Goal: Task Accomplishment & Management: Use online tool/utility

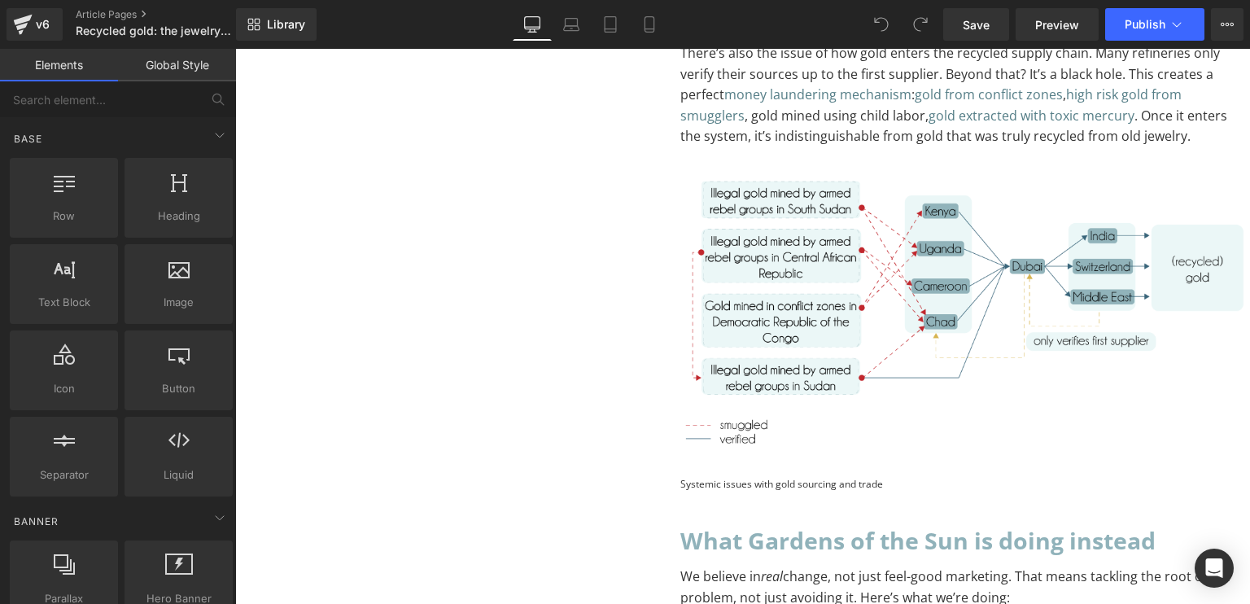
scroll to position [2234, 0]
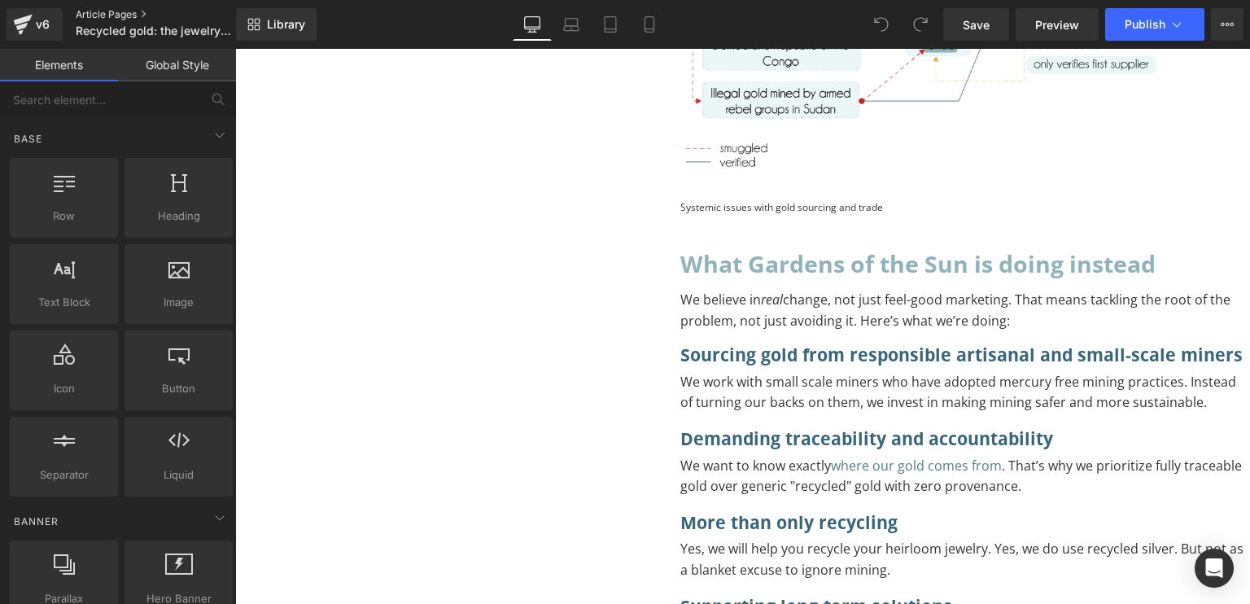
click at [90, 9] on link "Article Pages" at bounding box center [169, 14] width 187 height 13
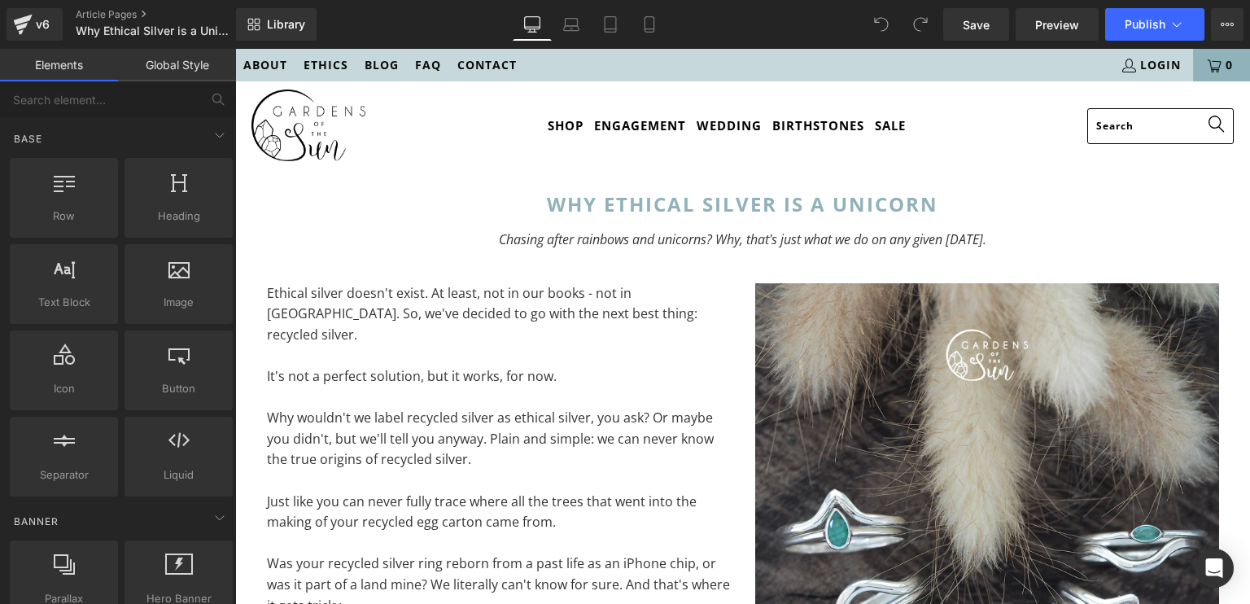
click at [171, 68] on link "Global Style" at bounding box center [177, 65] width 118 height 33
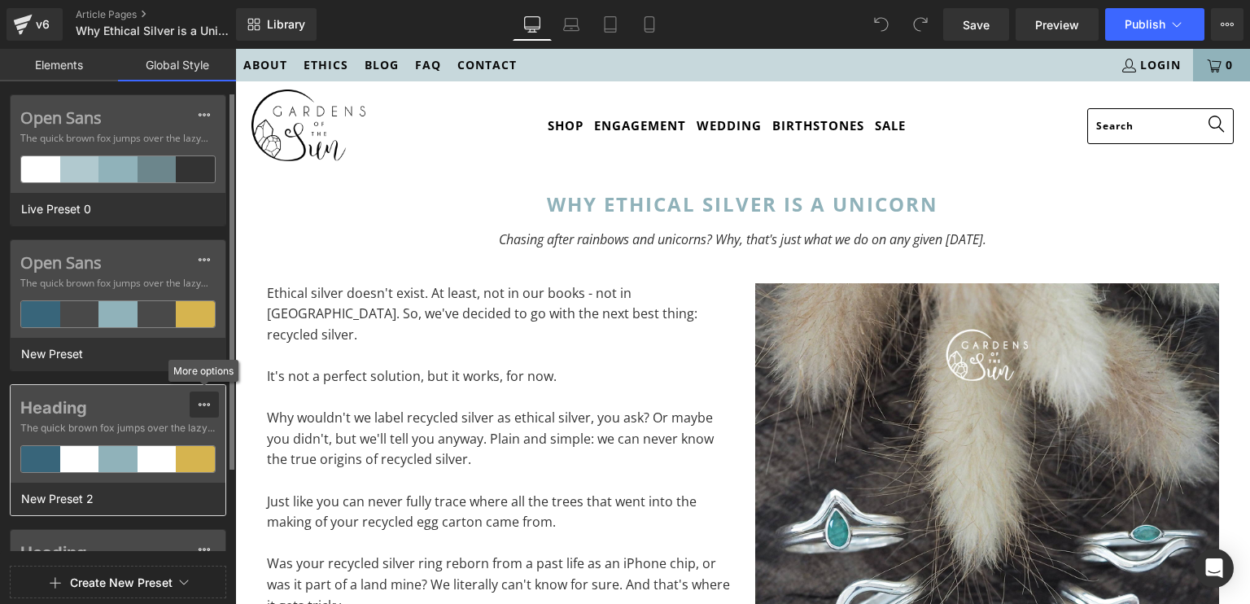
click at [200, 406] on icon at bounding box center [204, 404] width 13 height 13
click at [140, 276] on span "The quick brown fox jumps over the lazy..." at bounding box center [117, 283] width 195 height 15
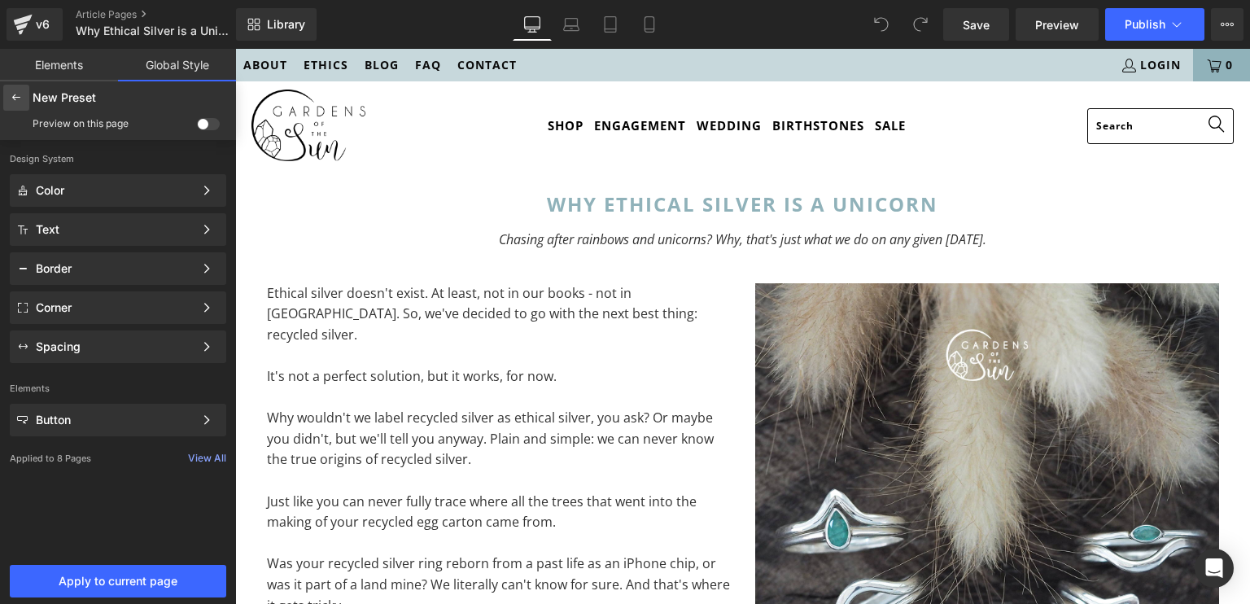
click at [16, 94] on icon at bounding box center [16, 97] width 13 height 13
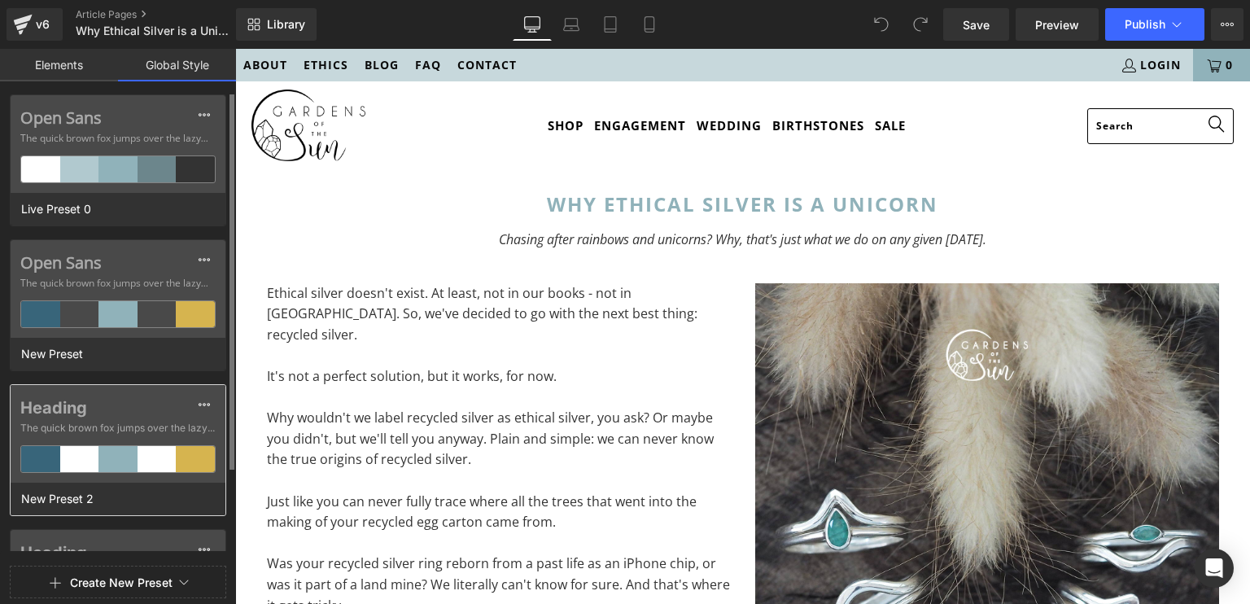
click at [81, 391] on div "Heading The quick brown fox jumps over the lazy..." at bounding box center [118, 434] width 215 height 98
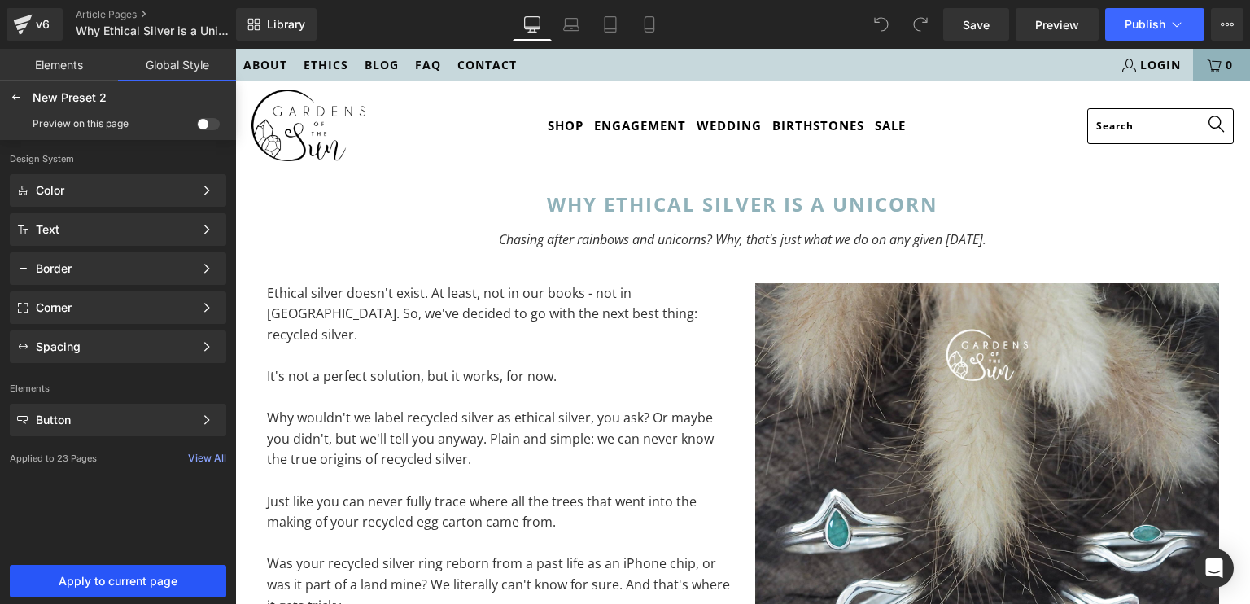
click at [96, 585] on span "Apply to current page" at bounding box center [118, 581] width 197 height 13
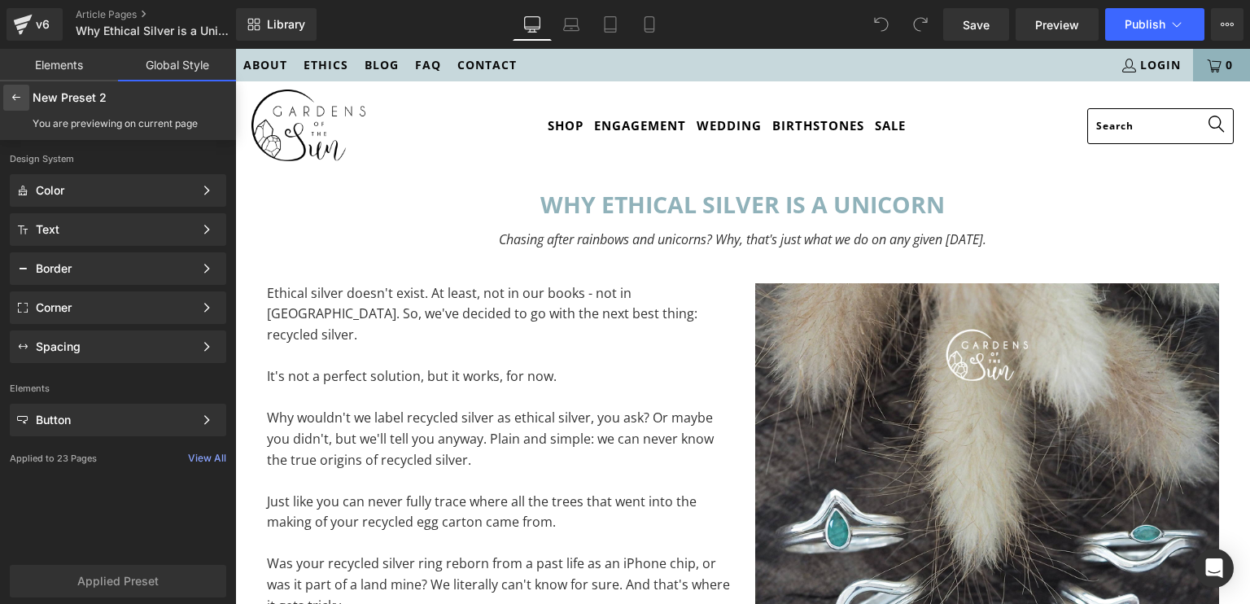
click at [18, 90] on div at bounding box center [16, 98] width 26 height 26
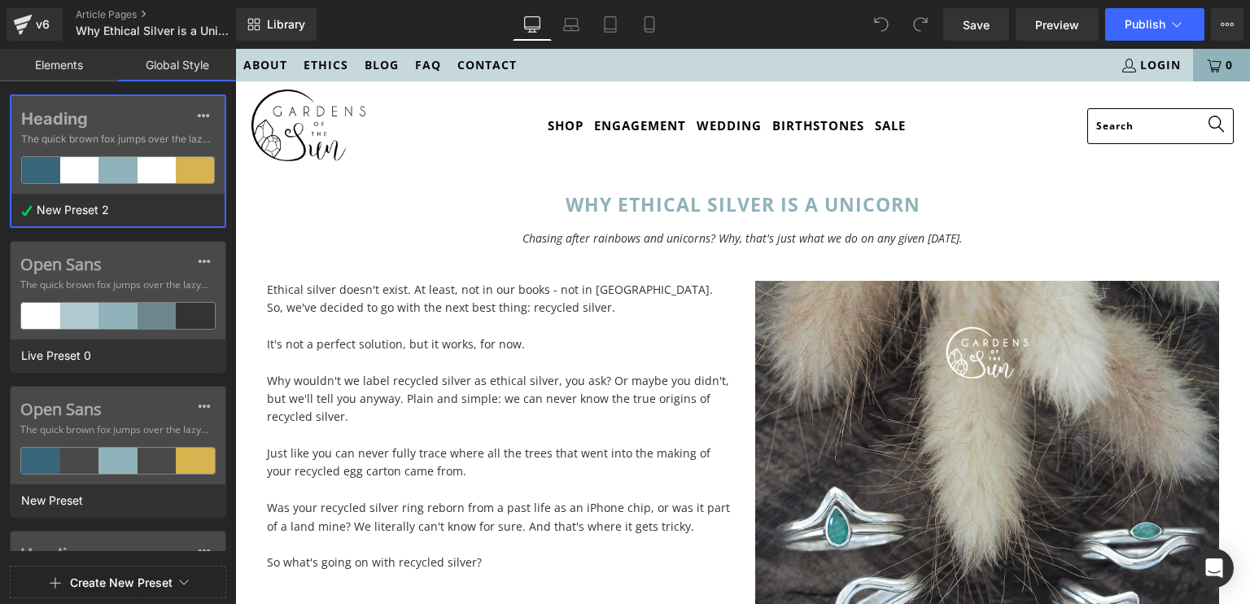
click at [54, 68] on link "Elements" at bounding box center [59, 65] width 118 height 33
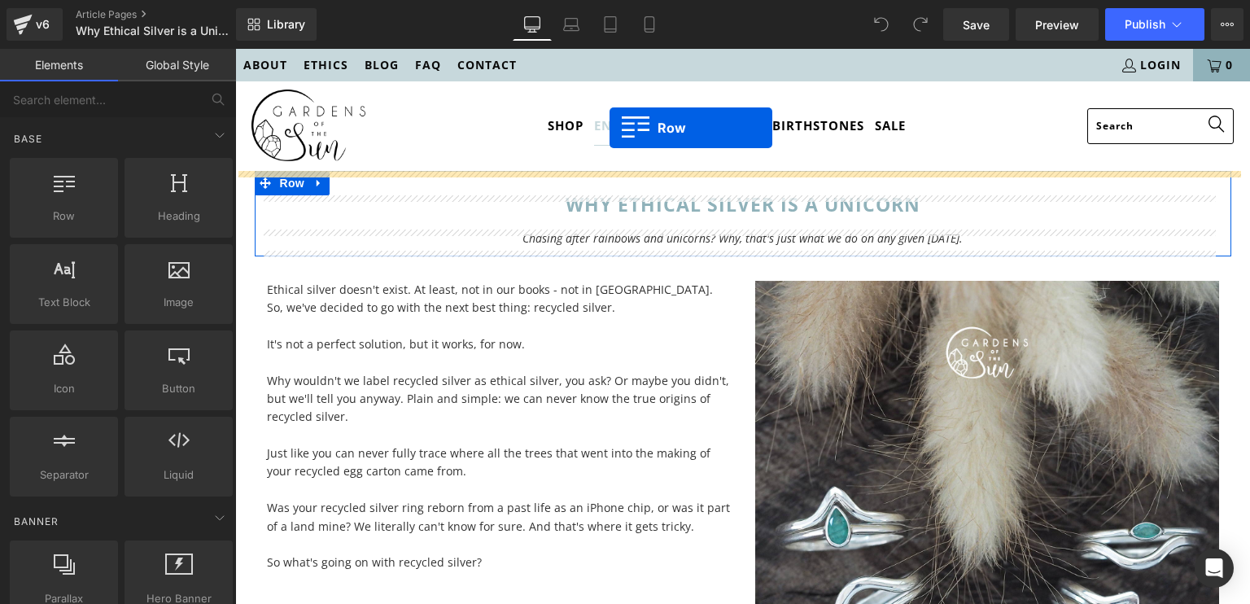
drag, startPoint x: 313, startPoint y: 226, endPoint x: 610, endPoint y: 128, distance: 312.3
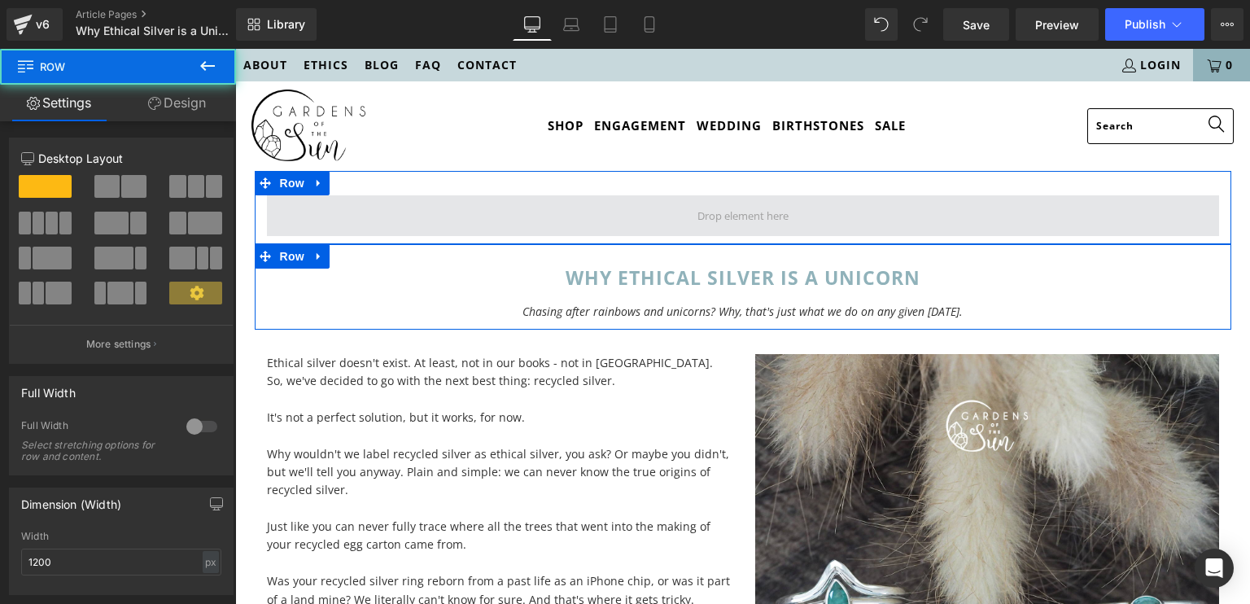
click at [586, 217] on span at bounding box center [743, 215] width 952 height 41
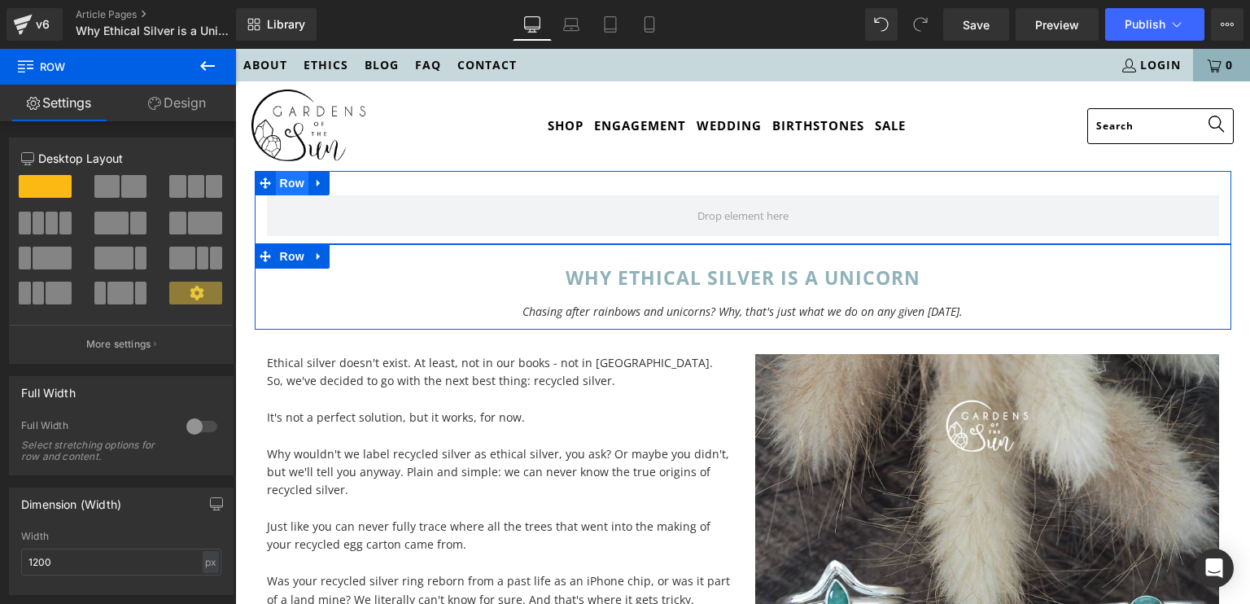
click at [286, 190] on span "Row" at bounding box center [292, 183] width 33 height 24
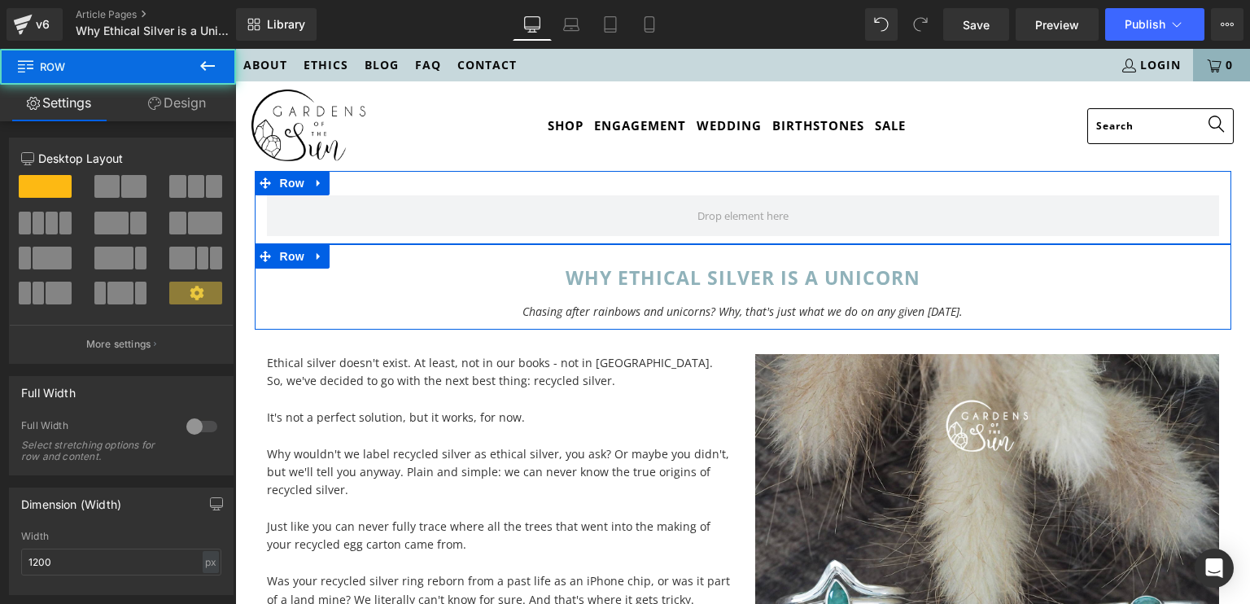
click at [179, 113] on link "Design" at bounding box center [177, 103] width 118 height 37
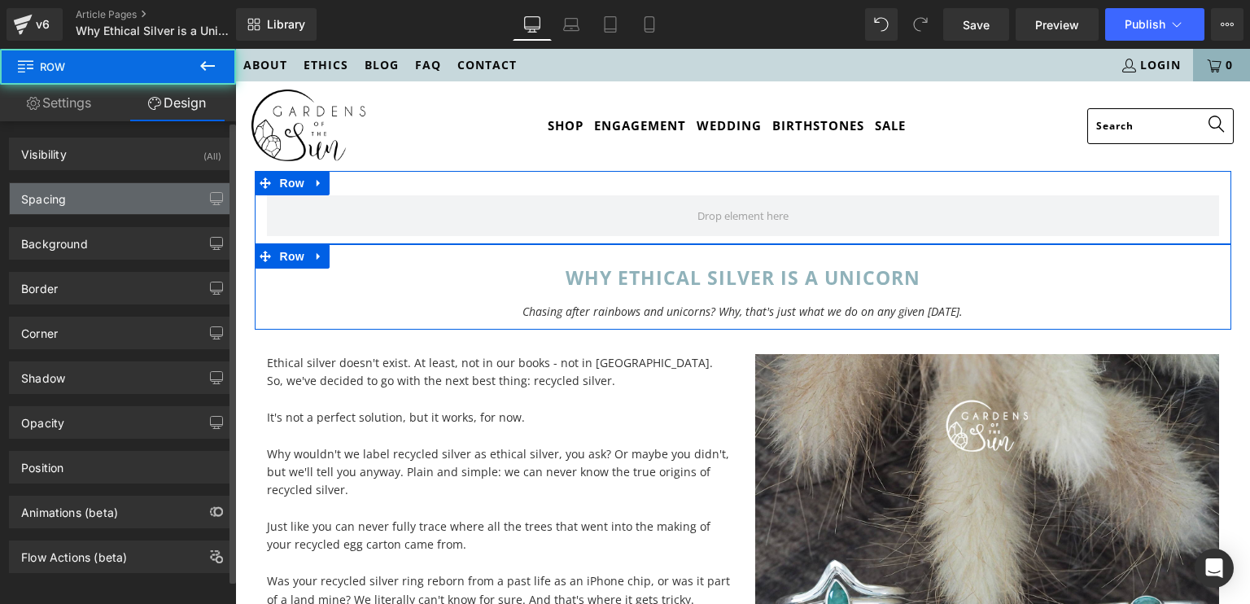
type input "0"
type input "30"
type input "0"
type input "10"
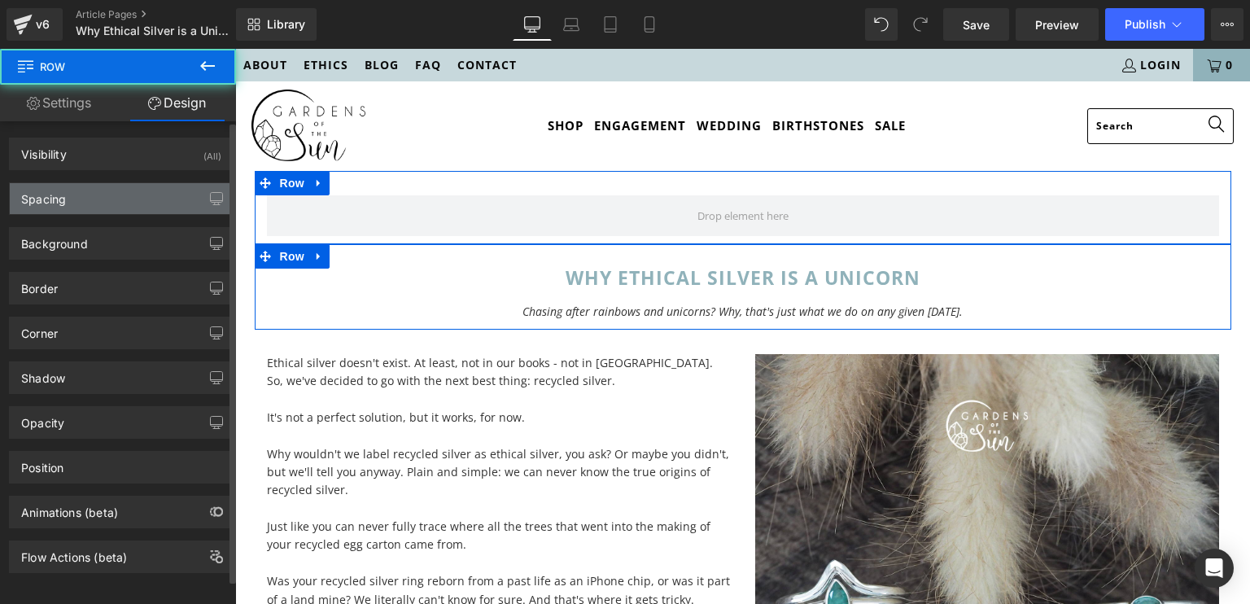
type input "0"
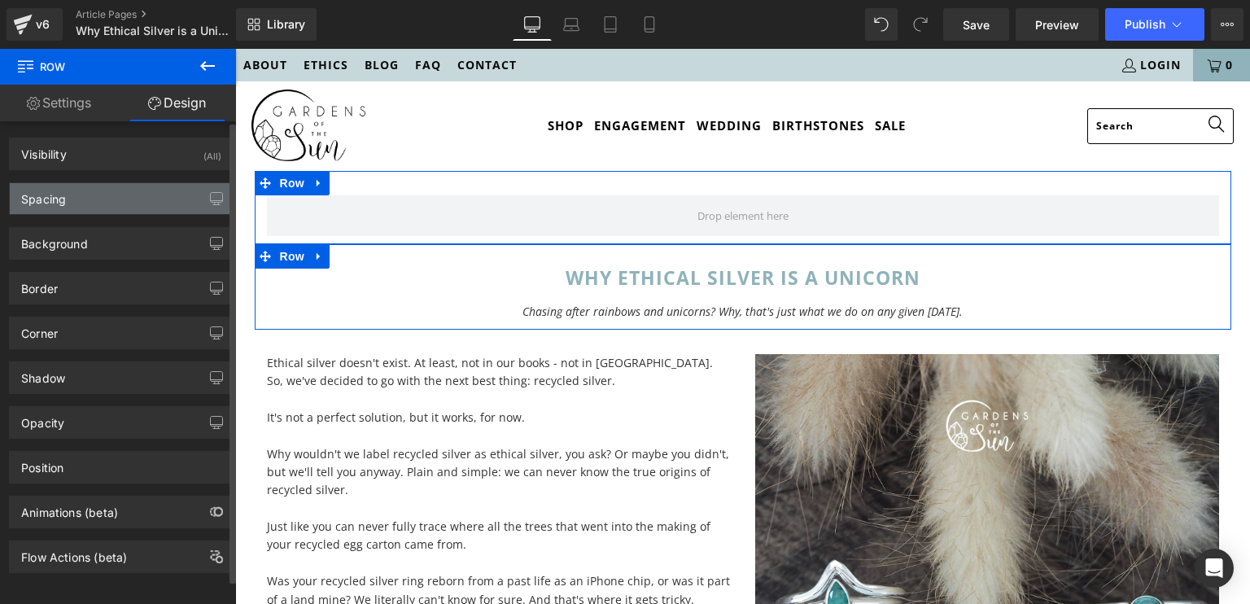
click at [136, 208] on div "Spacing" at bounding box center [121, 198] width 223 height 31
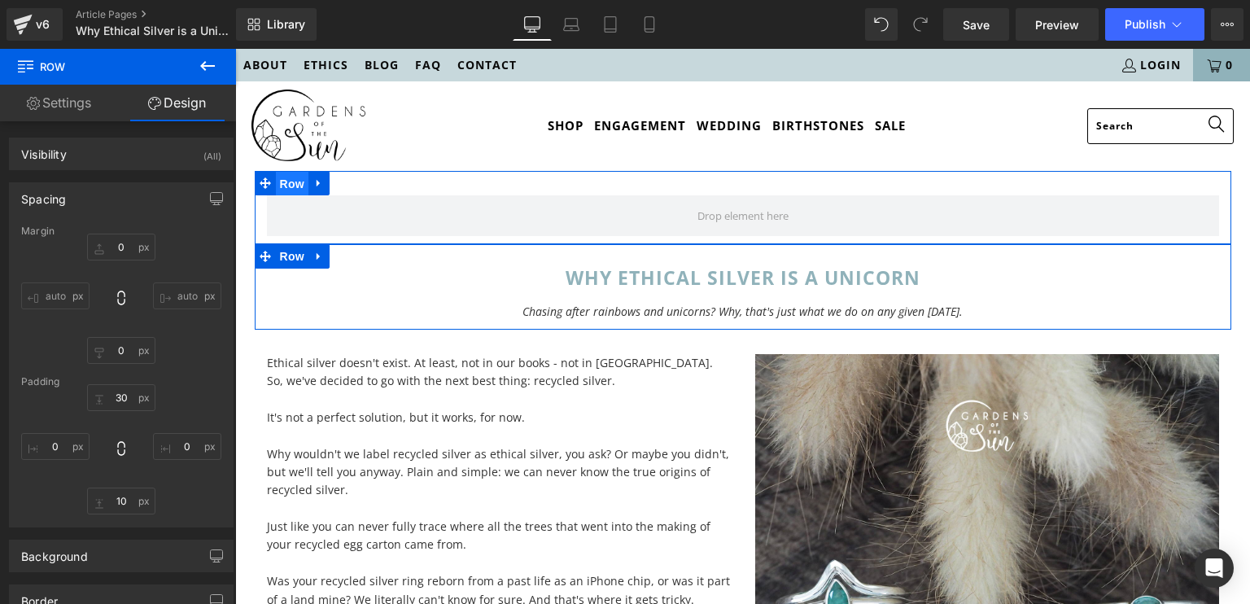
click at [282, 186] on span "Row" at bounding box center [292, 184] width 33 height 24
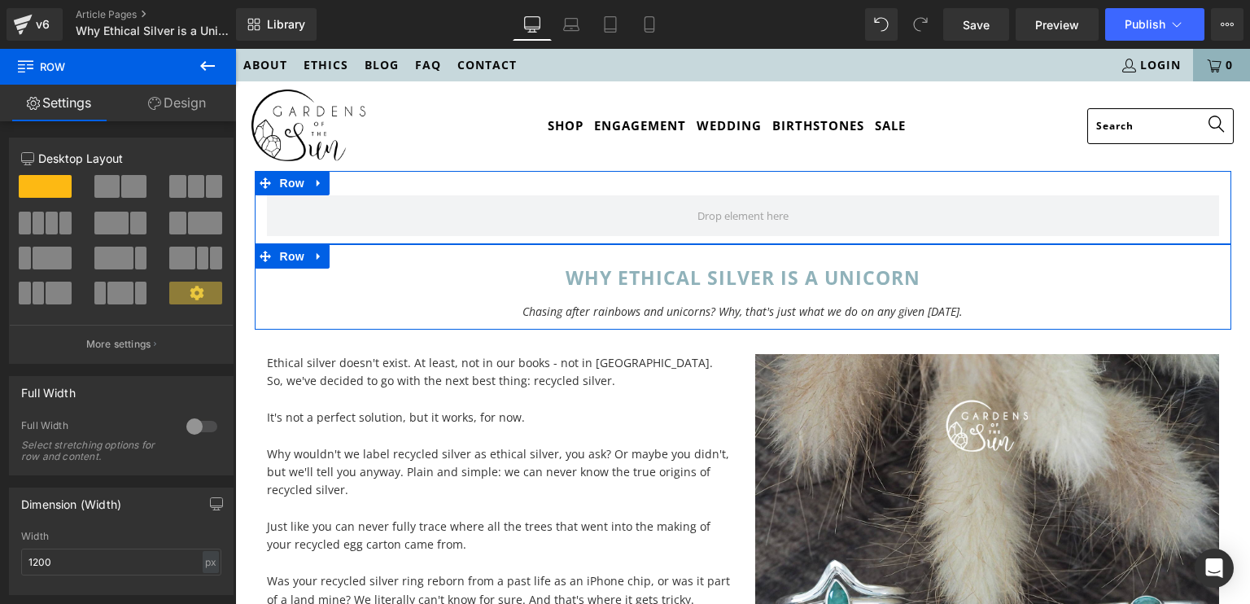
click at [195, 103] on link "Design" at bounding box center [177, 103] width 118 height 37
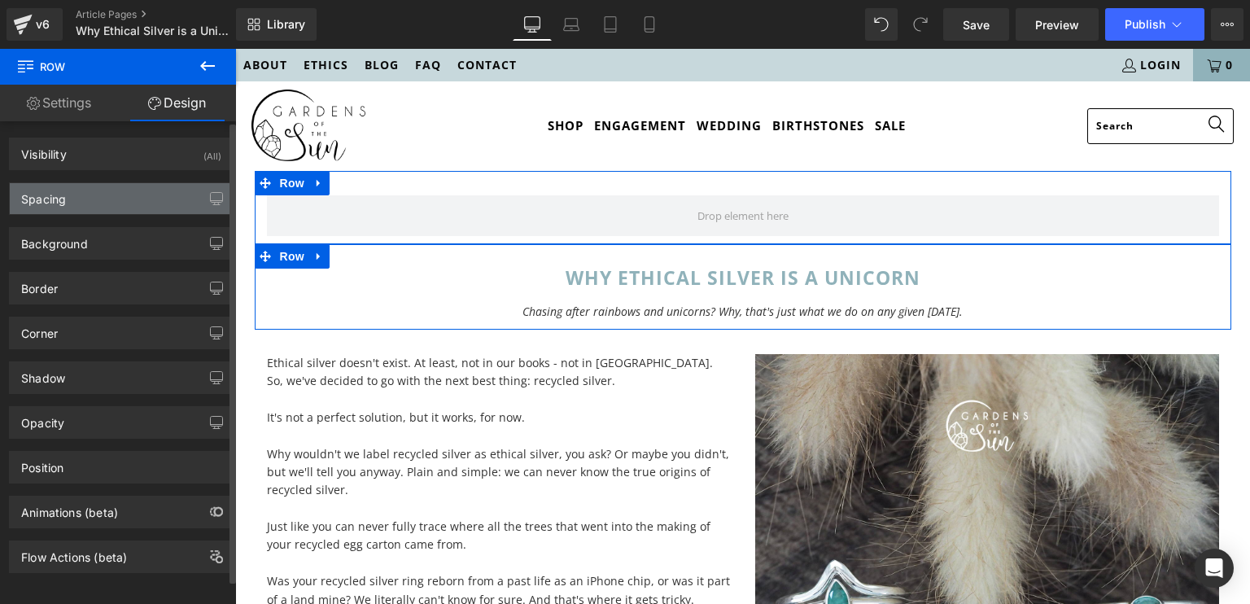
click at [131, 202] on div "Spacing" at bounding box center [121, 198] width 223 height 31
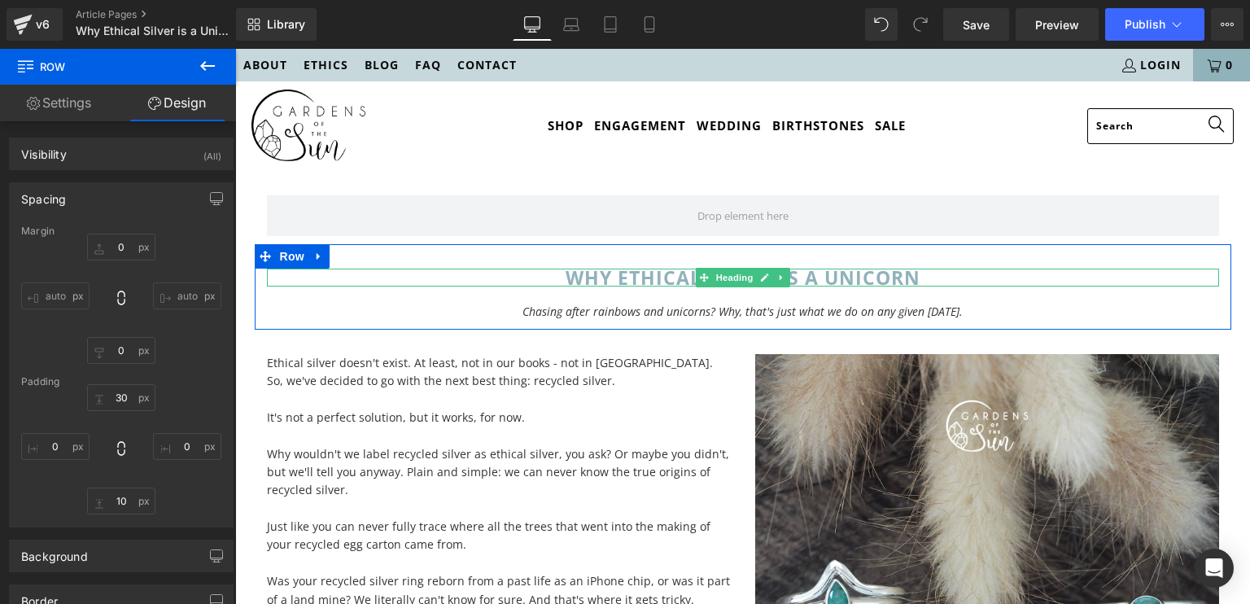
click at [282, 278] on h1 "Why Ethical Silver is a Unicorn" at bounding box center [743, 278] width 952 height 18
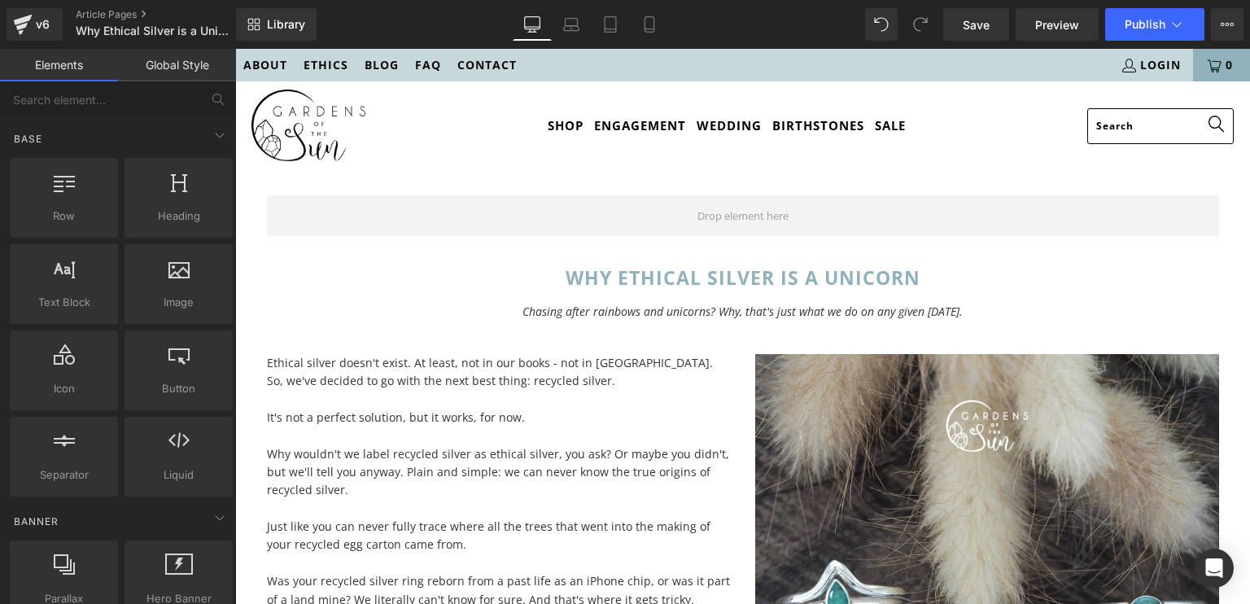
click at [172, 52] on link "Global Style" at bounding box center [177, 65] width 118 height 33
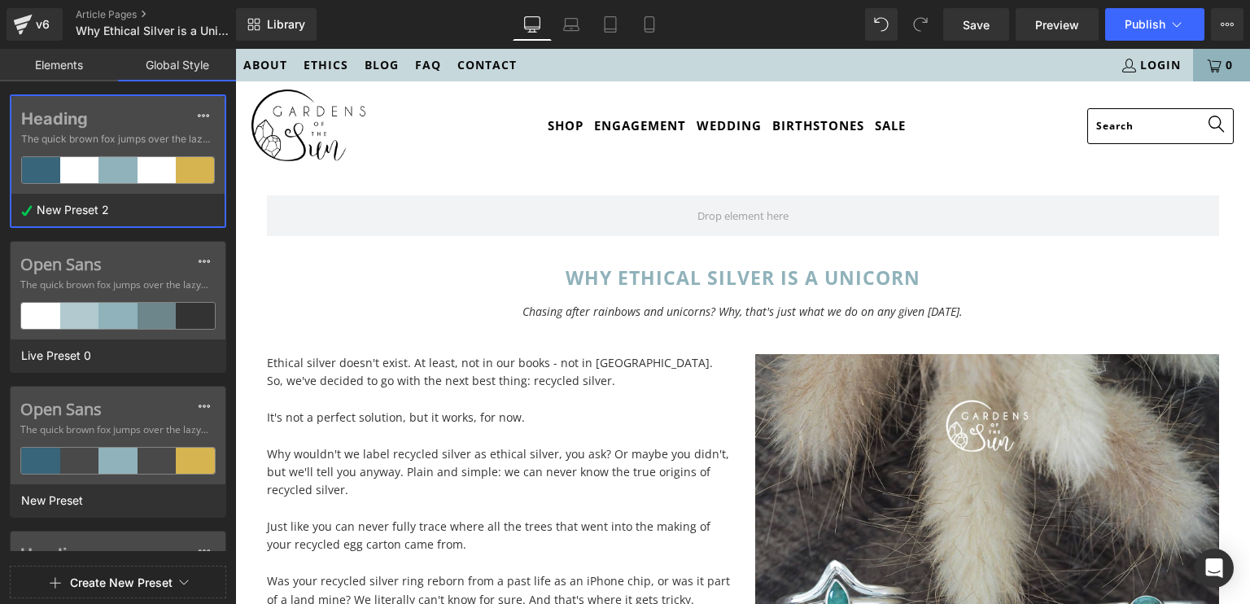
click at [78, 70] on link "Elements" at bounding box center [59, 65] width 118 height 33
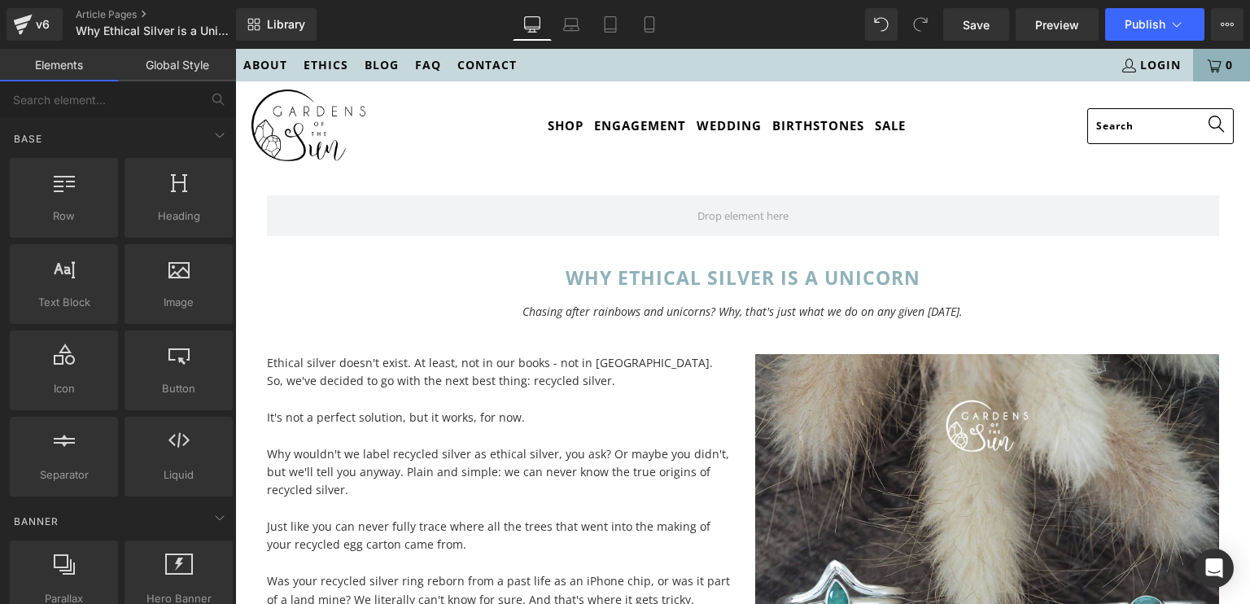
click at [536, 166] on div "Shop Engagement Wedding Birthstones Sale" at bounding box center [742, 126] width 1015 height 90
click at [521, 100] on div "Shop Engagement Wedding Birthstones Sale" at bounding box center [742, 126] width 1015 height 90
click at [172, 68] on link "Global Style" at bounding box center [177, 65] width 118 height 33
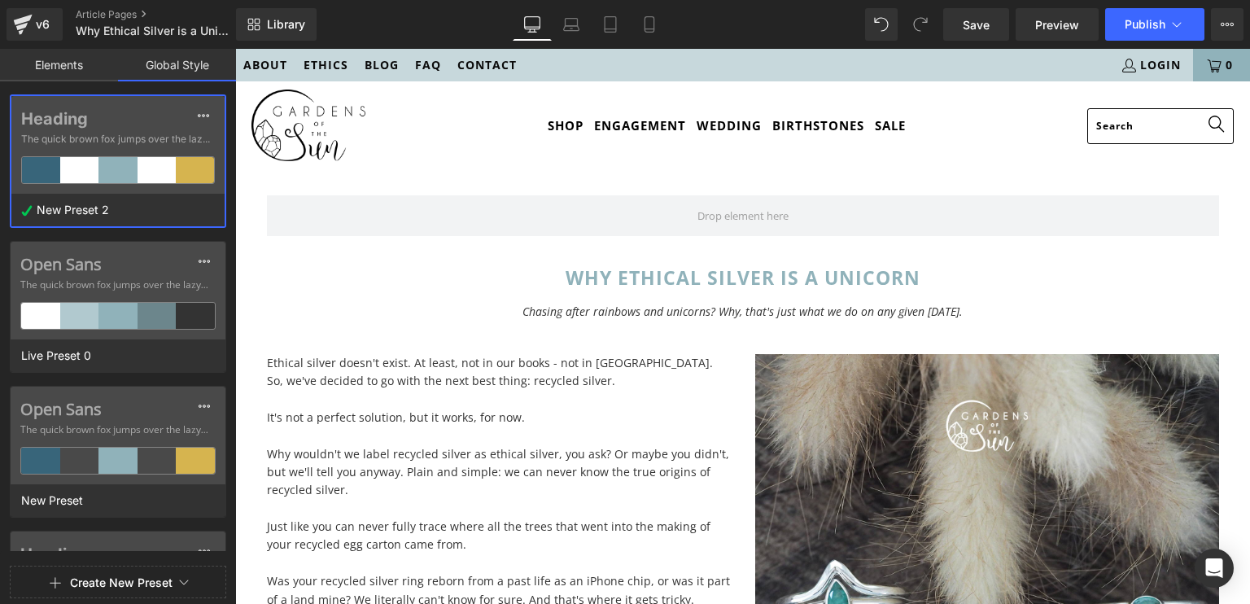
click at [77, 61] on link "Elements" at bounding box center [59, 65] width 118 height 33
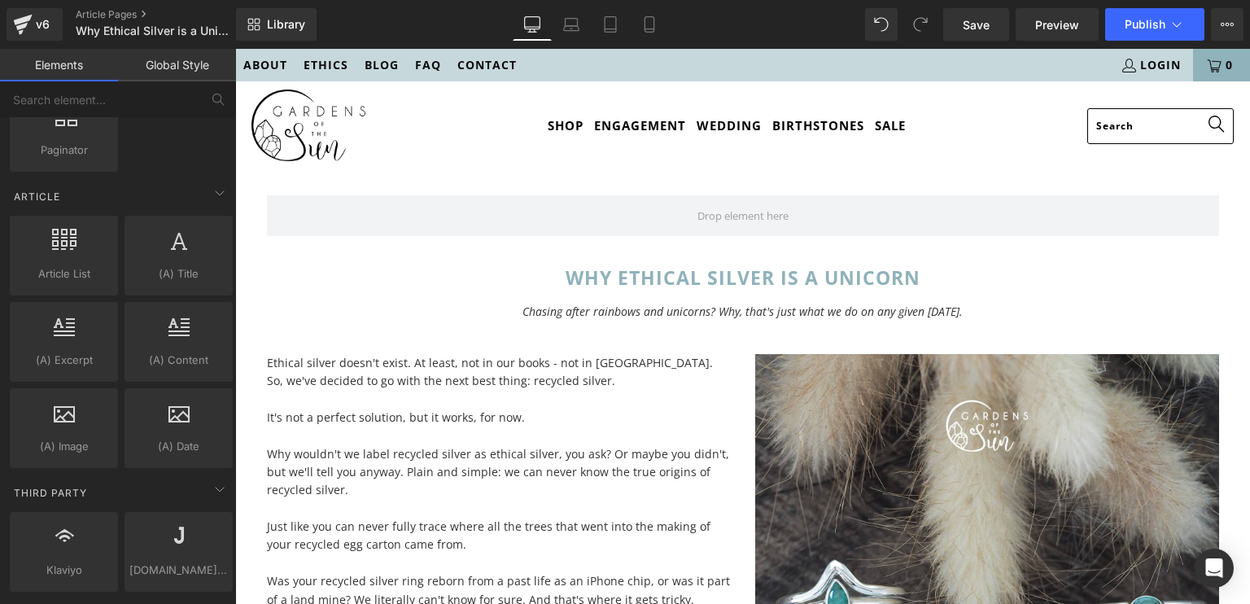
scroll to position [2865, 0]
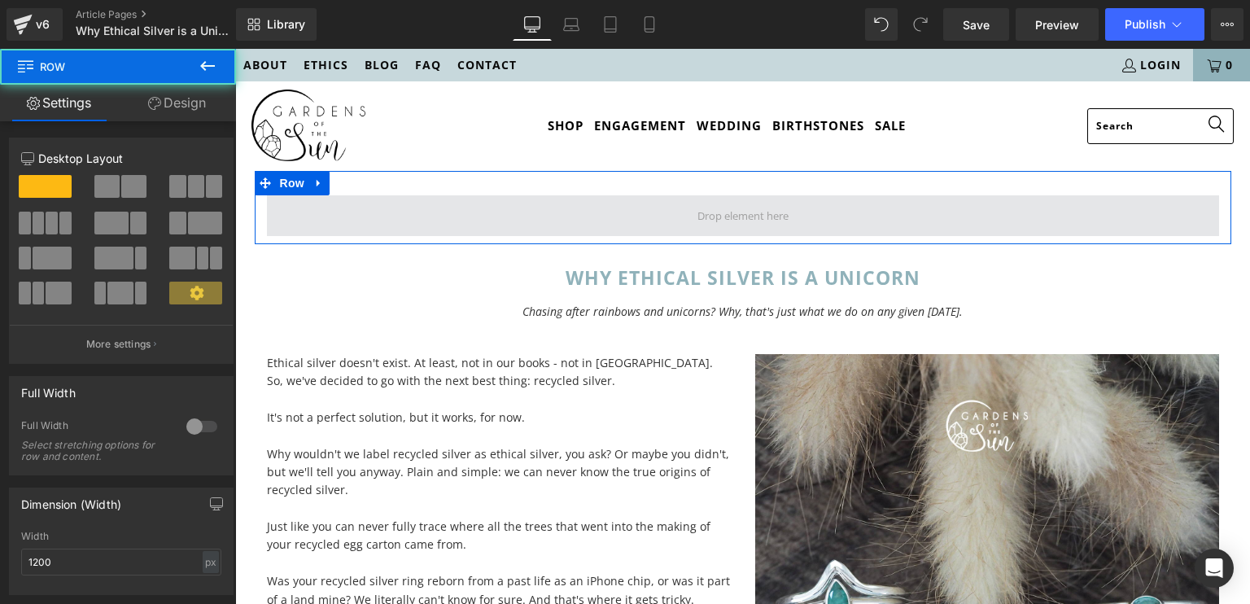
click at [267, 212] on span at bounding box center [743, 215] width 952 height 41
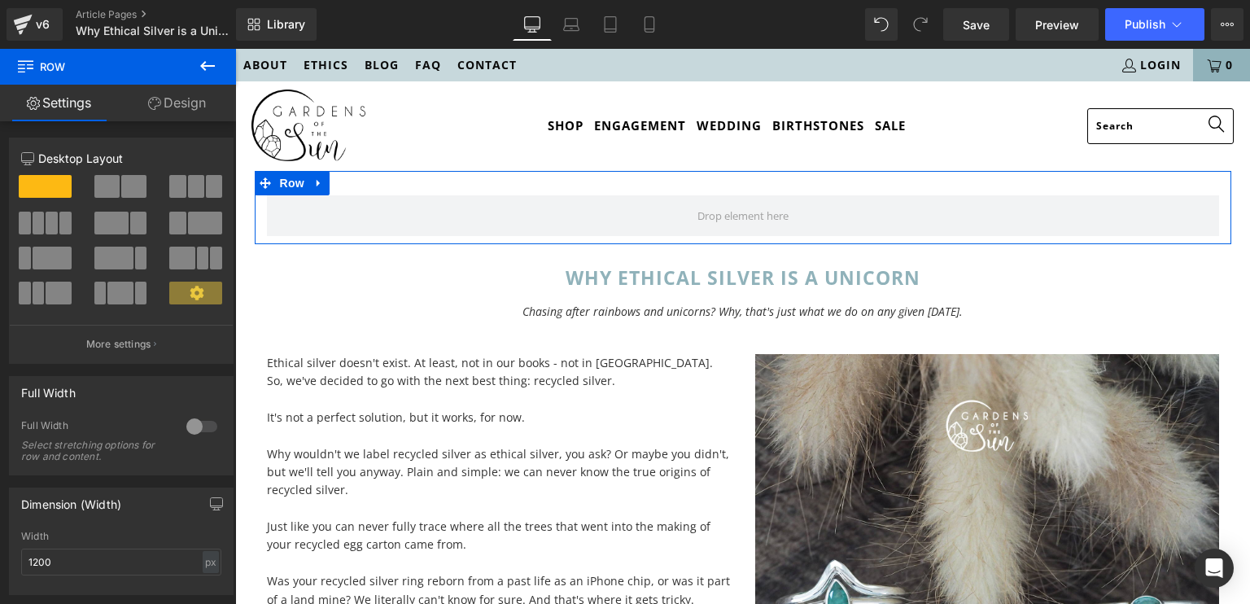
click at [174, 104] on link "Design" at bounding box center [177, 103] width 118 height 37
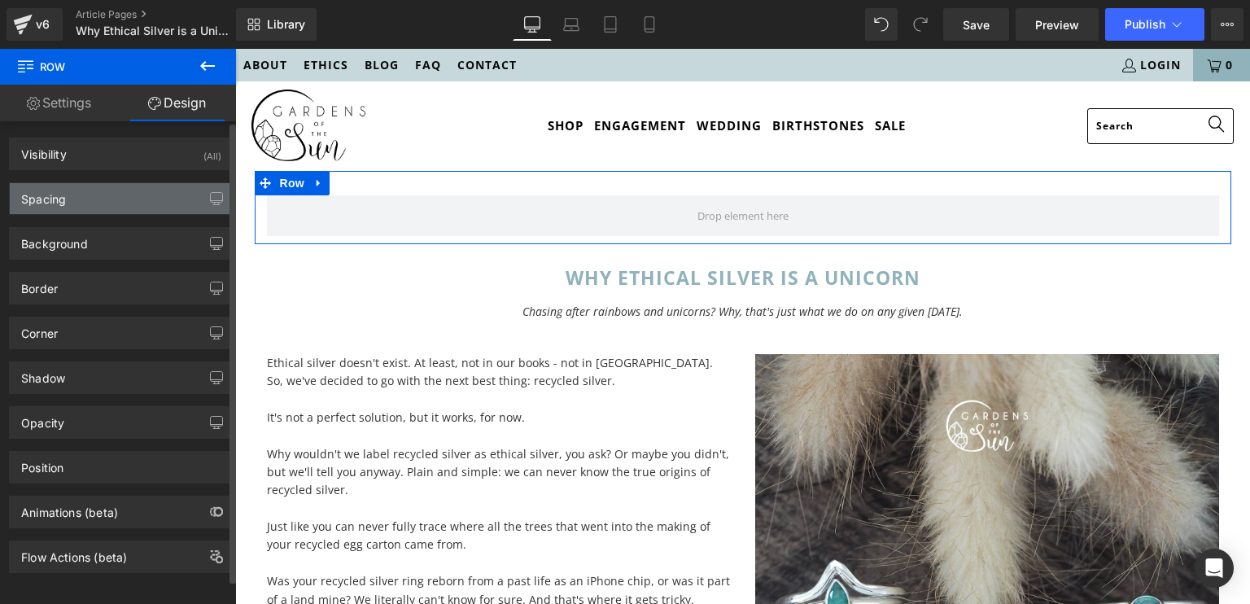
click at [66, 202] on div "Spacing" at bounding box center [121, 198] width 223 height 31
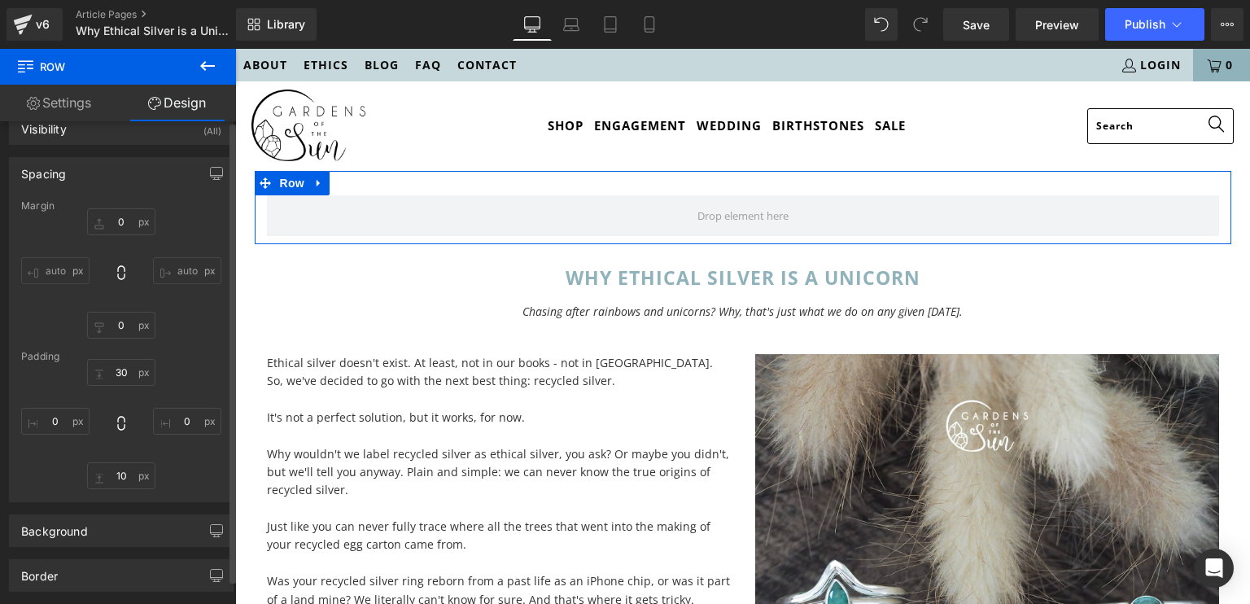
scroll to position [0, 0]
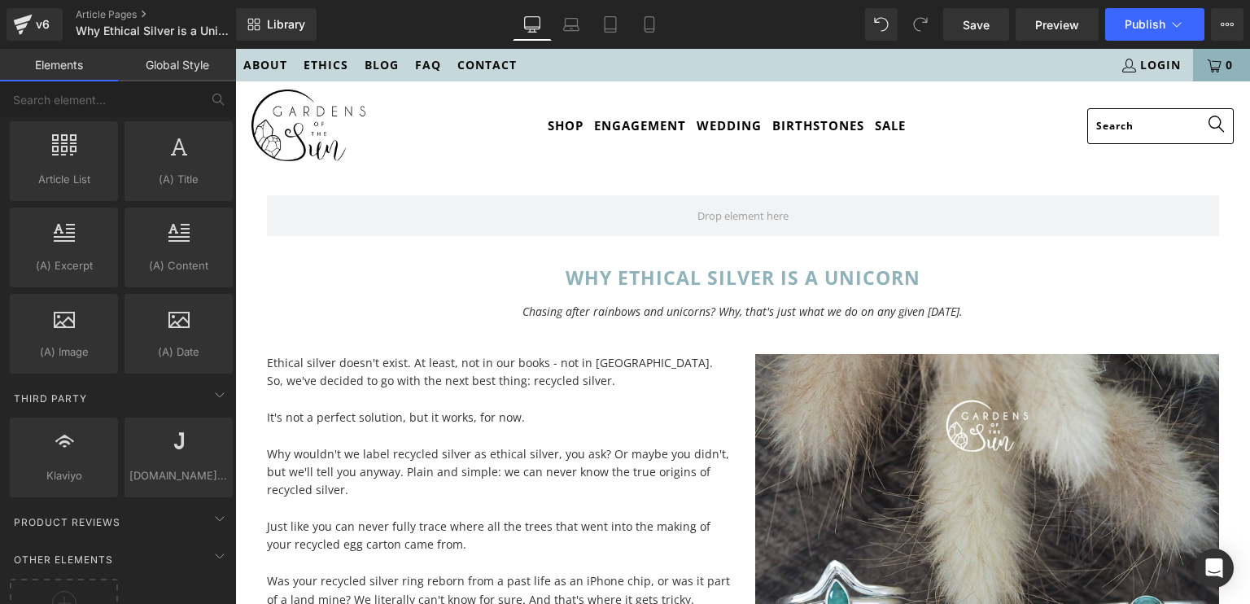
click at [456, 116] on div "Shop Engagement Wedding Birthstones Sale" at bounding box center [726, 126] width 689 height 38
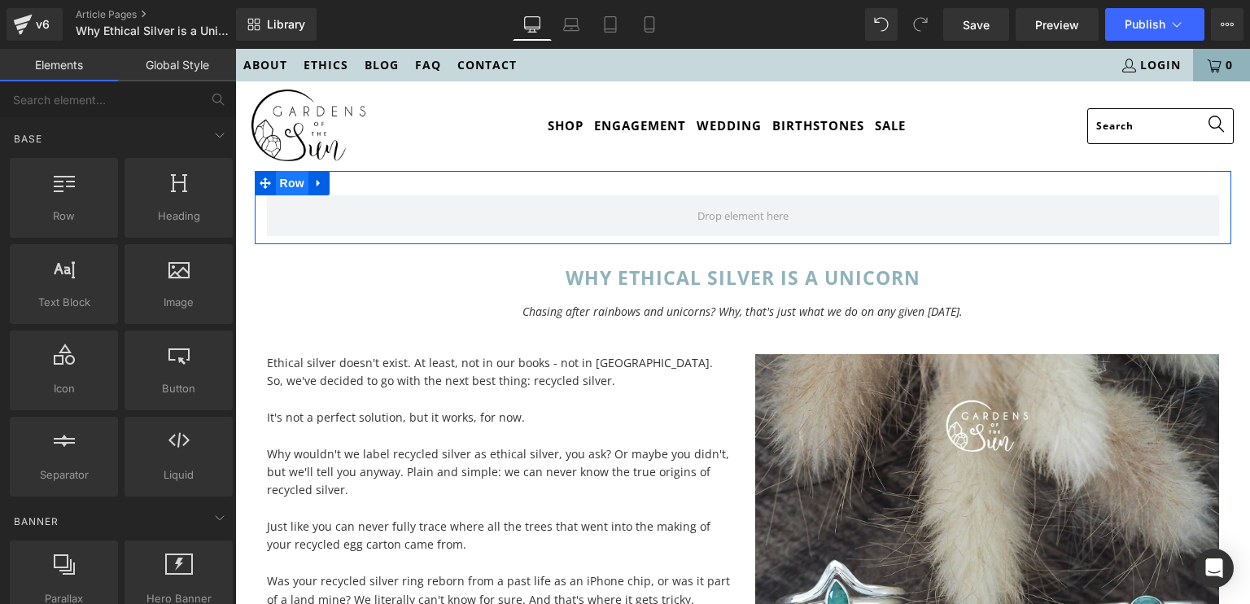
click at [289, 185] on span "Row" at bounding box center [292, 183] width 33 height 24
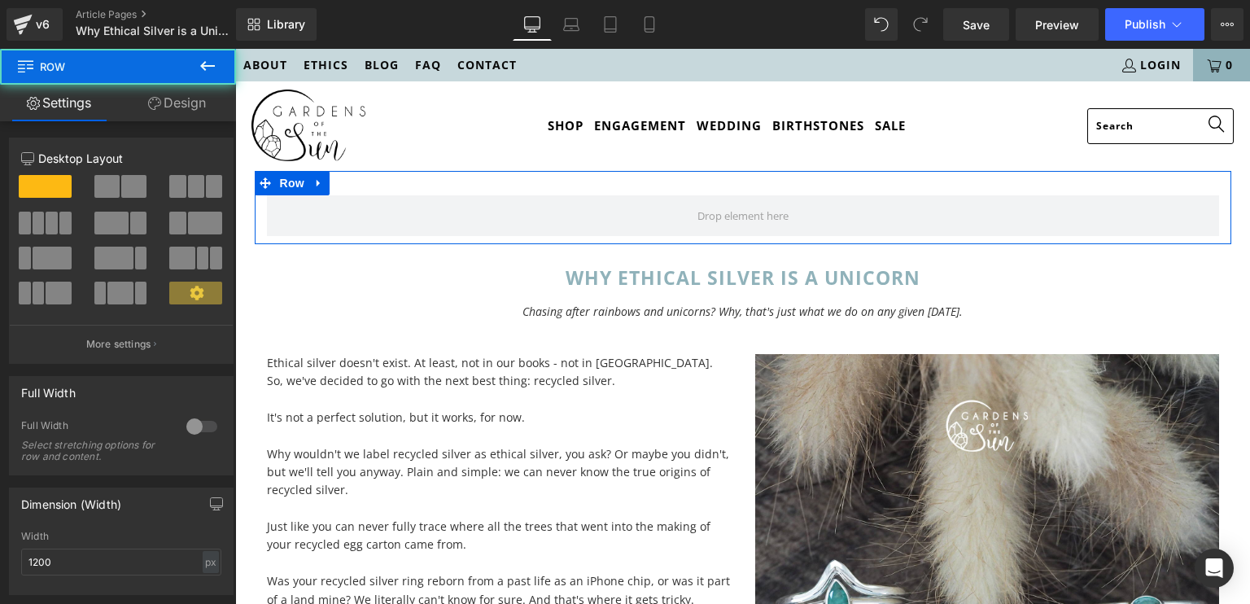
click at [187, 98] on link "Design" at bounding box center [177, 103] width 118 height 37
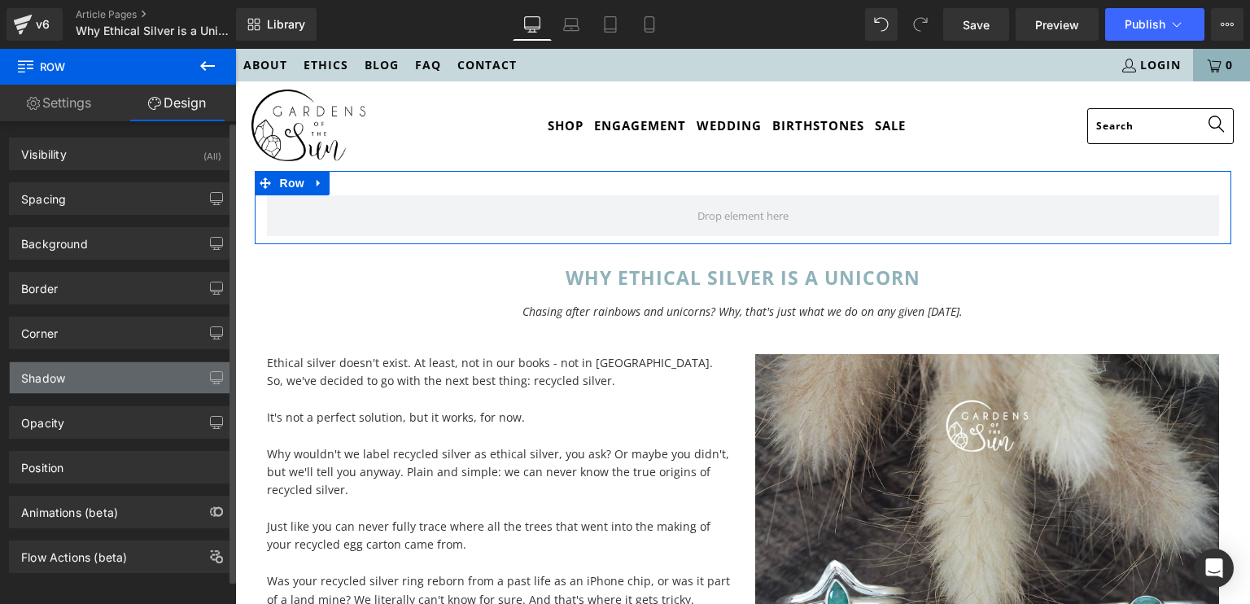
type input "0"
type input "30"
type input "0"
type input "10"
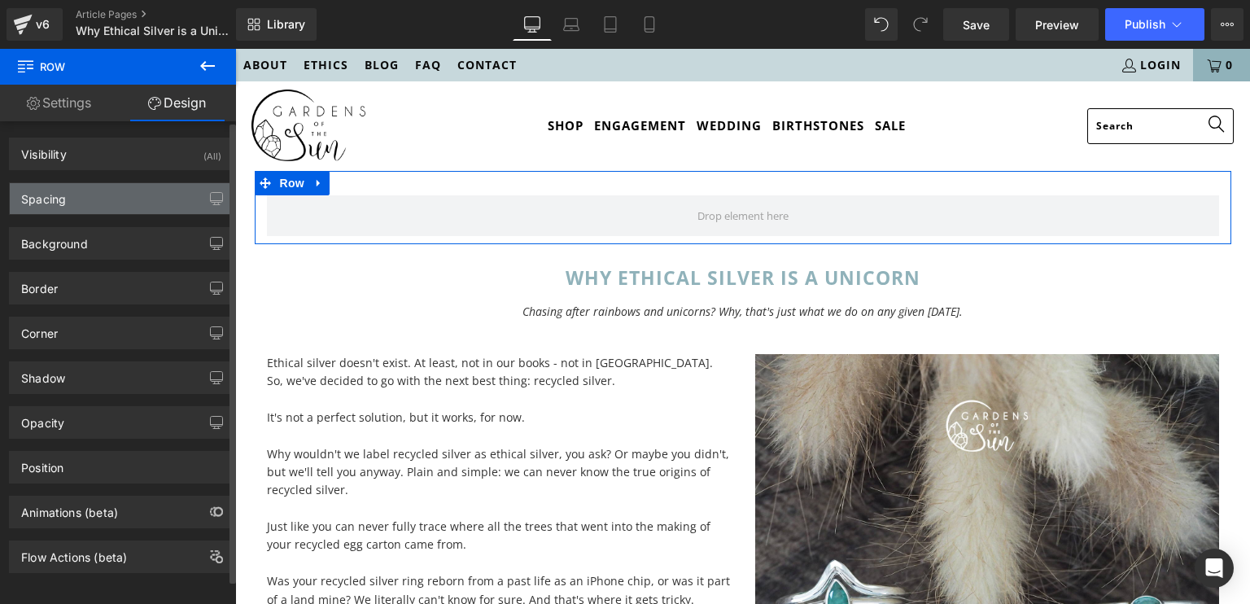
click at [66, 208] on div "Spacing" at bounding box center [121, 198] width 223 height 31
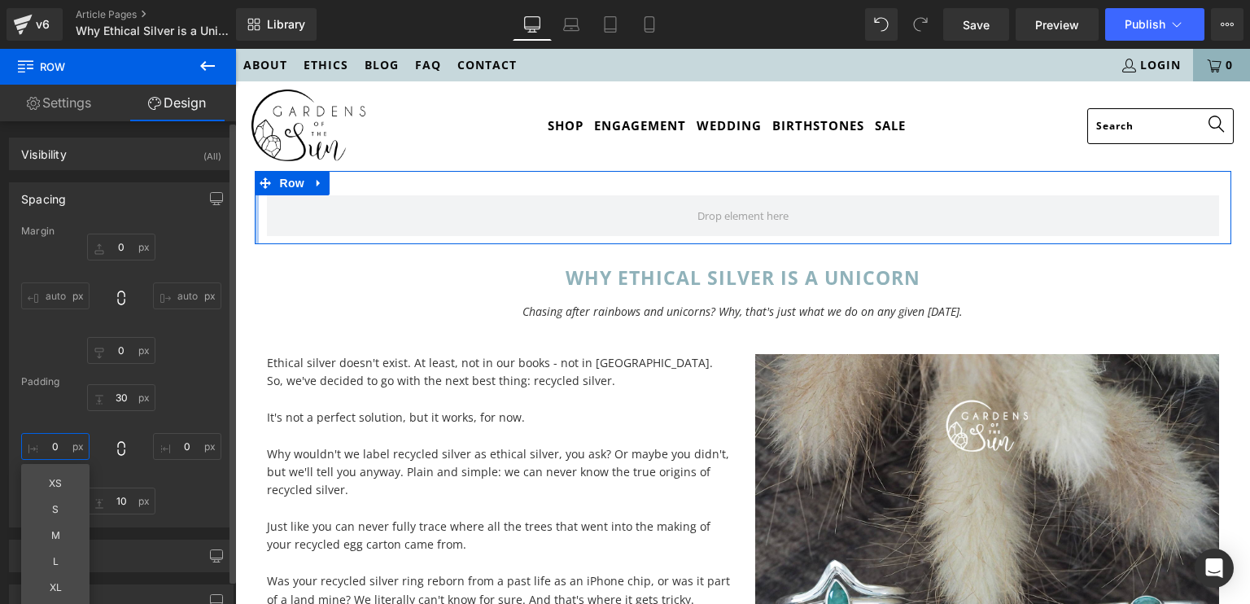
click at [65, 442] on input "0" at bounding box center [55, 446] width 68 height 27
type input "2"
click at [39, 273] on div "0px 0 auto auto 0px 0 auto auto" at bounding box center [121, 299] width 200 height 130
click at [53, 291] on input "auto" at bounding box center [55, 295] width 68 height 27
click at [120, 294] on icon at bounding box center [120, 298] width 7 height 15
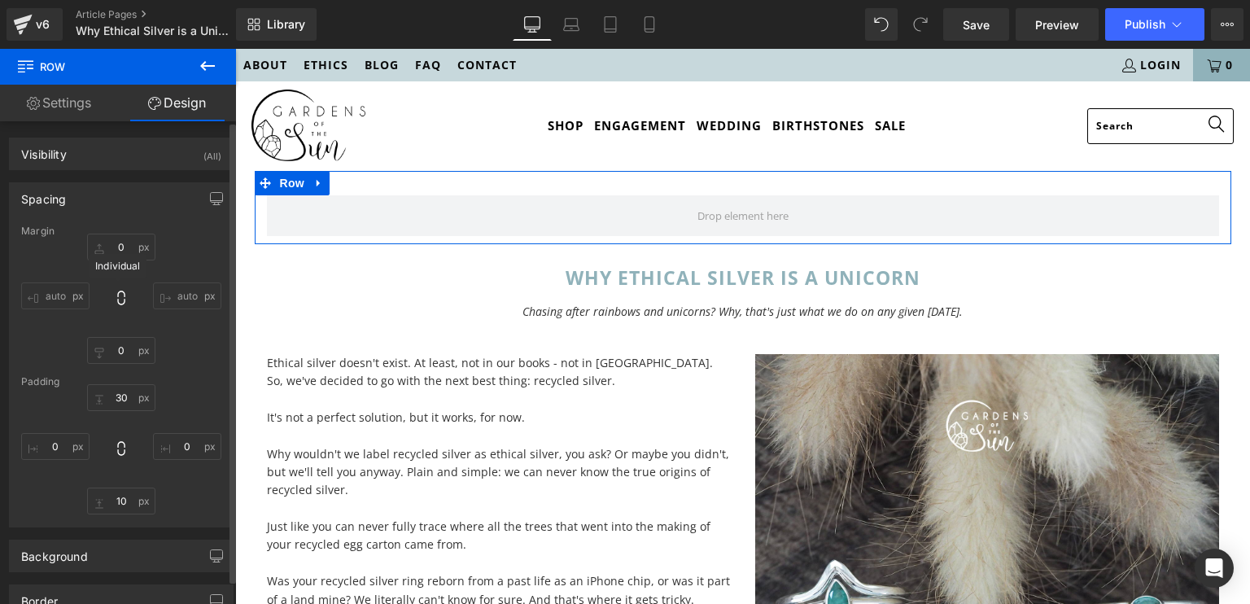
type input "0"
click at [120, 294] on icon at bounding box center [120, 298] width 7 height 15
click at [169, 295] on input "auto" at bounding box center [187, 295] width 68 height 27
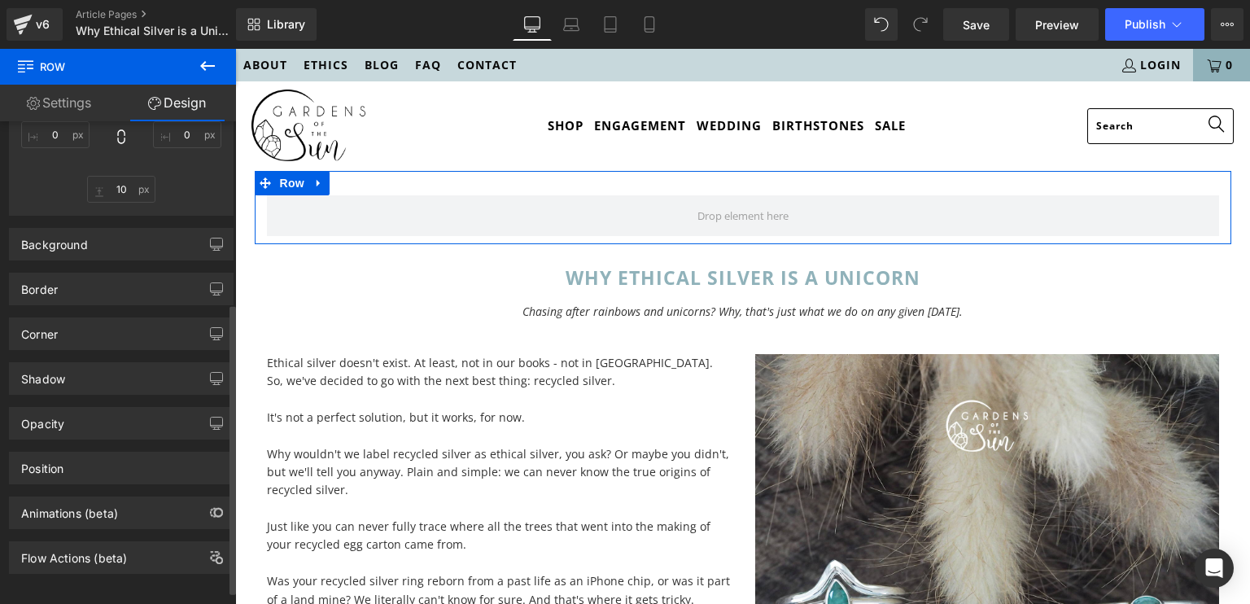
scroll to position [323, 0]
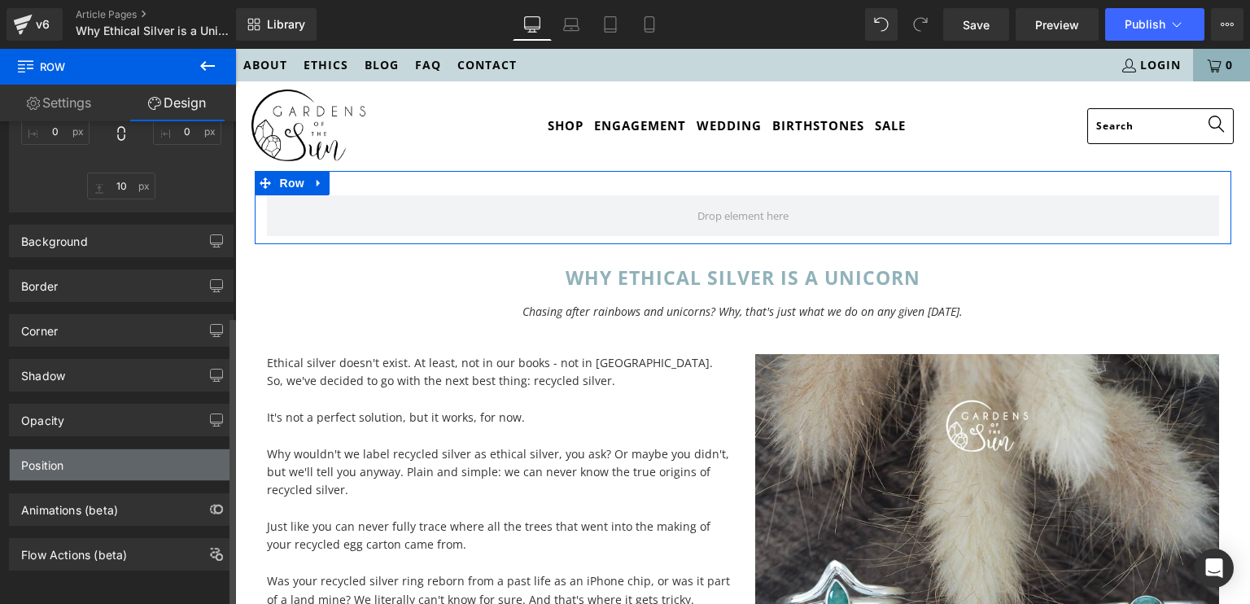
click at [72, 449] on div "Position" at bounding box center [121, 464] width 223 height 31
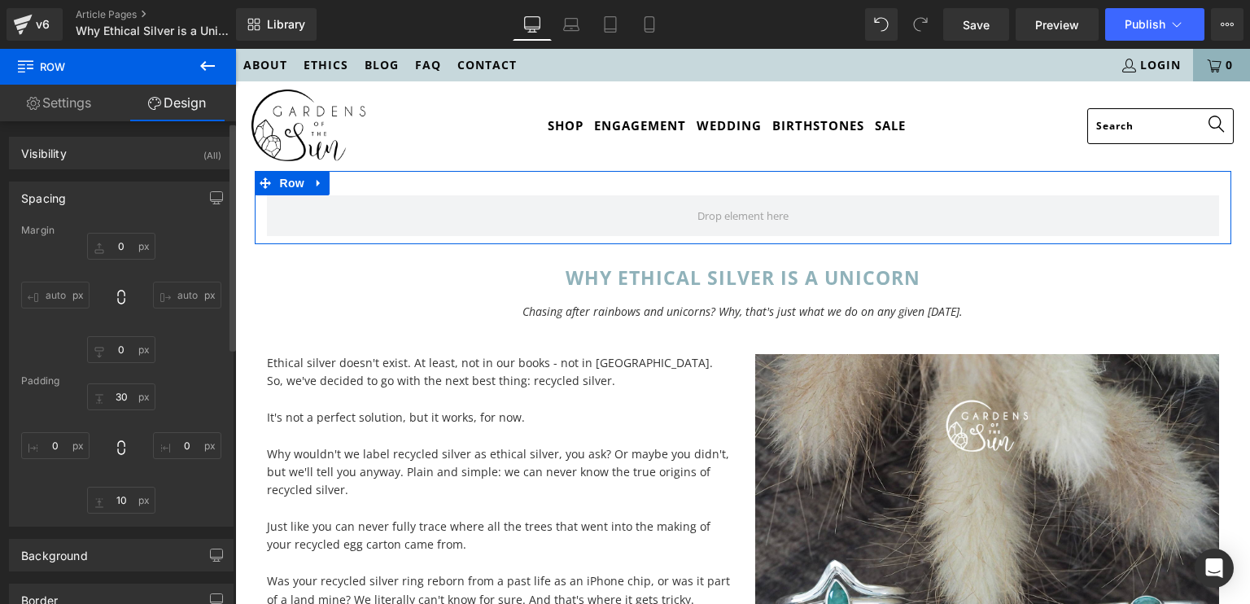
scroll to position [0, 0]
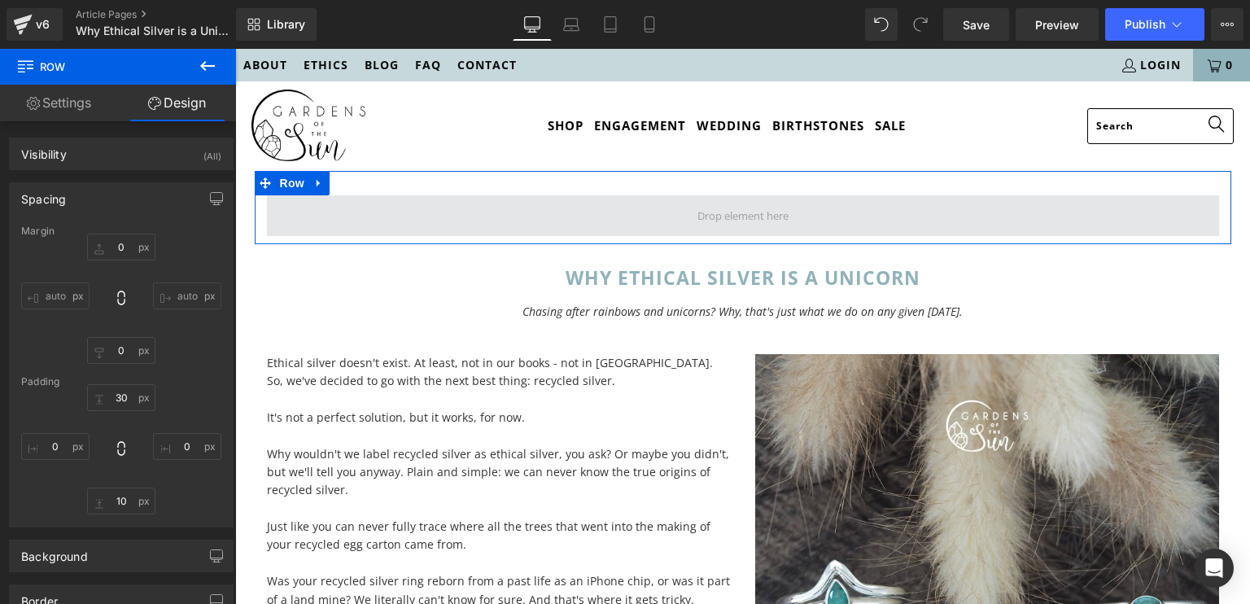
click at [528, 210] on span at bounding box center [743, 215] width 952 height 41
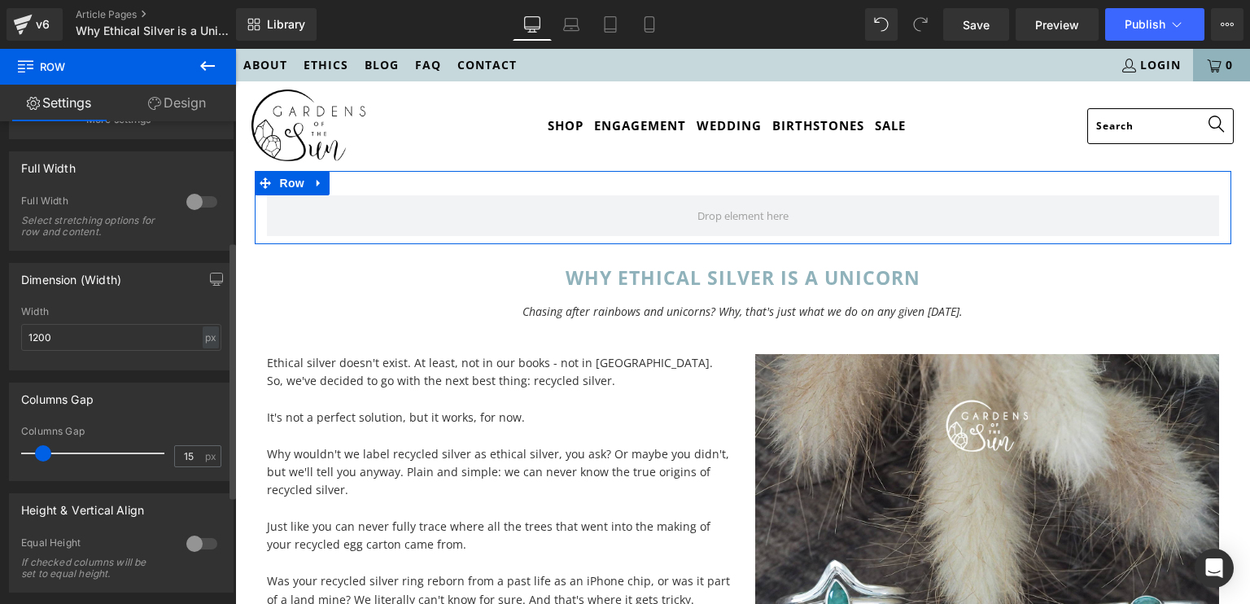
scroll to position [225, 0]
drag, startPoint x: 52, startPoint y: 327, endPoint x: 0, endPoint y: 364, distance: 63.7
click at [0, 364] on div "Dimension (Width) 1200px Width 1200 px % px" at bounding box center [121, 311] width 243 height 120
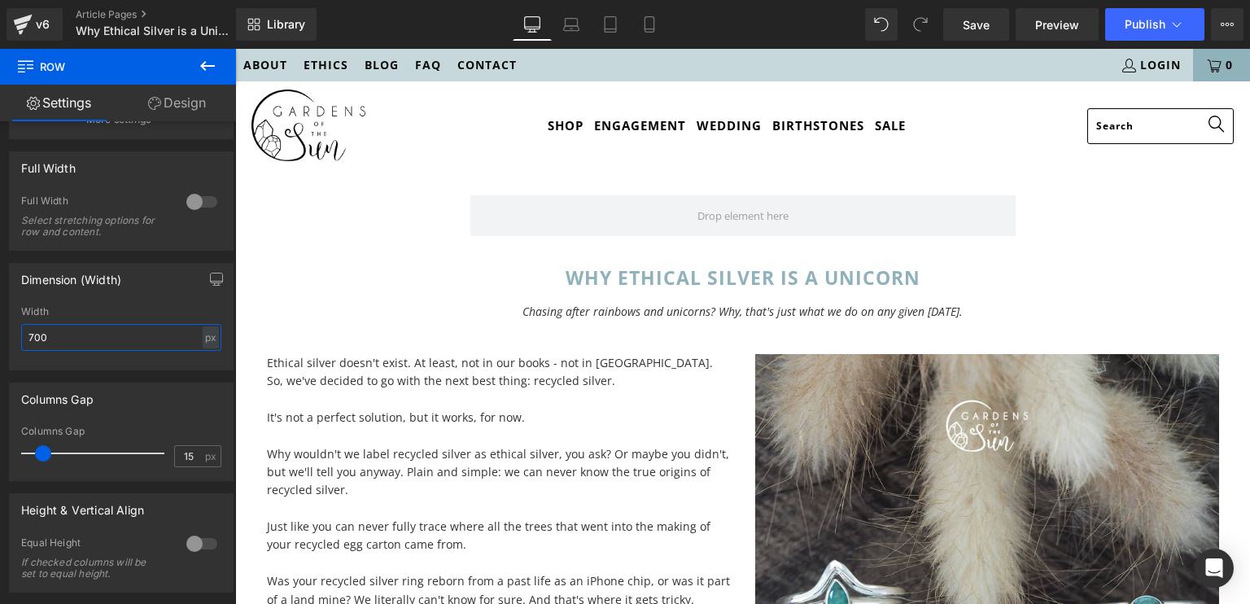
type input "700"
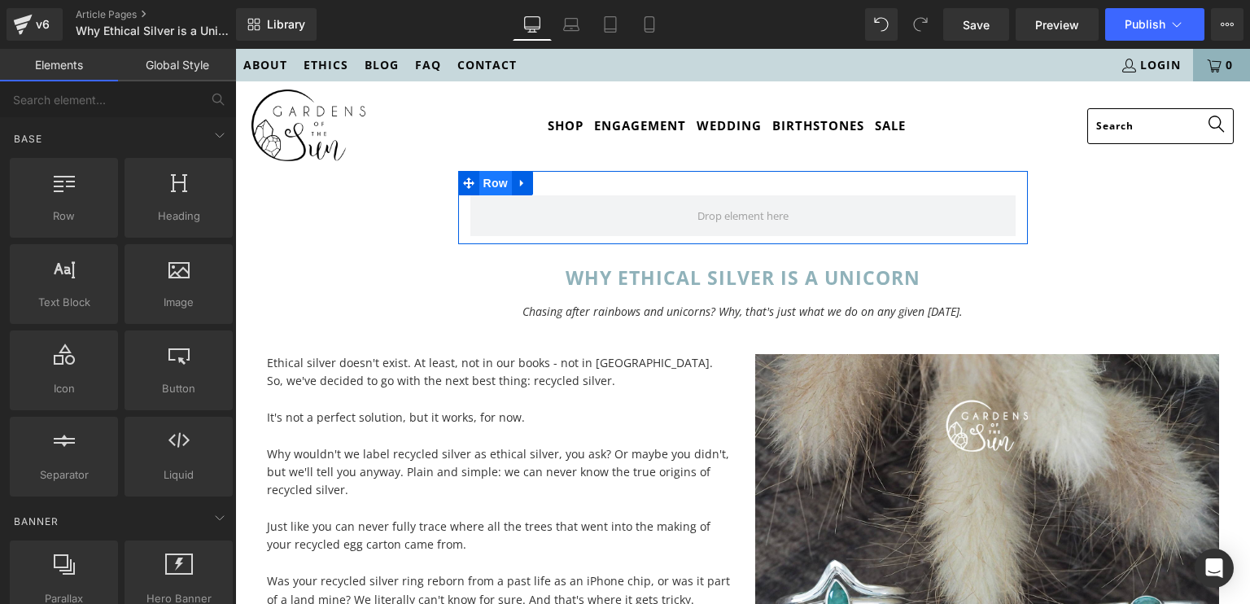
click at [482, 180] on span "Row" at bounding box center [495, 183] width 33 height 24
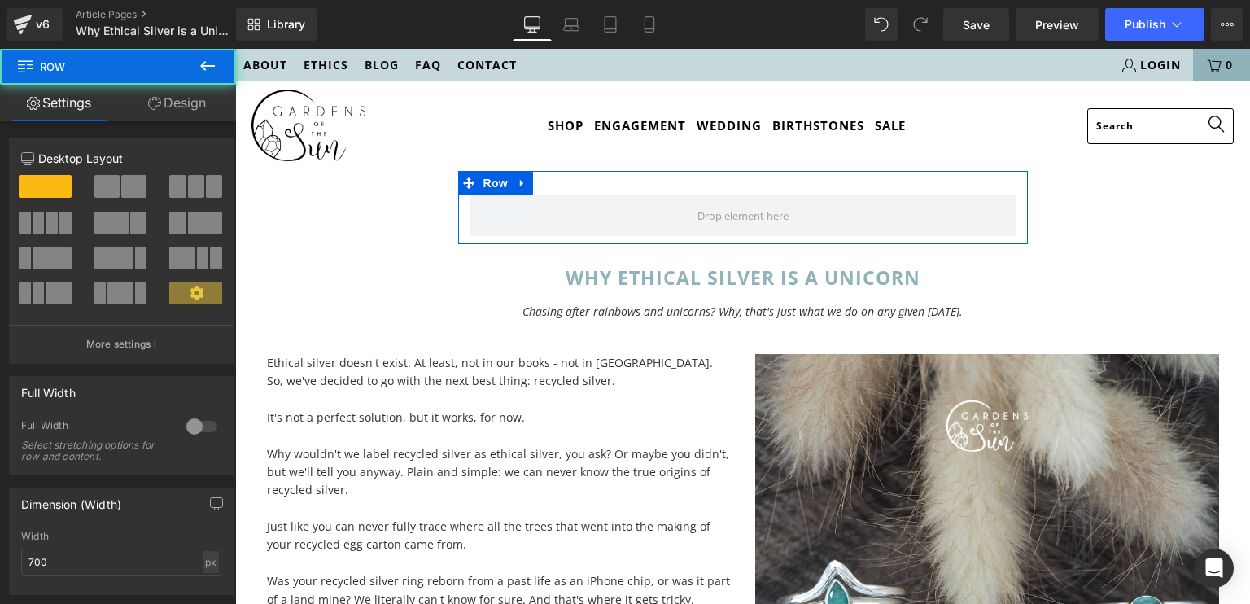
click at [165, 110] on link "Design" at bounding box center [177, 103] width 118 height 37
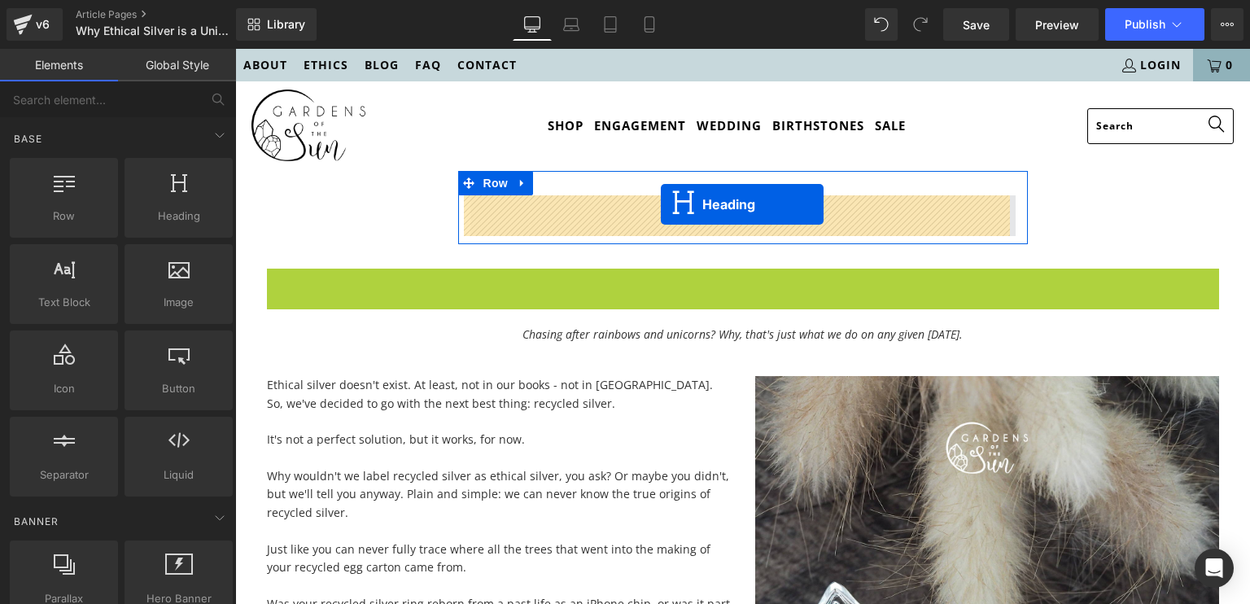
drag, startPoint x: 691, startPoint y: 279, endPoint x: 661, endPoint y: 205, distance: 80.0
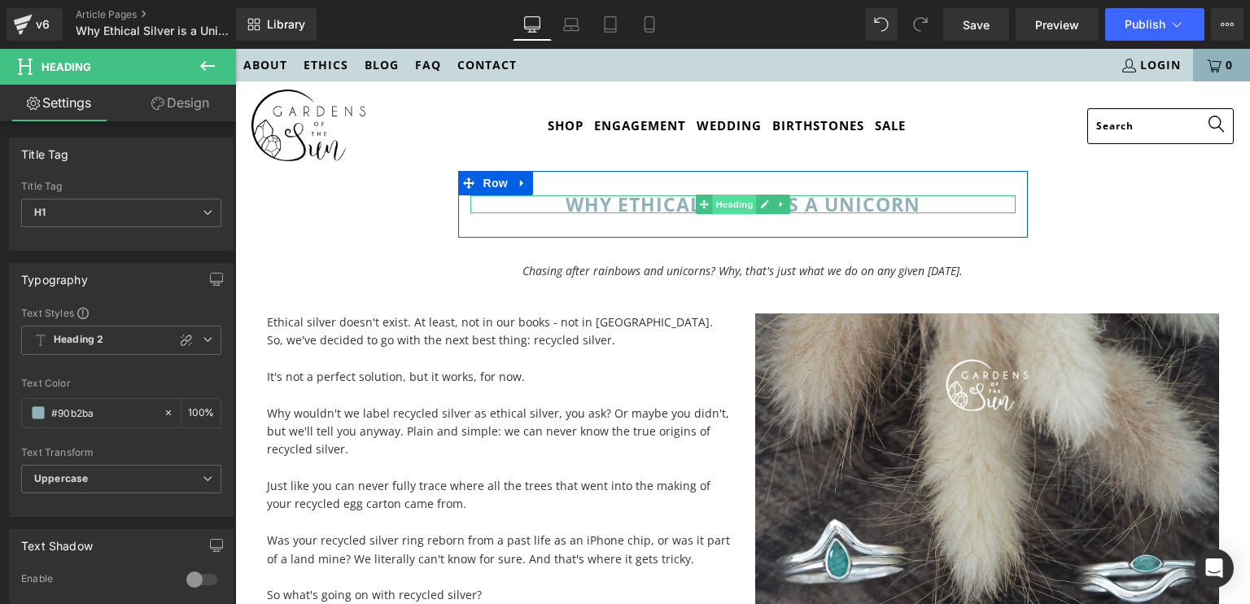
click at [724, 201] on span "Heading" at bounding box center [734, 205] width 44 height 20
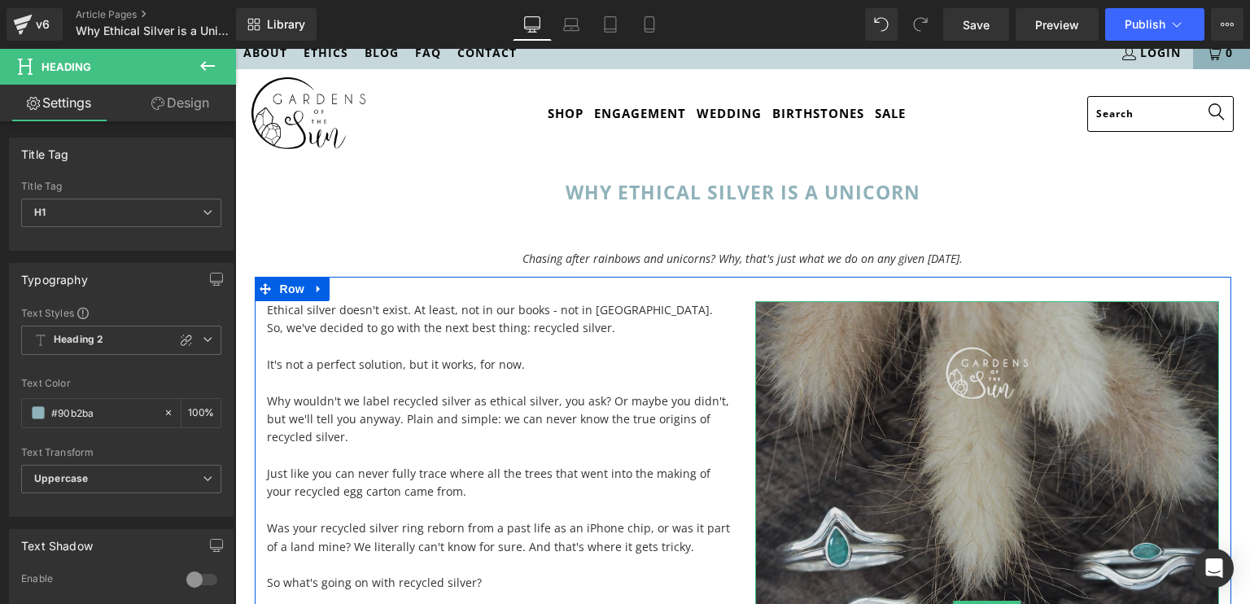
scroll to position [0, 0]
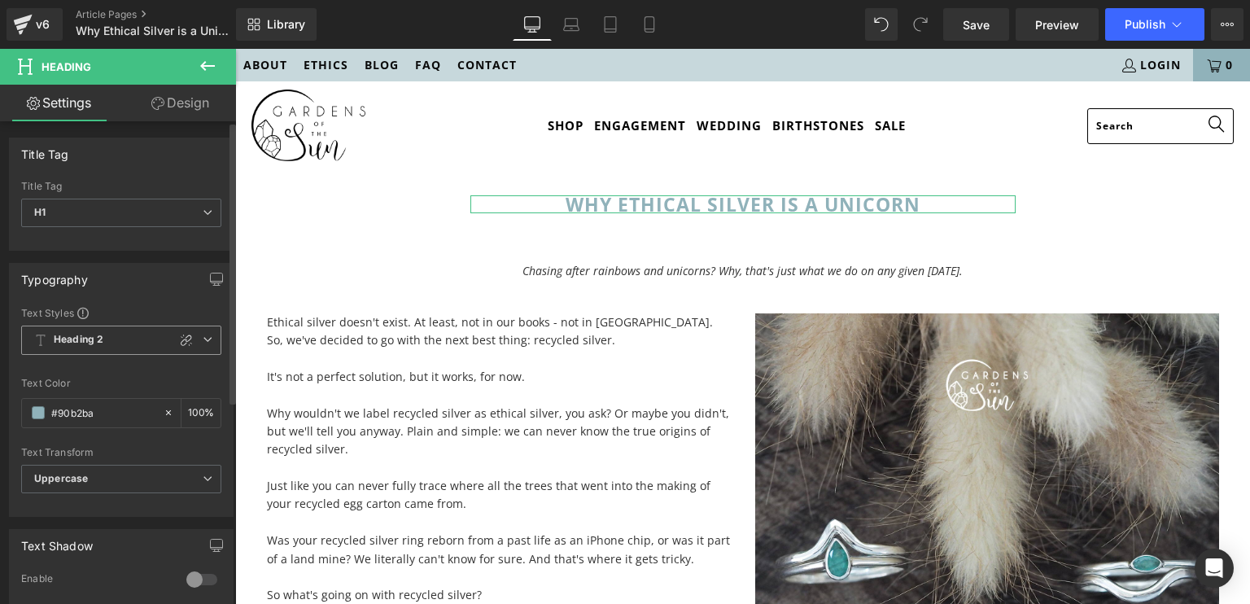
click at [125, 330] on span "Heading 2" at bounding box center [121, 340] width 200 height 29
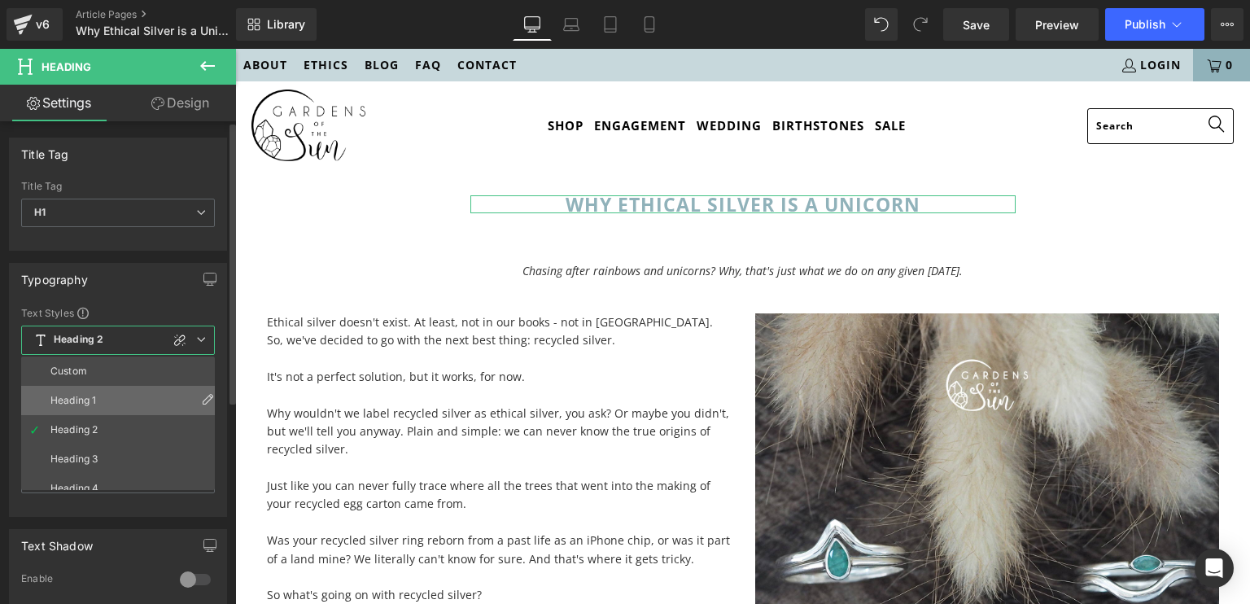
click at [88, 401] on div "Heading 1" at bounding box center [73, 400] width 46 height 11
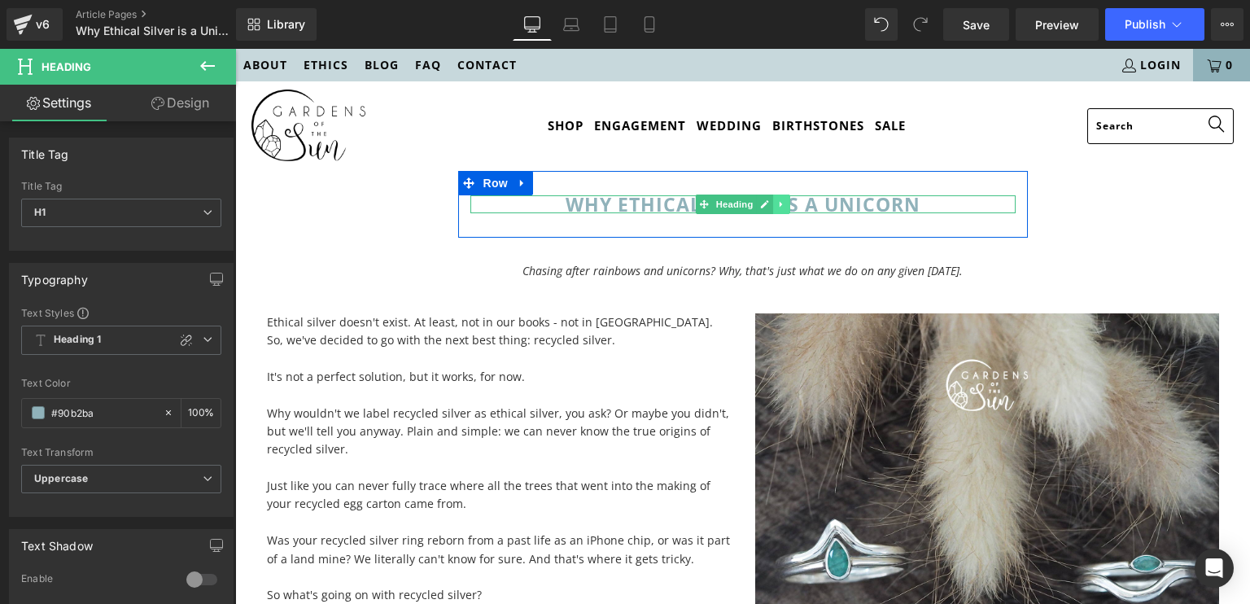
click at [777, 205] on icon at bounding box center [781, 204] width 9 height 10
click at [786, 205] on icon at bounding box center [790, 204] width 9 height 10
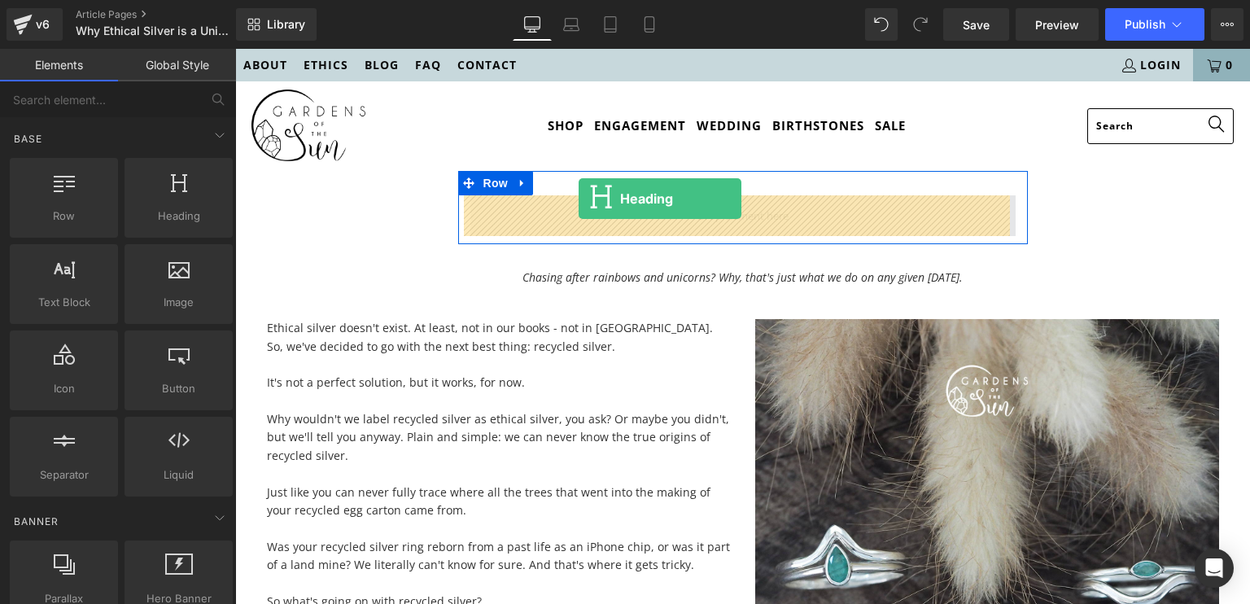
drag, startPoint x: 404, startPoint y: 256, endPoint x: 578, endPoint y: 204, distance: 181.8
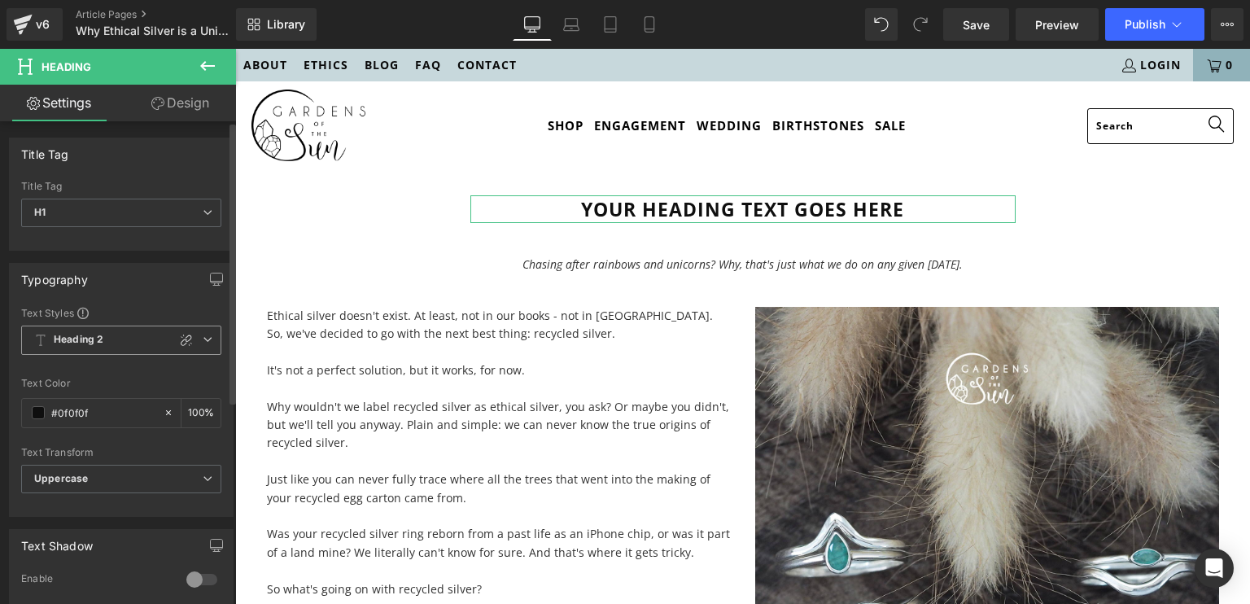
click at [121, 345] on span "Heading 2" at bounding box center [121, 340] width 200 height 29
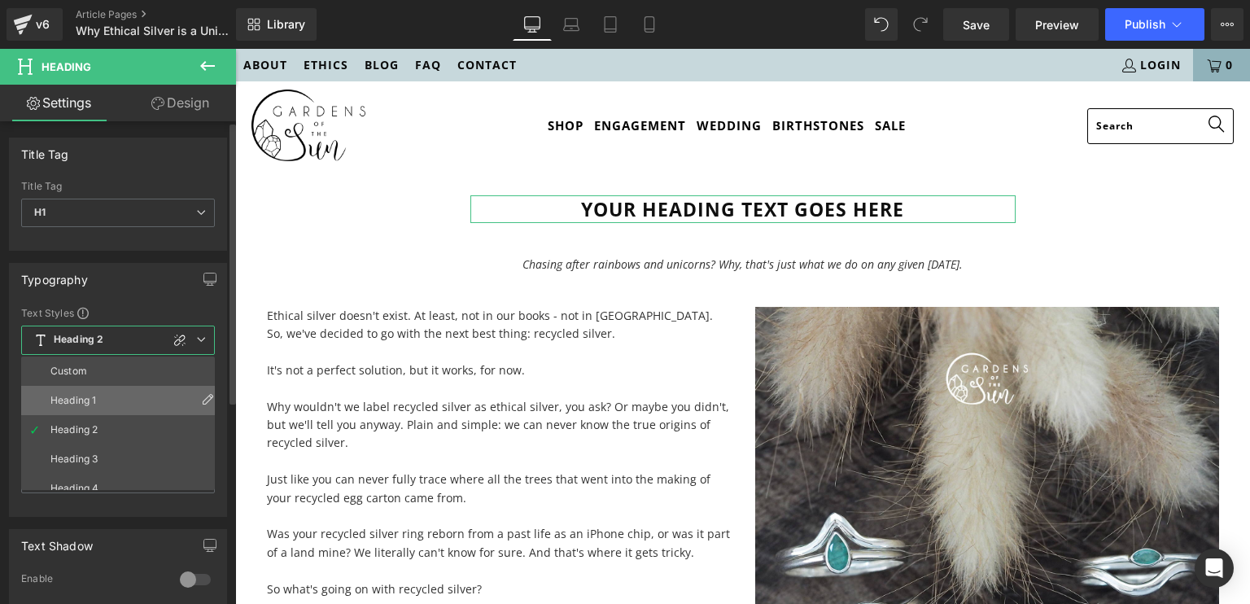
click at [81, 396] on div "Heading 1" at bounding box center [73, 400] width 46 height 11
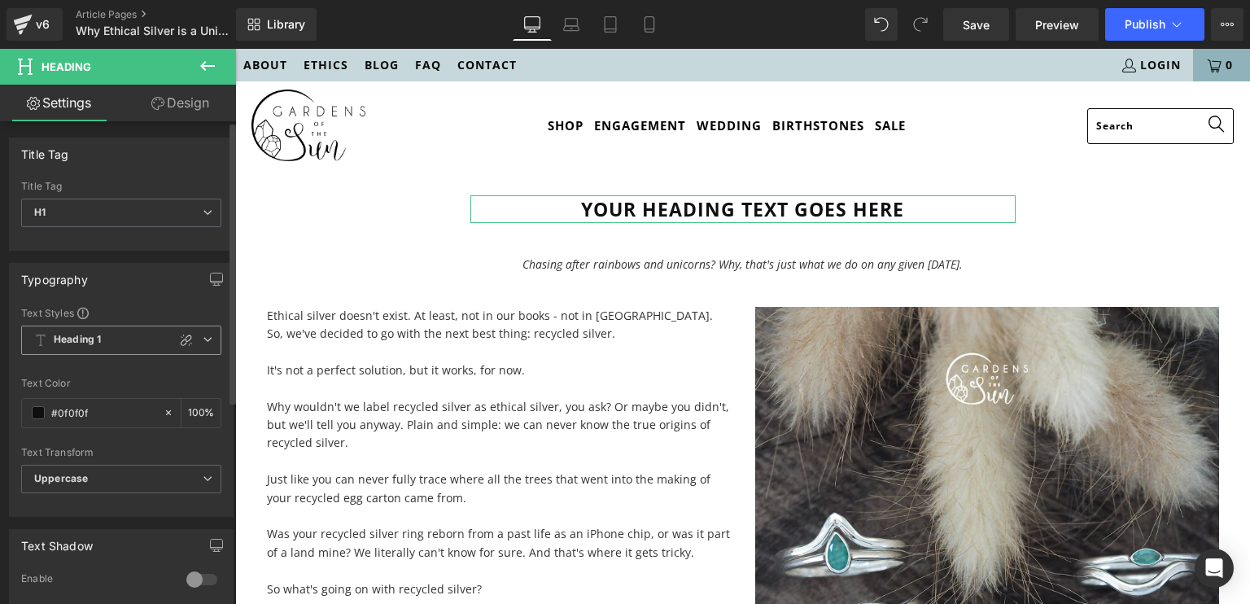
click at [114, 330] on span "Heading 1" at bounding box center [121, 340] width 200 height 29
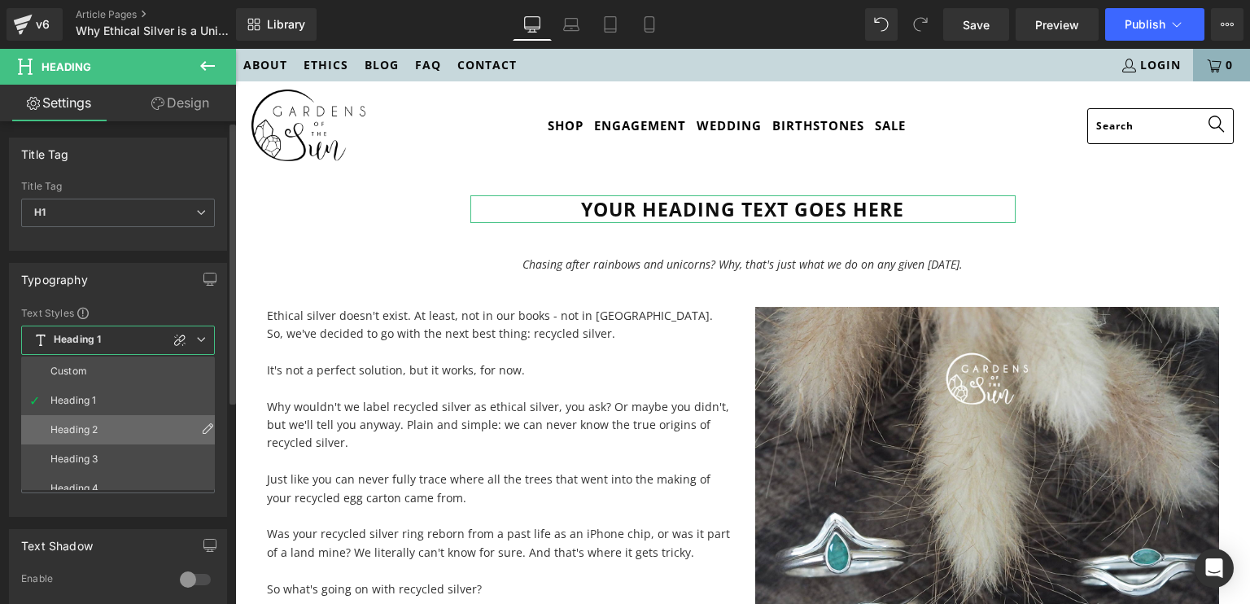
click at [65, 415] on li "Heading 2" at bounding box center [121, 429] width 201 height 29
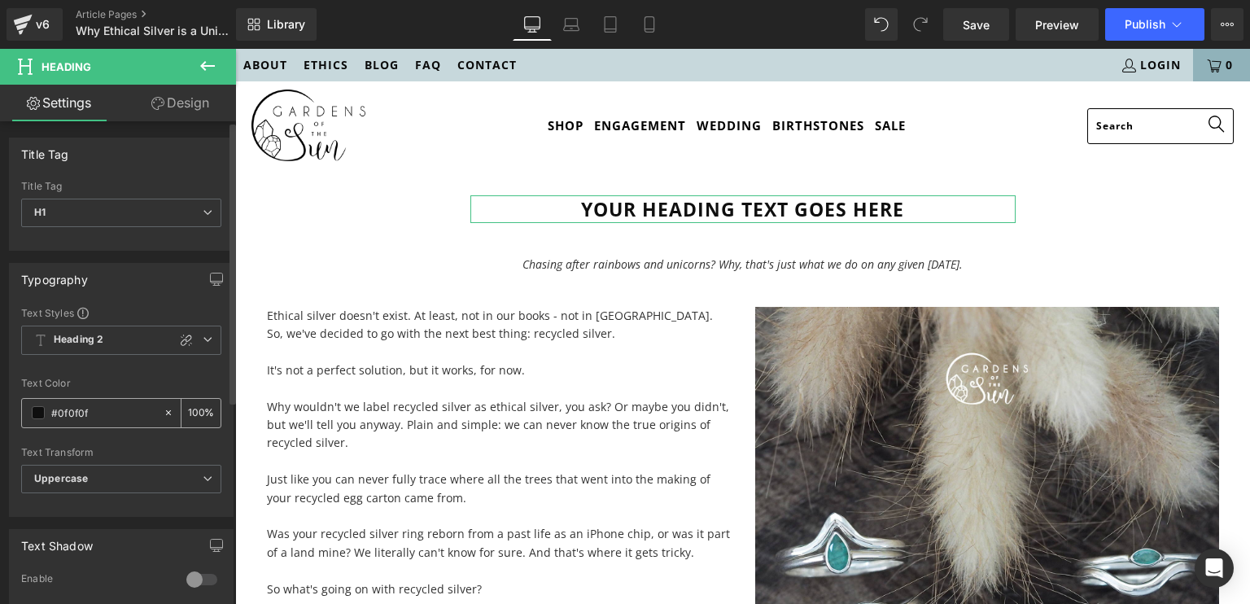
click at [33, 410] on span at bounding box center [38, 412] width 13 height 13
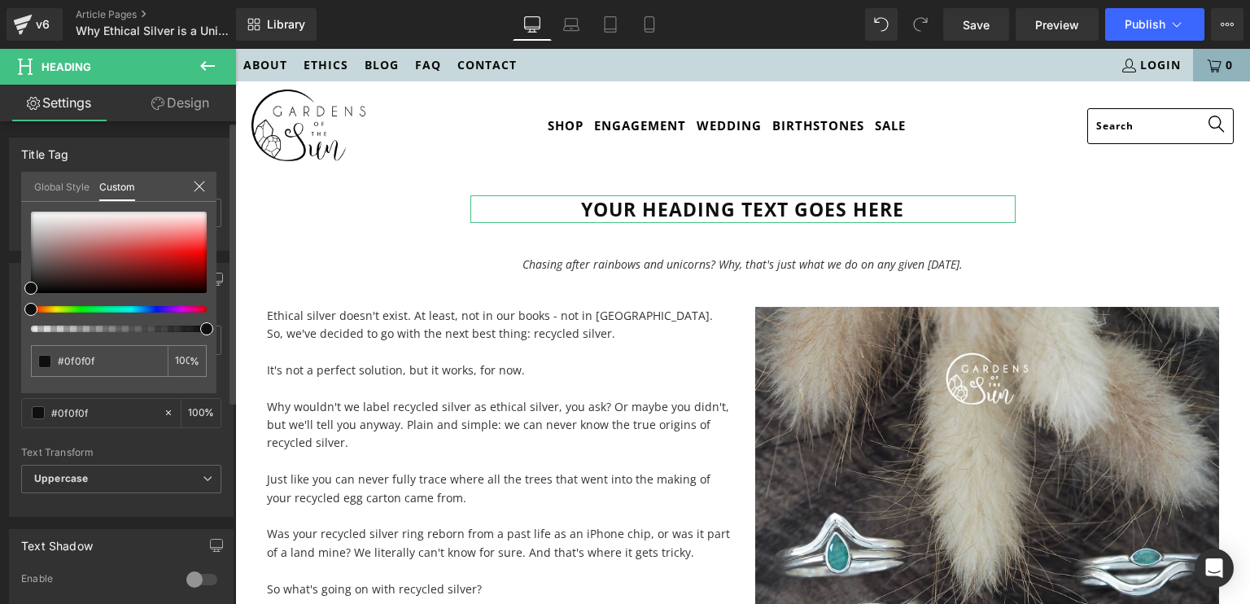
click at [51, 188] on link "Global Style" at bounding box center [61, 186] width 55 height 28
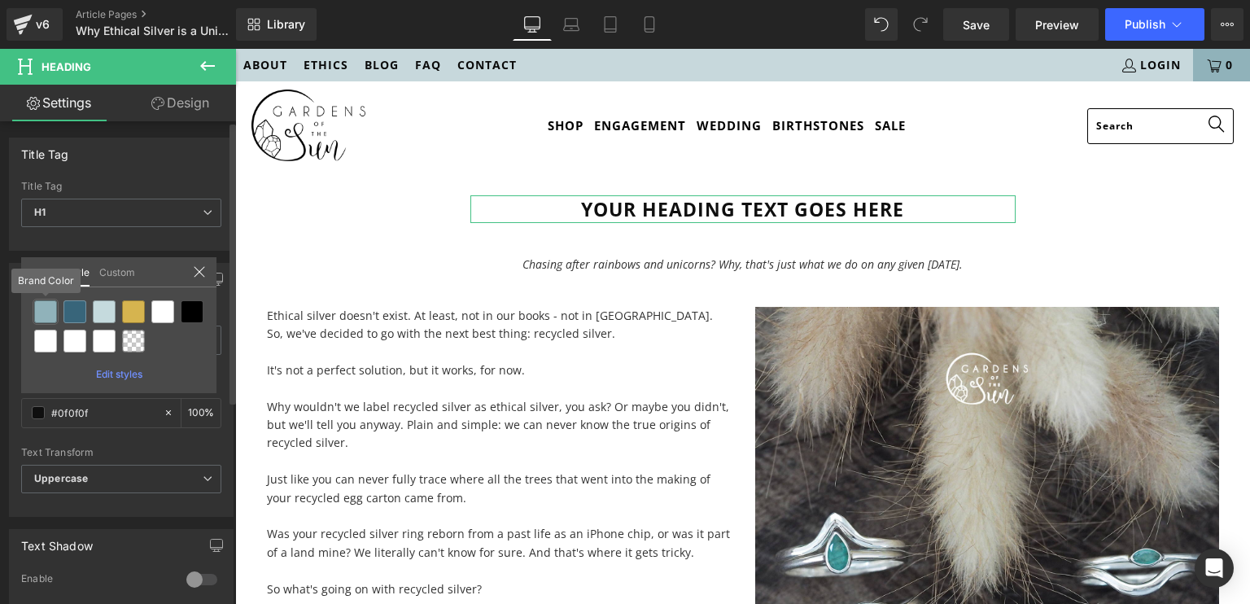
click at [49, 305] on div at bounding box center [45, 311] width 23 height 23
type input "Brand Color"
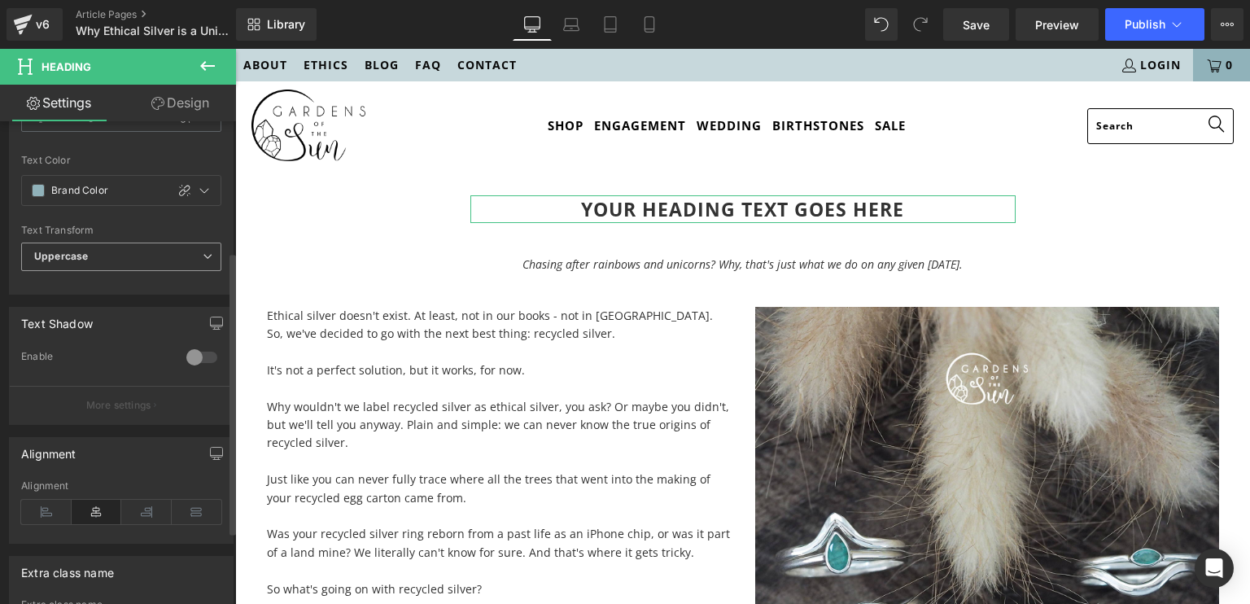
scroll to position [224, 0]
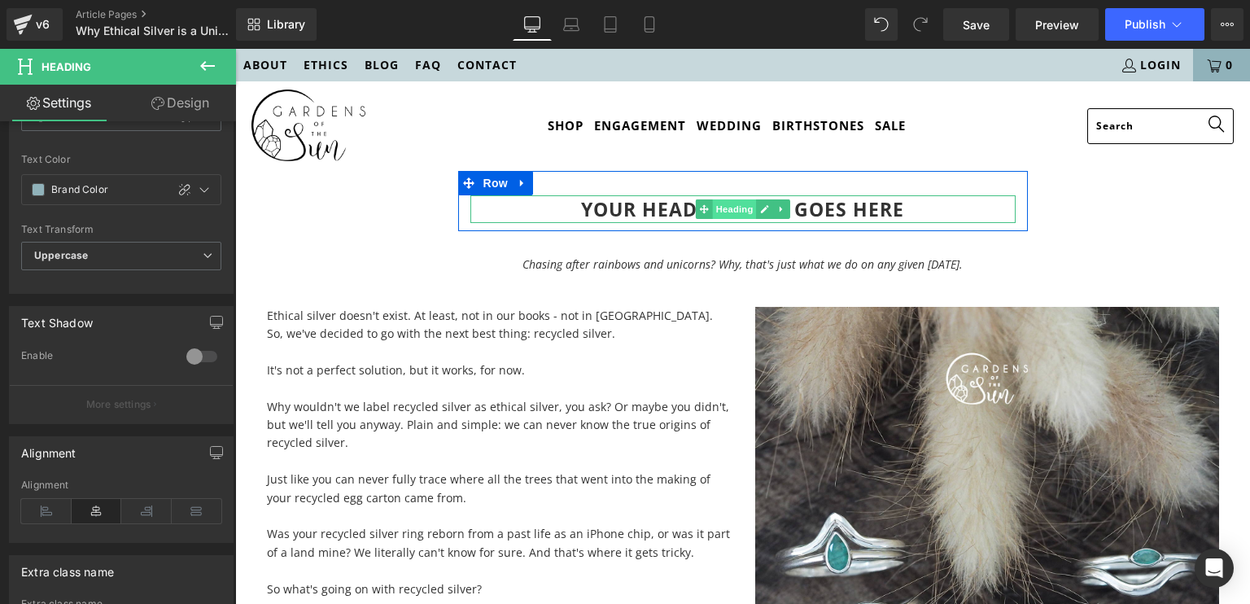
click at [727, 209] on span "Heading" at bounding box center [734, 209] width 44 height 20
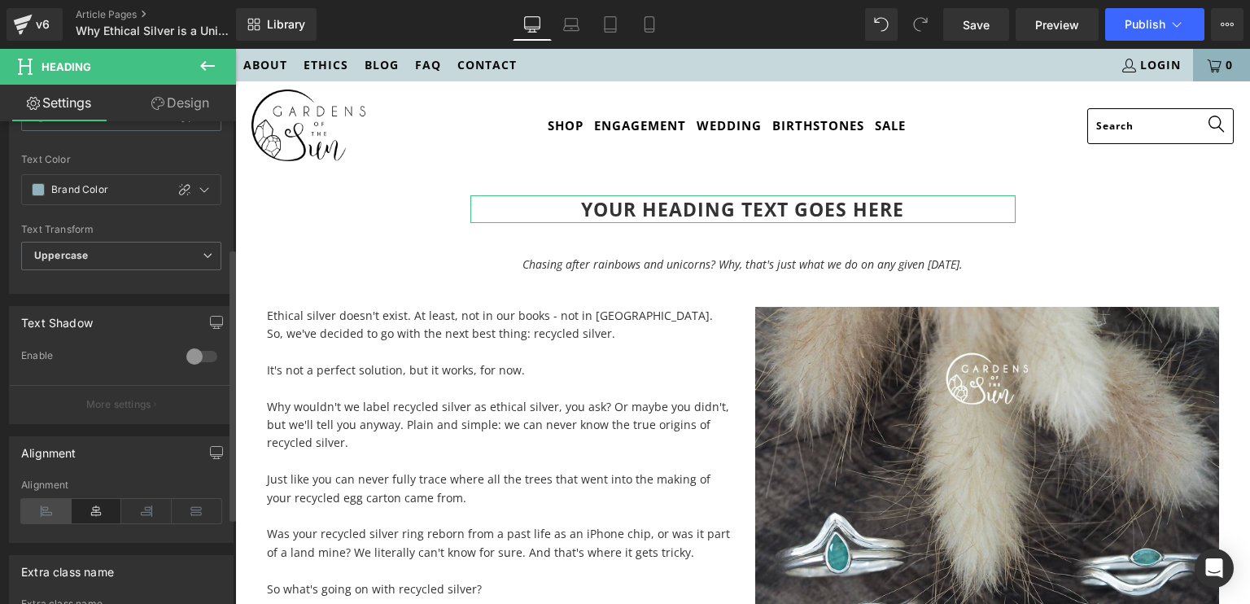
click at [53, 505] on icon at bounding box center [46, 511] width 50 height 24
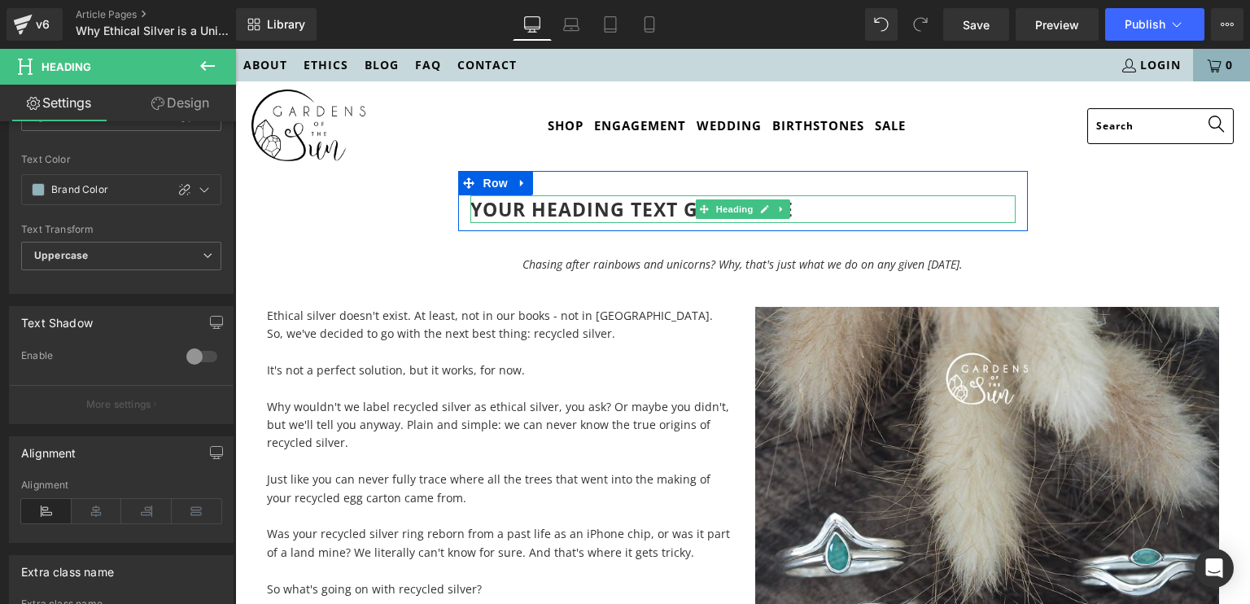
click at [648, 209] on h1 "Your heading text goes here" at bounding box center [743, 209] width 545 height 28
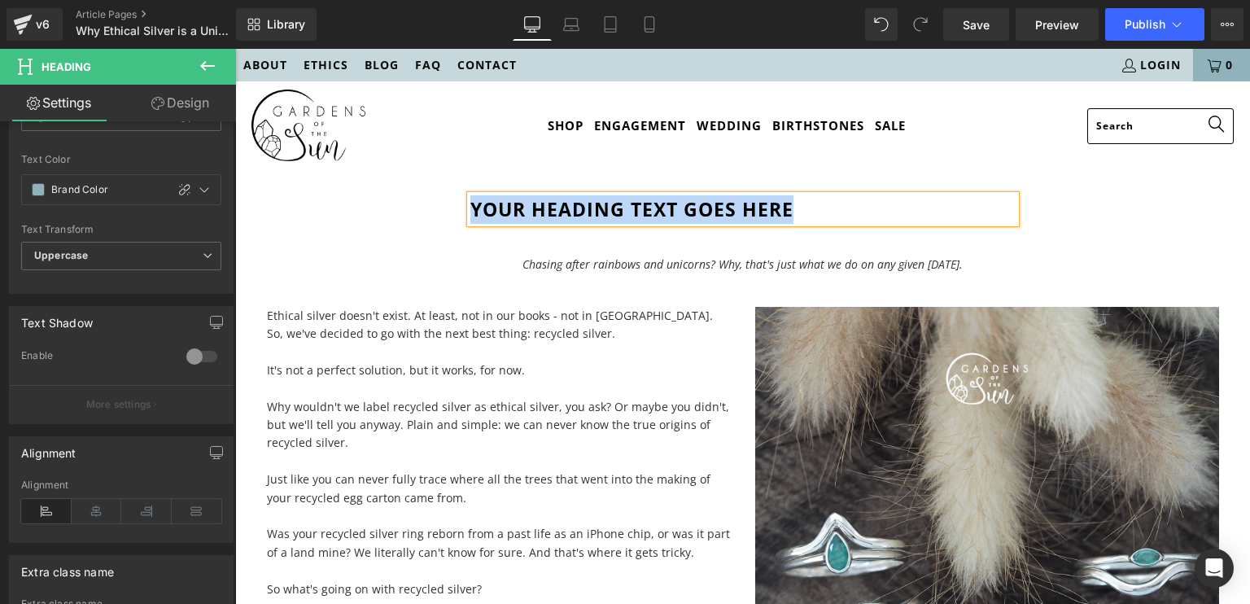
paste div "To enrich screen reader interactions, please activate Accessibility in Grammarl…"
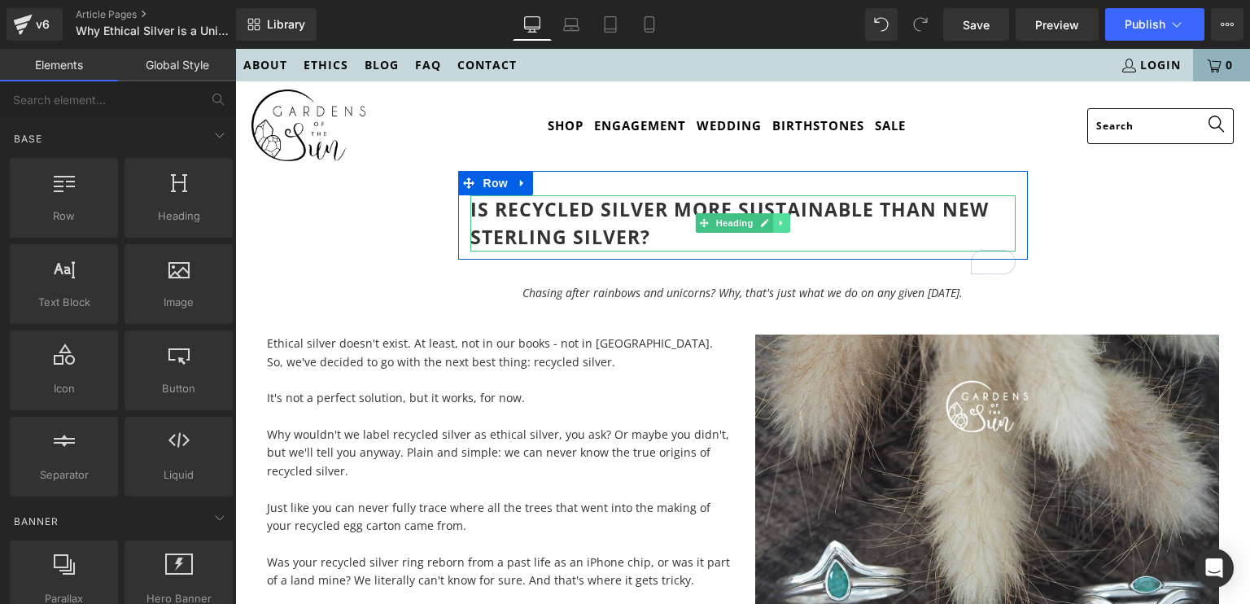
click at [777, 228] on icon at bounding box center [781, 223] width 9 height 10
click at [770, 228] on icon at bounding box center [772, 223] width 9 height 10
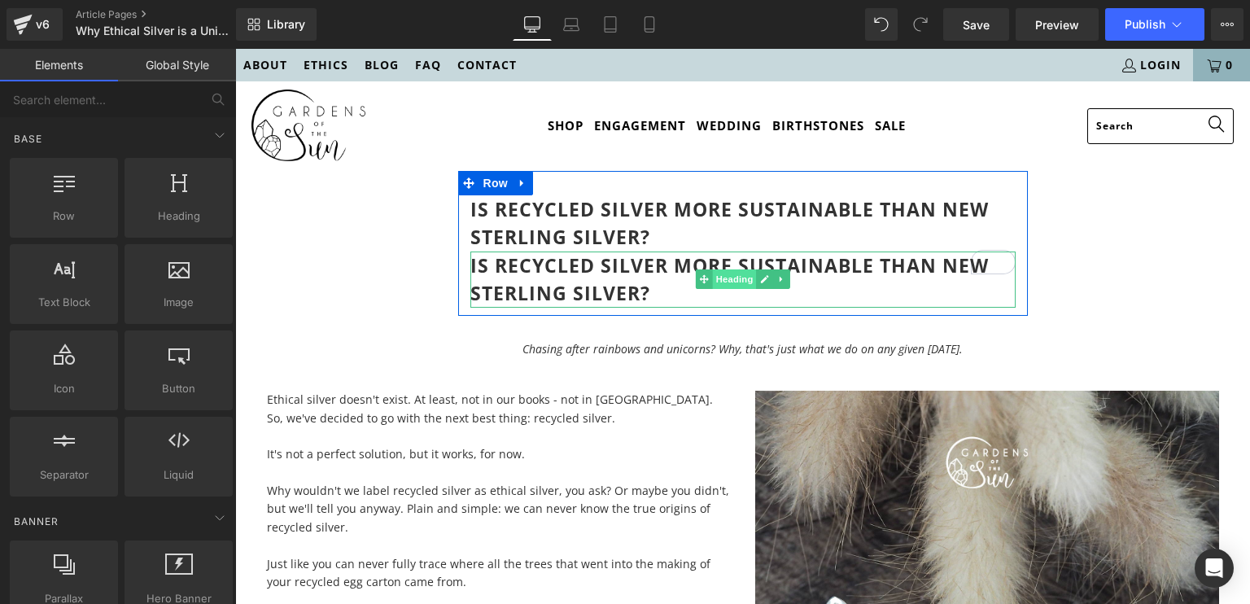
click at [716, 289] on span "Heading" at bounding box center [734, 279] width 44 height 20
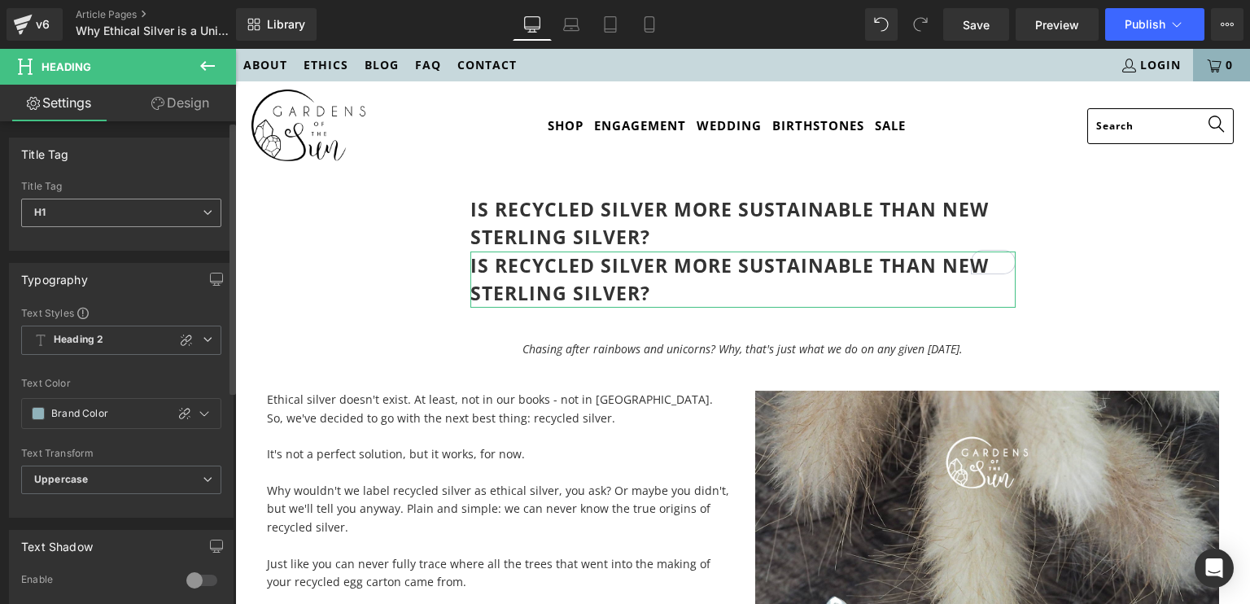
click at [106, 225] on span "H1" at bounding box center [121, 213] width 200 height 28
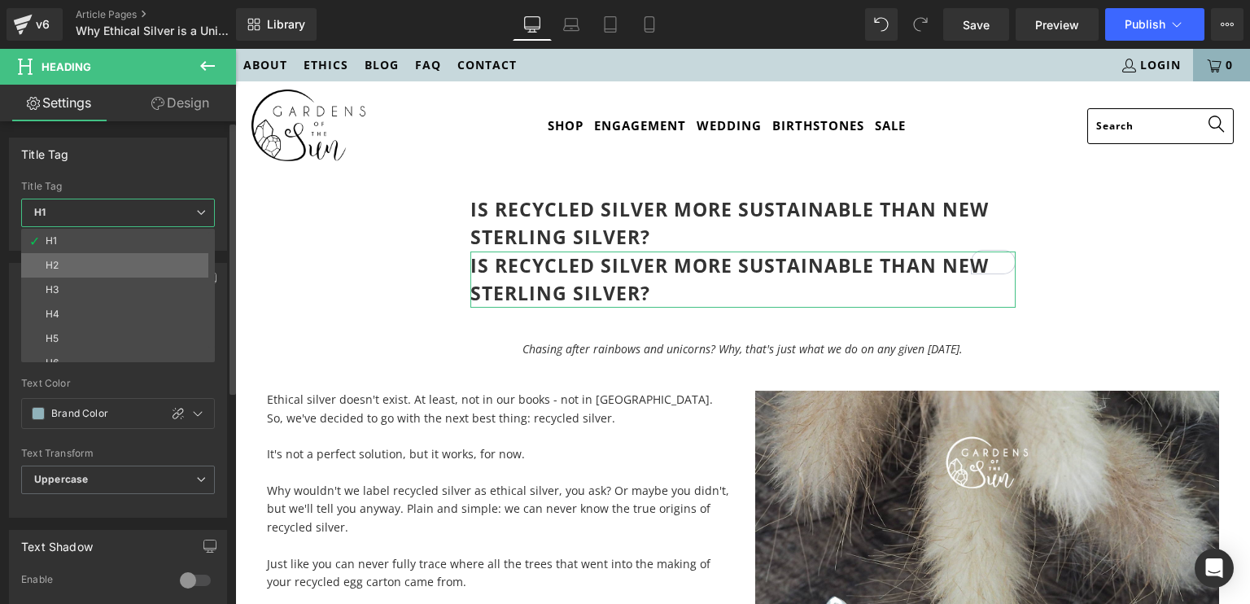
click at [104, 263] on li "H2" at bounding box center [121, 265] width 201 height 24
type input "#0f0f0f"
type input "100"
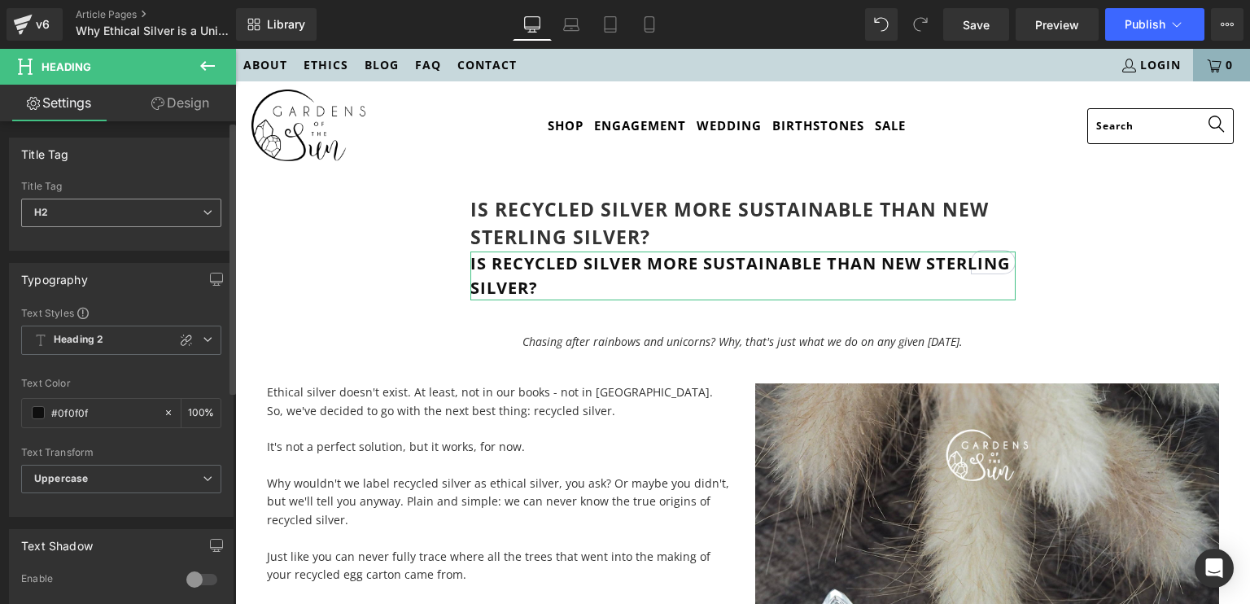
click at [130, 212] on span "H2" at bounding box center [121, 213] width 200 height 28
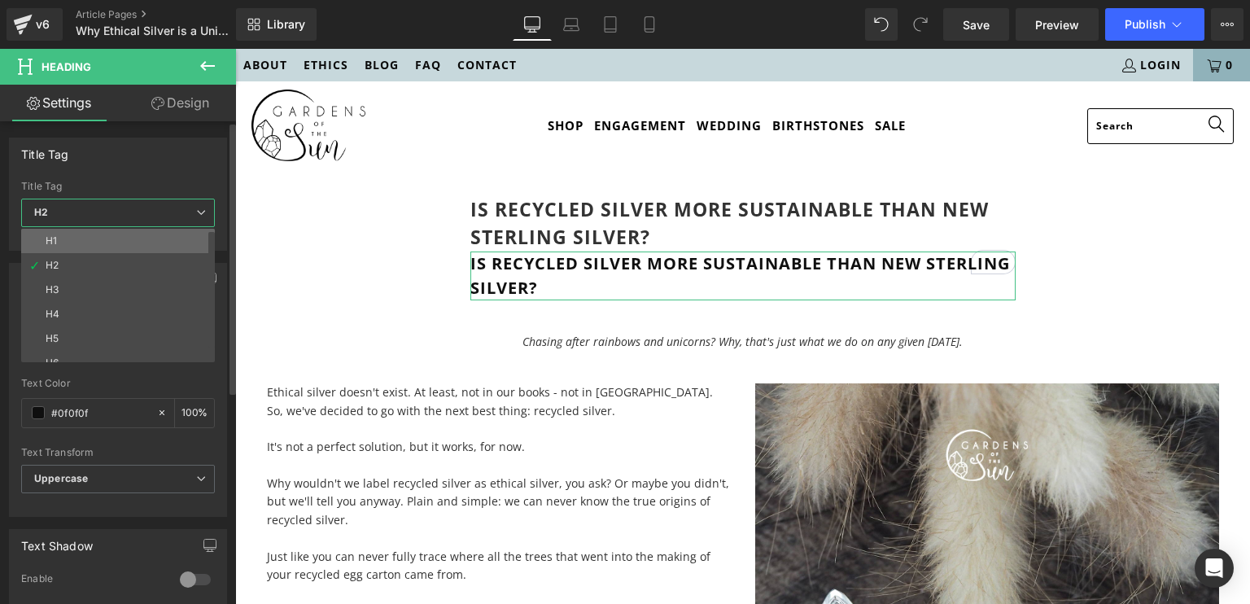
click at [119, 244] on li "H1" at bounding box center [121, 241] width 201 height 24
type input "Brand Color"
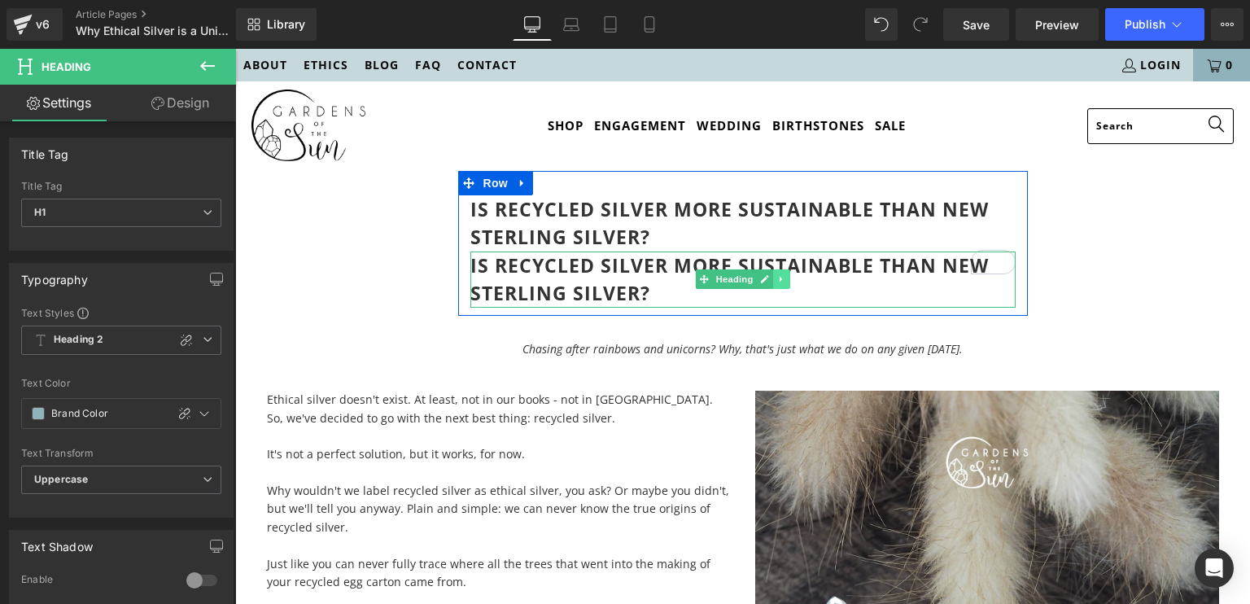
click at [773, 289] on link at bounding box center [781, 279] width 17 height 20
click at [786, 284] on icon at bounding box center [790, 279] width 9 height 9
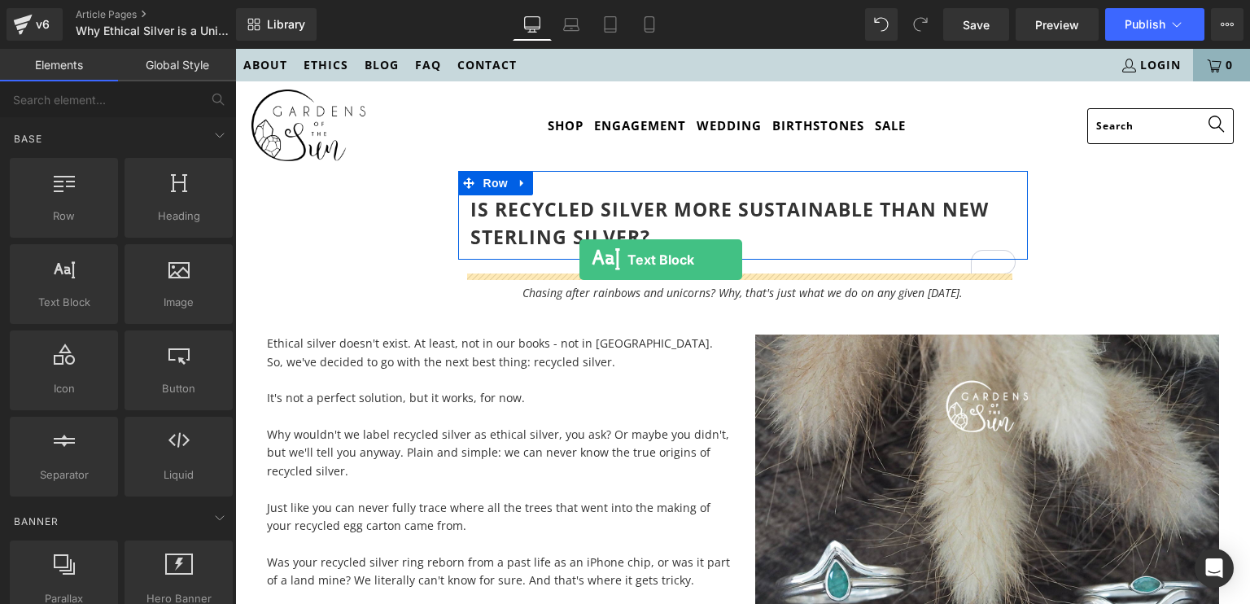
drag, startPoint x: 287, startPoint y: 341, endPoint x: 580, endPoint y: 265, distance: 302.1
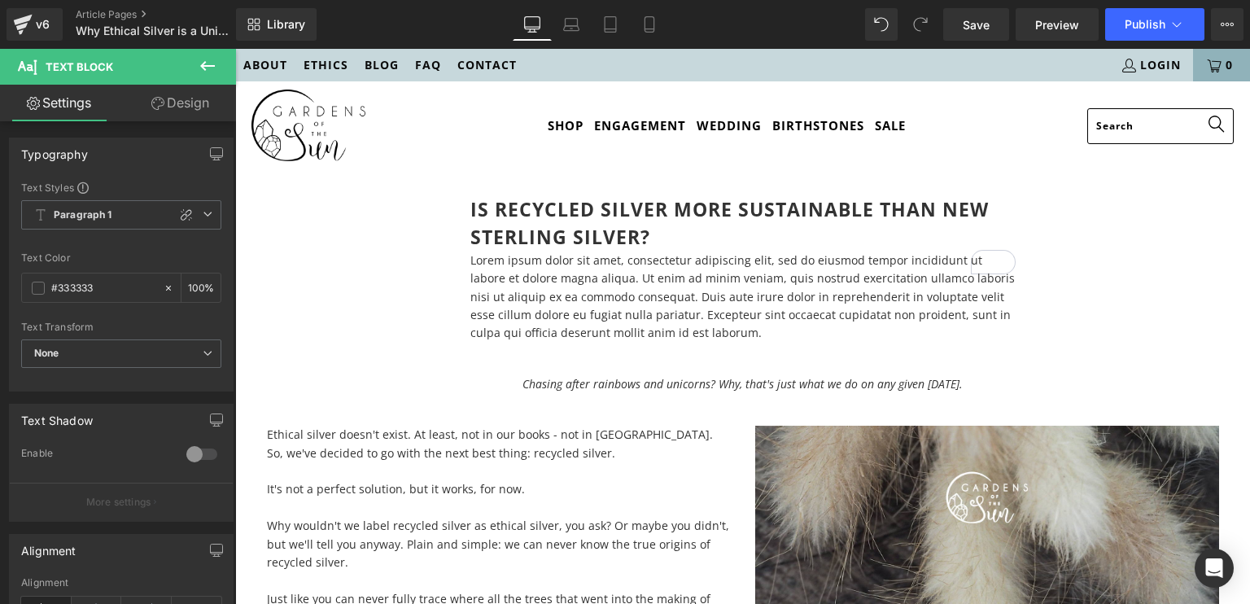
click at [198, 62] on icon at bounding box center [208, 66] width 20 height 20
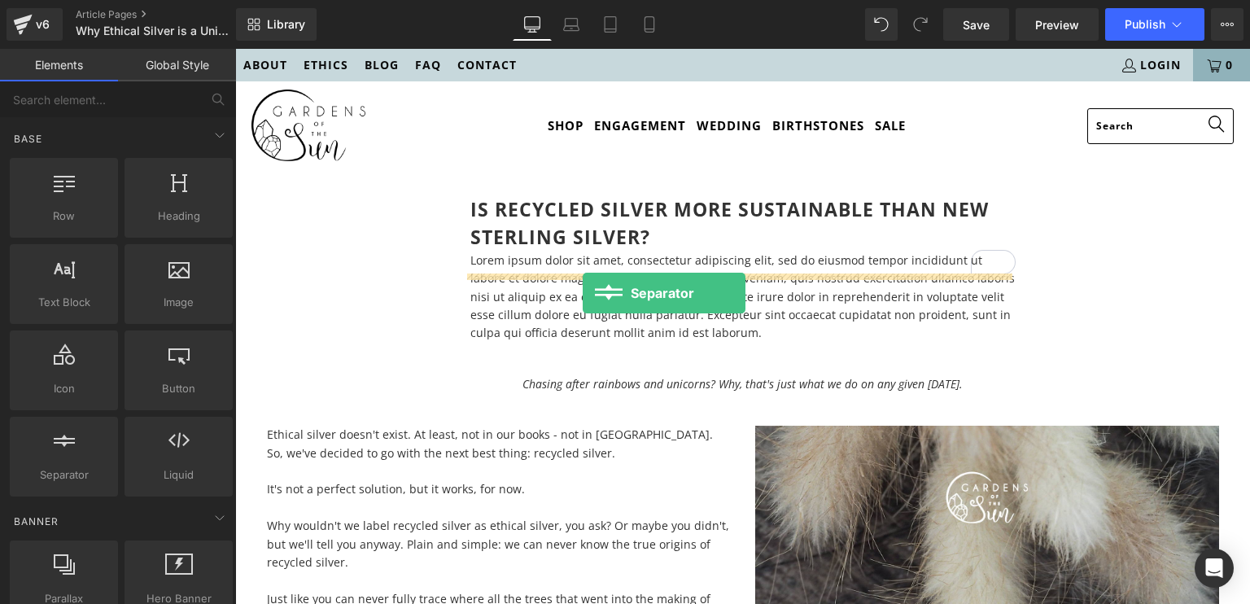
drag, startPoint x: 296, startPoint y: 520, endPoint x: 584, endPoint y: 286, distance: 371.5
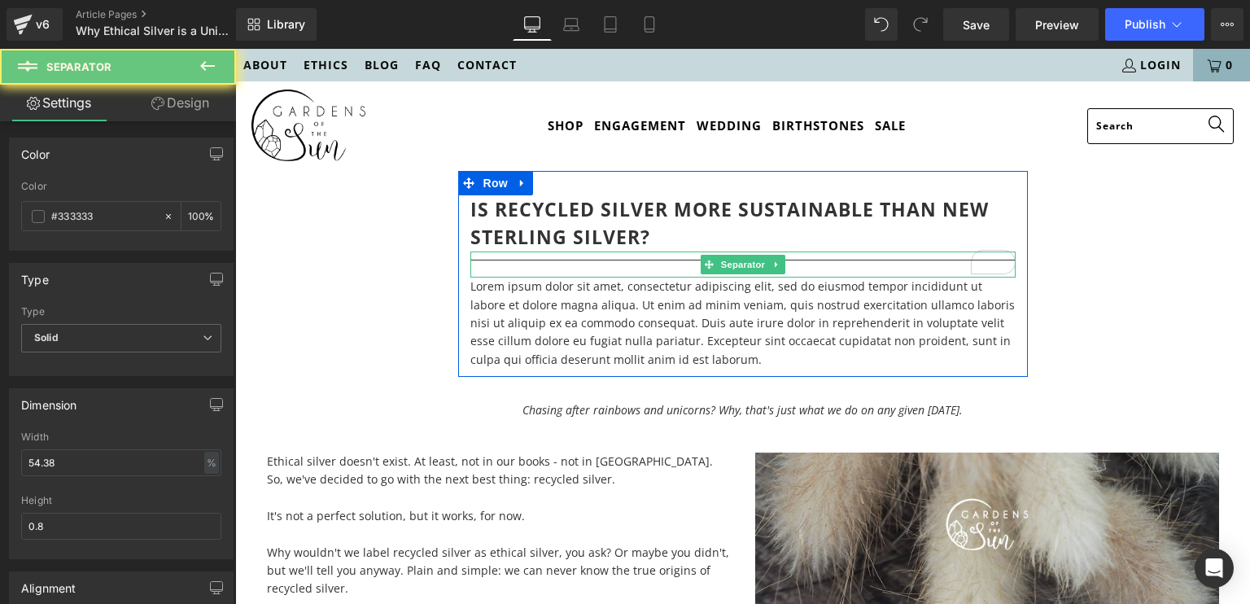
click at [584, 269] on hr at bounding box center [743, 264] width 545 height 9
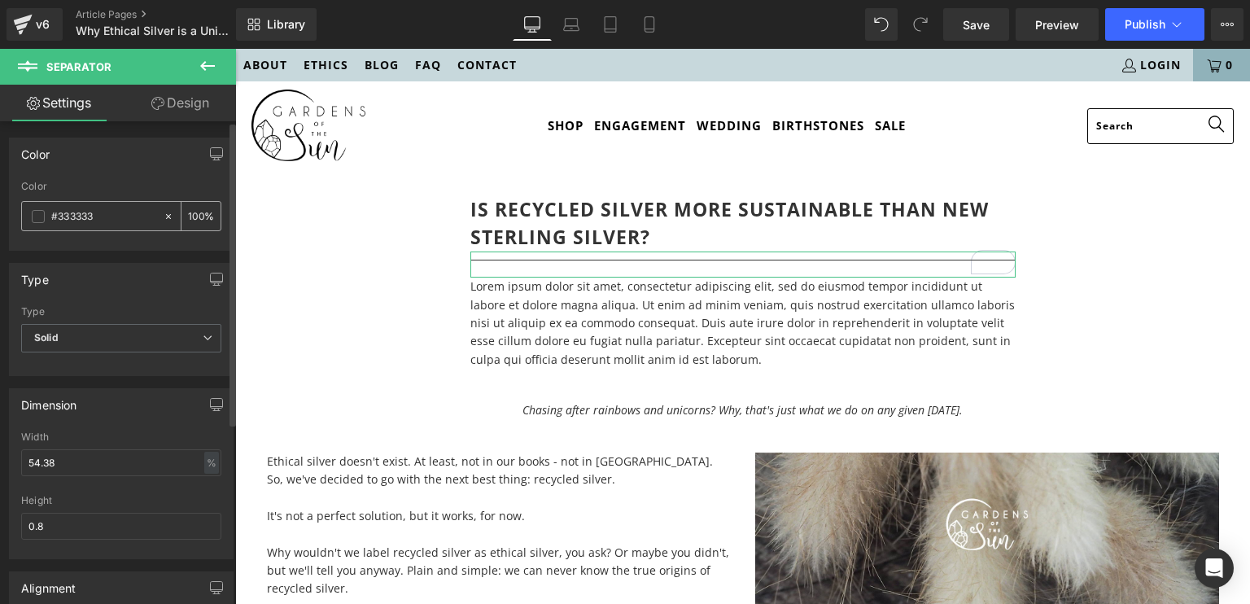
click at [28, 215] on div "#333333" at bounding box center [92, 216] width 141 height 28
click at [25, 216] on div "#333333" at bounding box center [92, 216] width 141 height 28
click at [42, 215] on span at bounding box center [38, 216] width 13 height 13
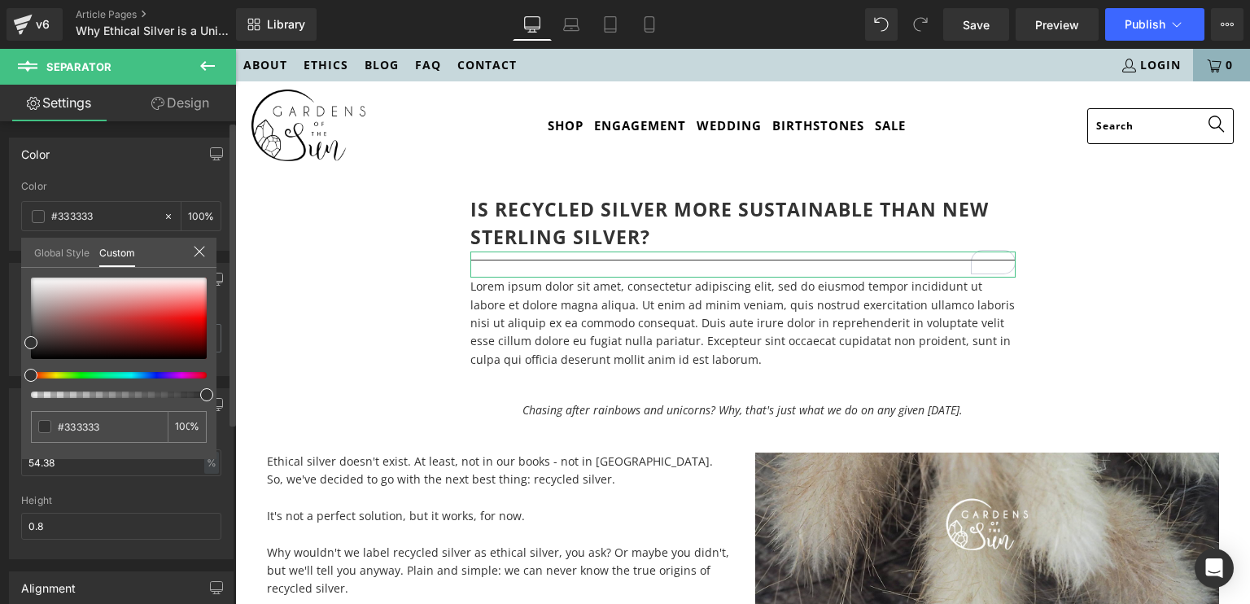
click at [68, 252] on link "Global Style" at bounding box center [61, 252] width 55 height 28
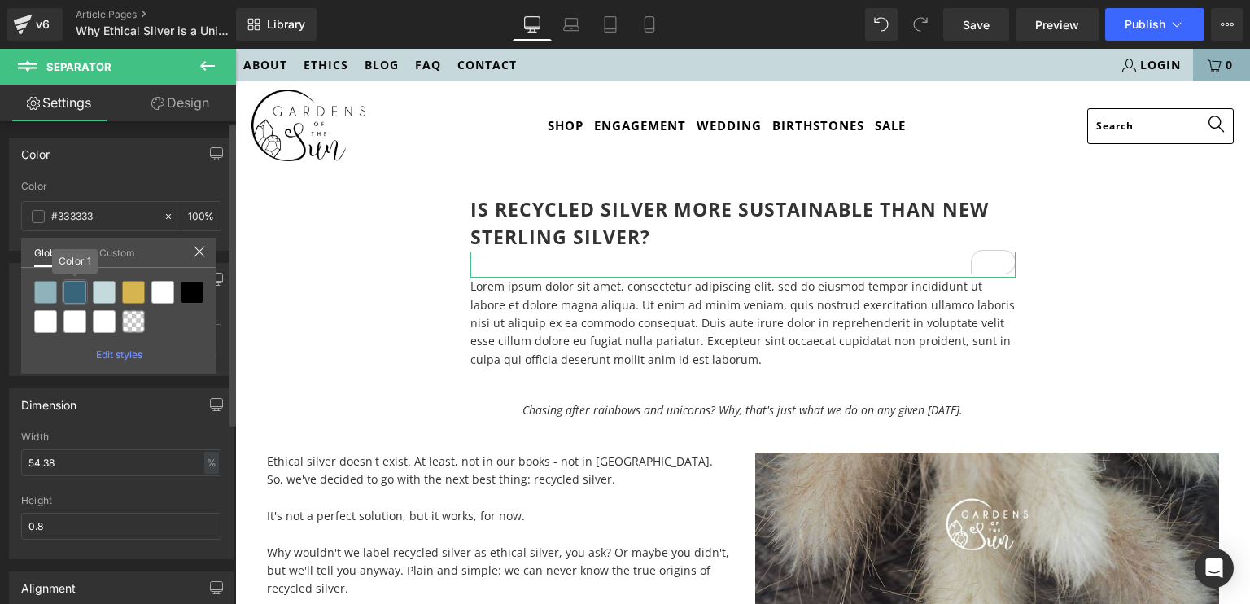
click at [74, 289] on div at bounding box center [74, 292] width 23 height 23
type input "Color 1"
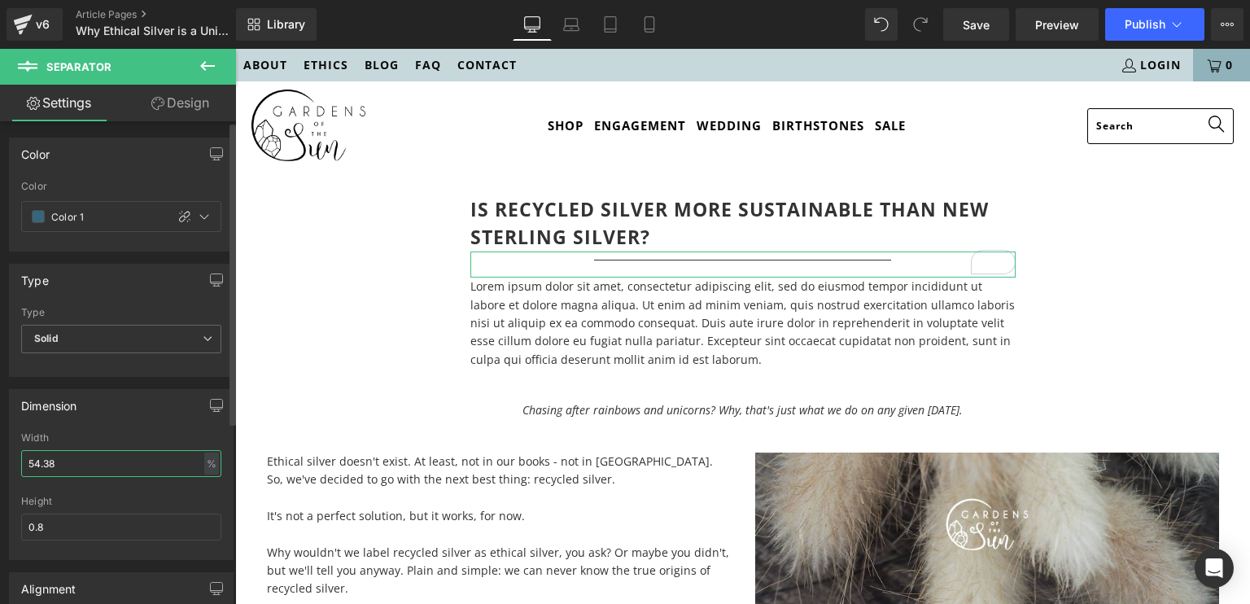
drag, startPoint x: 101, startPoint y: 462, endPoint x: 0, endPoint y: 474, distance: 101.7
type input "100"
click at [82, 485] on div at bounding box center [121, 490] width 200 height 11
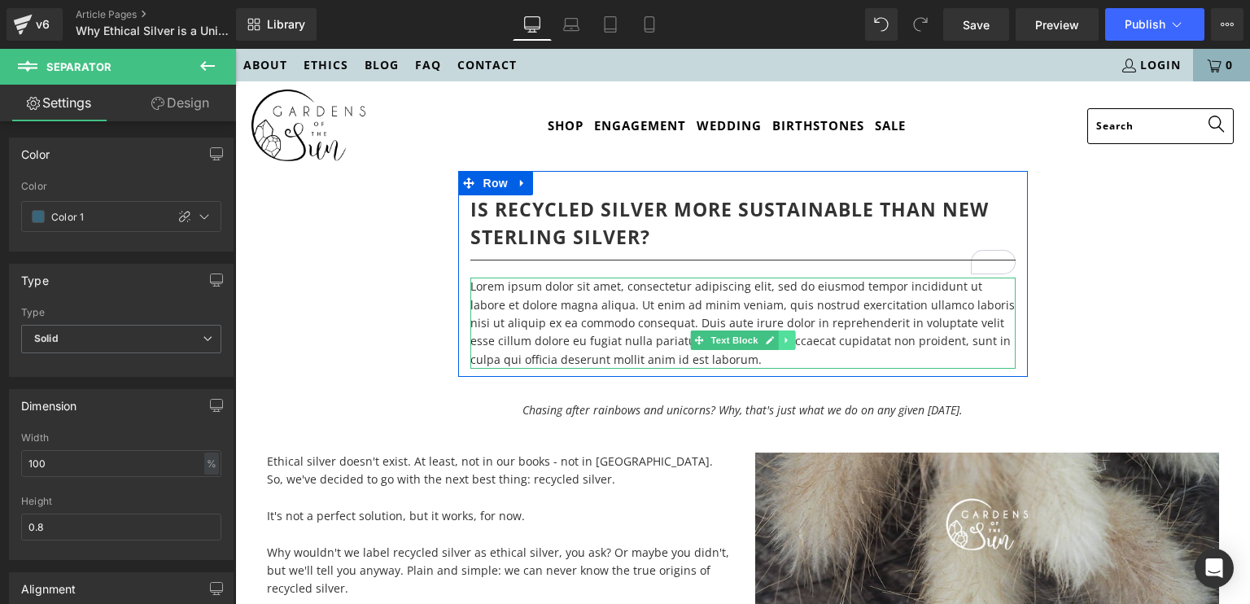
click at [785, 344] on icon at bounding box center [786, 341] width 2 height 6
click at [774, 344] on icon at bounding box center [777, 339] width 9 height 9
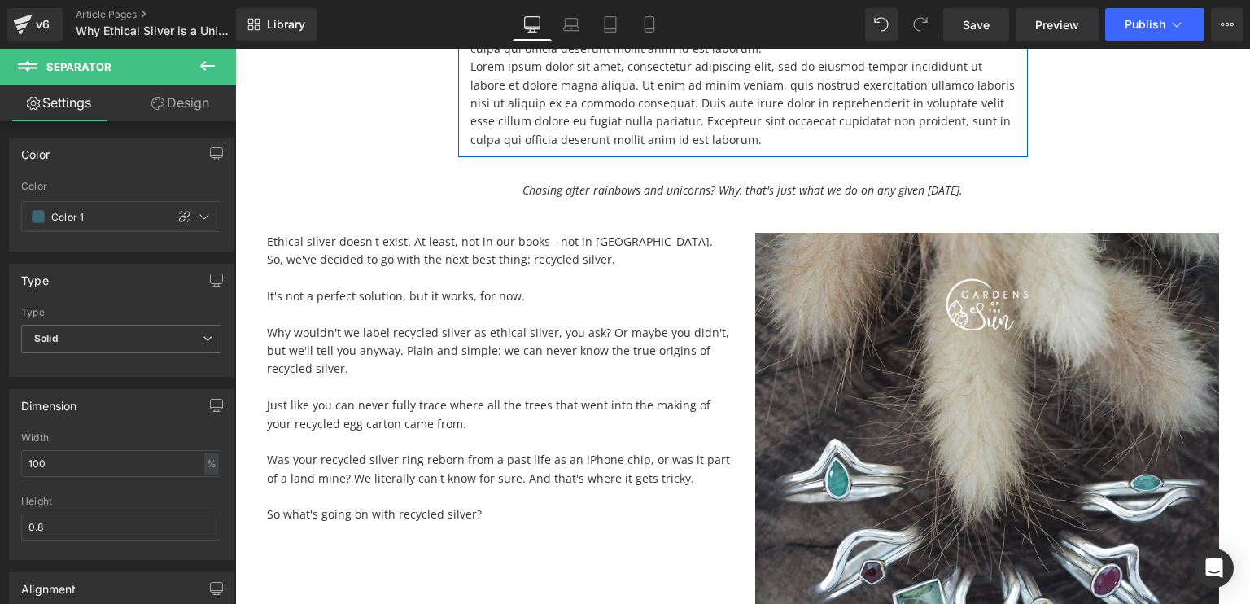
scroll to position [0, 0]
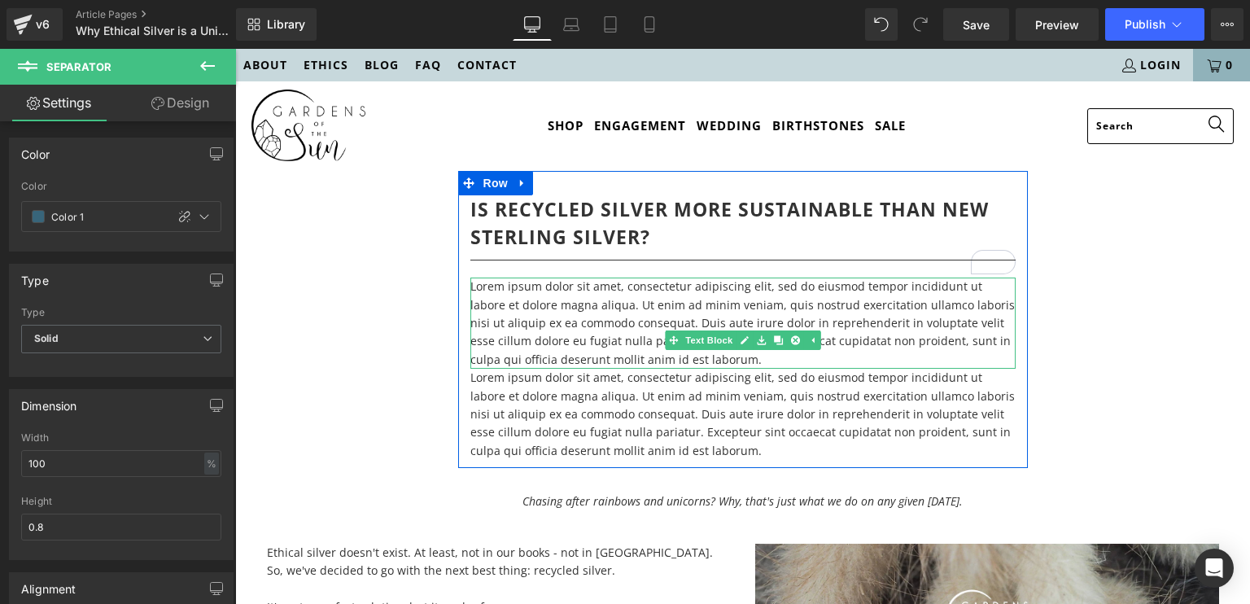
click at [707, 342] on p "Lorem ipsum dolor sit amet, consectetur adipiscing elit, sed do eiusmod tempor …" at bounding box center [743, 323] width 545 height 91
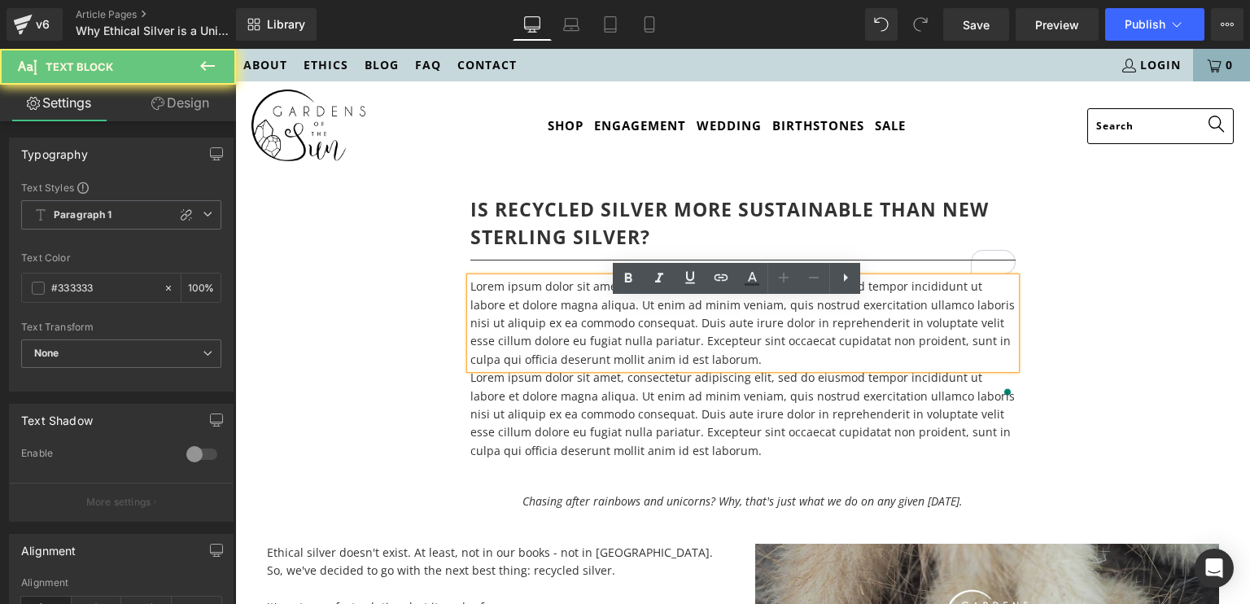
click at [594, 369] on p "Lorem ipsum dolor sit amet, consectetur adipiscing elit, sed do eiusmod tempor …" at bounding box center [743, 323] width 545 height 91
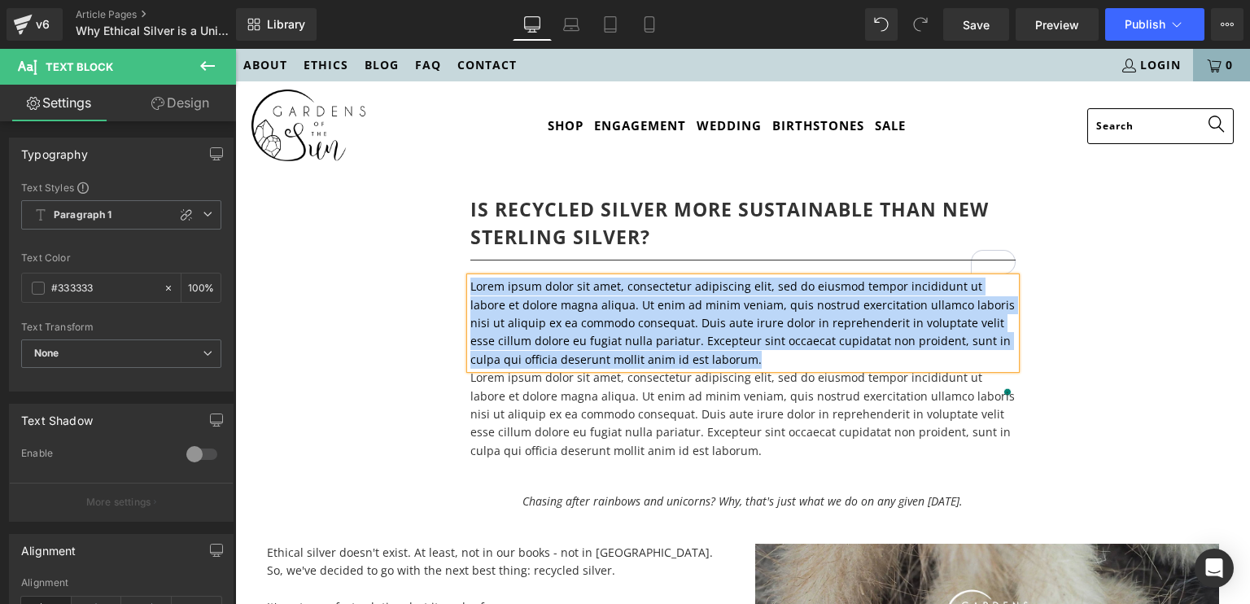
paste div "To enrich screen reader interactions, please activate Accessibility in Grammarl…"
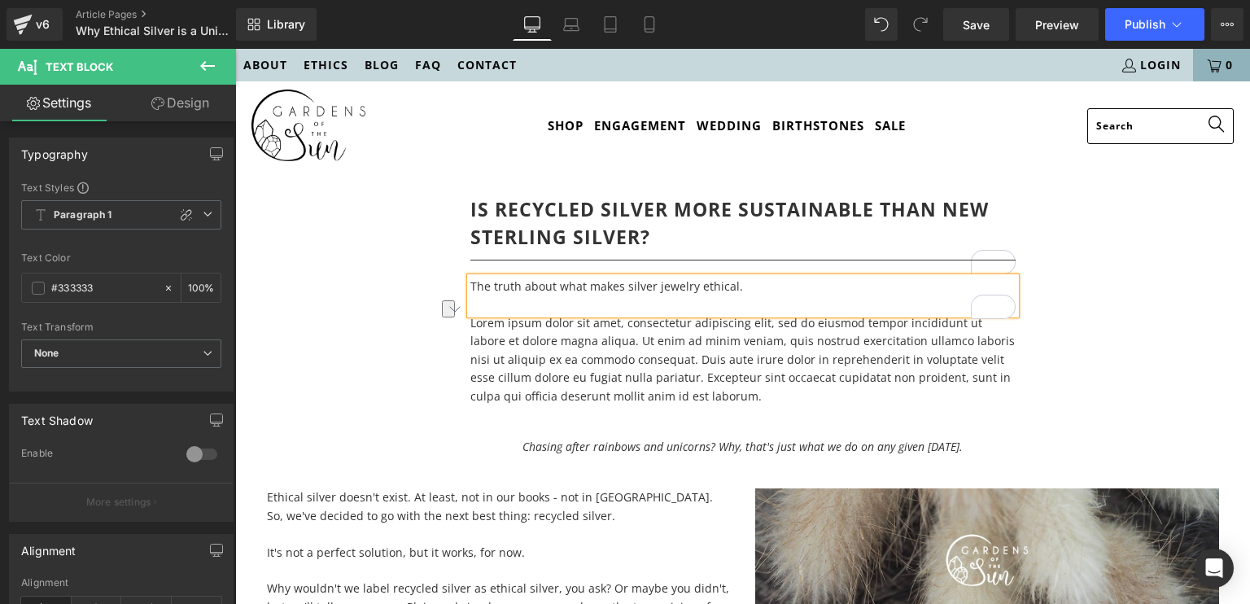
drag, startPoint x: 829, startPoint y: 317, endPoint x: 467, endPoint y: 313, distance: 361.5
click at [471, 295] on p "The truth about what makes silver jewelry ethical." at bounding box center [743, 287] width 545 height 18
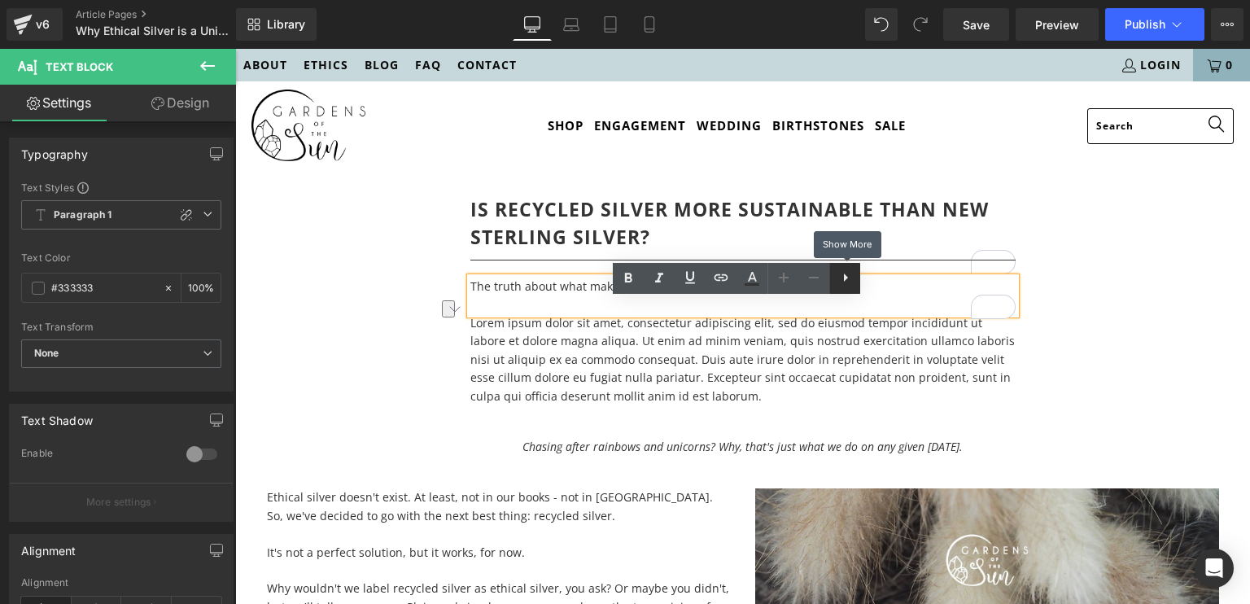
click at [856, 287] on link at bounding box center [845, 278] width 31 height 31
click at [871, 282] on icon at bounding box center [877, 278] width 20 height 20
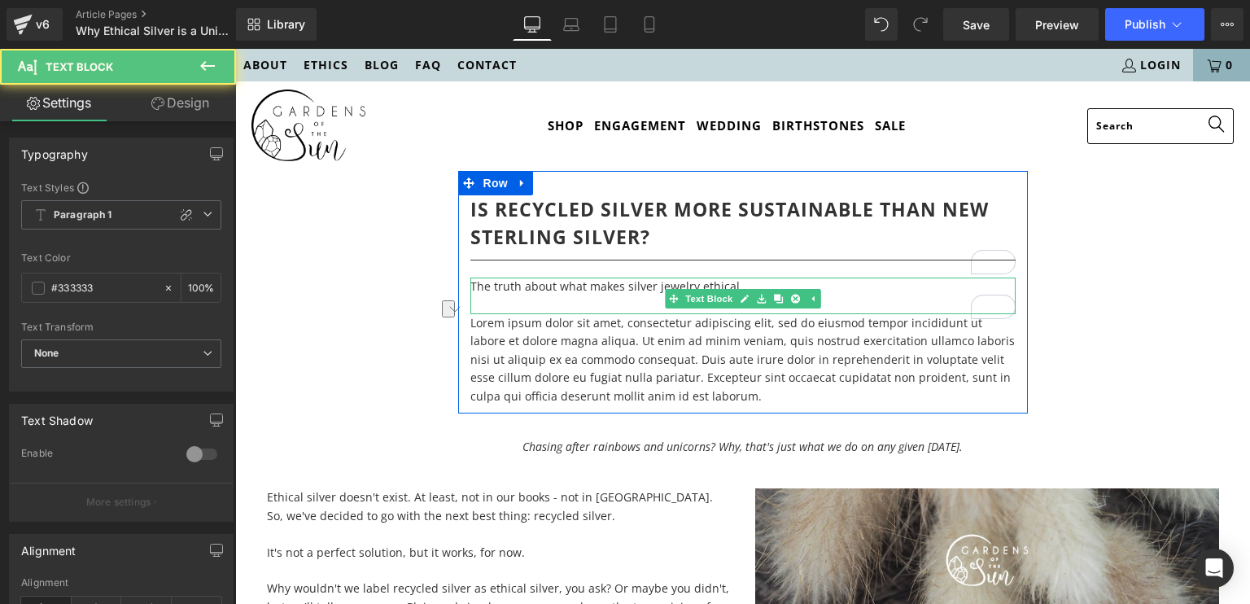
click at [620, 295] on p "The truth about what makes silver jewelry ethical." at bounding box center [743, 287] width 545 height 18
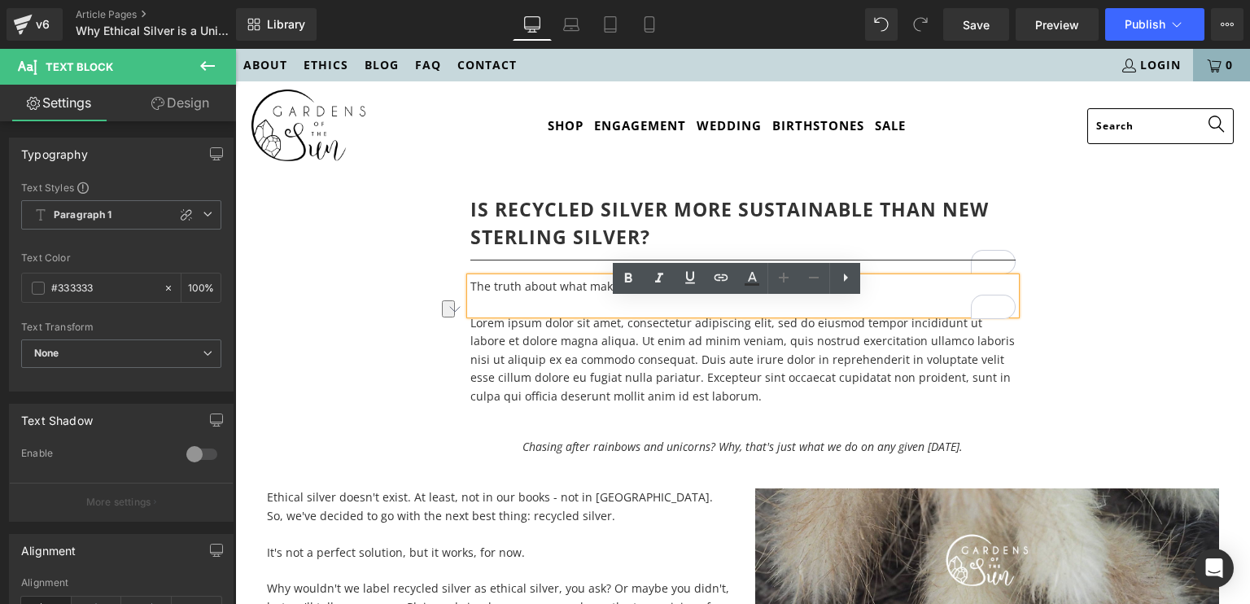
drag, startPoint x: 779, startPoint y: 309, endPoint x: 465, endPoint y: 315, distance: 314.3
click at [471, 295] on p "The truth about what makes silver jewelry ethical." at bounding box center [743, 287] width 545 height 18
click at [851, 279] on icon at bounding box center [846, 278] width 20 height 20
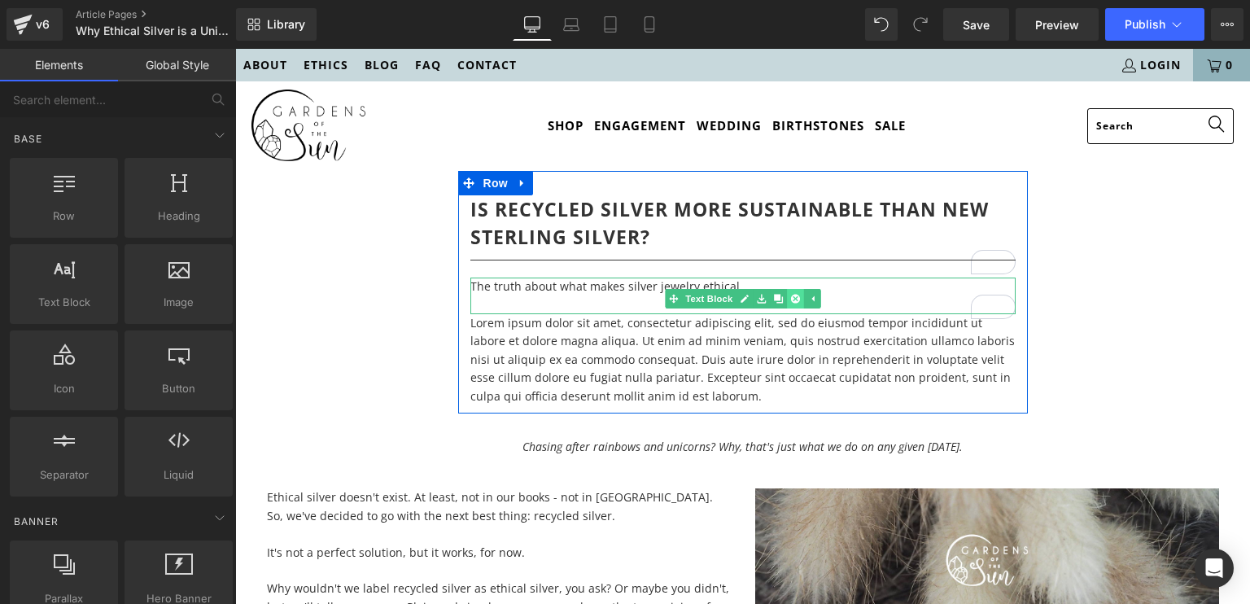
click at [794, 303] on icon at bounding box center [794, 298] width 9 height 9
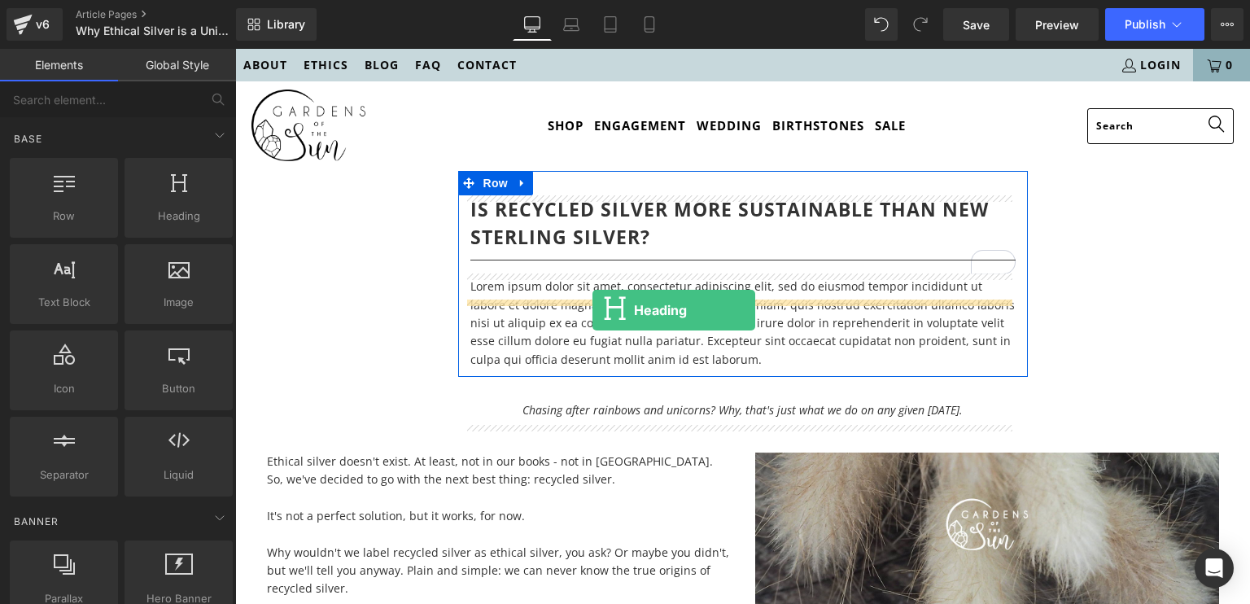
drag, startPoint x: 436, startPoint y: 262, endPoint x: 593, endPoint y: 310, distance: 163.5
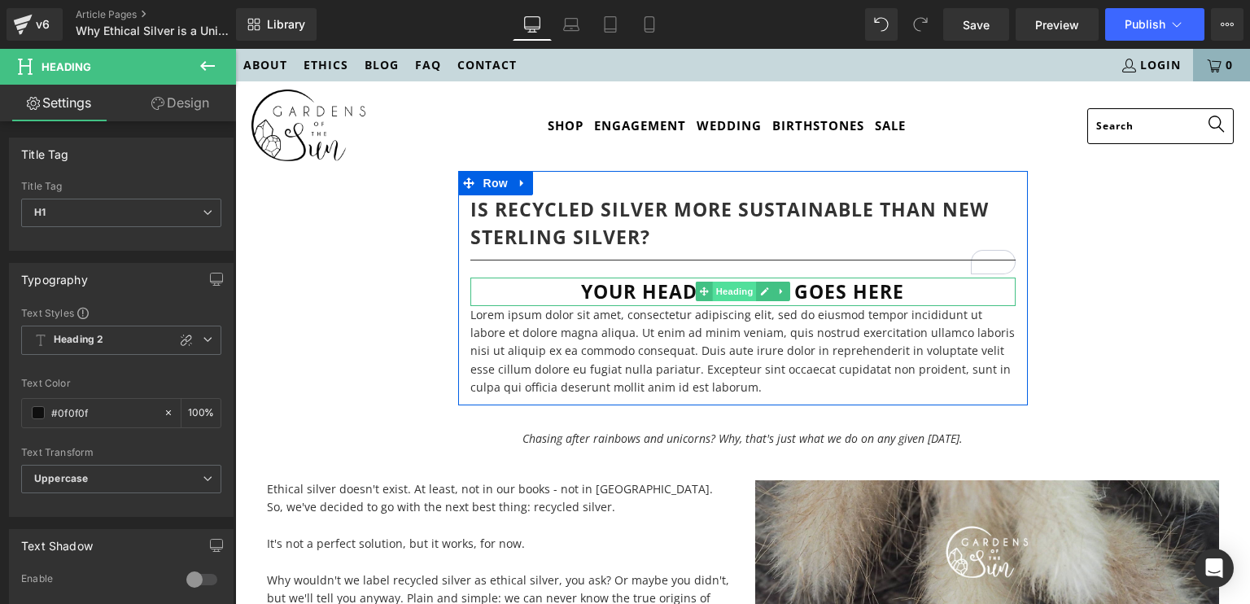
click at [728, 301] on span "Heading" at bounding box center [734, 292] width 44 height 20
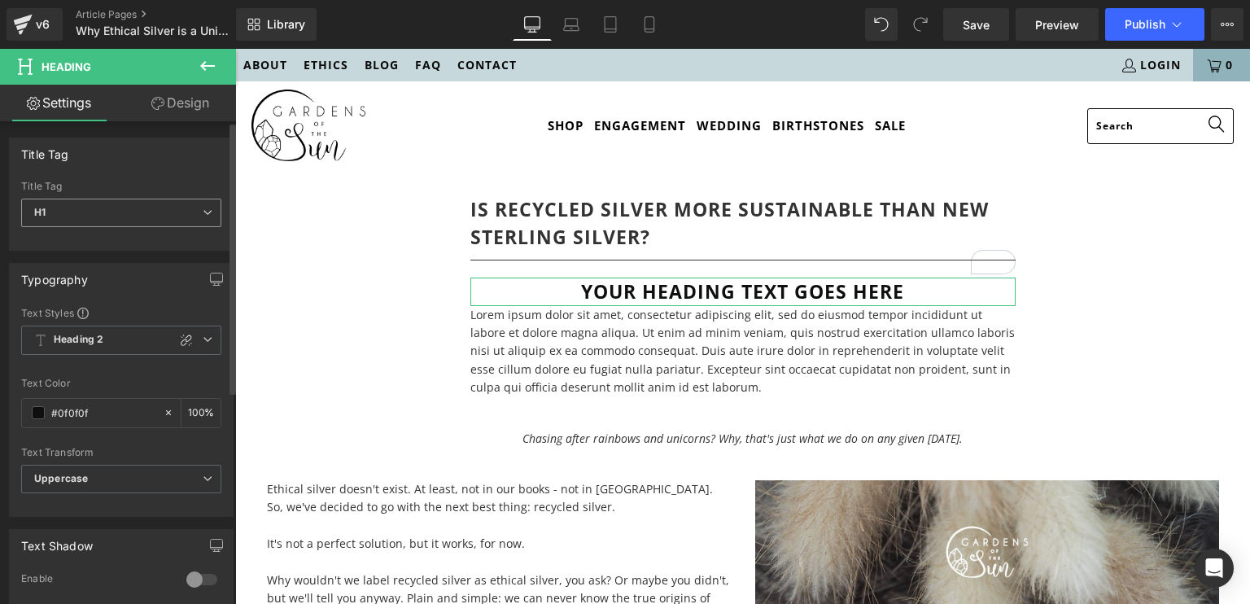
click at [114, 220] on span "H1" at bounding box center [121, 213] width 200 height 28
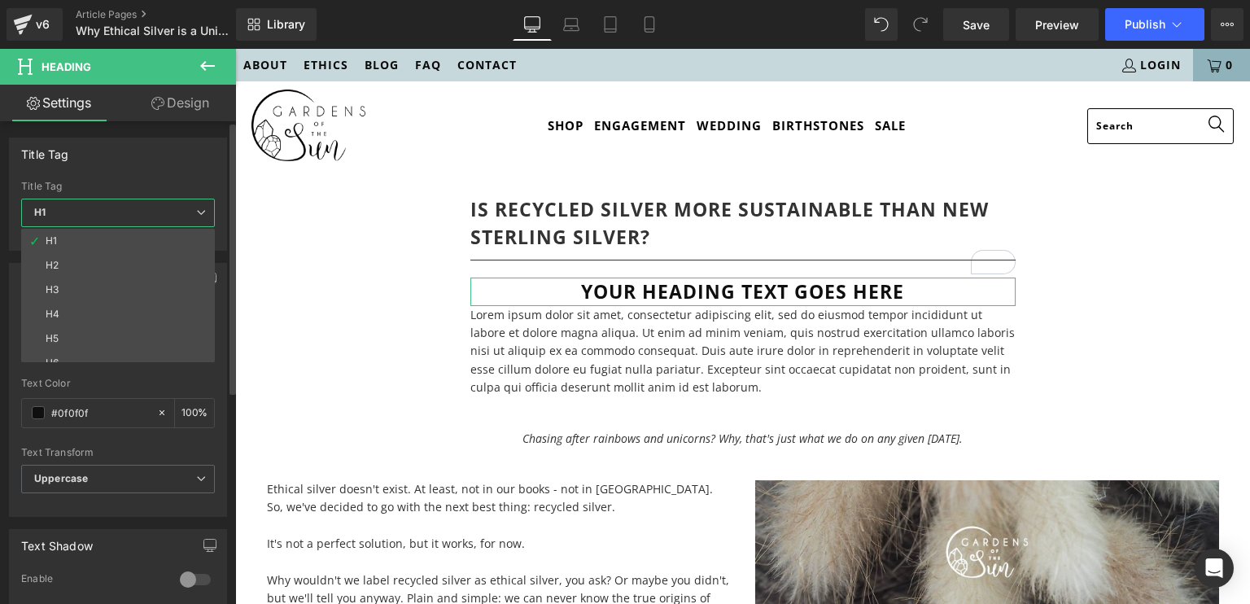
click at [95, 213] on span "H1" at bounding box center [118, 213] width 194 height 28
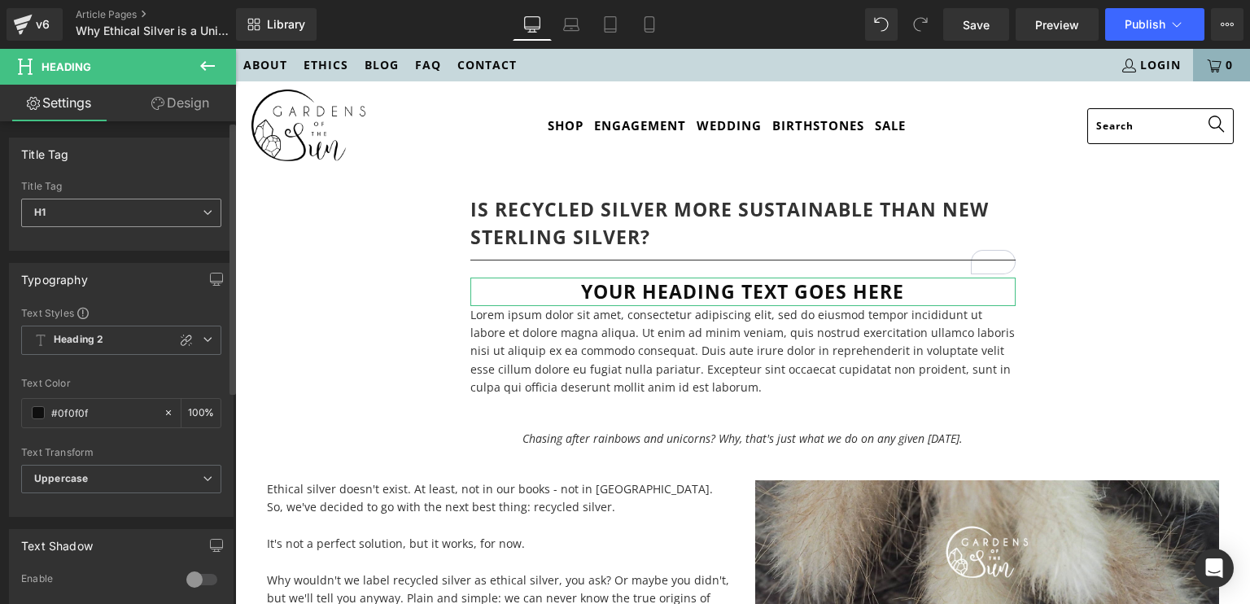
click at [95, 213] on span "H1" at bounding box center [121, 213] width 200 height 28
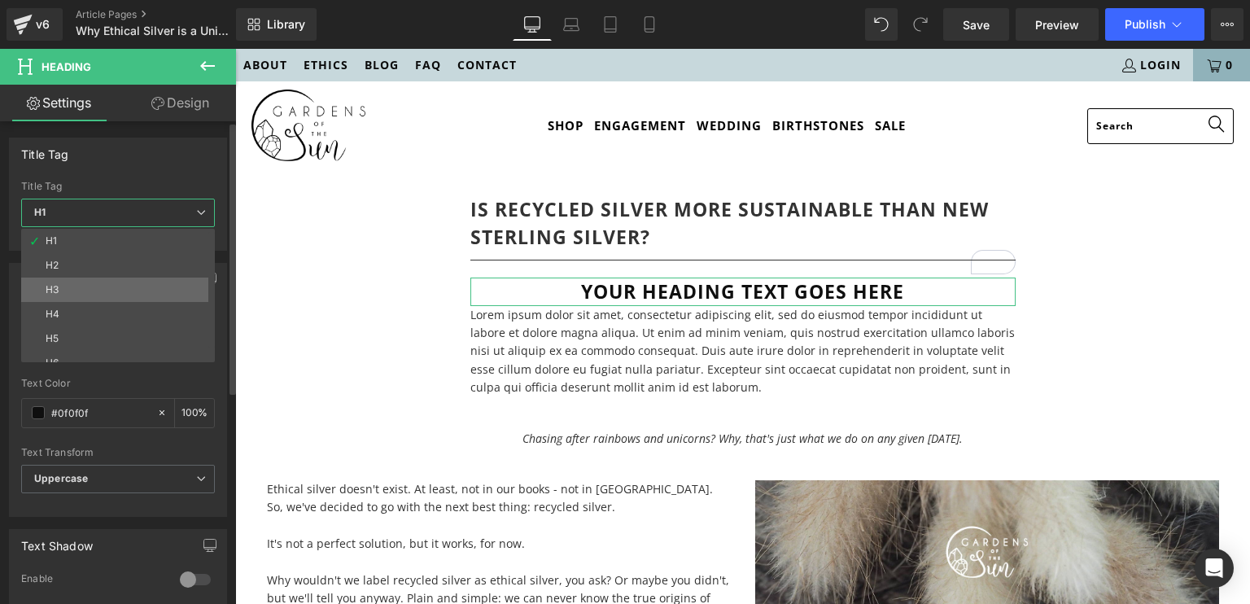
click at [46, 286] on div "H3" at bounding box center [52, 289] width 13 height 11
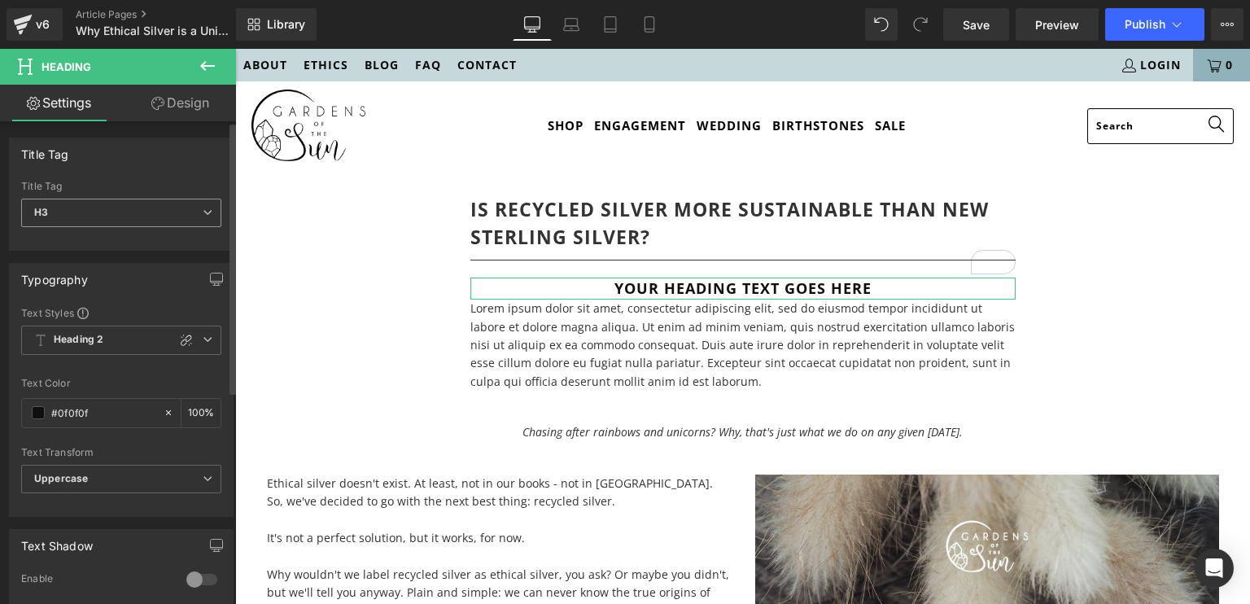
type input "100"
click at [113, 330] on span "Heading 2" at bounding box center [121, 340] width 200 height 29
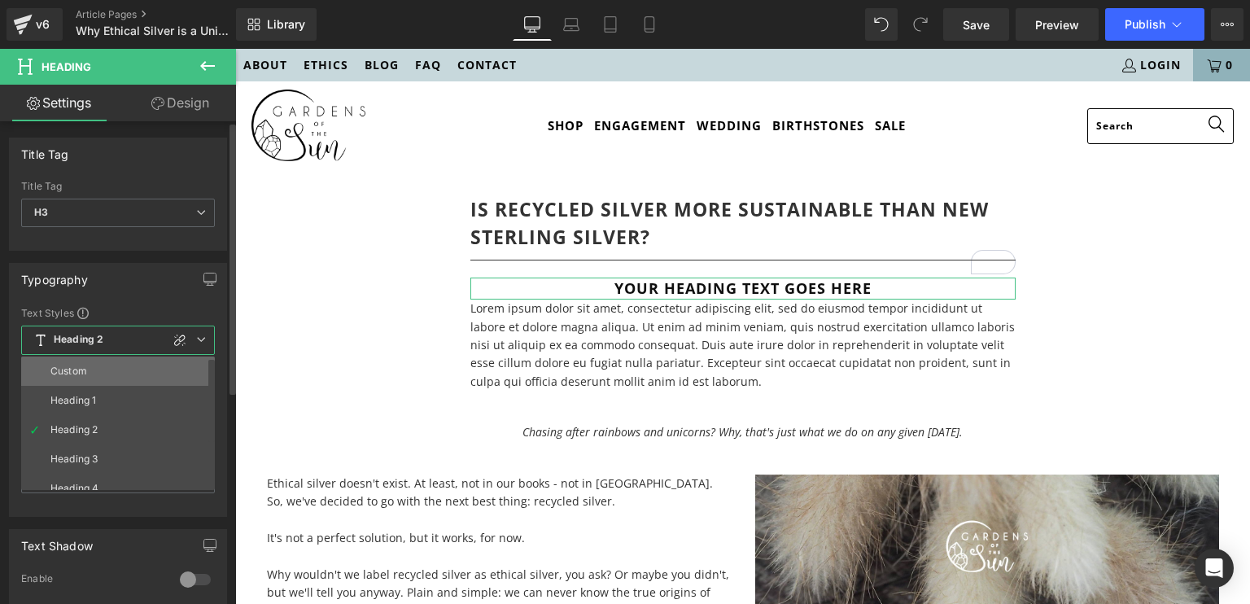
click at [95, 367] on li "Custom" at bounding box center [121, 371] width 201 height 29
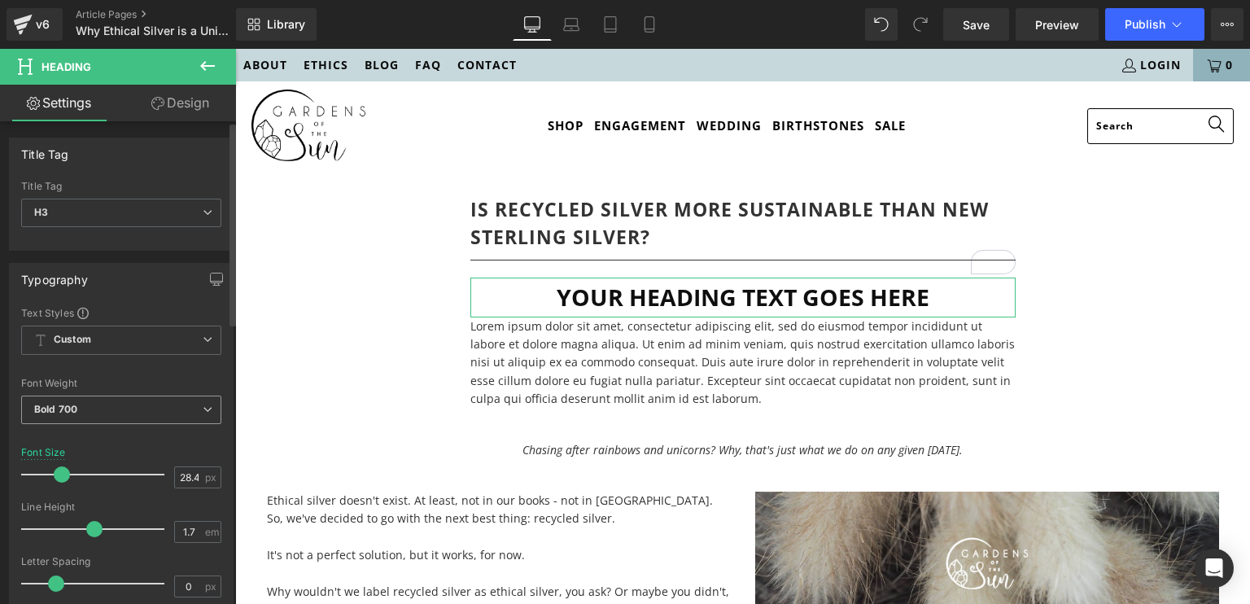
click at [96, 407] on span "Bold 700" at bounding box center [121, 410] width 200 height 28
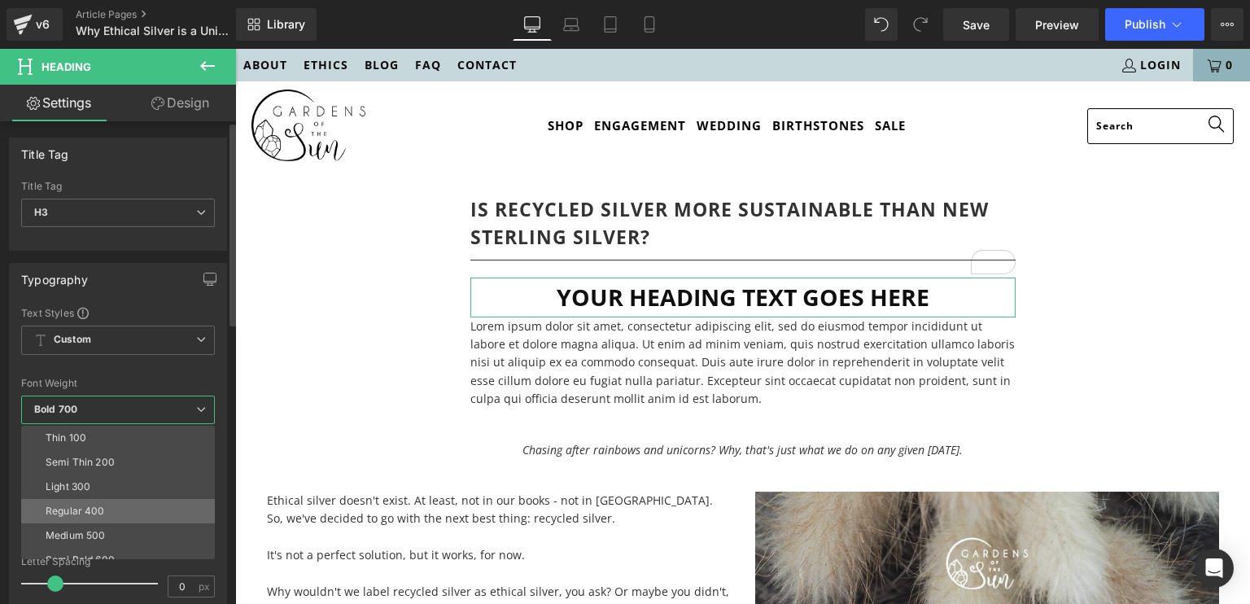
click at [61, 506] on div "Regular 400" at bounding box center [75, 511] width 59 height 11
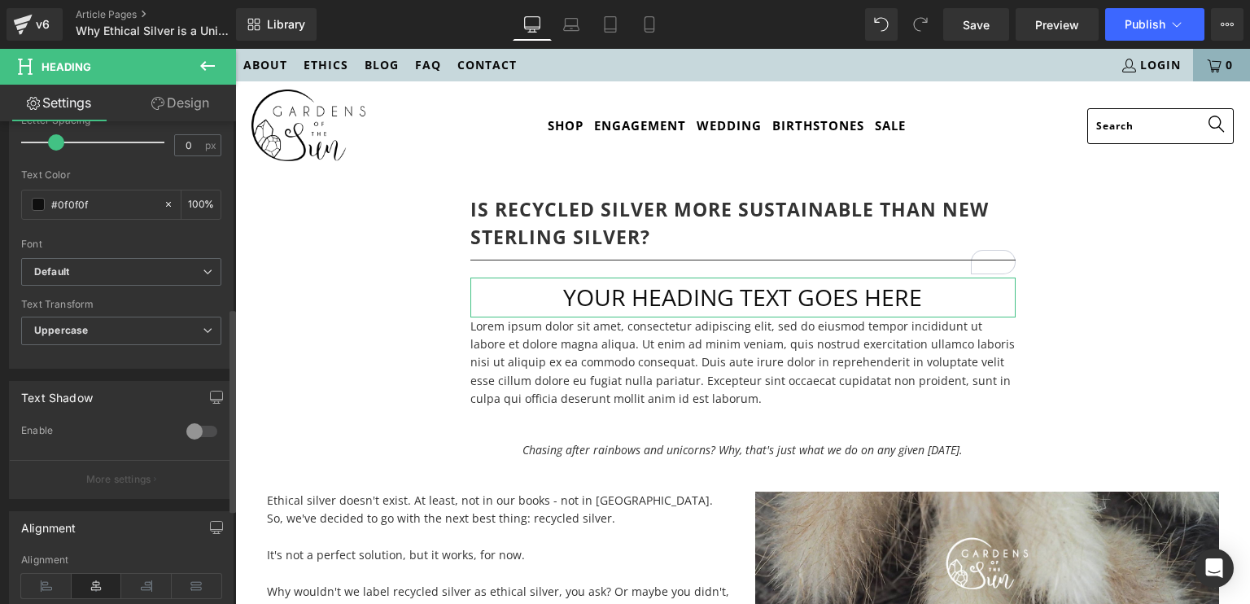
scroll to position [442, 0]
click at [42, 573] on icon at bounding box center [46, 585] width 50 height 24
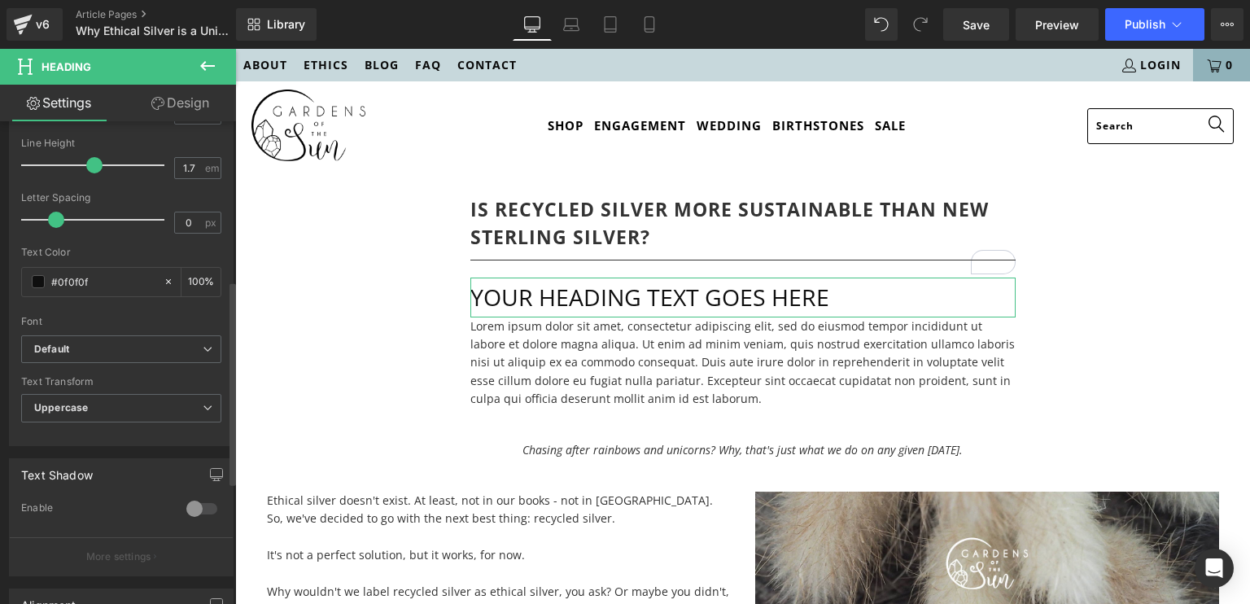
scroll to position [378, 0]
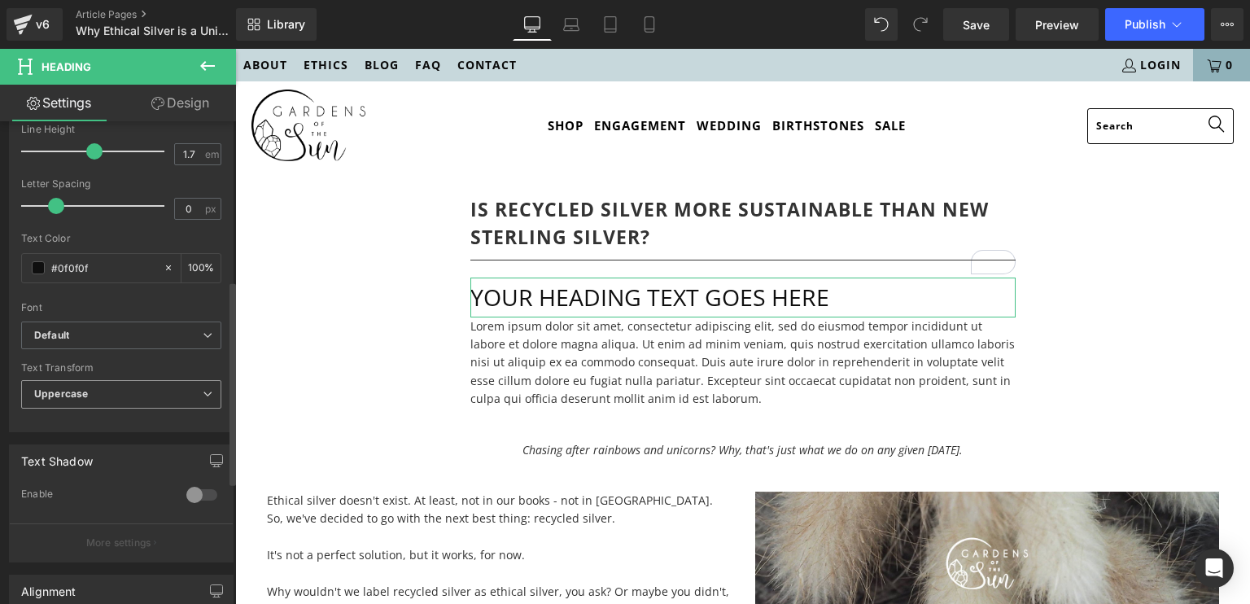
click at [98, 396] on span "Uppercase" at bounding box center [121, 394] width 200 height 28
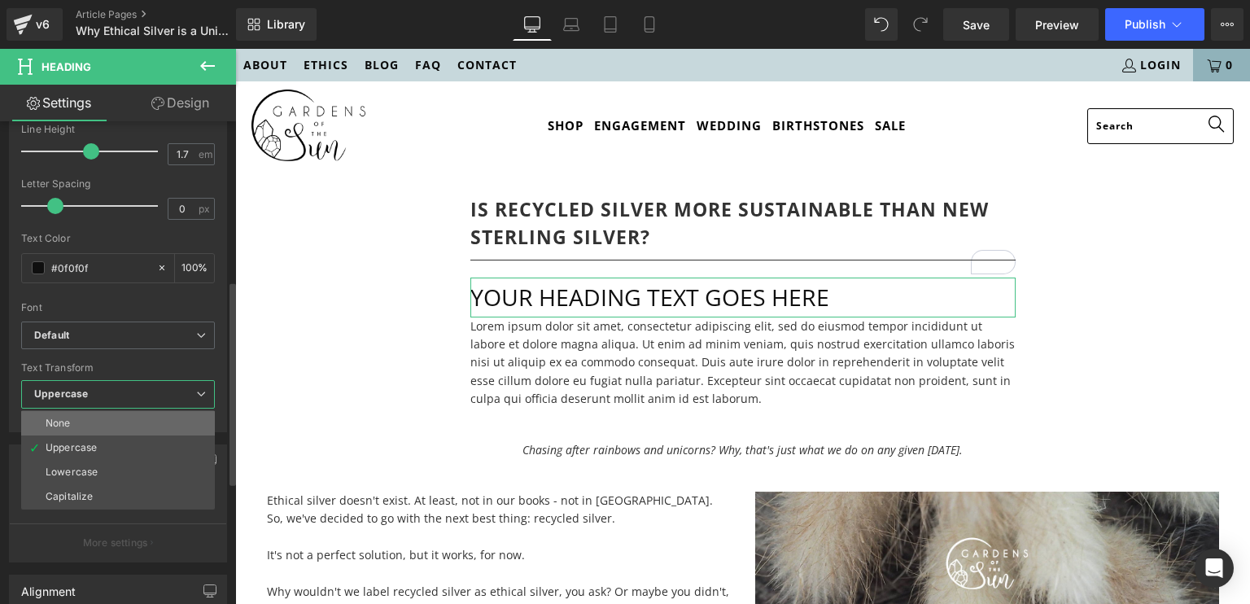
click at [68, 422] on div "None" at bounding box center [58, 423] width 25 height 11
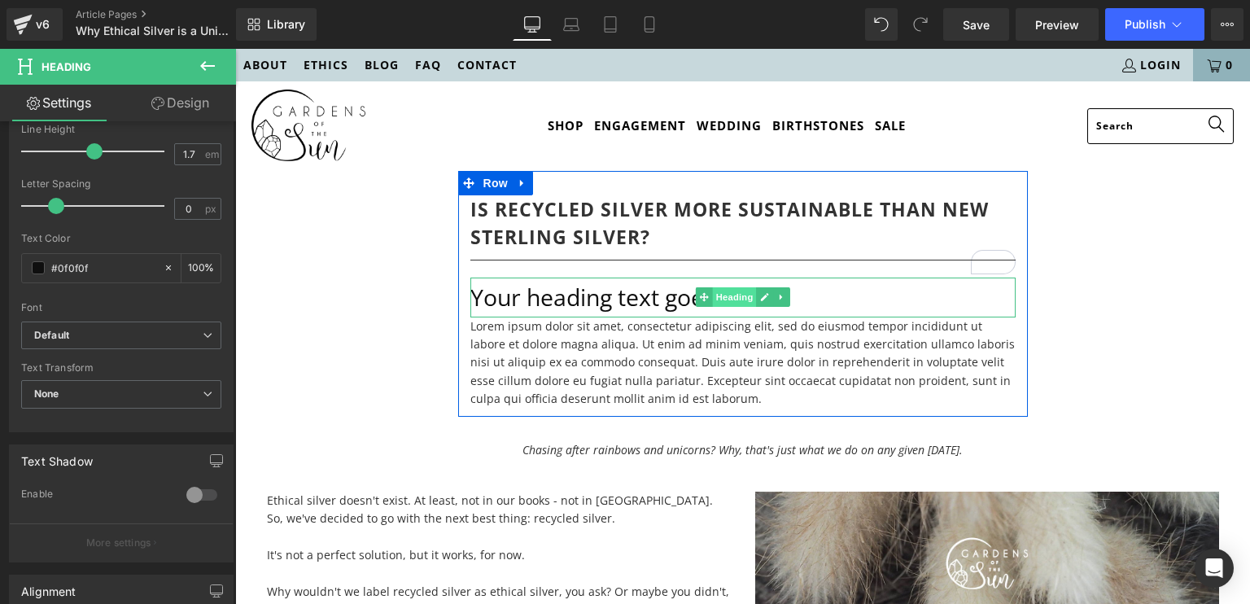
click at [726, 307] on span "Heading" at bounding box center [734, 297] width 44 height 20
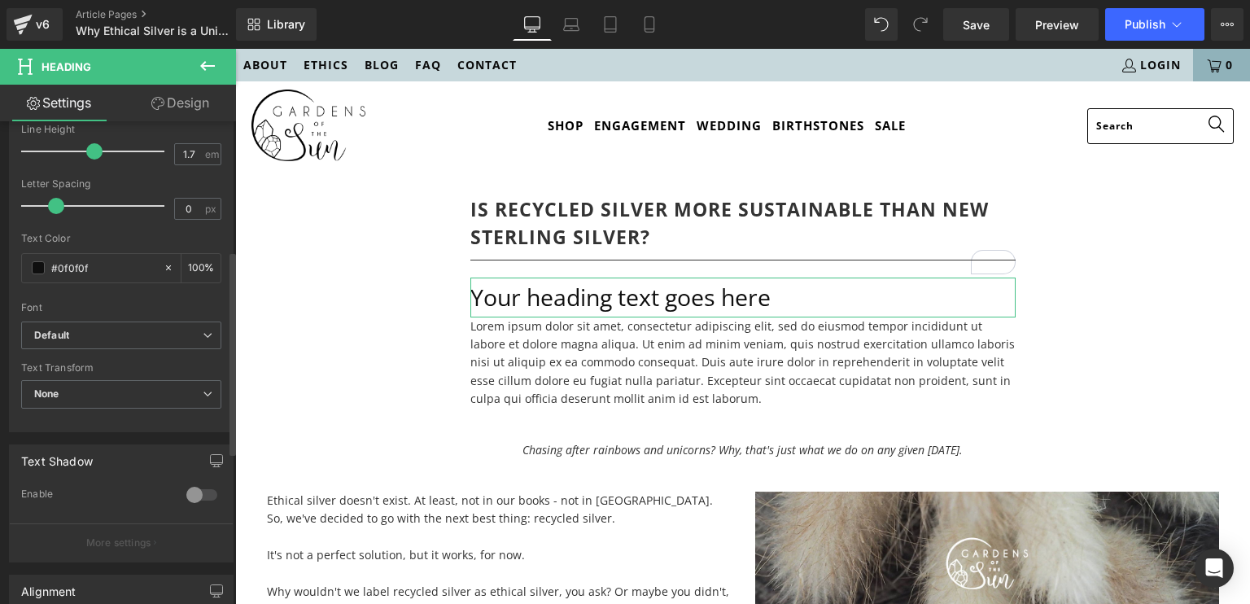
scroll to position [257, 0]
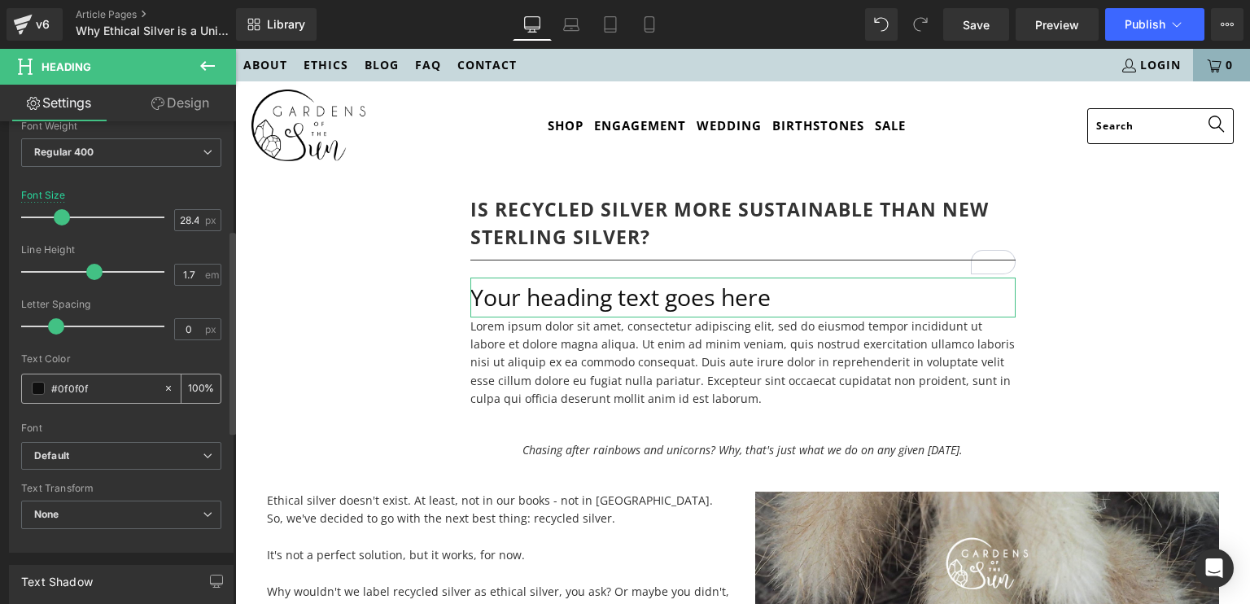
click at [42, 387] on span at bounding box center [38, 388] width 13 height 13
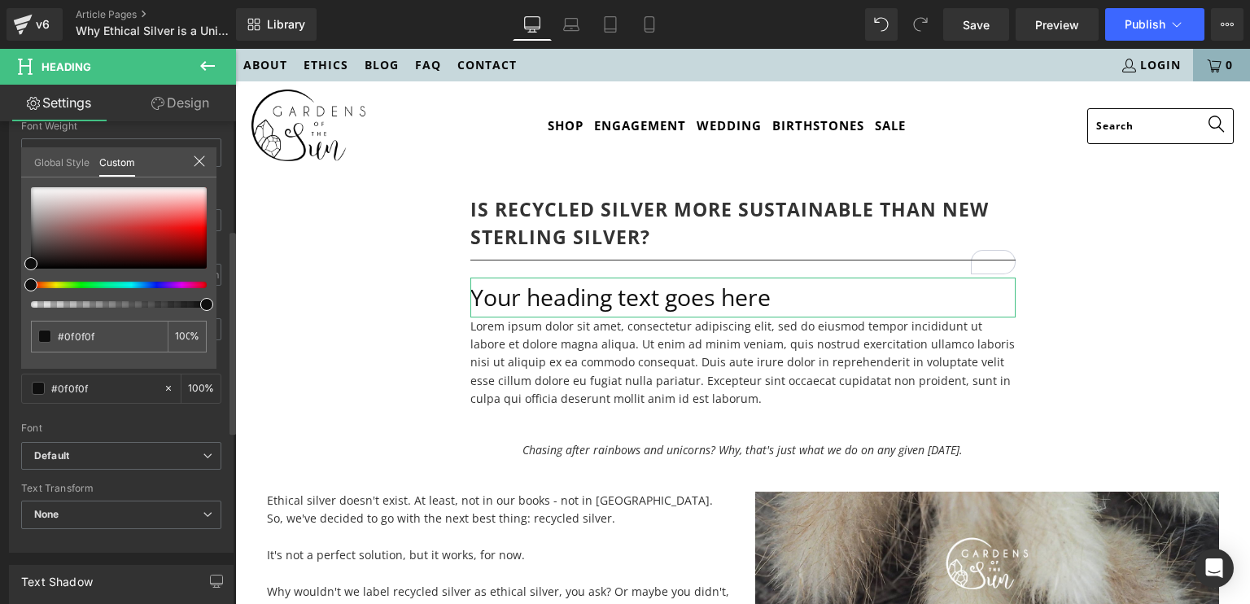
click at [55, 152] on link "Global Style" at bounding box center [61, 161] width 55 height 28
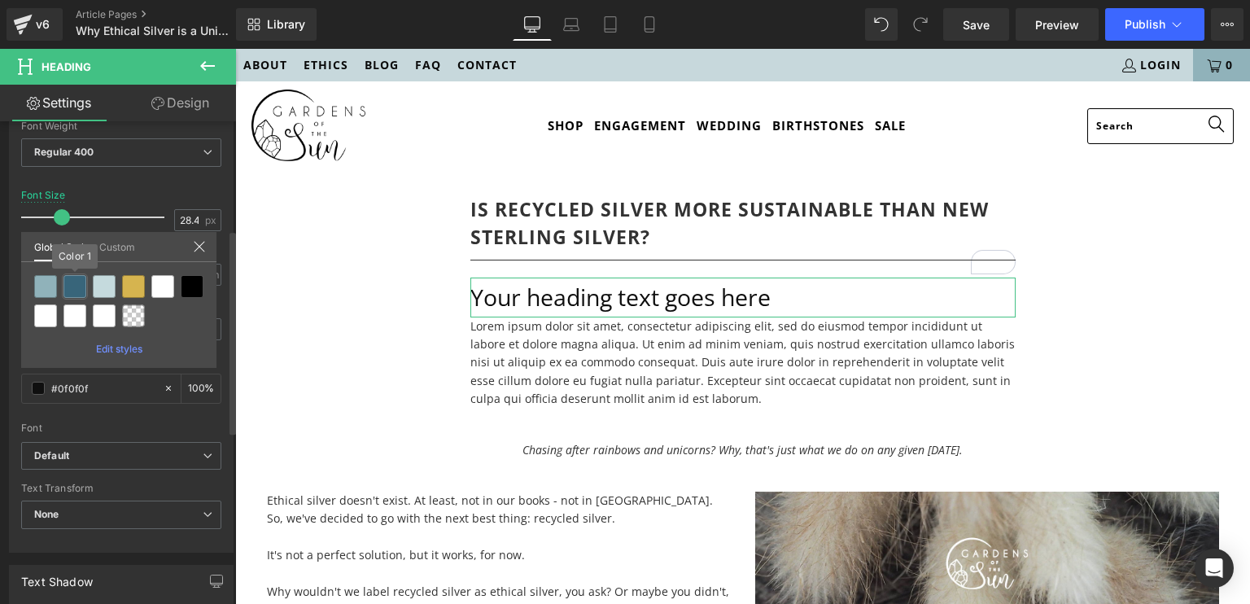
click at [75, 277] on div at bounding box center [74, 286] width 23 height 23
type input "Color 1"
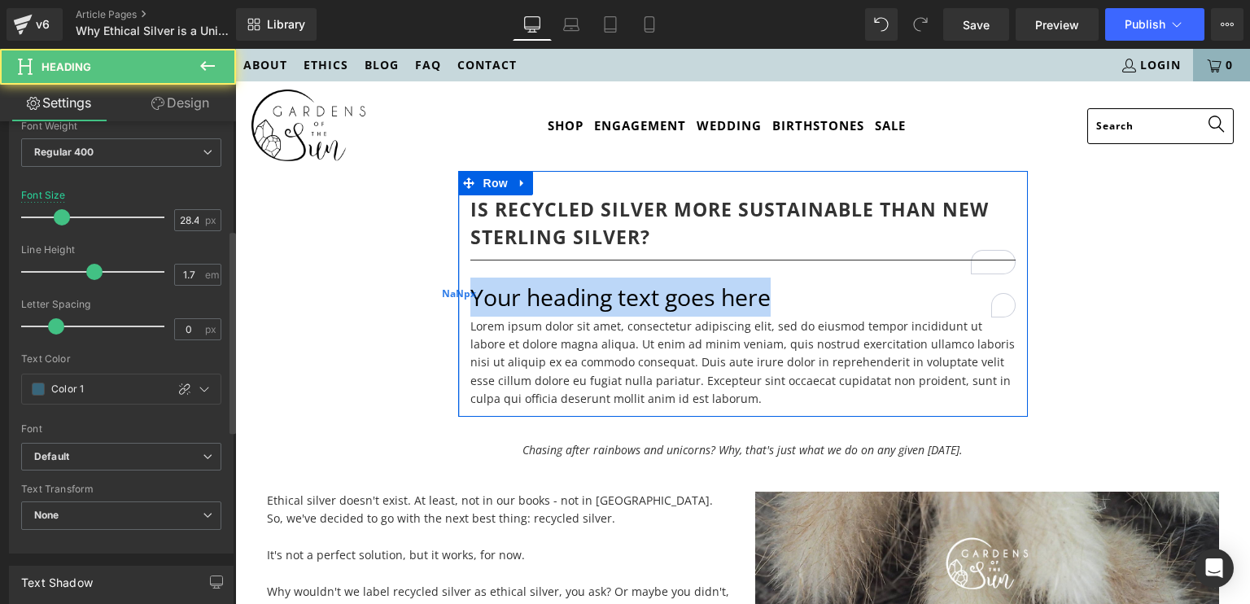
drag, startPoint x: 791, startPoint y: 322, endPoint x: 451, endPoint y: 286, distance: 342.2
click at [458, 286] on div "Is Recycled Silver more Sustainable than New Sterling Silver? Heading Separator…" at bounding box center [743, 294] width 570 height 246
click at [814, 317] on h3 "Your heading text goes here" at bounding box center [743, 297] width 545 height 39
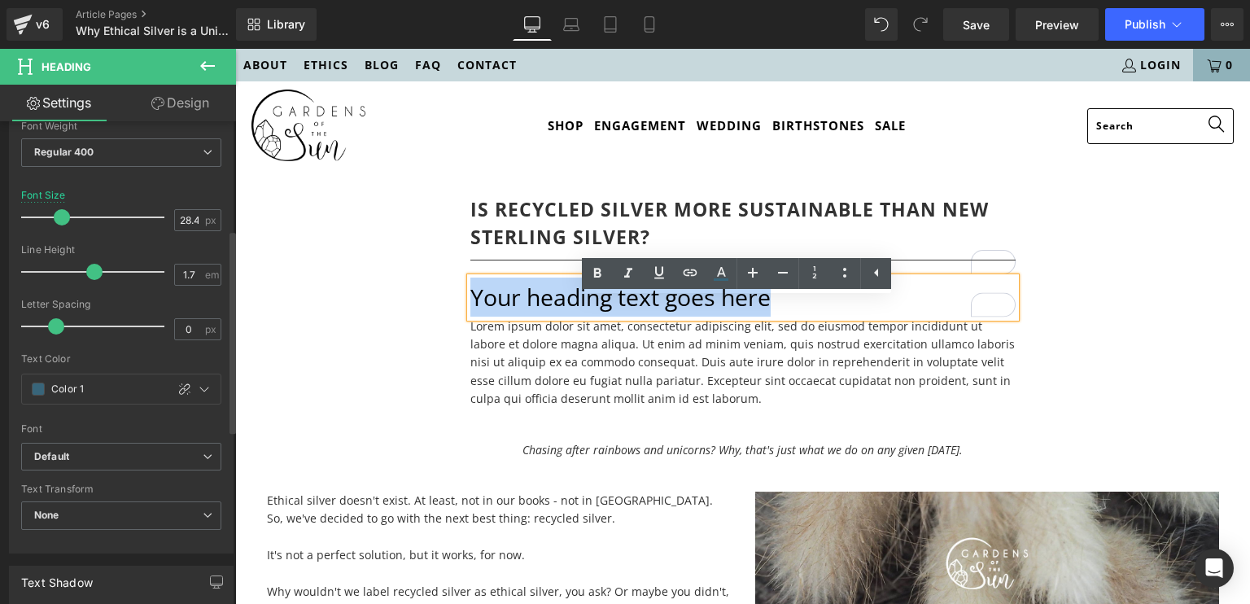
drag, startPoint x: 814, startPoint y: 325, endPoint x: 467, endPoint y: 318, distance: 346.8
click at [471, 317] on h3 "Your heading text goes here" at bounding box center [743, 297] width 545 height 39
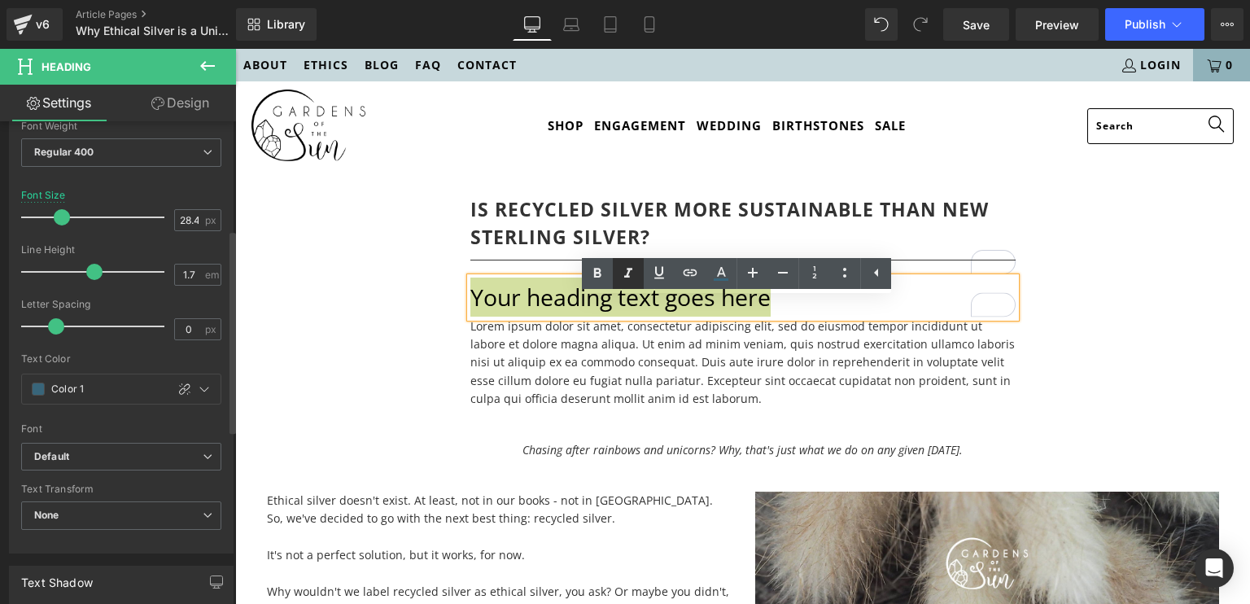
click at [637, 264] on icon at bounding box center [629, 274] width 20 height 20
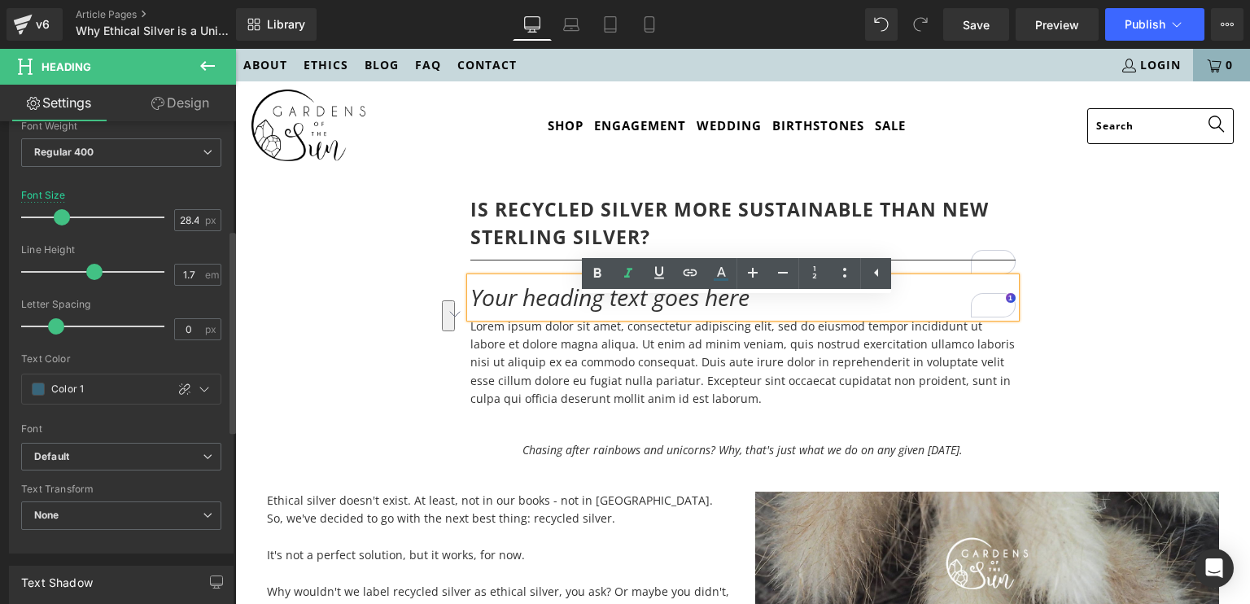
click at [759, 317] on h3 "Your heading text goes here" at bounding box center [743, 297] width 545 height 39
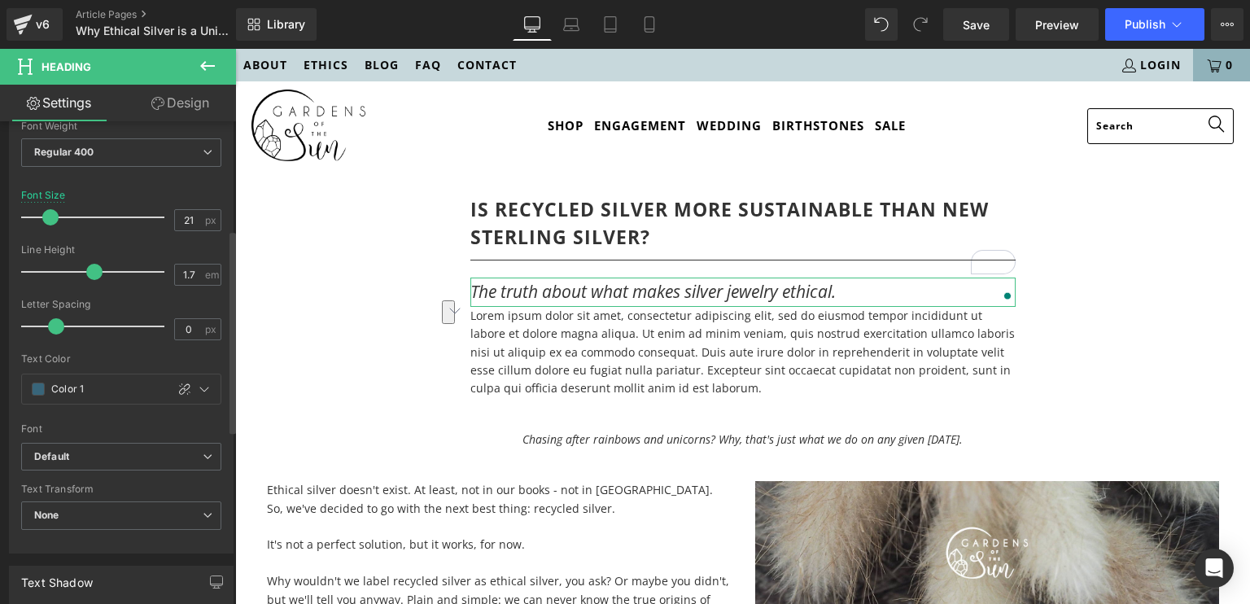
type input "20"
drag, startPoint x: 60, startPoint y: 214, endPoint x: 49, endPoint y: 212, distance: 11.7
click at [49, 212] on span at bounding box center [50, 217] width 16 height 16
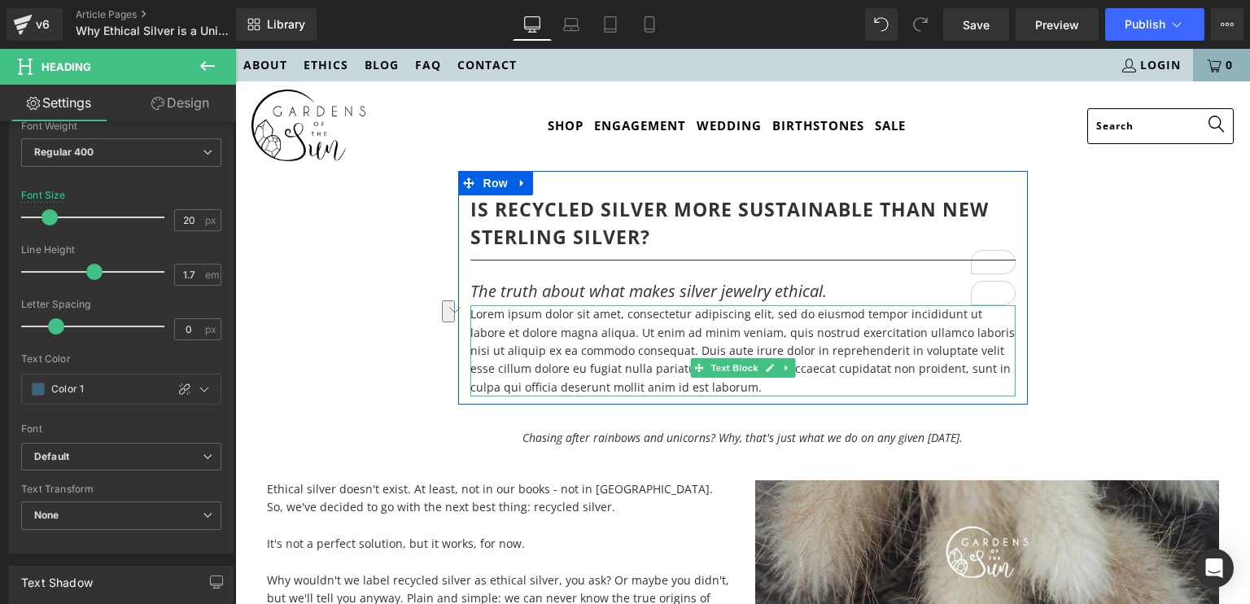
click at [625, 383] on p "Lorem ipsum dolor sit amet, consectetur adipiscing elit, sed do eiusmod tempor …" at bounding box center [743, 350] width 545 height 91
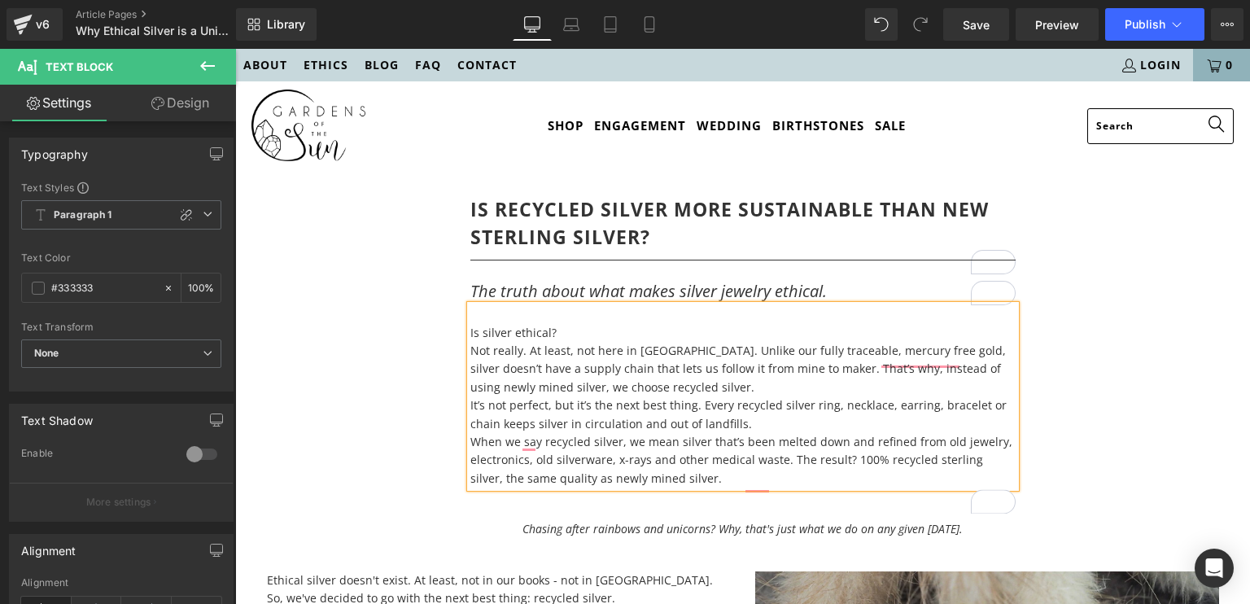
click at [574, 342] on p "Is silver ethical?" at bounding box center [743, 333] width 545 height 18
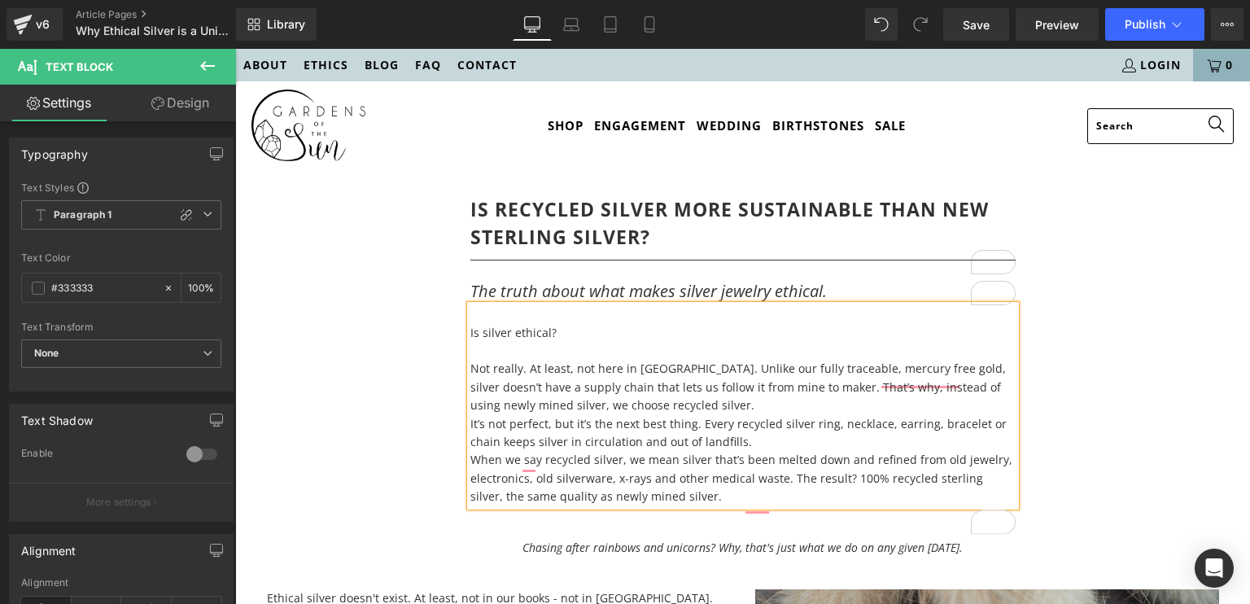
click at [847, 414] on p "Not really. At least, not here in [GEOGRAPHIC_DATA]. Unlike our fully traceable…" at bounding box center [743, 387] width 545 height 55
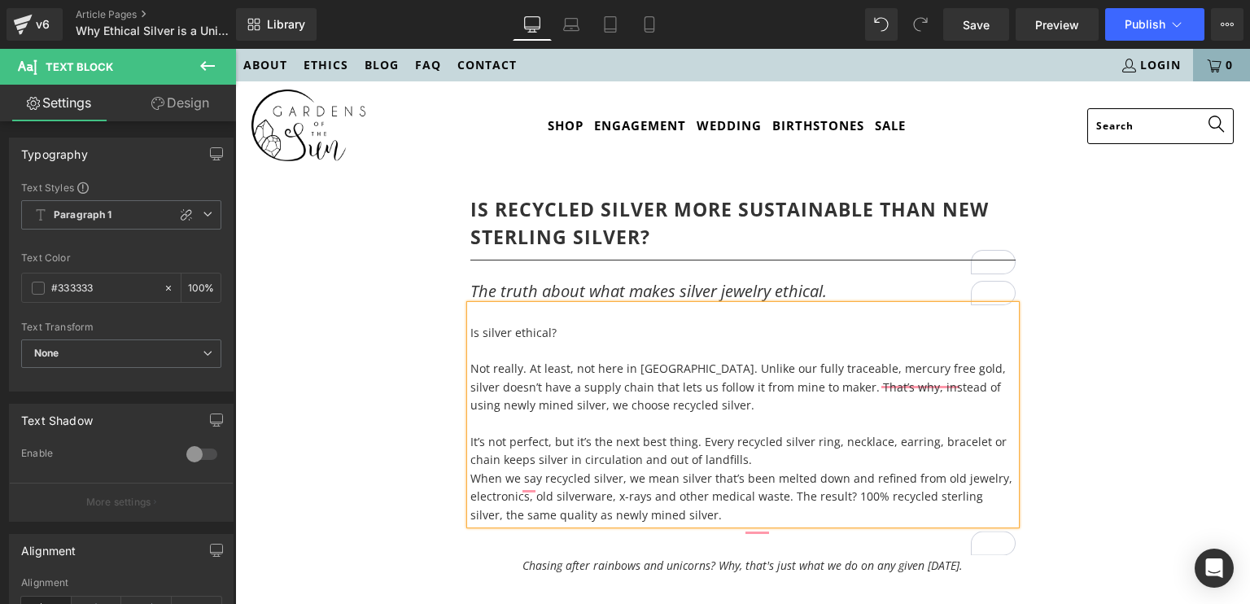
click at [878, 470] on p "It’s not perfect, but it’s the next best thing. Every recycled silver ring, nec…" at bounding box center [743, 451] width 545 height 37
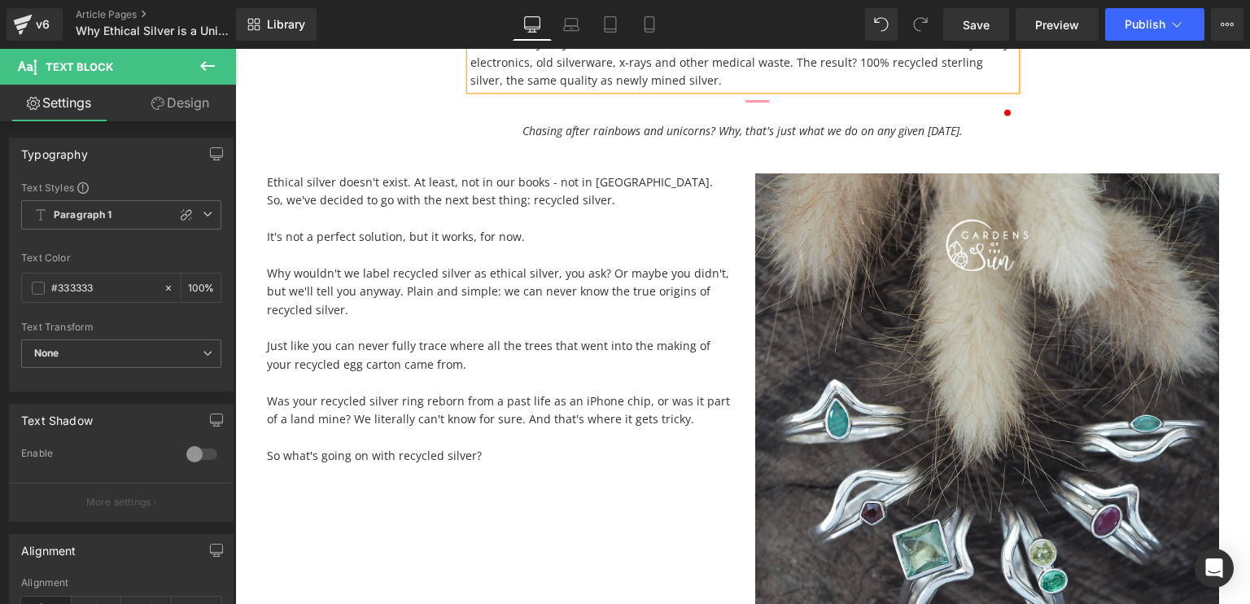
scroll to position [459, 0]
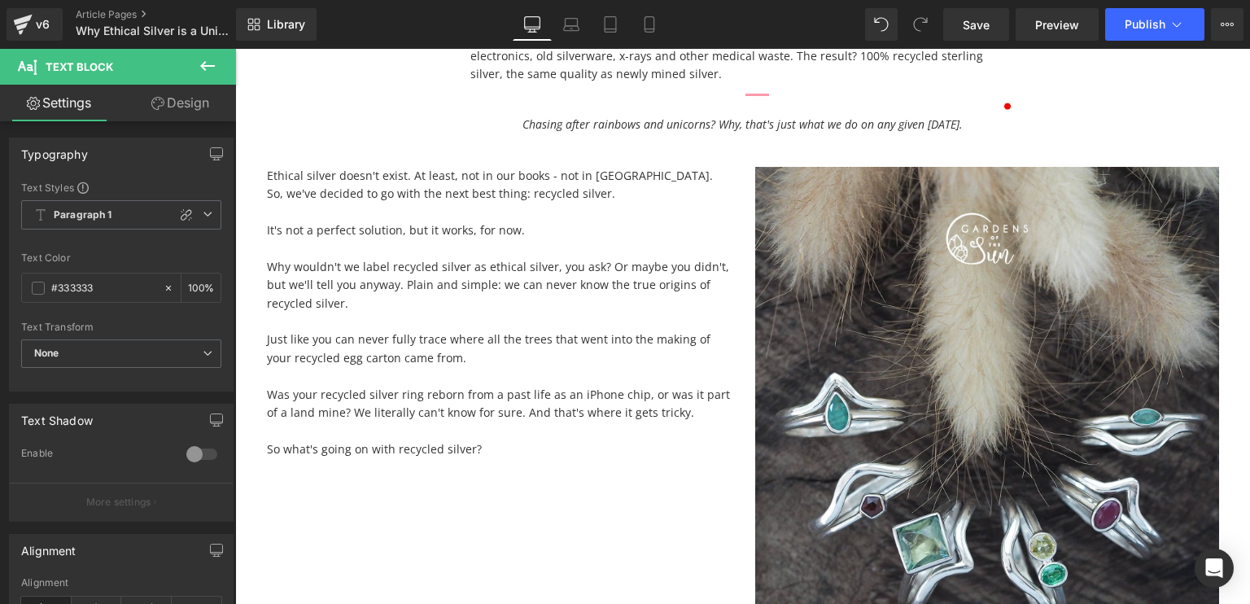
click at [218, 61] on button at bounding box center [207, 67] width 57 height 36
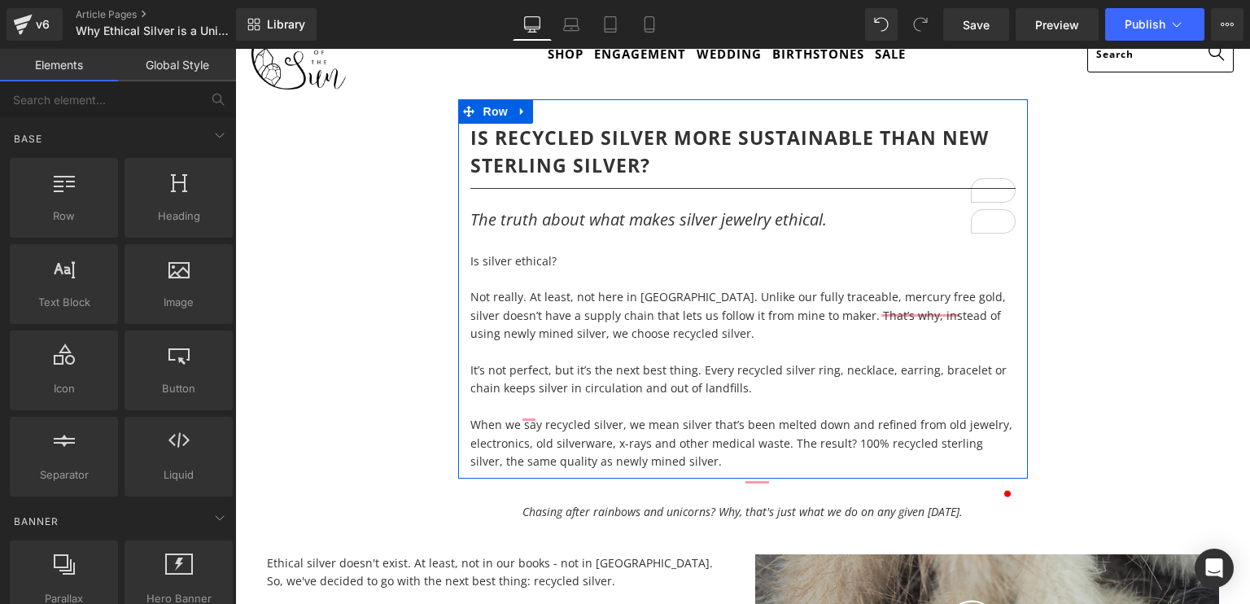
scroll to position [285, 0]
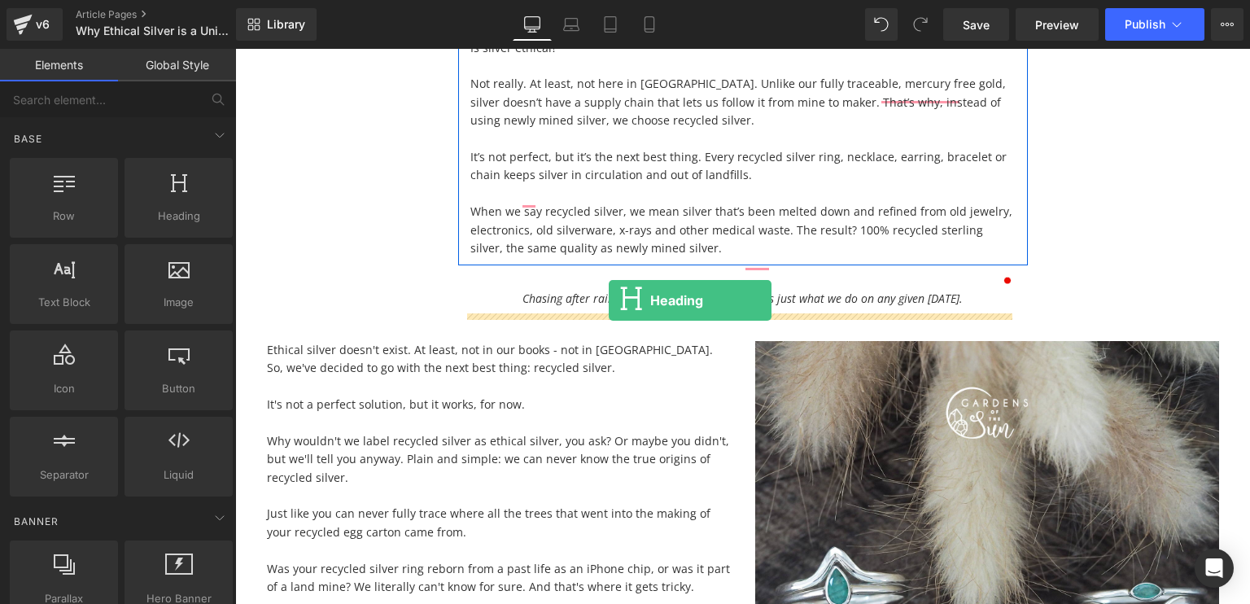
drag, startPoint x: 434, startPoint y: 247, endPoint x: 609, endPoint y: 301, distance: 183.1
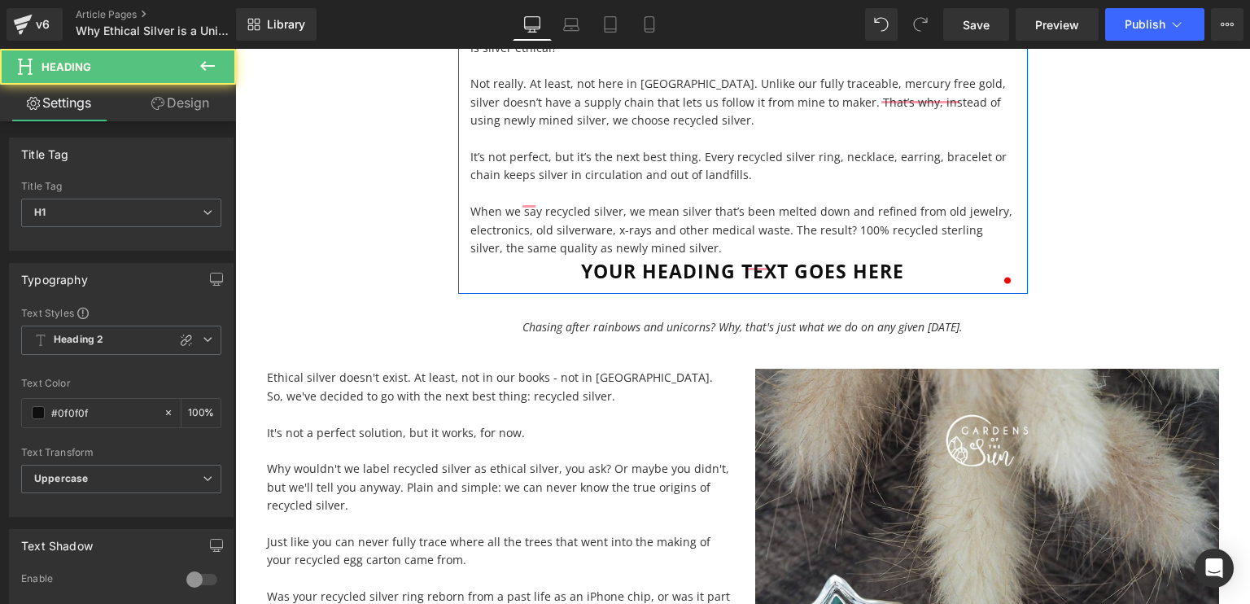
click at [871, 257] on div "Is silver ethical? Not really. At least, not here in Indonesia. Unlike our ful…" at bounding box center [743, 138] width 545 height 237
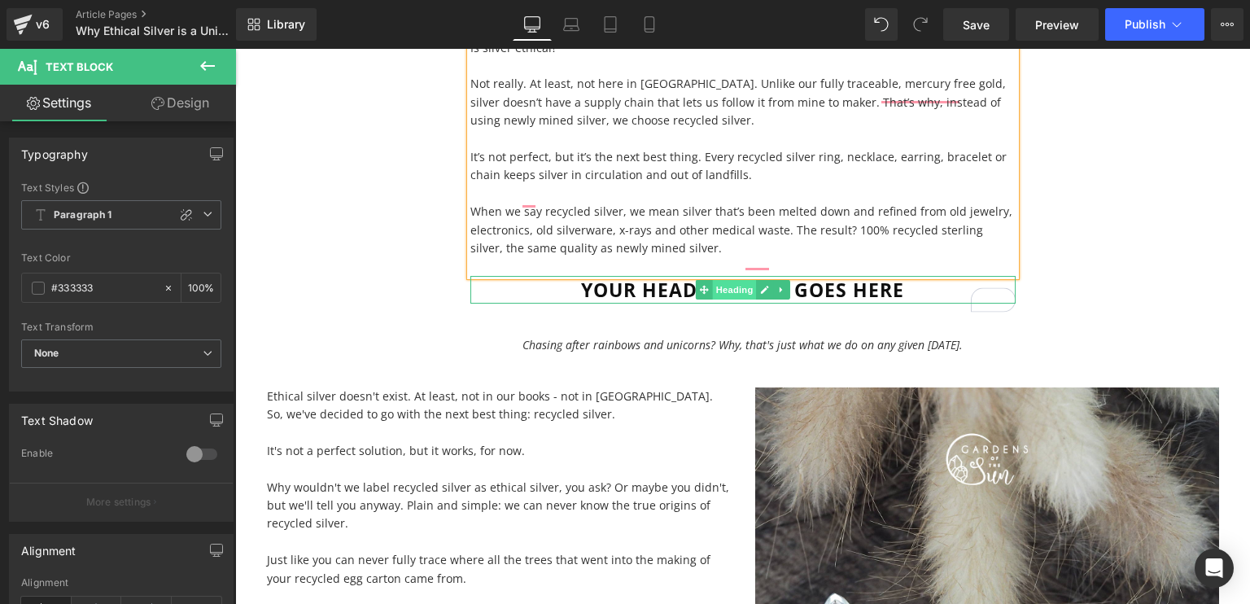
click at [733, 300] on span "Heading" at bounding box center [734, 290] width 44 height 20
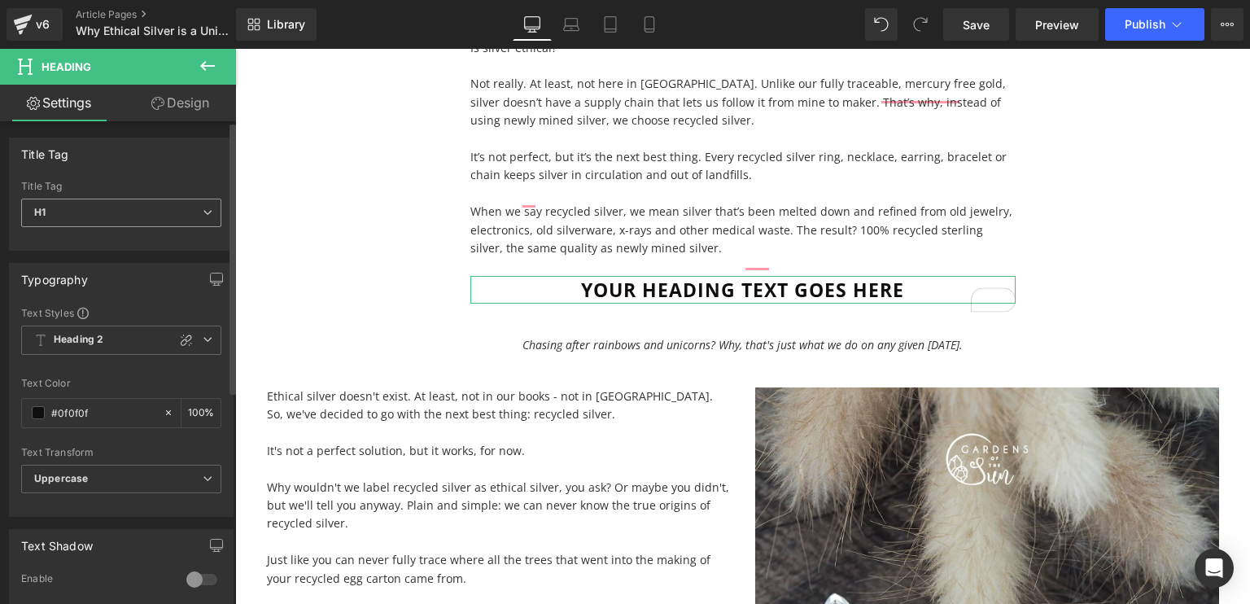
click at [135, 214] on span "H1" at bounding box center [121, 213] width 200 height 28
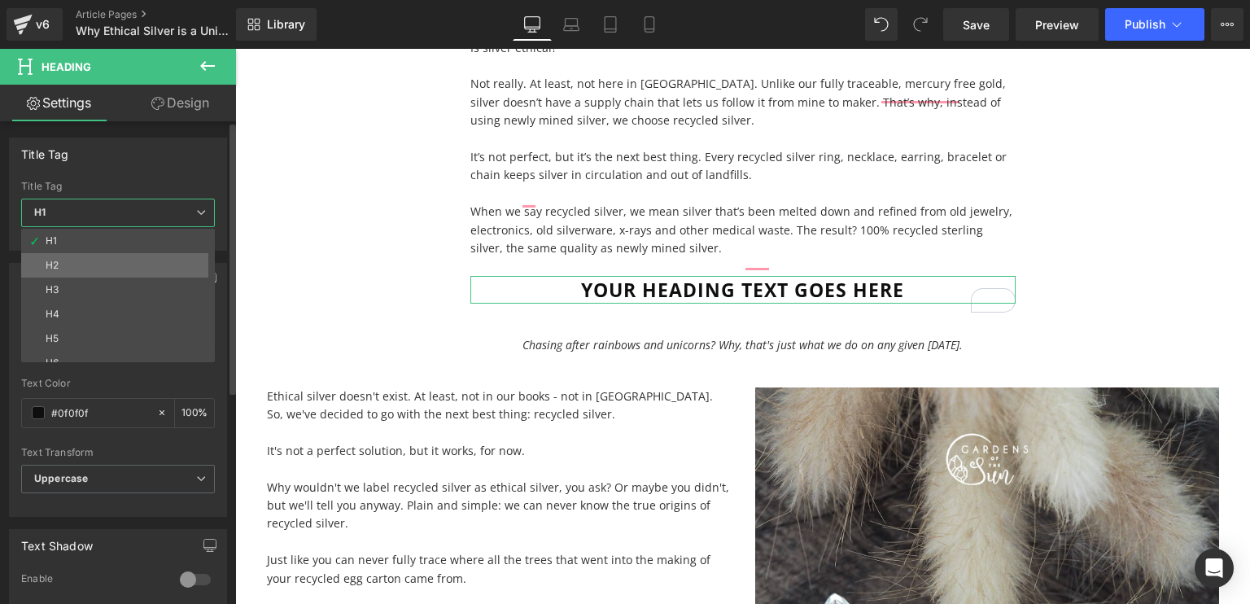
click at [94, 269] on li "H2" at bounding box center [121, 265] width 201 height 24
type input "100"
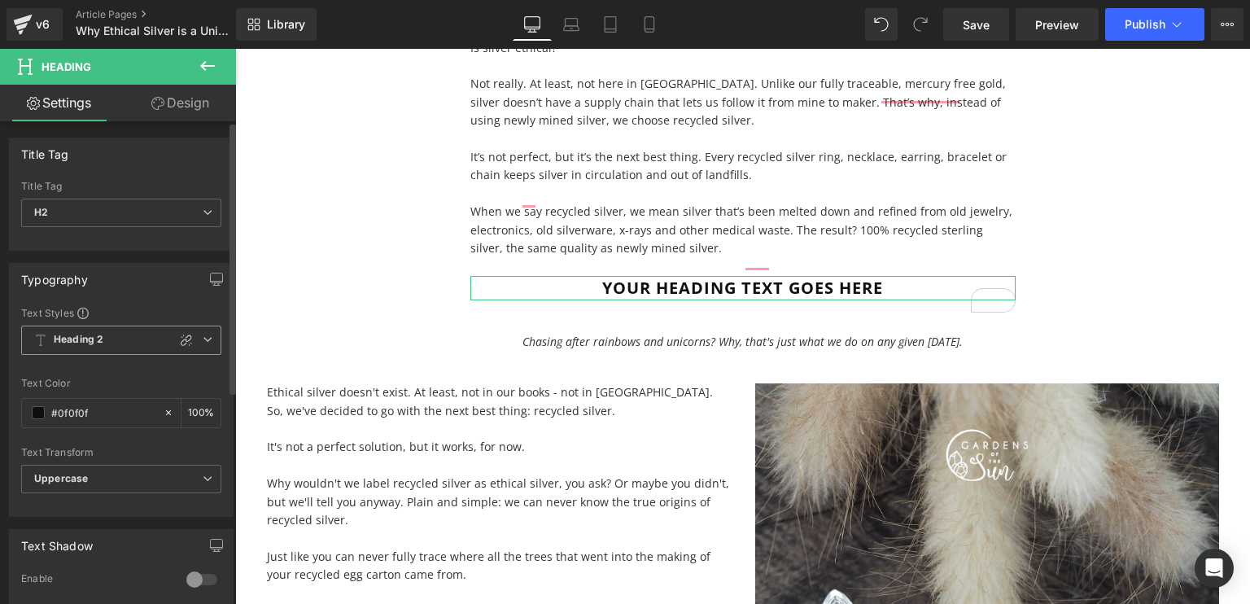
click at [107, 337] on span "Heading 2" at bounding box center [121, 340] width 200 height 29
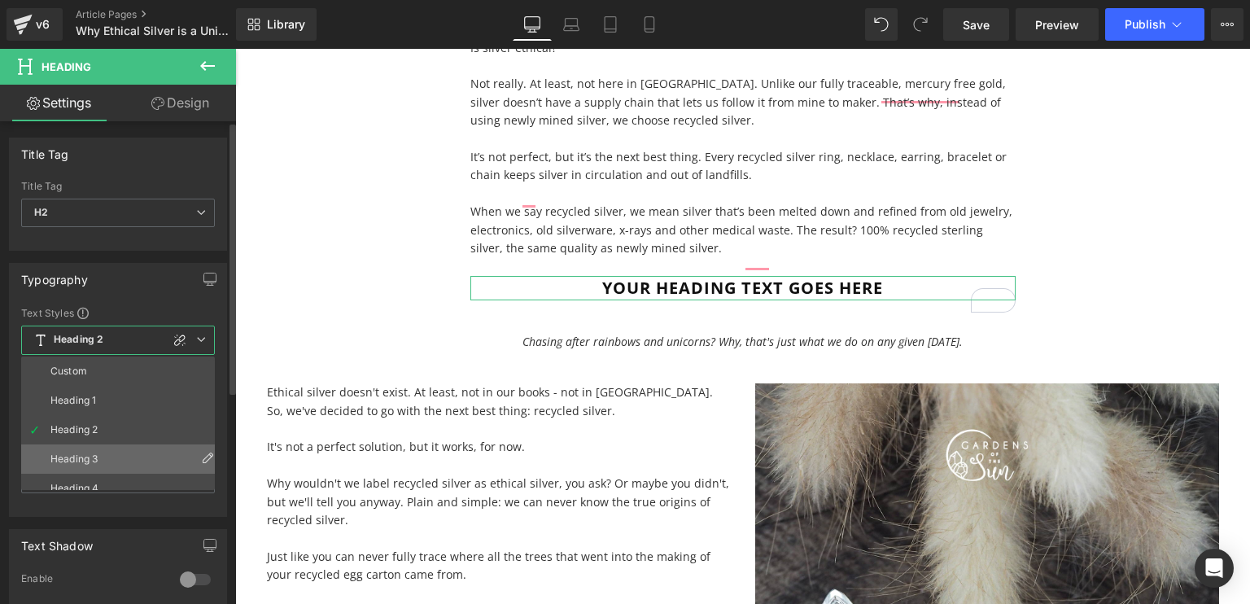
click at [85, 464] on li "Heading 3" at bounding box center [121, 458] width 201 height 29
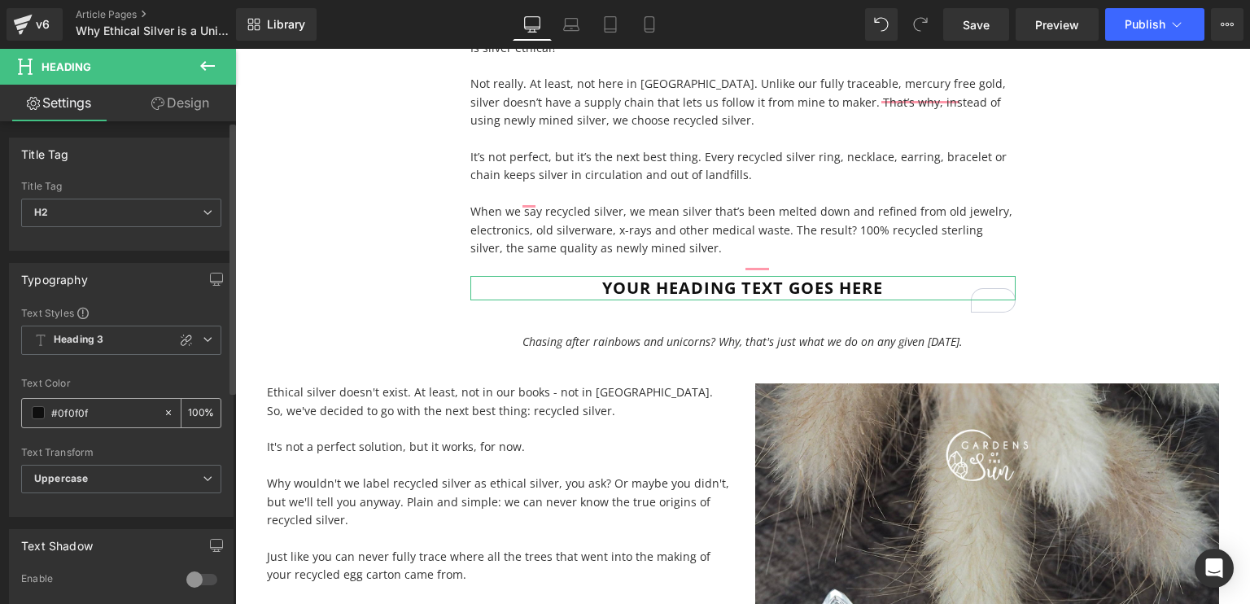
click at [37, 410] on span at bounding box center [38, 412] width 13 height 13
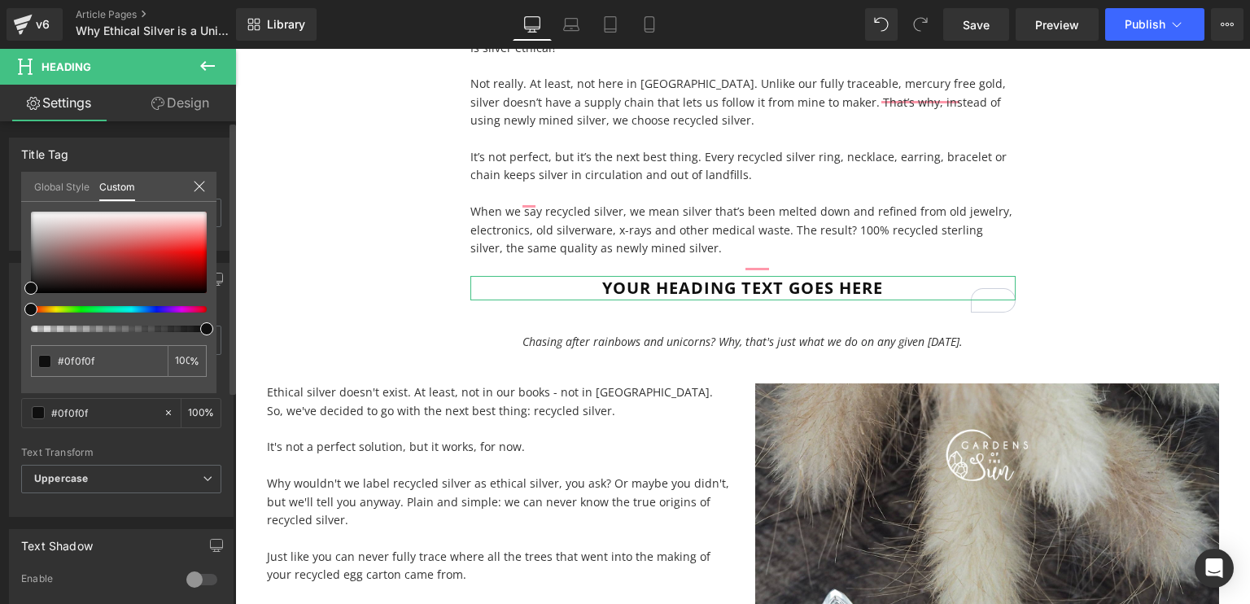
click at [62, 181] on link "Global Style" at bounding box center [61, 186] width 55 height 28
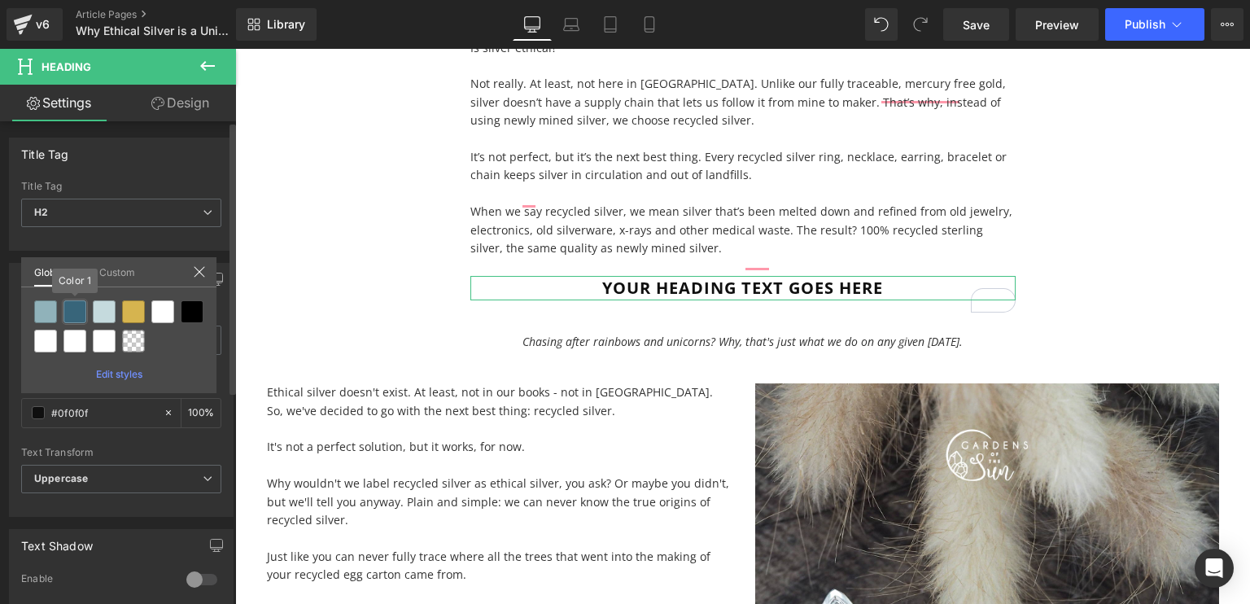
click at [77, 312] on div at bounding box center [74, 311] width 23 height 23
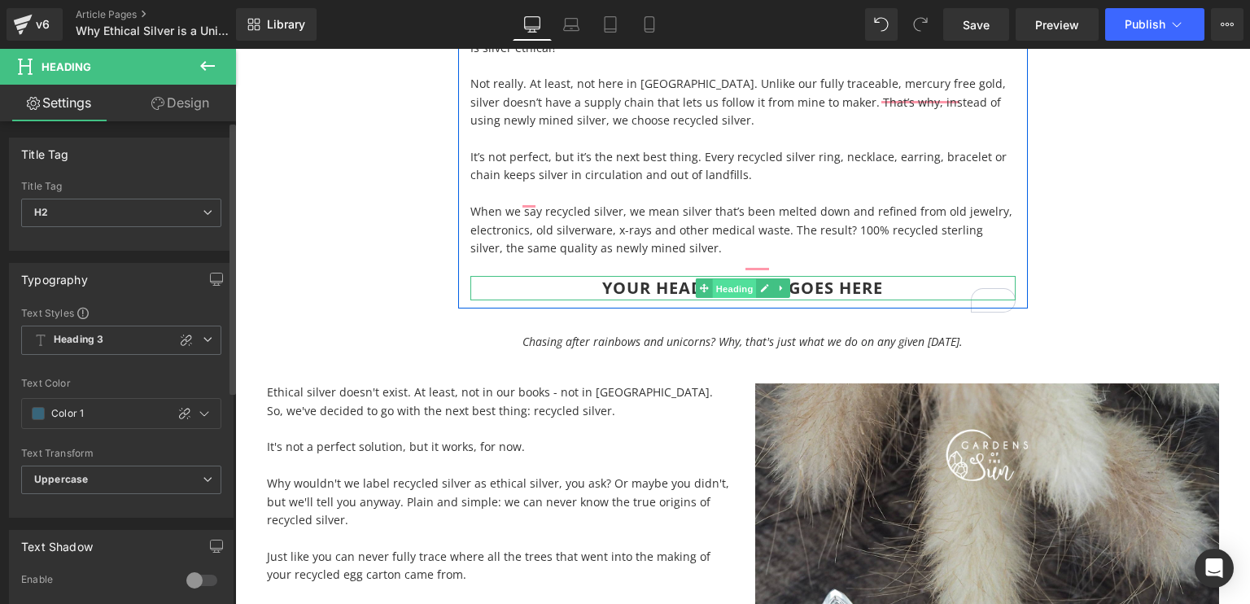
click at [712, 299] on span "Heading" at bounding box center [734, 289] width 44 height 20
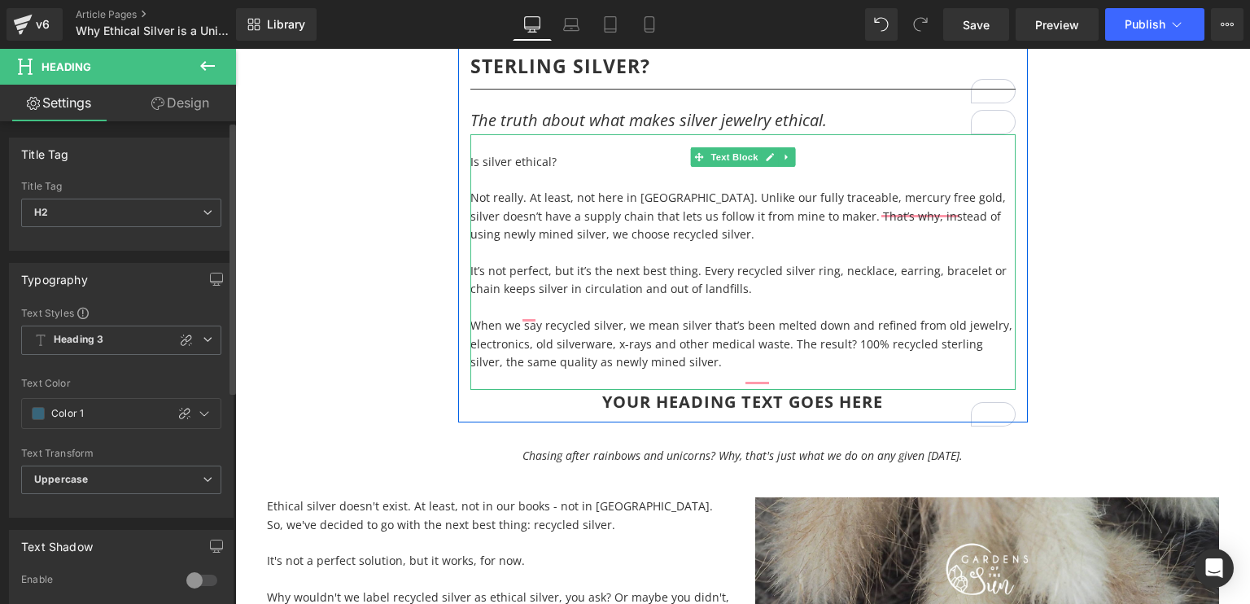
scroll to position [175, 0]
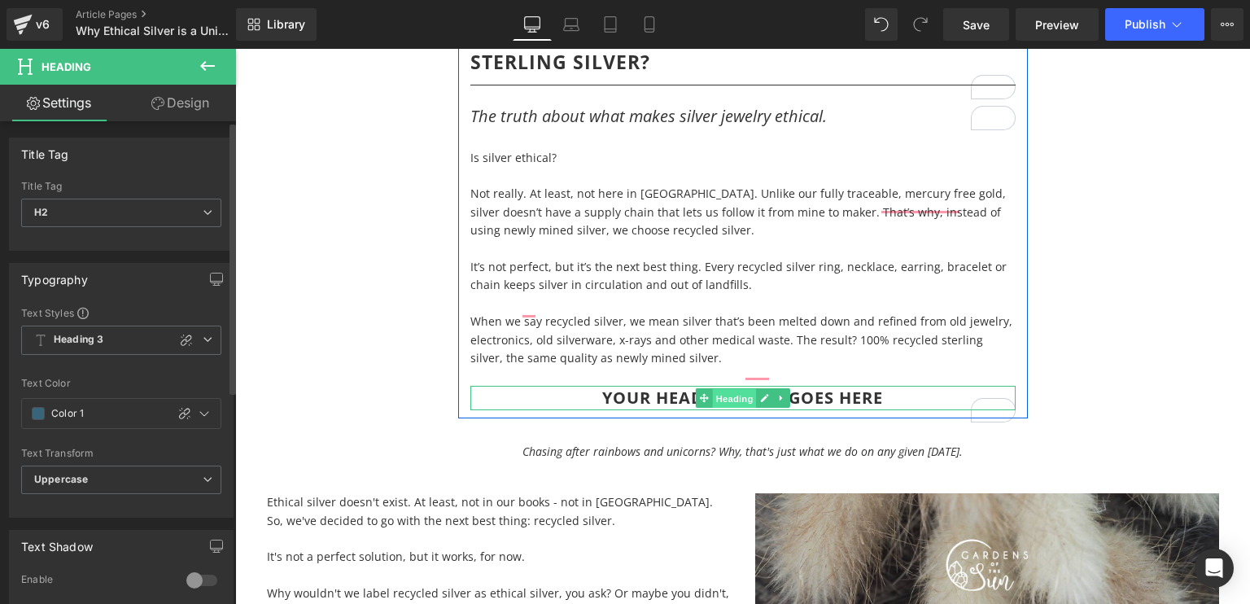
click at [729, 409] on span "Heading" at bounding box center [734, 399] width 44 height 20
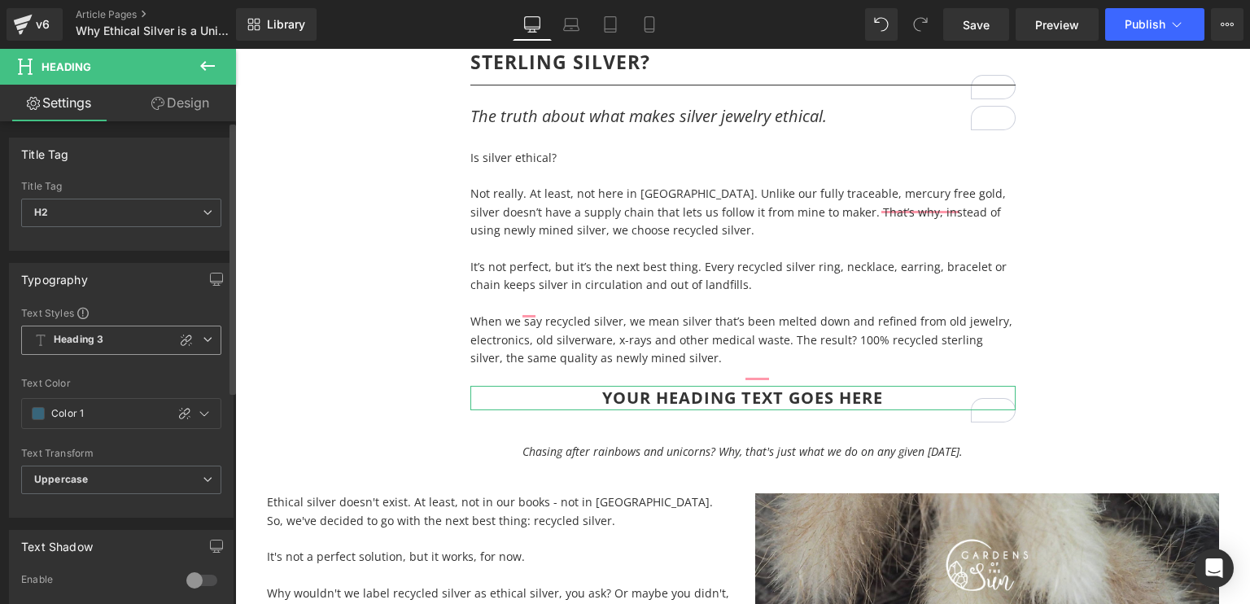
click at [111, 331] on span "Heading 3" at bounding box center [121, 340] width 200 height 29
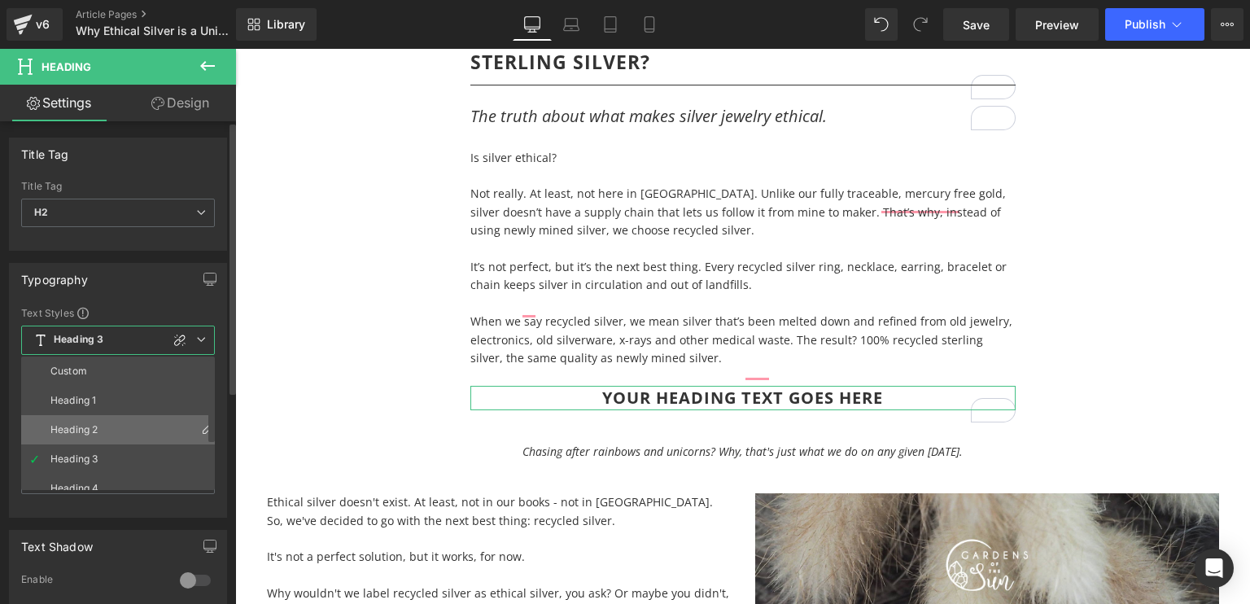
click at [89, 418] on li "Heading 2" at bounding box center [121, 429] width 201 height 29
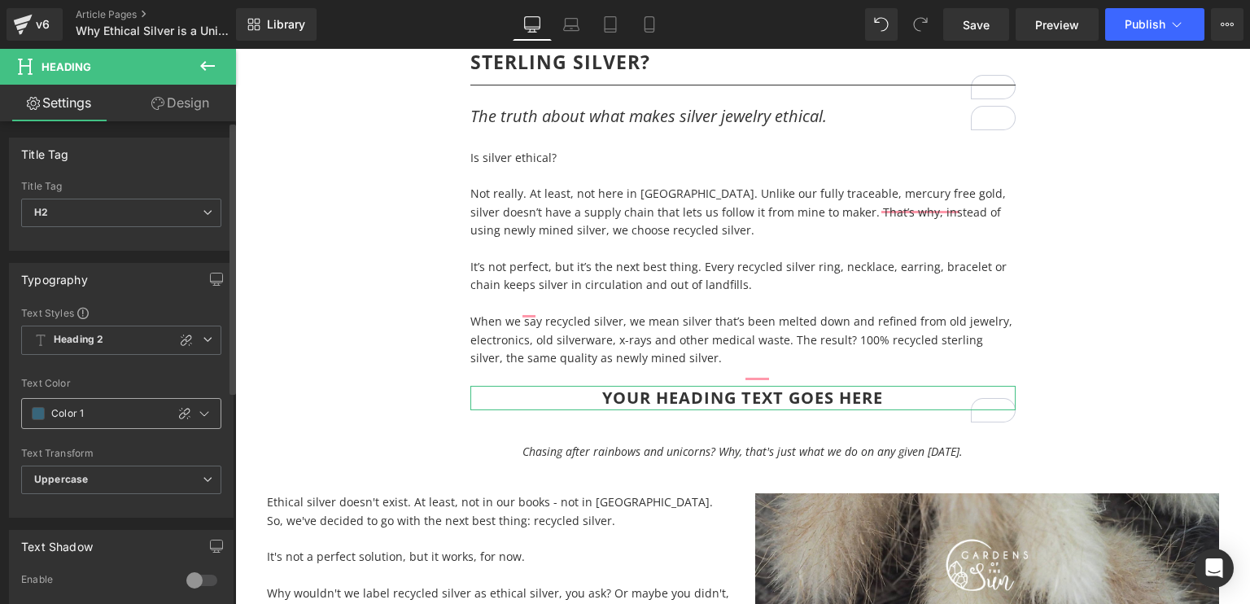
click at [37, 413] on span at bounding box center [38, 413] width 13 height 13
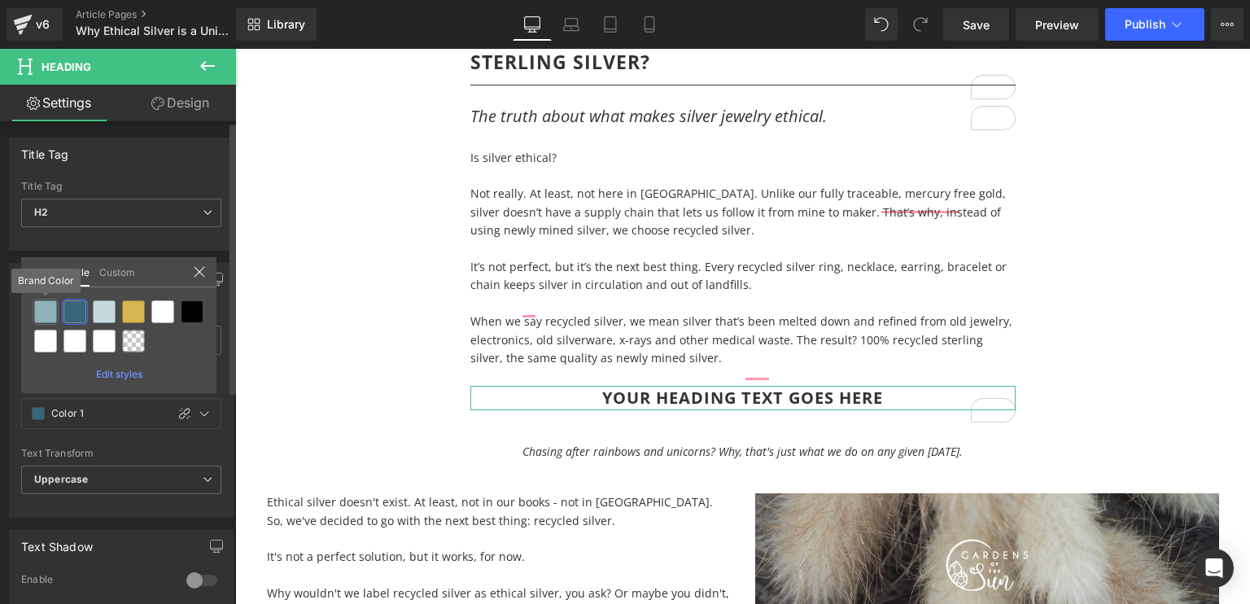
click at [46, 315] on div at bounding box center [45, 311] width 23 height 23
type input "Brand Color"
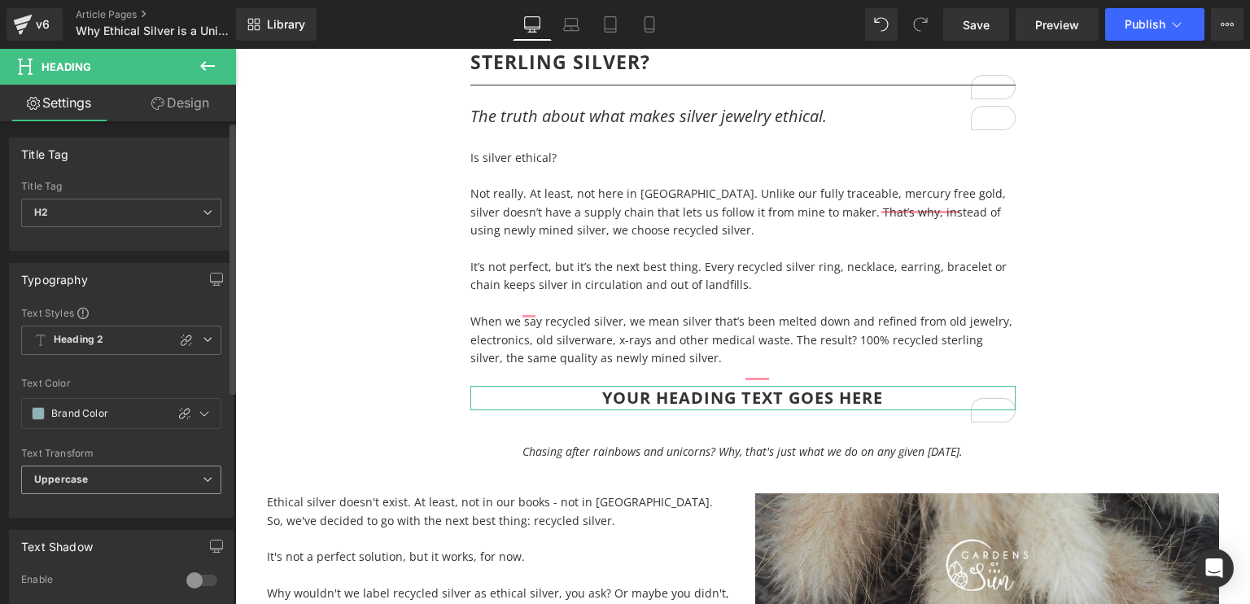
click at [62, 477] on b "Uppercase" at bounding box center [61, 479] width 54 height 12
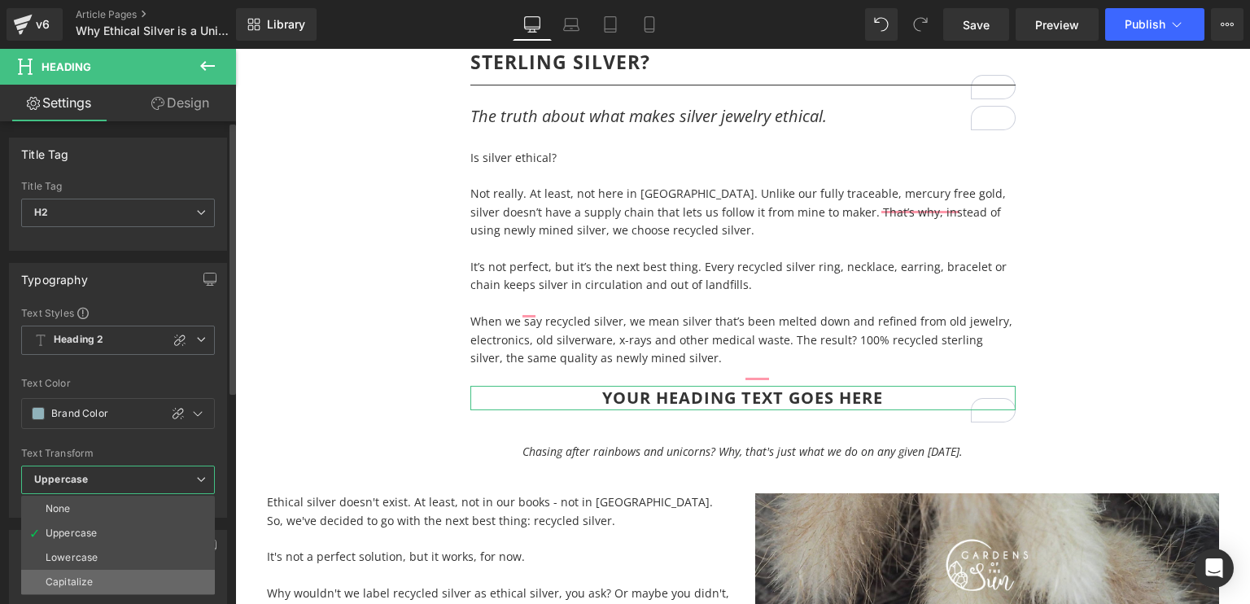
click at [56, 576] on div "Capitalize" at bounding box center [69, 581] width 47 height 11
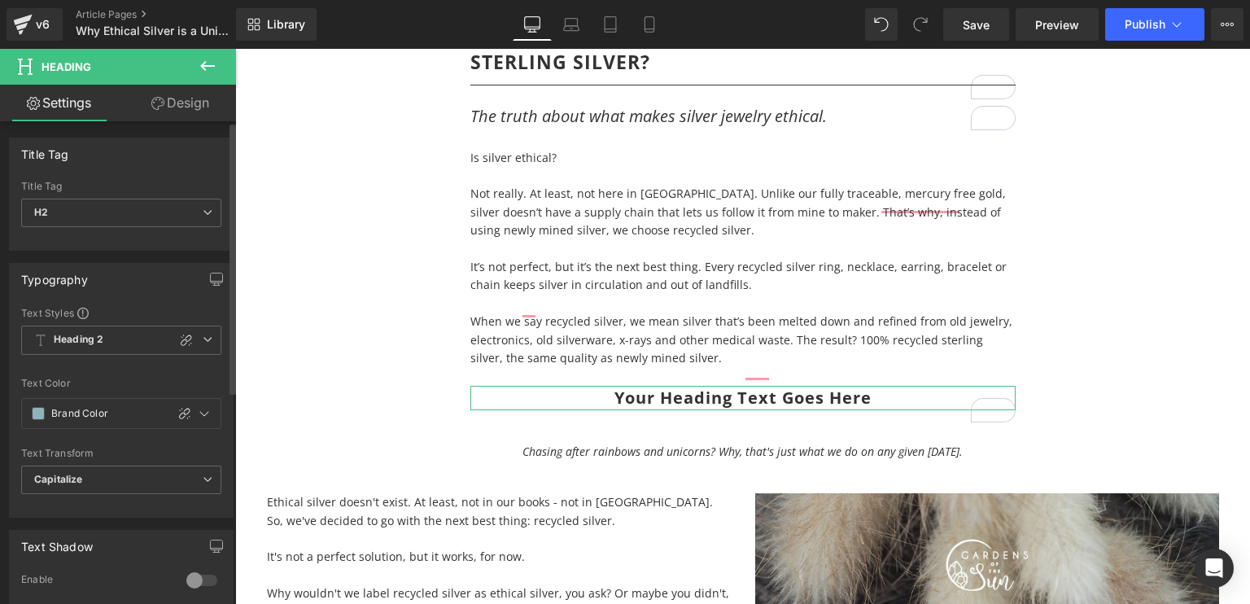
click at [98, 513] on div "Text Styles Custom Heading 1 Heading 2 Heading 3 Heading 4 Heading 5 Heading 6 …" at bounding box center [121, 411] width 223 height 211
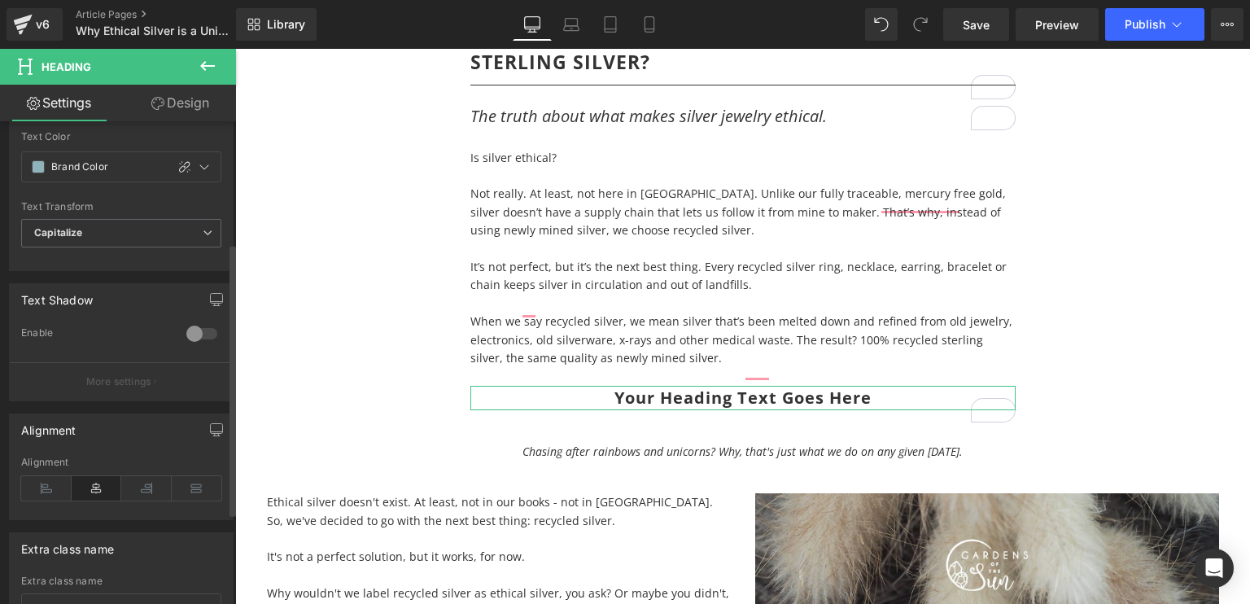
scroll to position [247, 0]
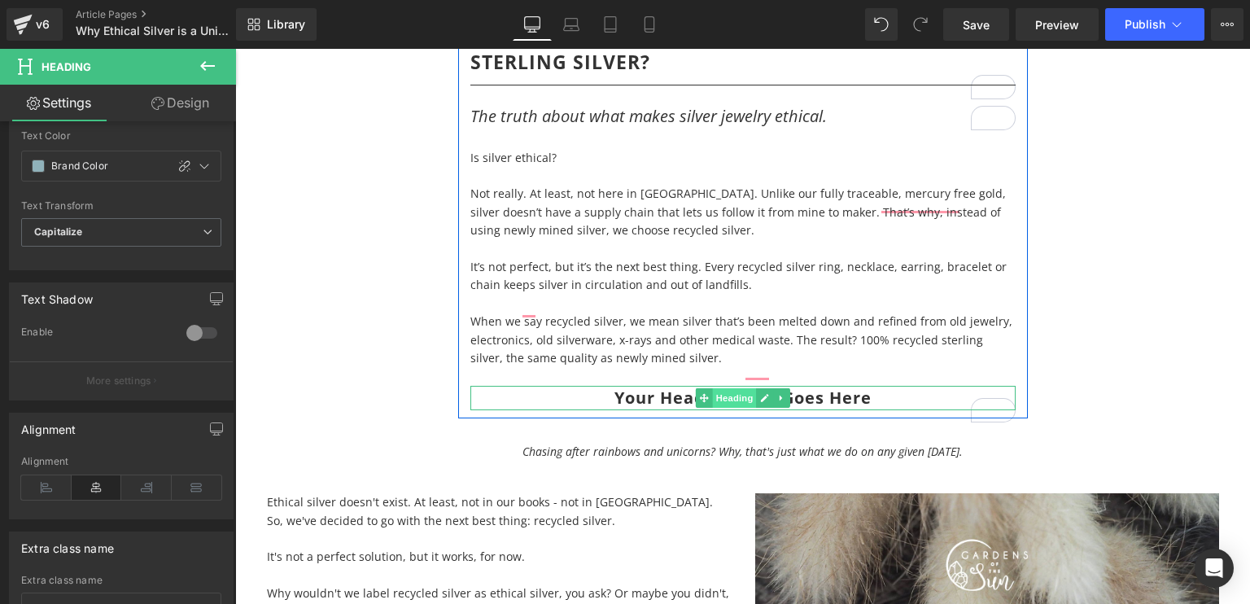
click at [716, 408] on span "Heading" at bounding box center [734, 398] width 44 height 20
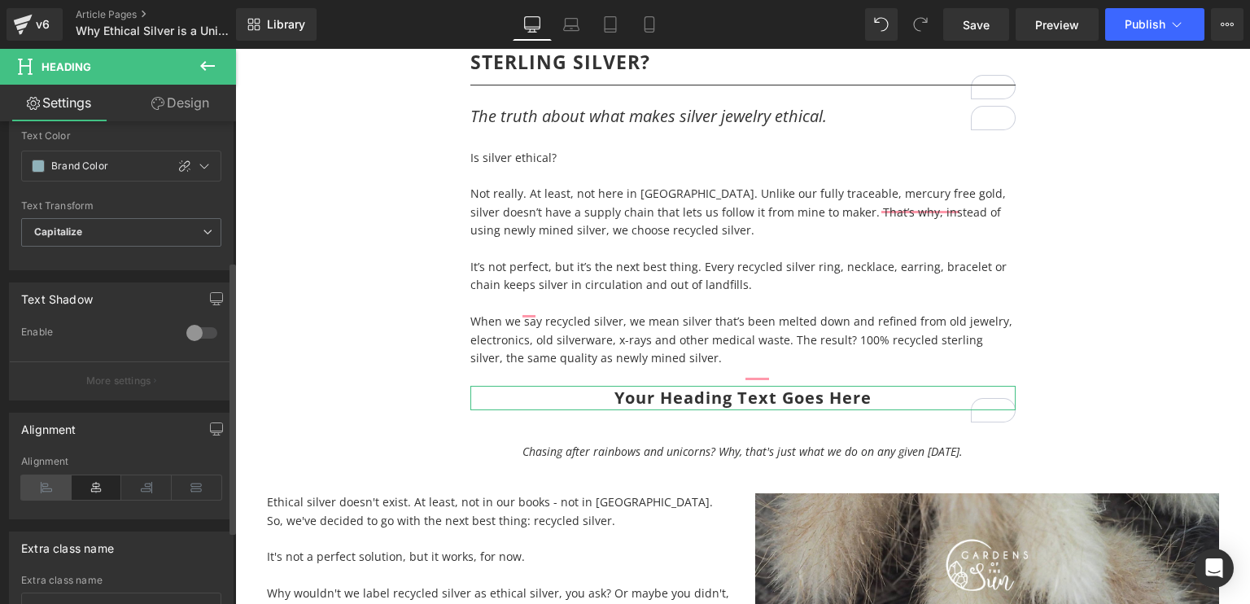
click at [31, 482] on icon at bounding box center [46, 487] width 50 height 24
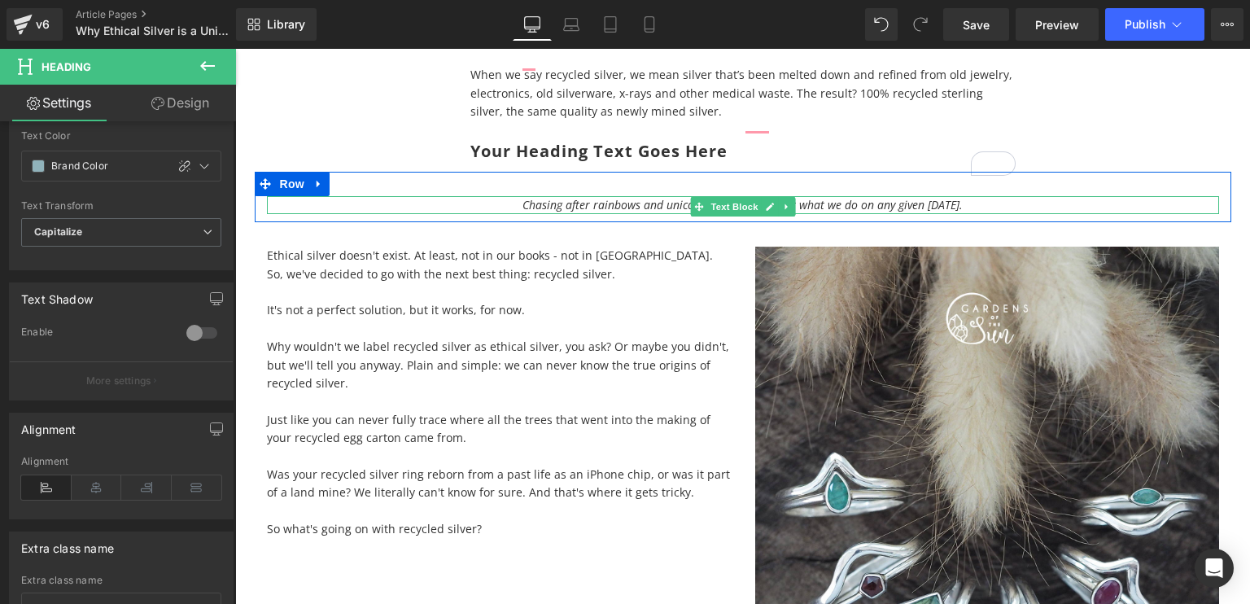
scroll to position [426, 0]
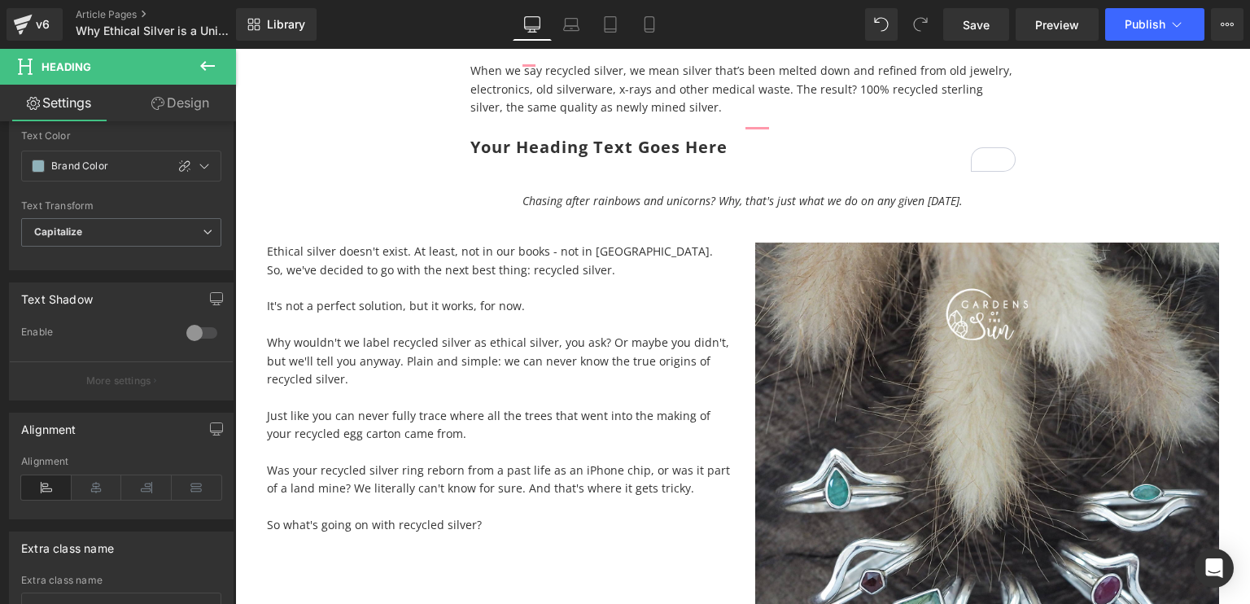
click at [215, 58] on icon at bounding box center [208, 66] width 20 height 20
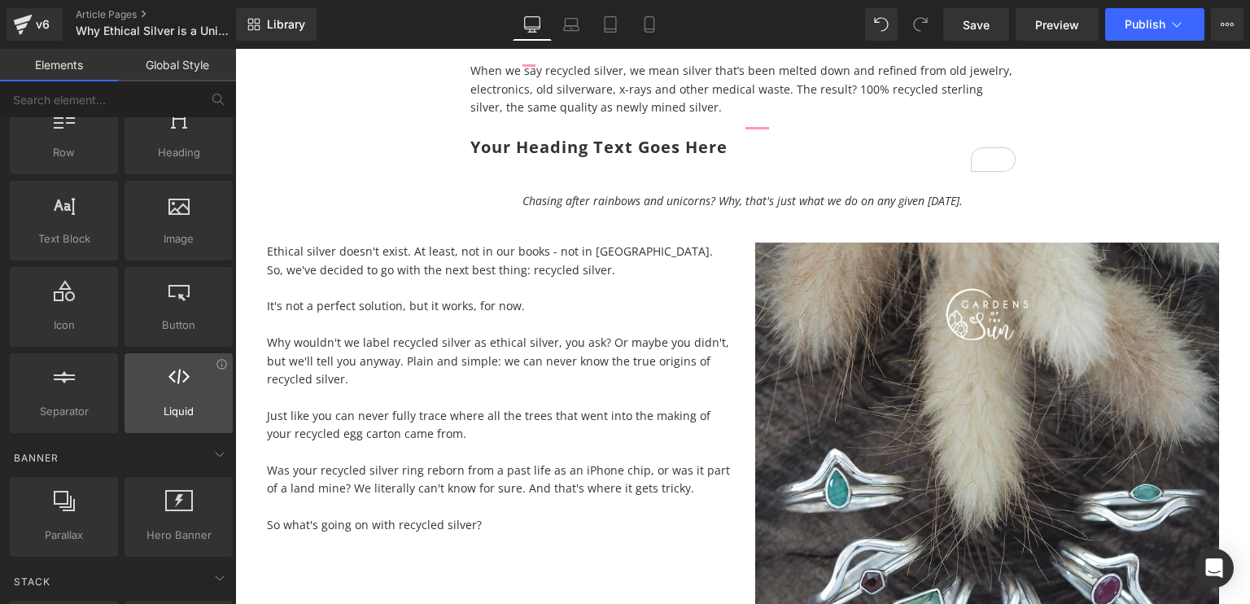
scroll to position [0, 0]
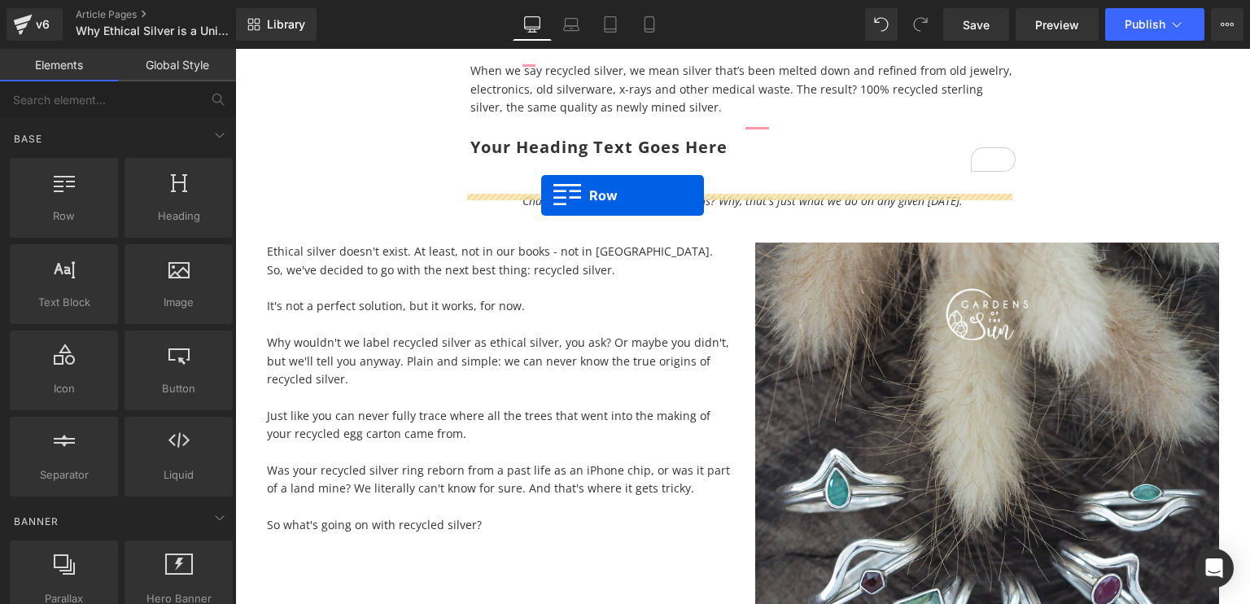
drag, startPoint x: 295, startPoint y: 232, endPoint x: 544, endPoint y: 197, distance: 251.5
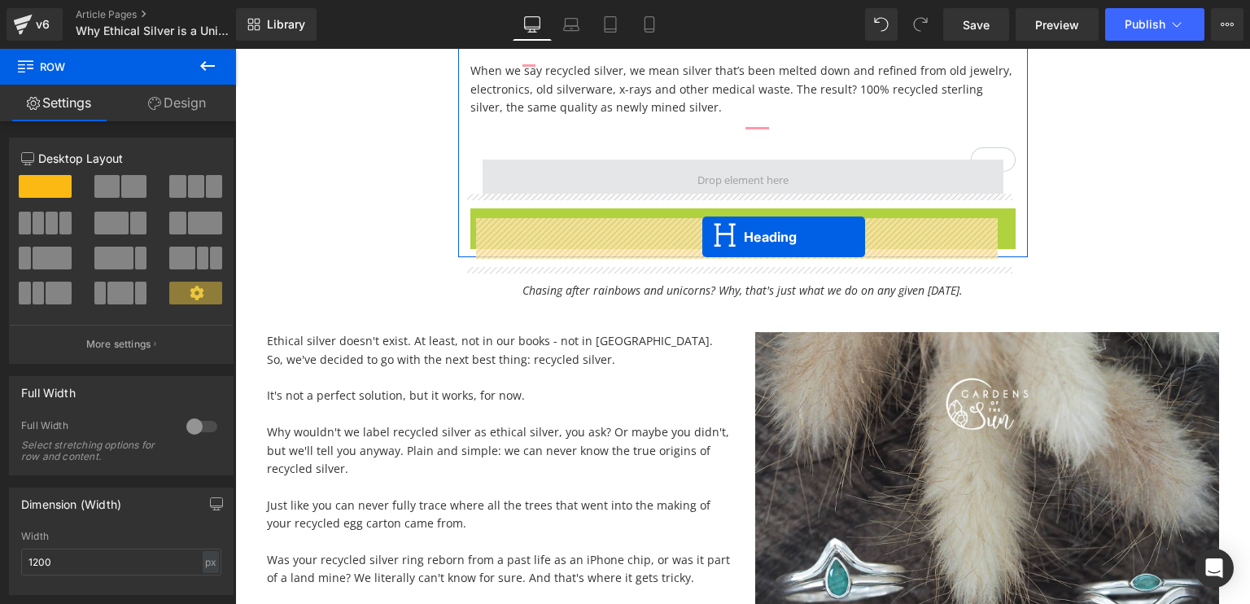
drag, startPoint x: 694, startPoint y: 287, endPoint x: 703, endPoint y: 237, distance: 51.1
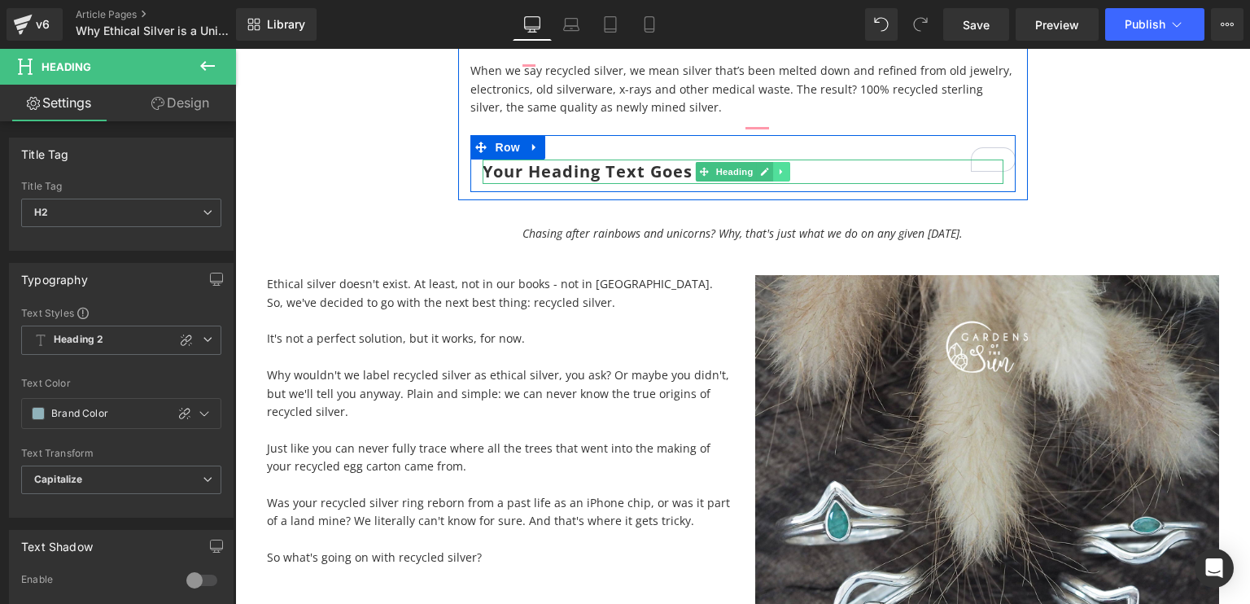
click at [775, 182] on link at bounding box center [781, 172] width 17 height 20
click at [770, 177] on icon at bounding box center [772, 172] width 9 height 10
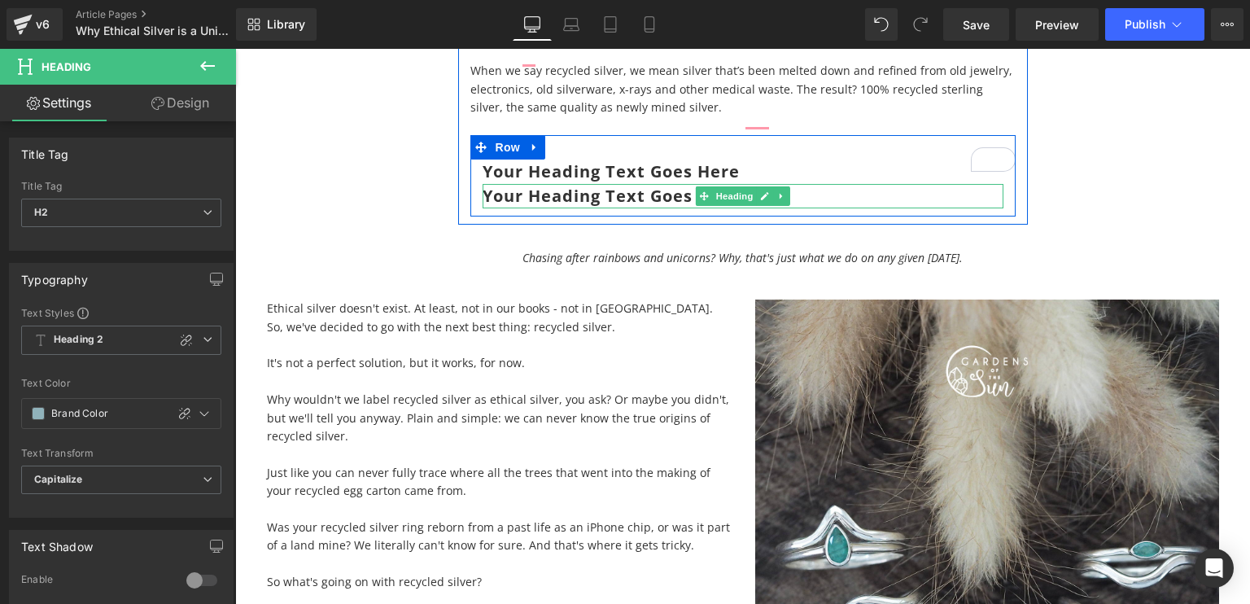
click at [640, 208] on h2 "Your heading text goes here" at bounding box center [743, 196] width 521 height 24
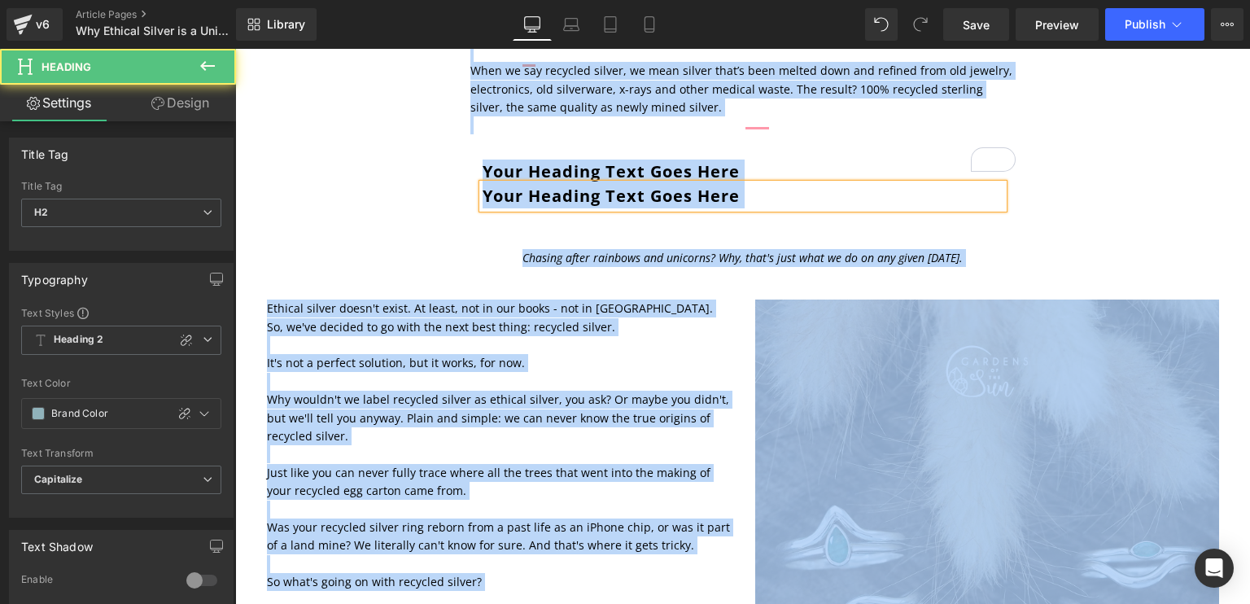
click at [640, 208] on h2 "Your heading text goes here" at bounding box center [743, 196] width 521 height 24
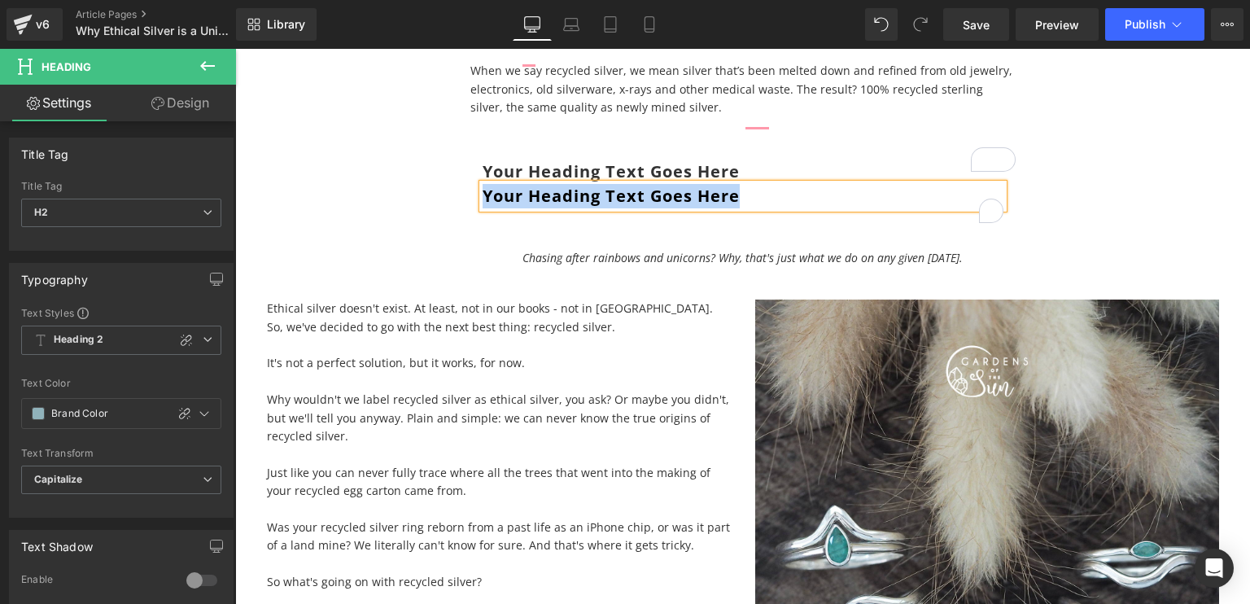
paste div "To enrich screen reader interactions, please activate Accessibility in Grammarl…"
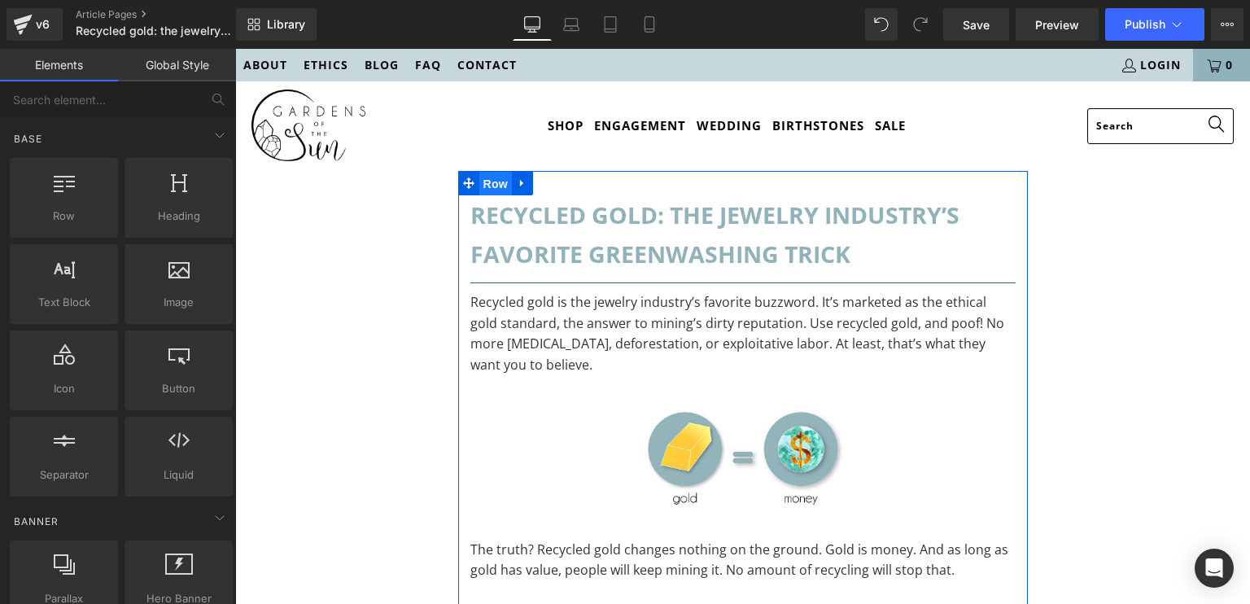
click at [480, 184] on span "Row" at bounding box center [495, 184] width 33 height 24
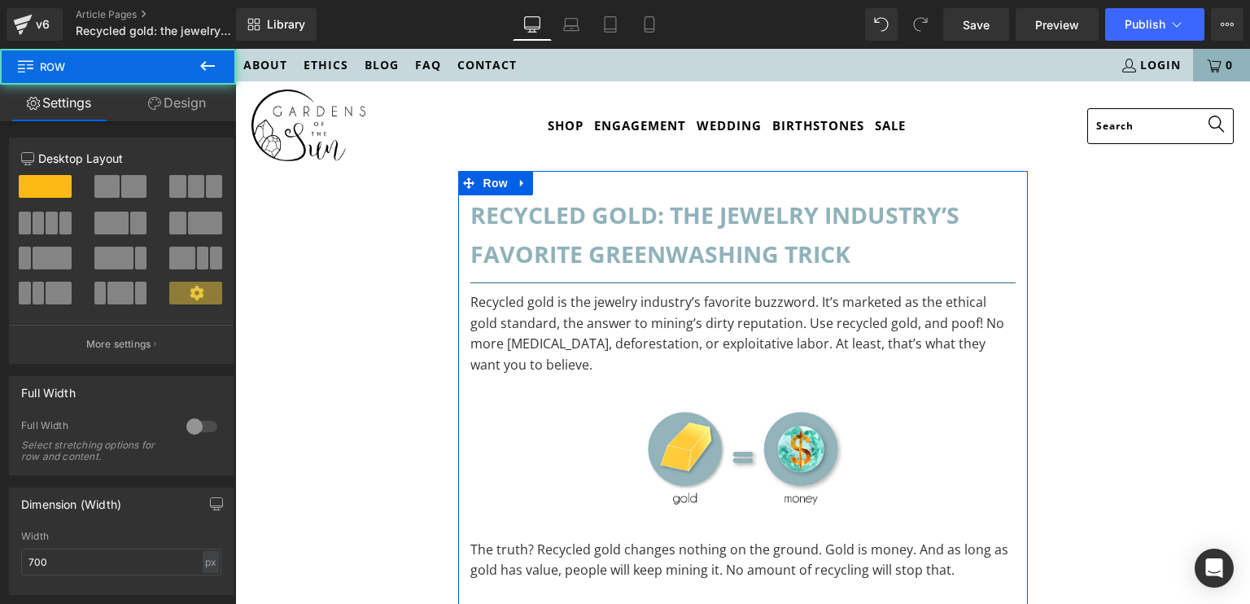
click at [173, 112] on link "Design" at bounding box center [177, 103] width 118 height 37
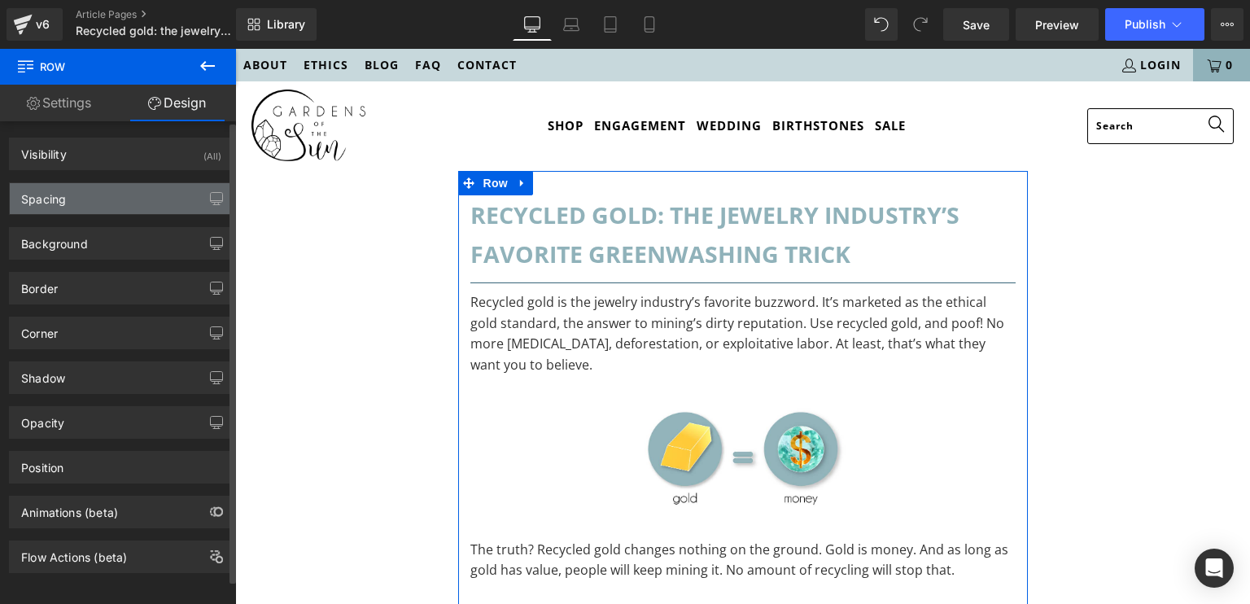
click at [160, 195] on div "Spacing" at bounding box center [121, 198] width 223 height 31
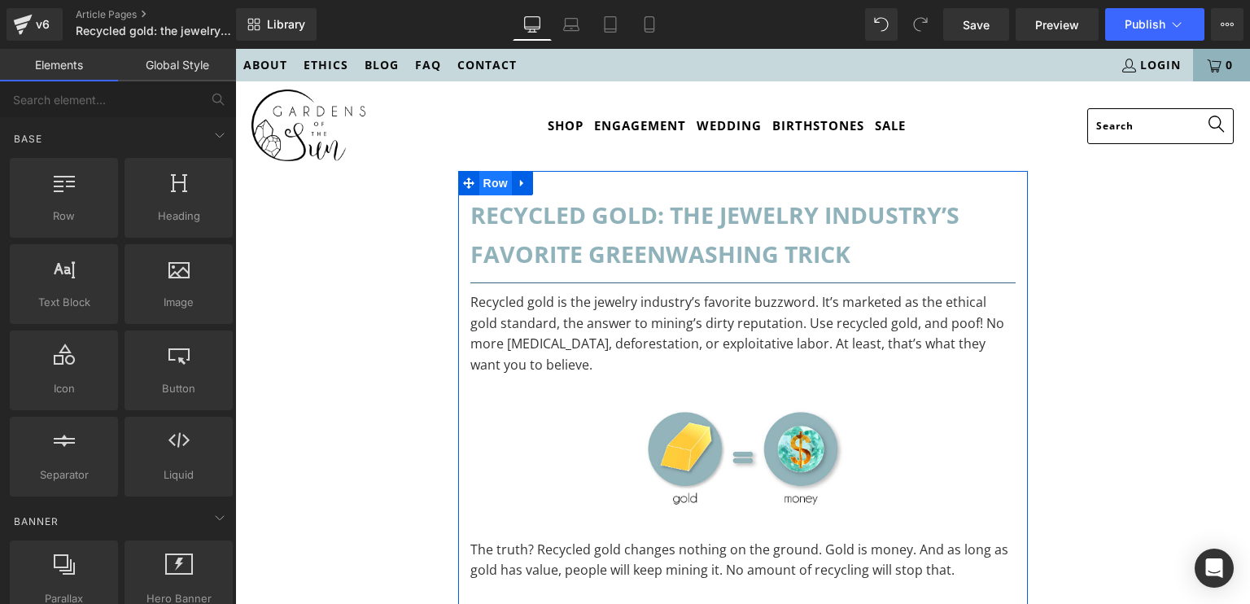
click at [488, 184] on span "Row" at bounding box center [495, 183] width 33 height 24
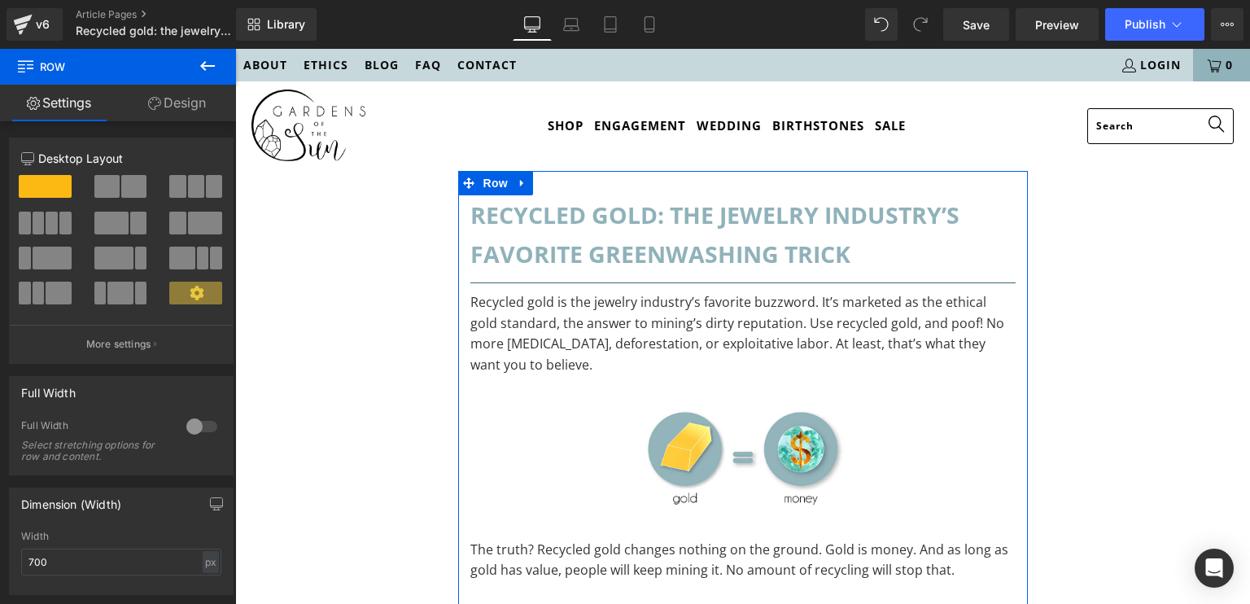
drag, startPoint x: 182, startPoint y: 101, endPoint x: 65, endPoint y: 104, distance: 117.3
click at [182, 101] on link "Design" at bounding box center [177, 103] width 118 height 37
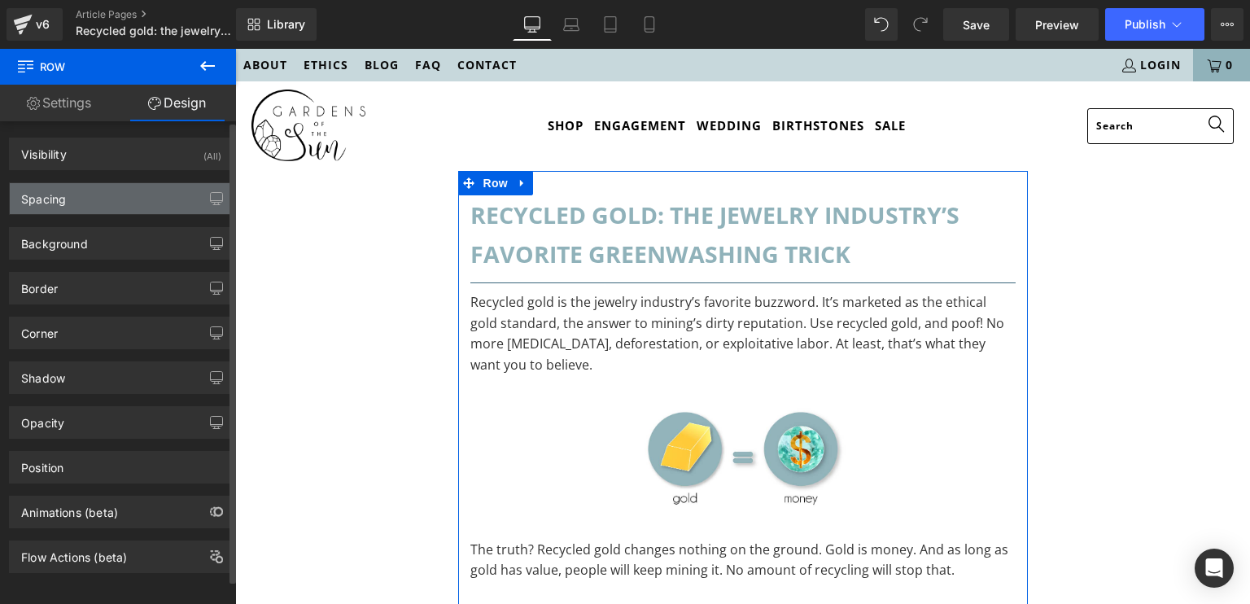
click at [160, 201] on div "Spacing" at bounding box center [121, 198] width 223 height 31
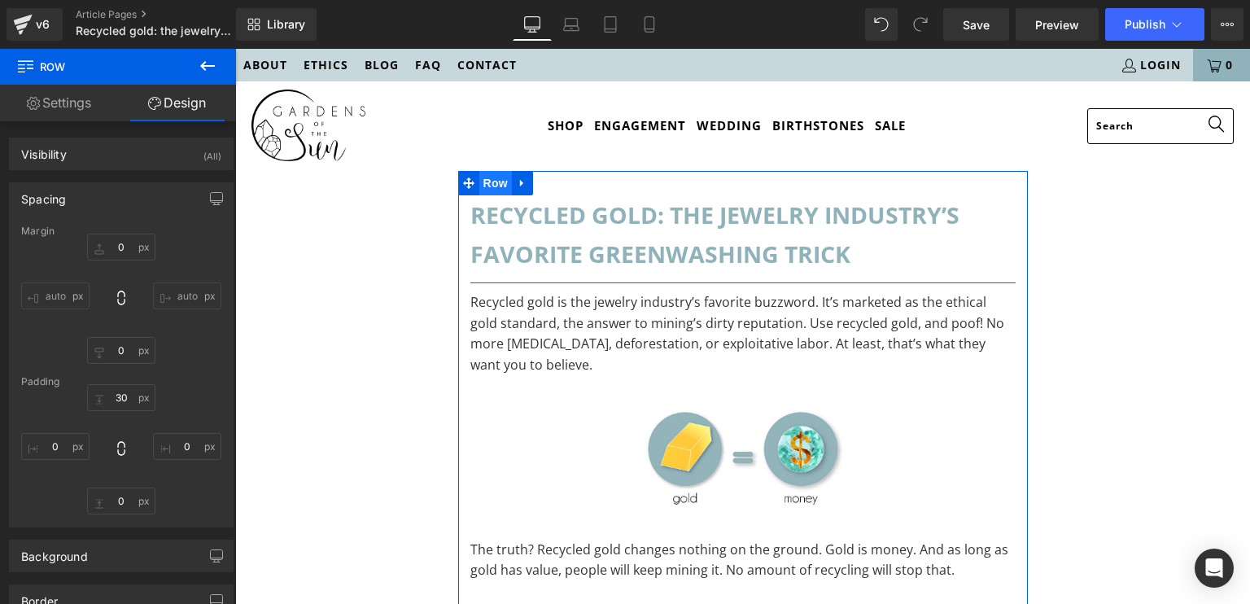
click at [479, 185] on span "Row" at bounding box center [495, 183] width 33 height 24
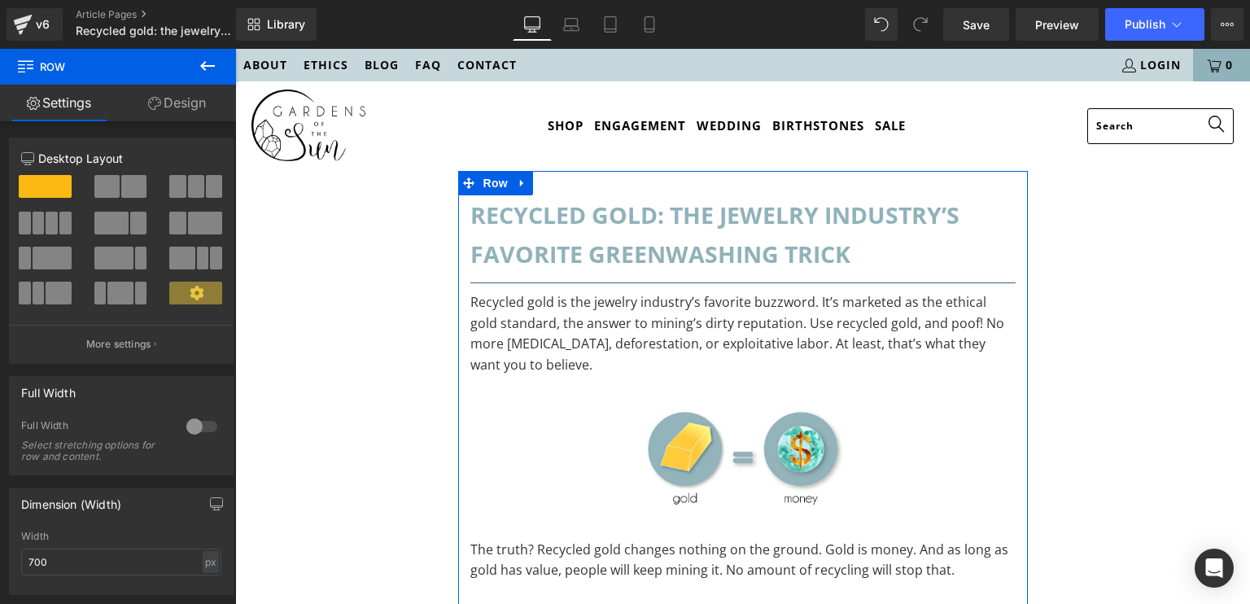
click at [186, 101] on link "Design" at bounding box center [177, 103] width 118 height 37
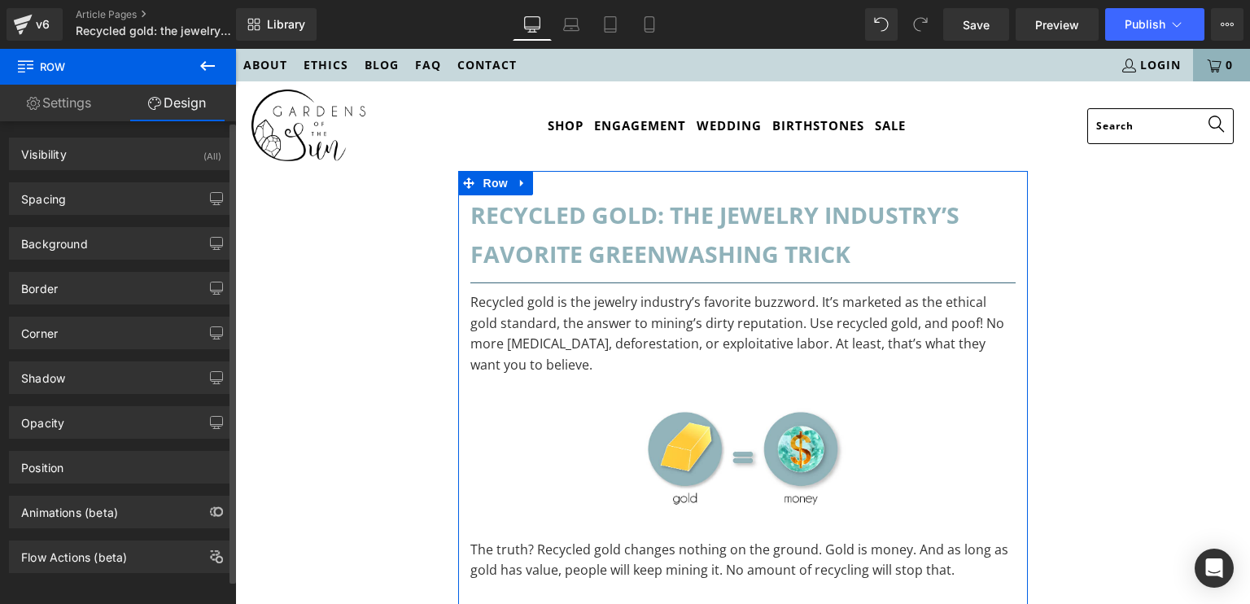
type input "0"
type input "30"
type input "0"
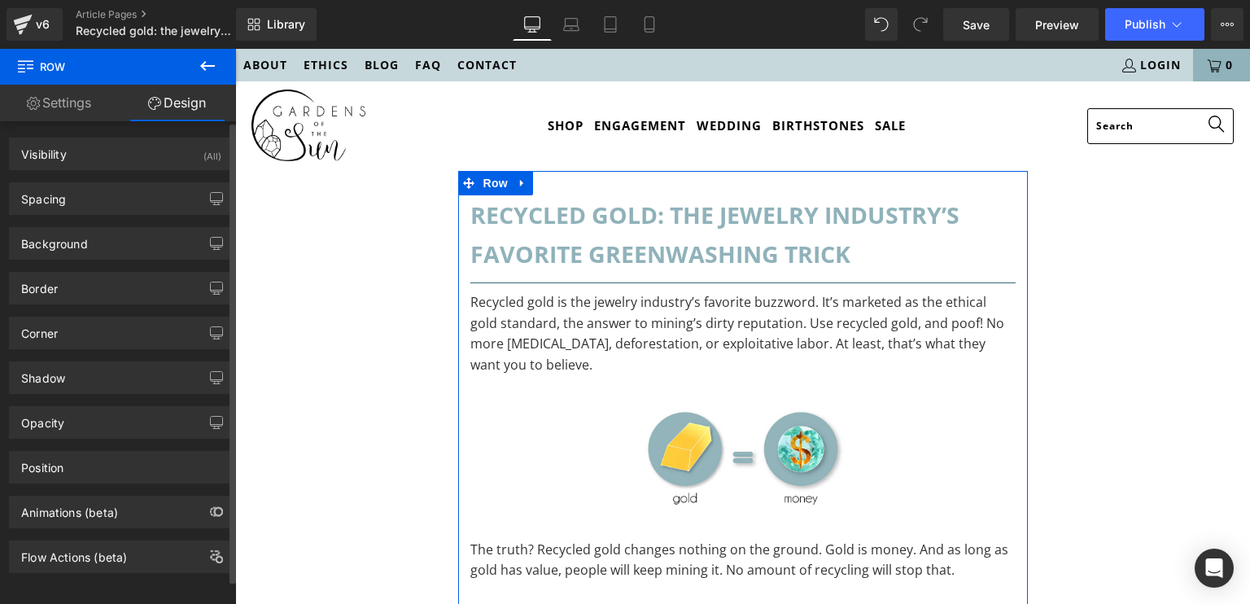
type input "0"
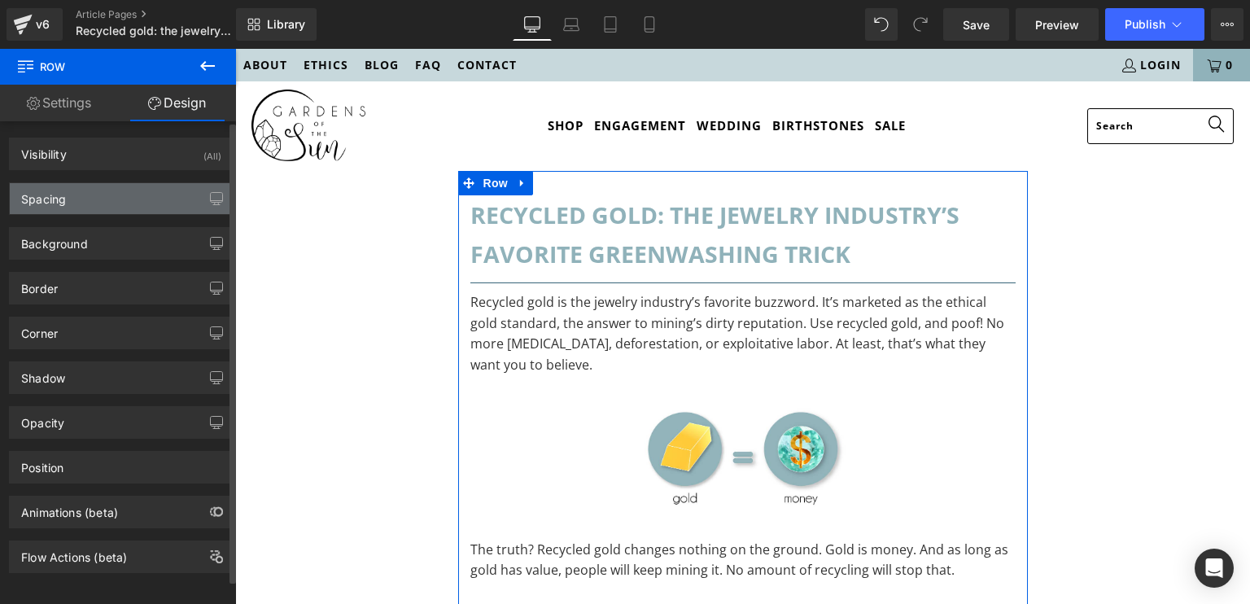
click at [152, 213] on div "Spacing" at bounding box center [121, 198] width 223 height 31
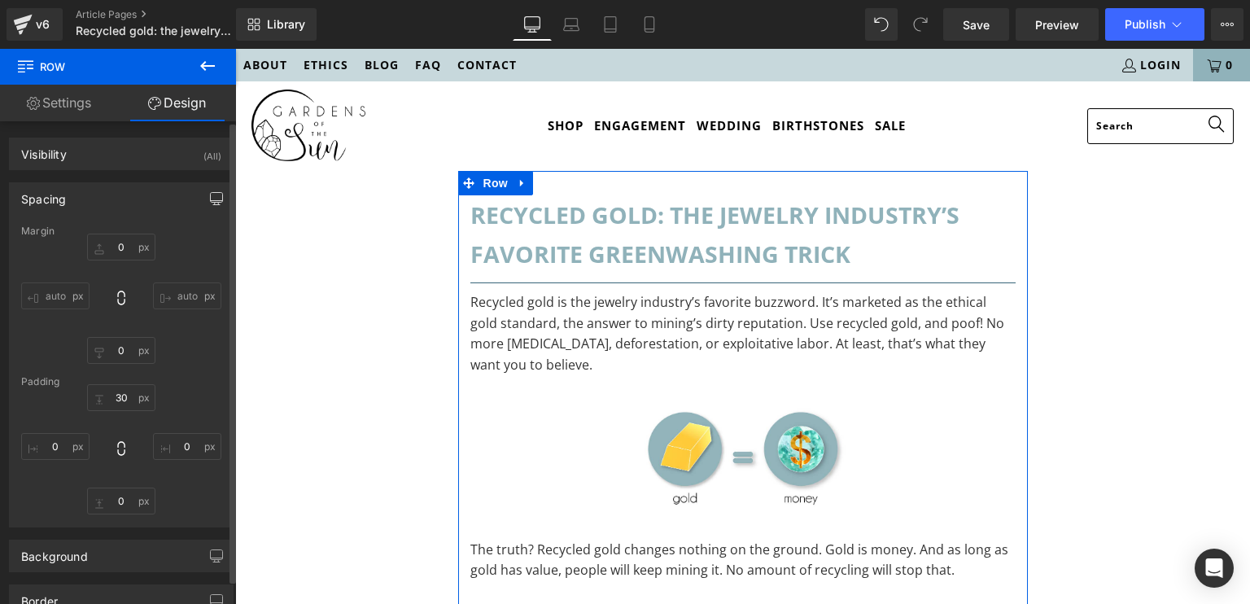
click at [210, 201] on icon "button" at bounding box center [216, 198] width 13 height 13
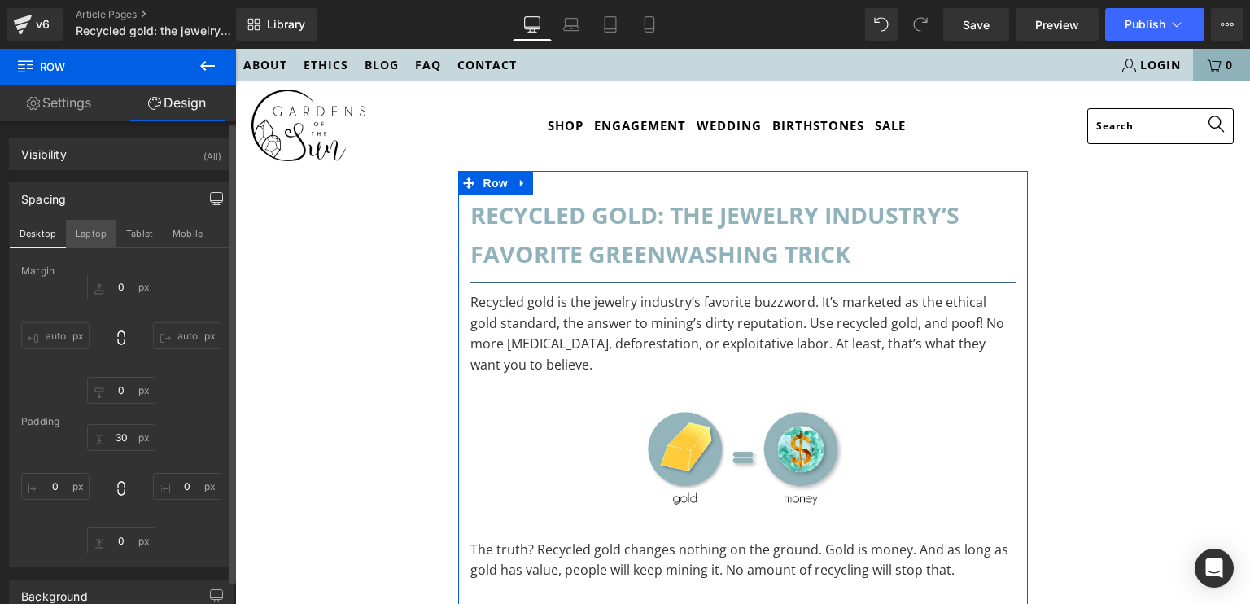
click at [89, 224] on button "Laptop" at bounding box center [91, 234] width 50 height 28
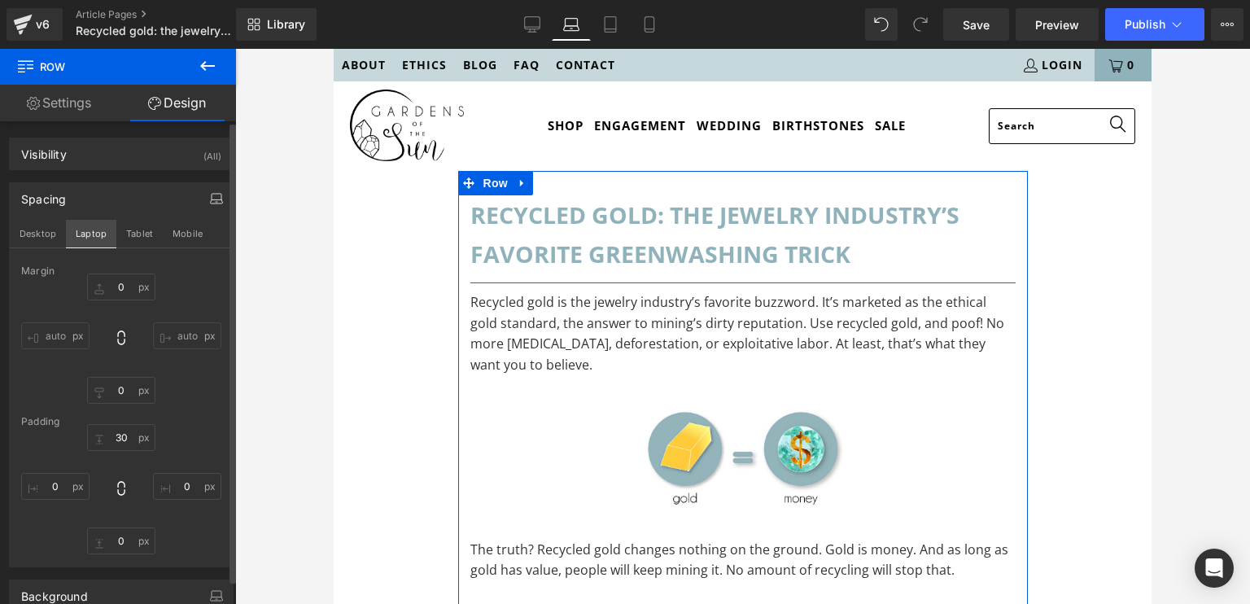
type input "0"
type input "30"
type input "0"
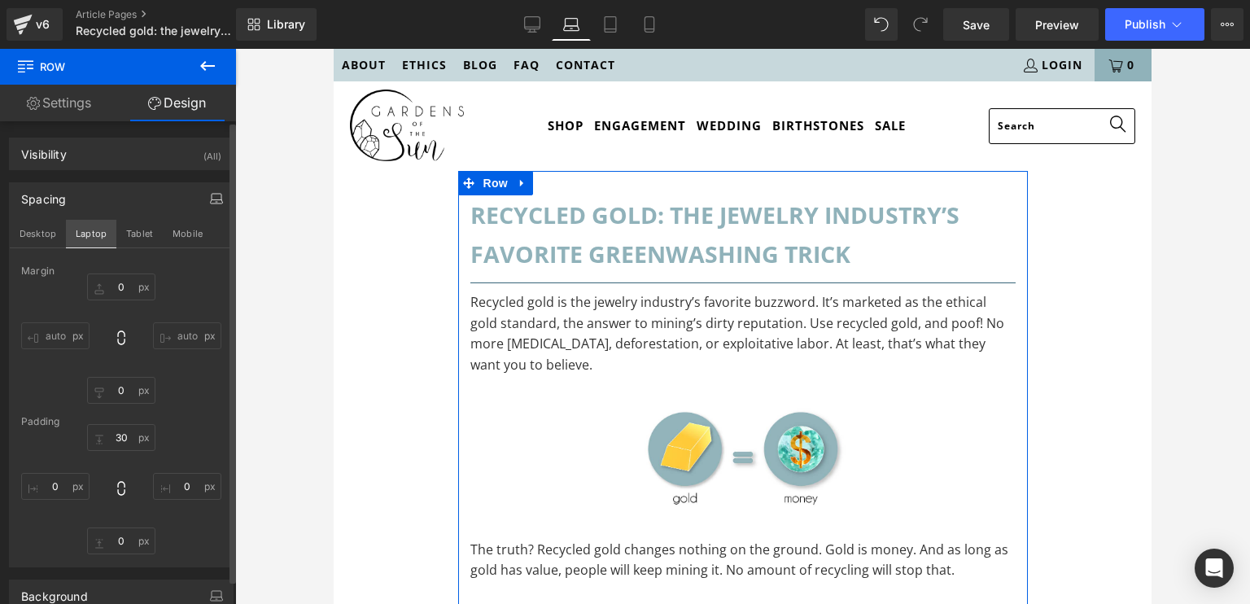
type input "0"
click at [126, 229] on button "Tablet" at bounding box center [139, 234] width 46 height 28
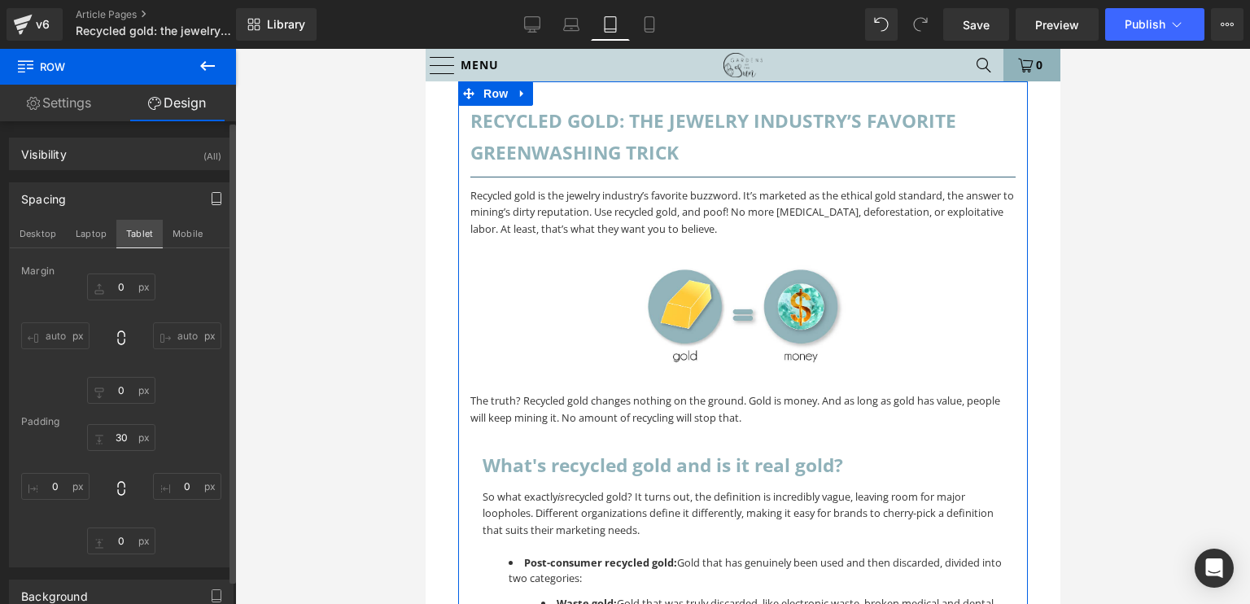
type input "0"
type input "30"
type input "0"
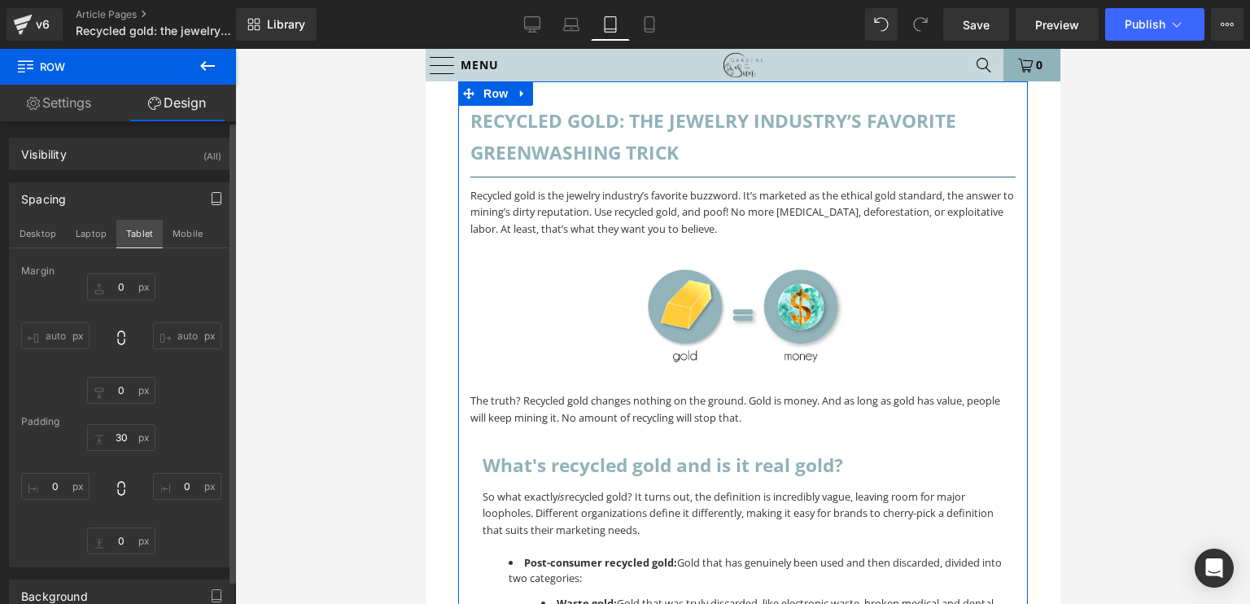
type input "0"
click at [177, 238] on button "Mobile" at bounding box center [188, 234] width 50 height 28
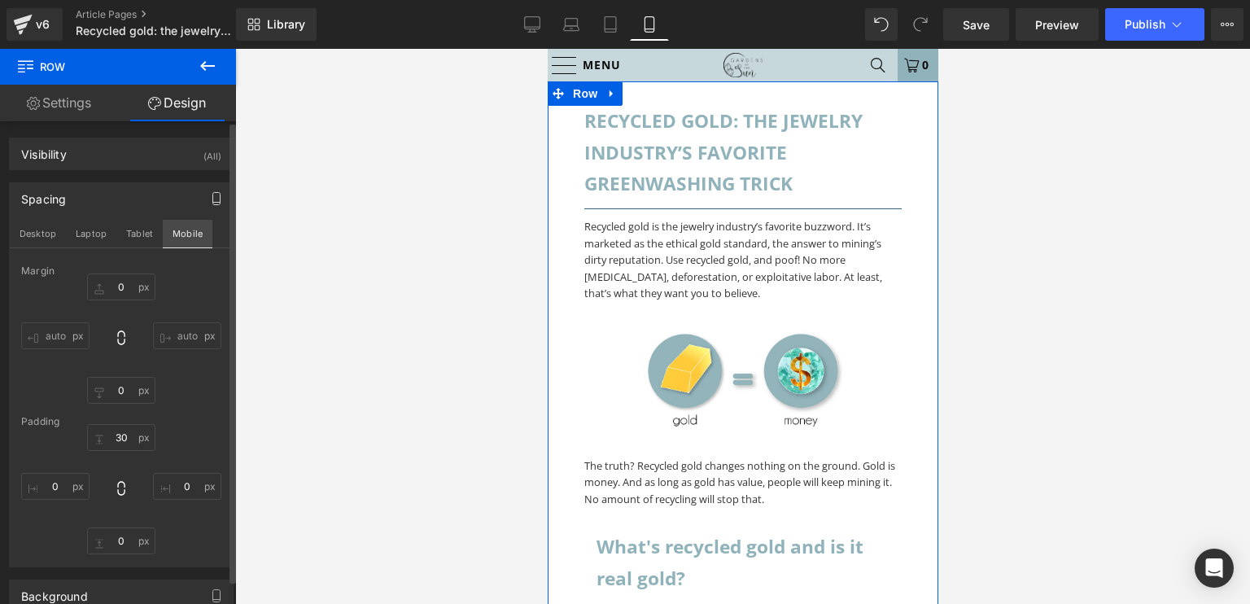
type input "0"
type input "30"
type input "0"
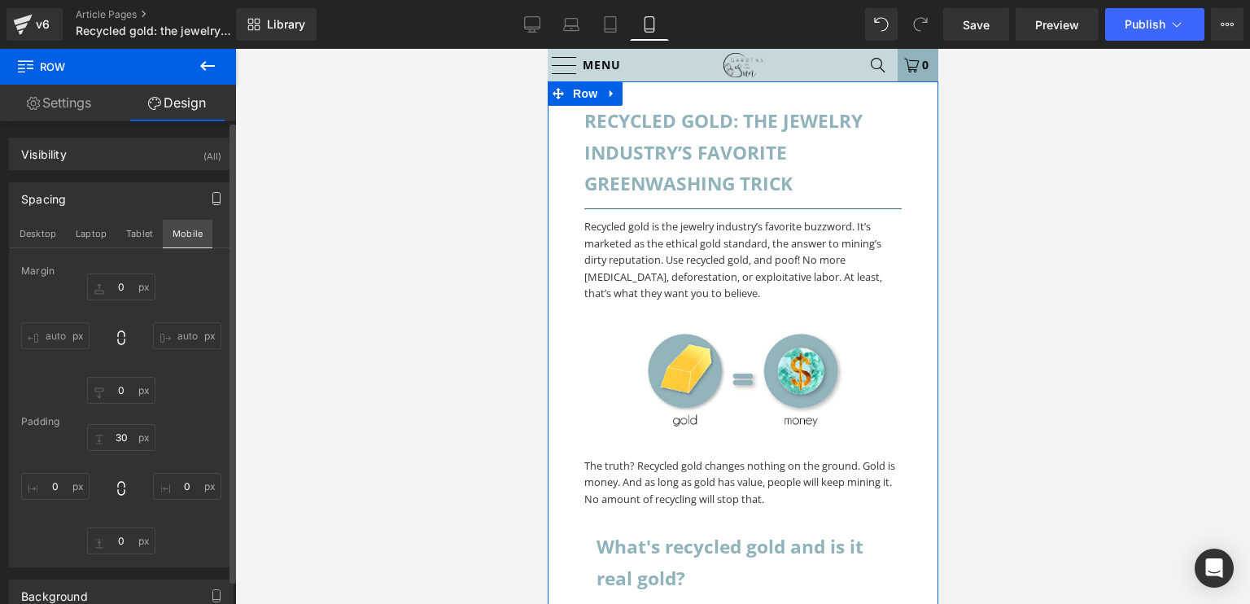
type input "30"
click at [42, 230] on button "Desktop" at bounding box center [38, 234] width 56 height 28
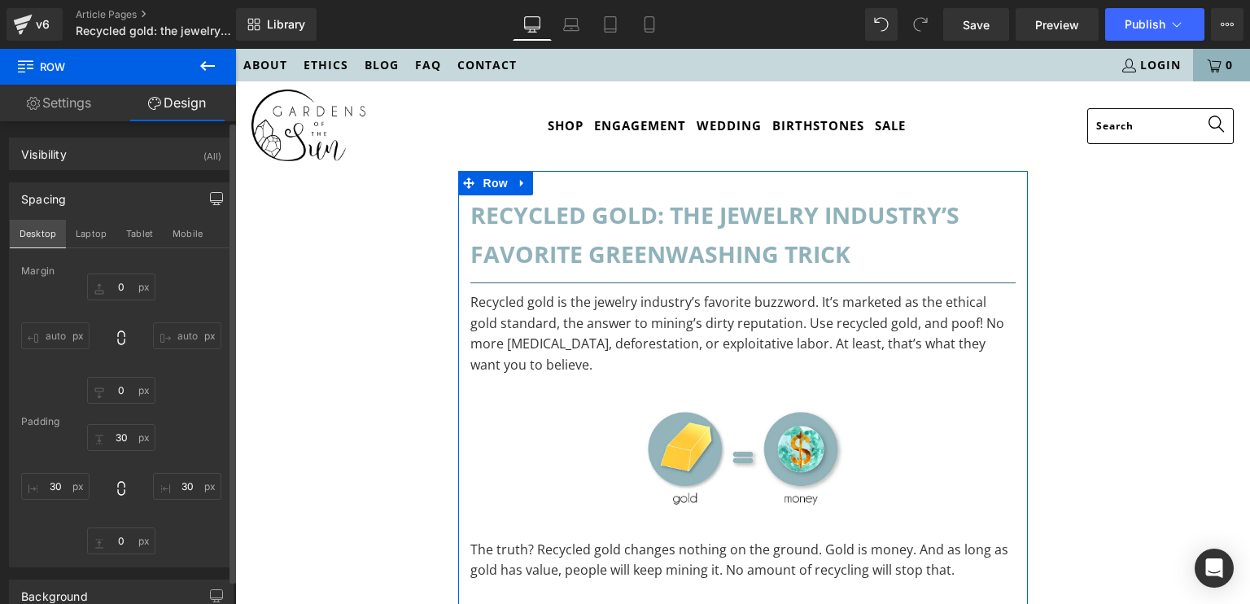
type input "0"
type input "30"
type input "0"
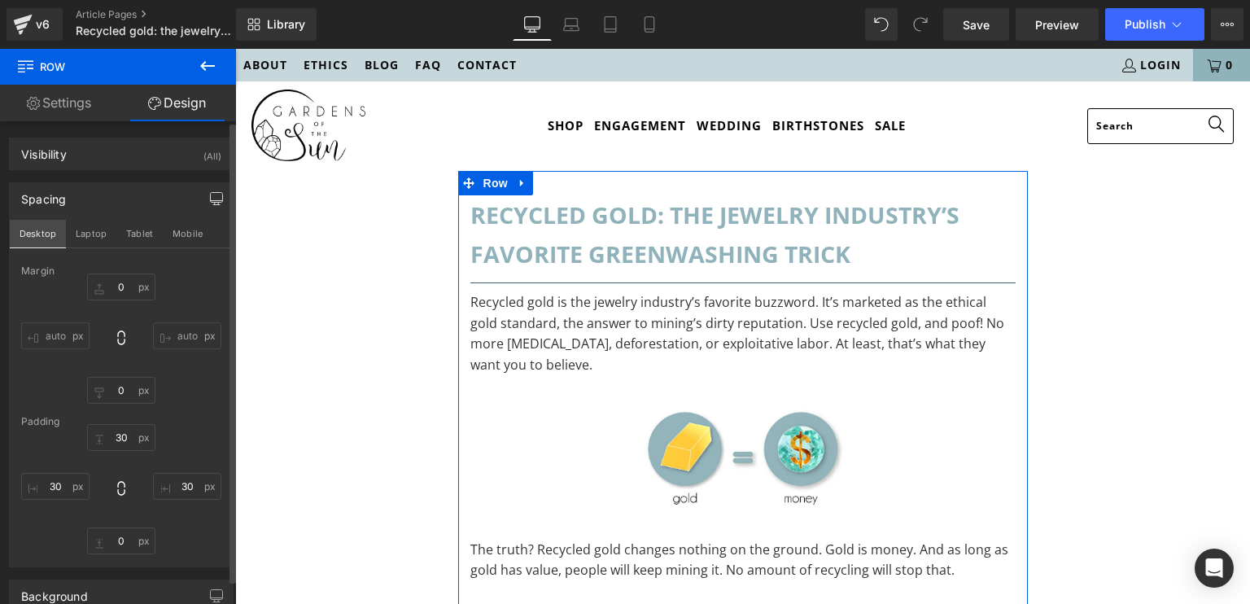
type input "0"
click at [491, 186] on span "Row" at bounding box center [495, 184] width 33 height 24
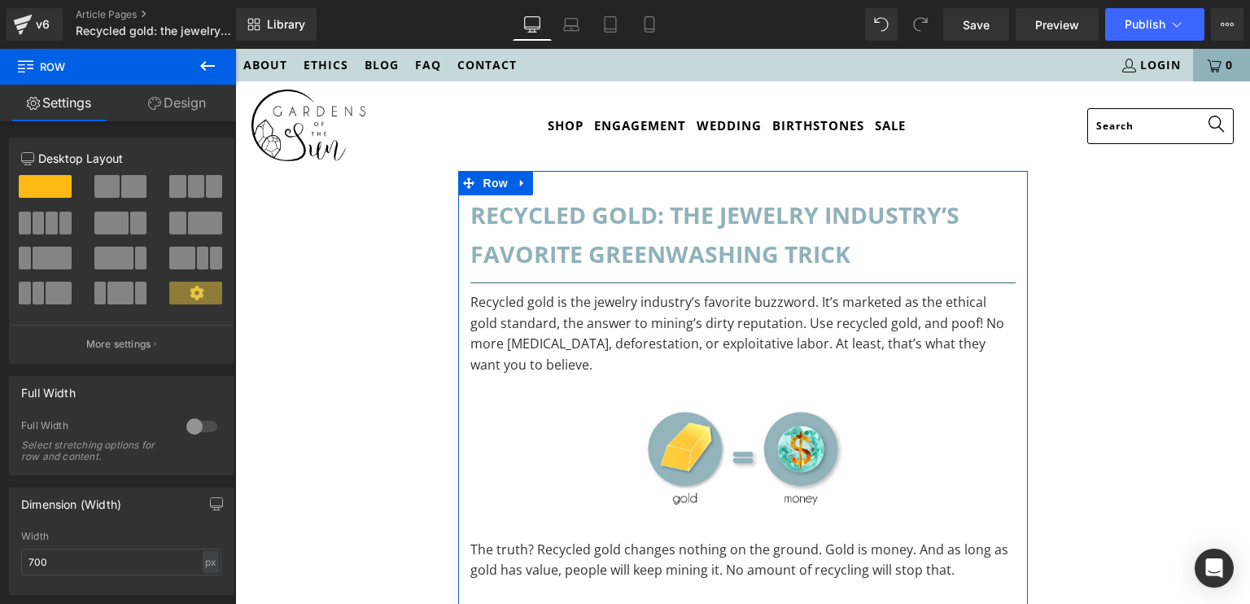
click at [187, 98] on link "Design" at bounding box center [177, 103] width 118 height 37
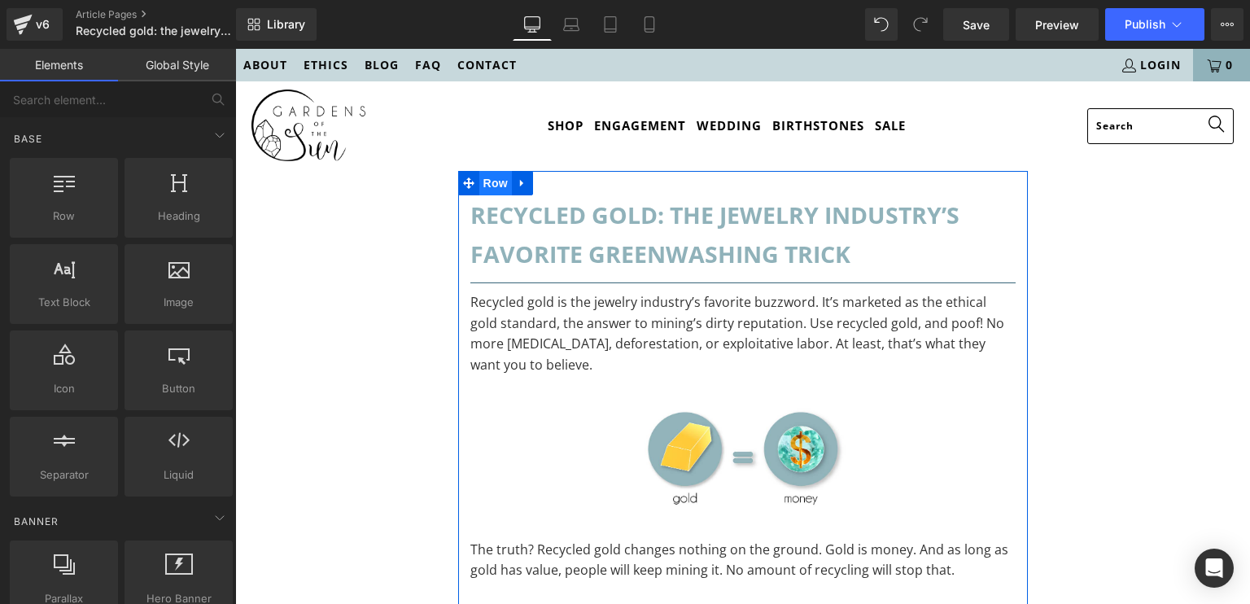
click at [500, 194] on span "Row" at bounding box center [495, 183] width 33 height 24
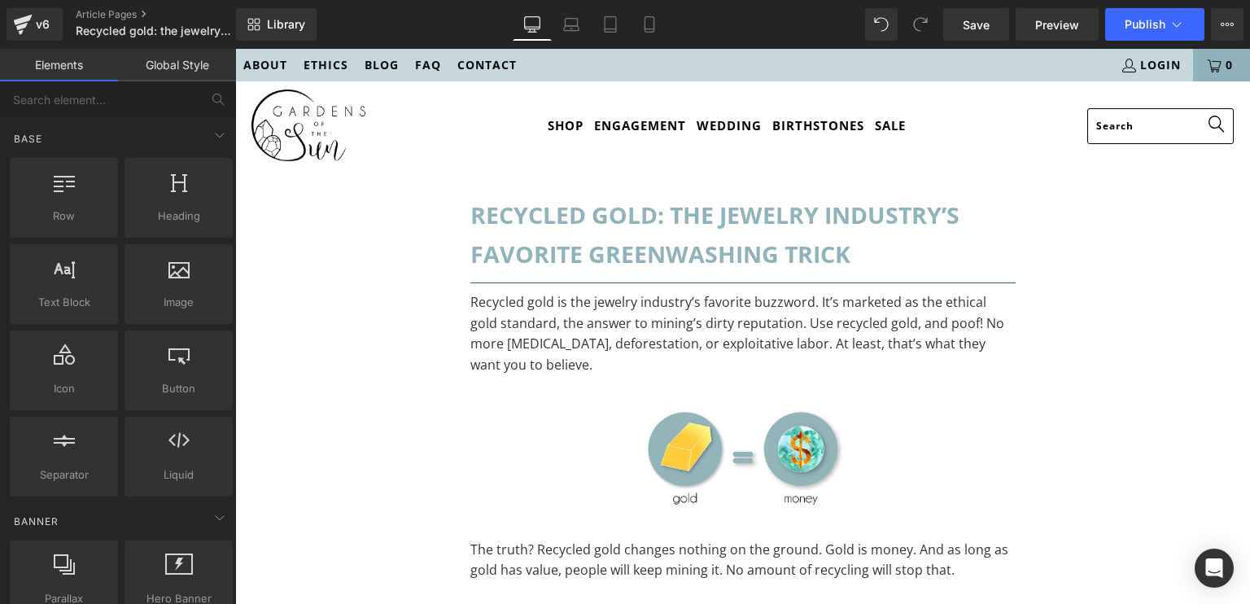
click at [165, 61] on link "Global Style" at bounding box center [177, 65] width 118 height 33
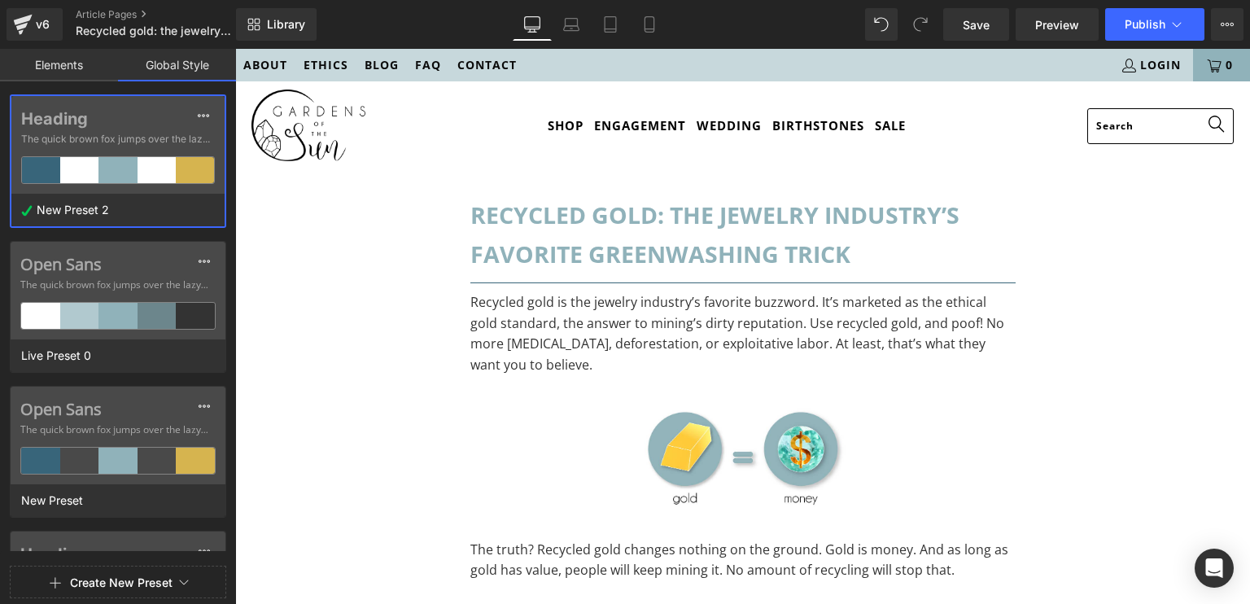
click at [78, 72] on link "Elements" at bounding box center [59, 65] width 118 height 33
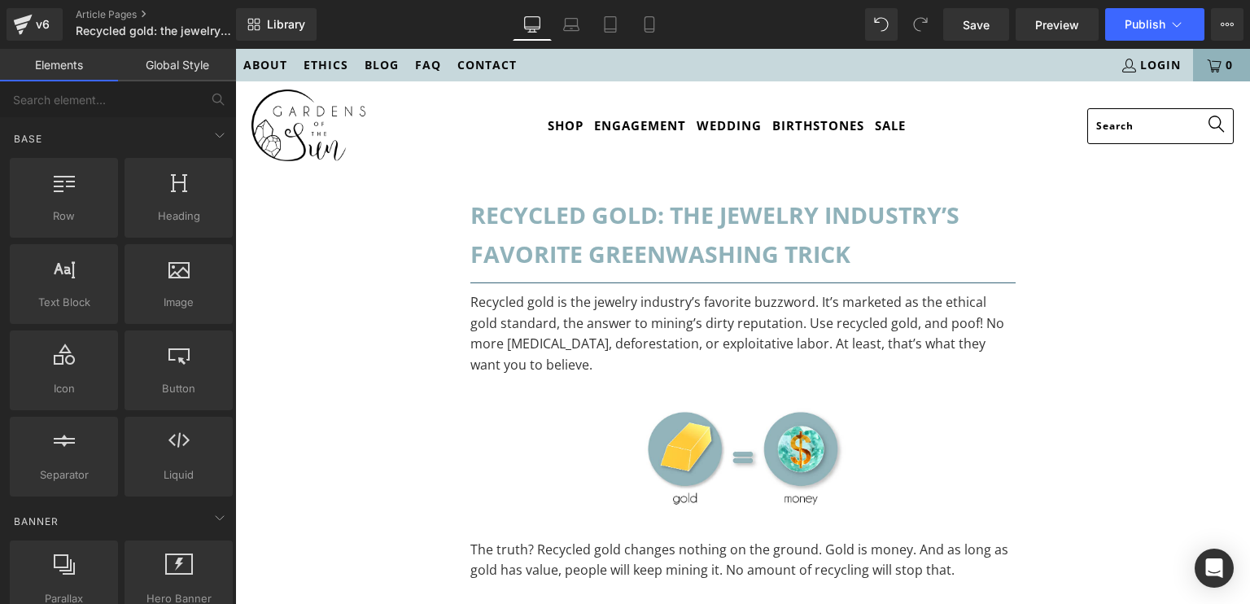
click at [171, 68] on link "Global Style" at bounding box center [177, 65] width 118 height 33
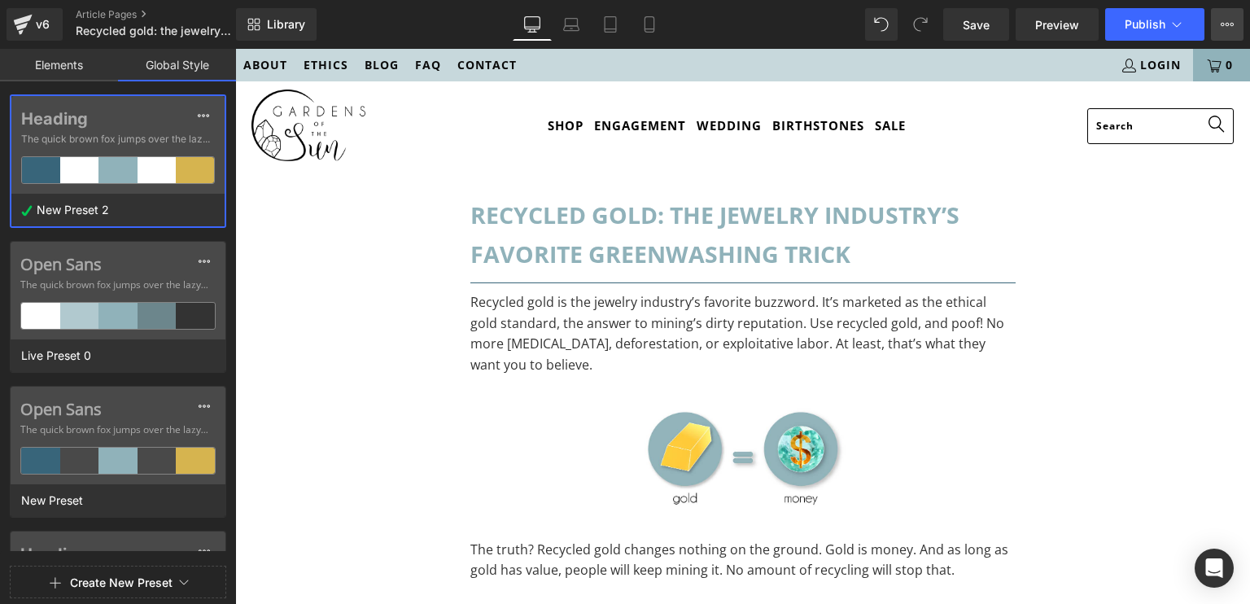
click at [1220, 28] on button "View Live Page View with current Template Save Template to Library Schedule Pub…" at bounding box center [1227, 24] width 33 height 33
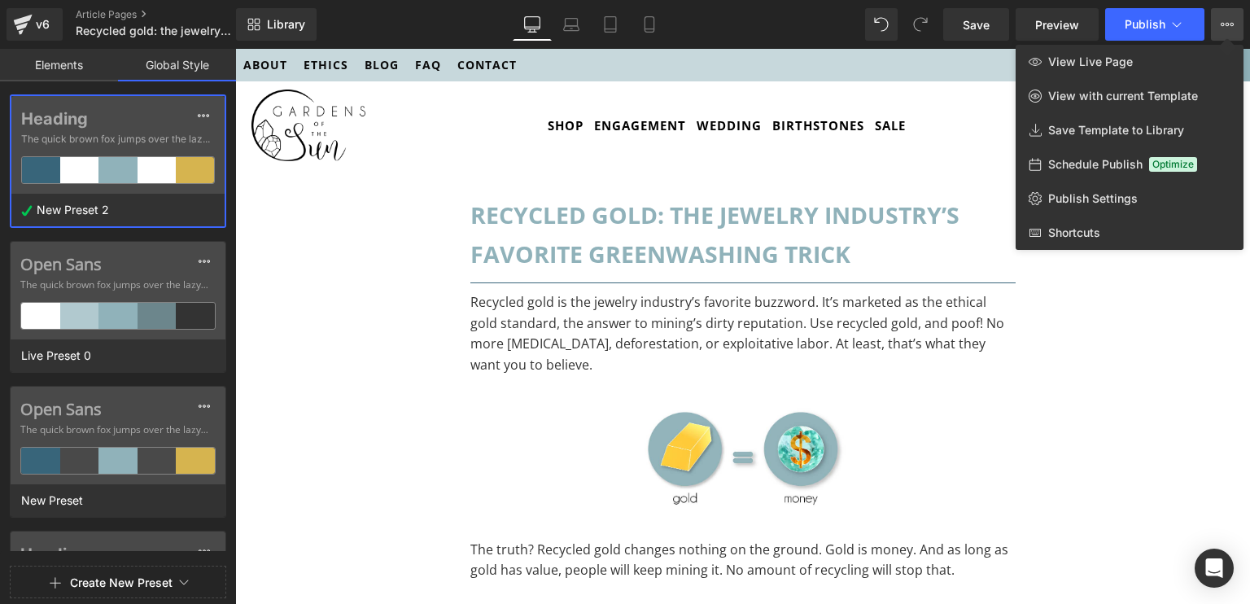
click at [583, 350] on div at bounding box center [742, 326] width 1015 height 555
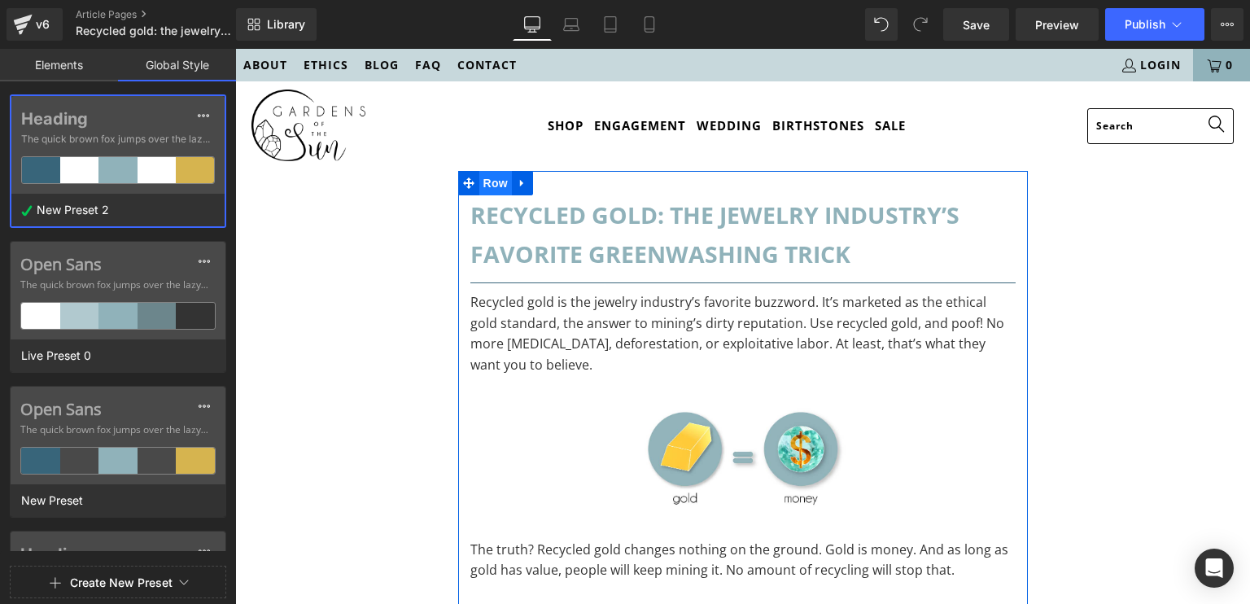
click at [485, 179] on span "Row" at bounding box center [495, 183] width 33 height 24
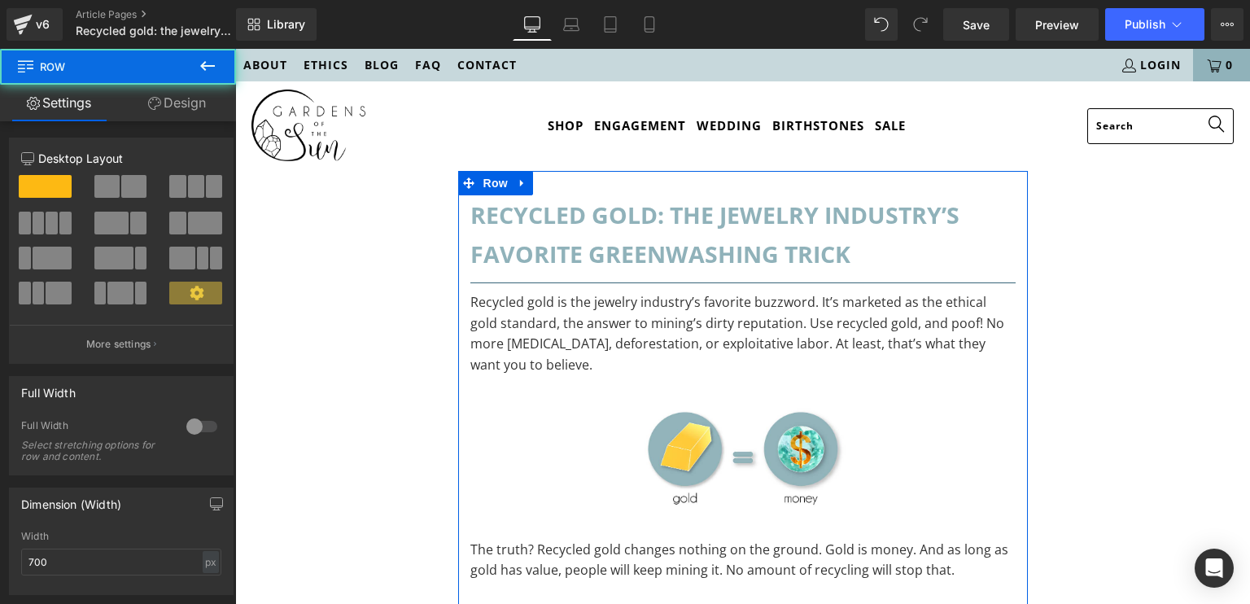
click at [185, 110] on link "Design" at bounding box center [177, 103] width 118 height 37
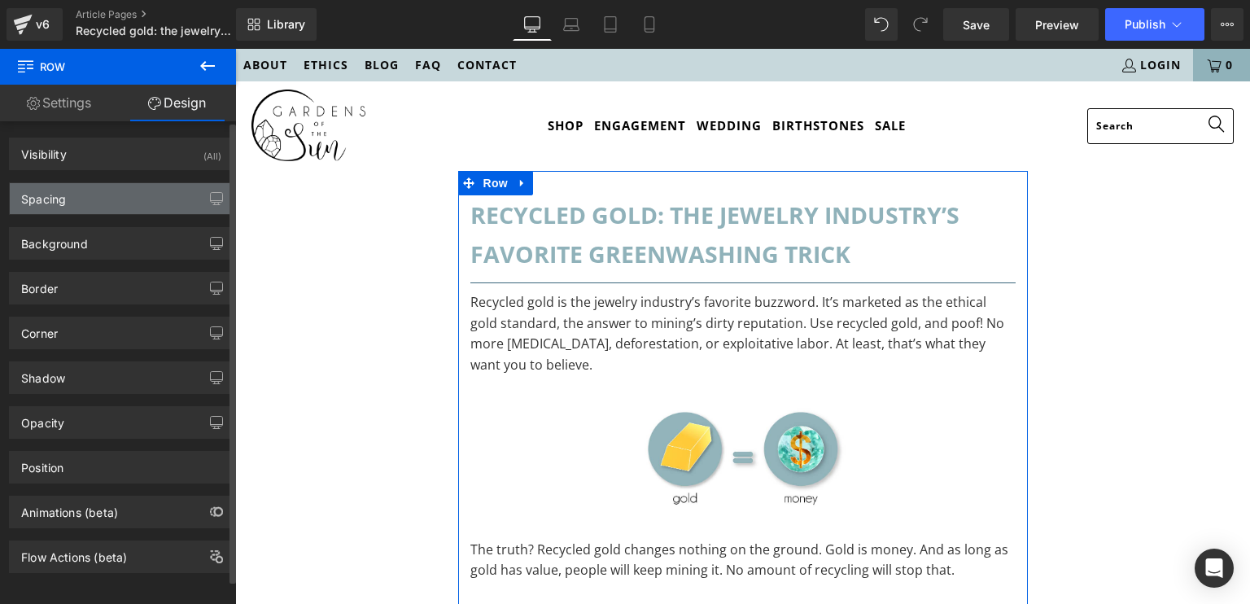
click at [96, 201] on div "Spacing" at bounding box center [121, 198] width 223 height 31
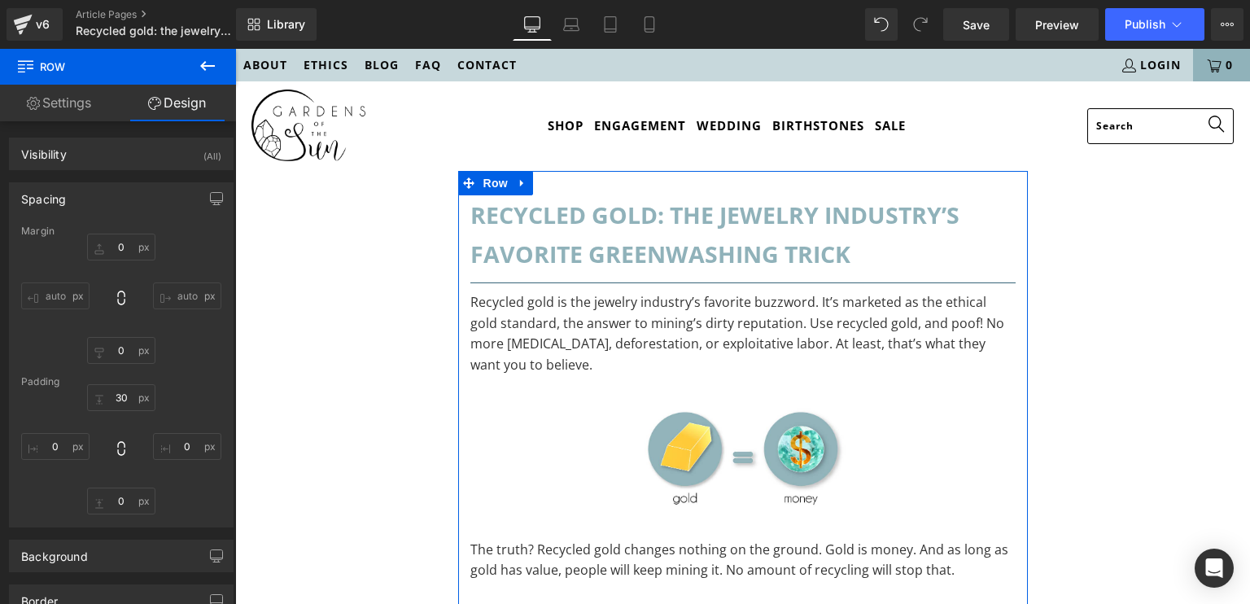
click at [58, 113] on link "Settings" at bounding box center [59, 103] width 118 height 37
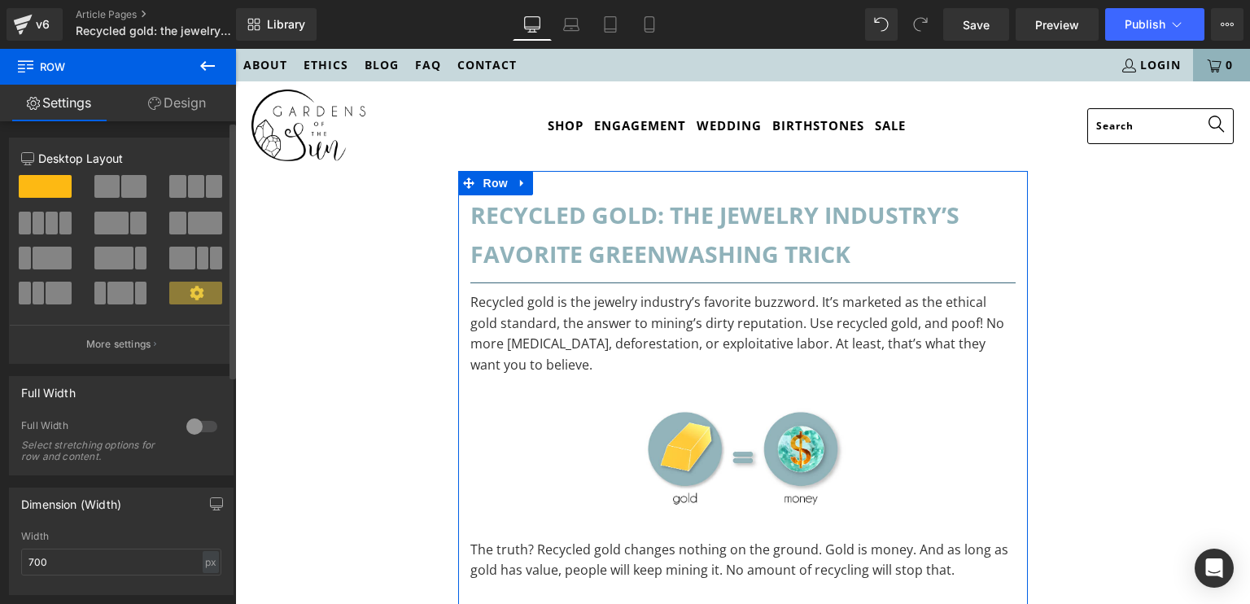
click at [192, 293] on icon at bounding box center [197, 293] width 15 height 15
click at [144, 344] on p "More settings" at bounding box center [118, 344] width 65 height 15
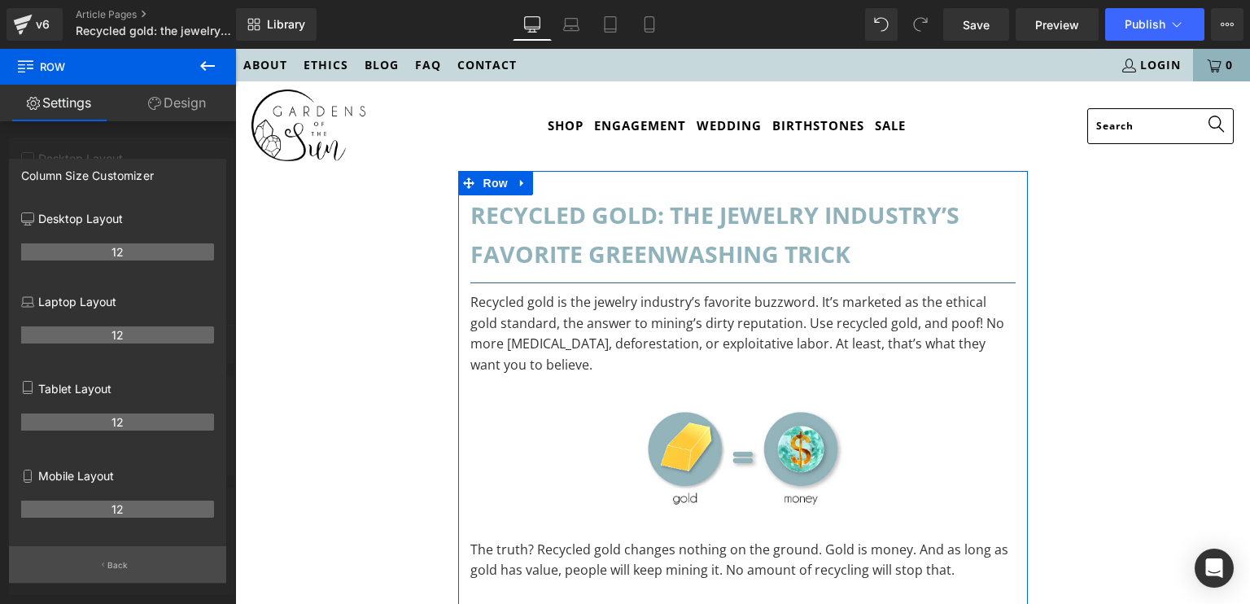
click at [102, 565] on icon "button" at bounding box center [103, 565] width 2 height 8
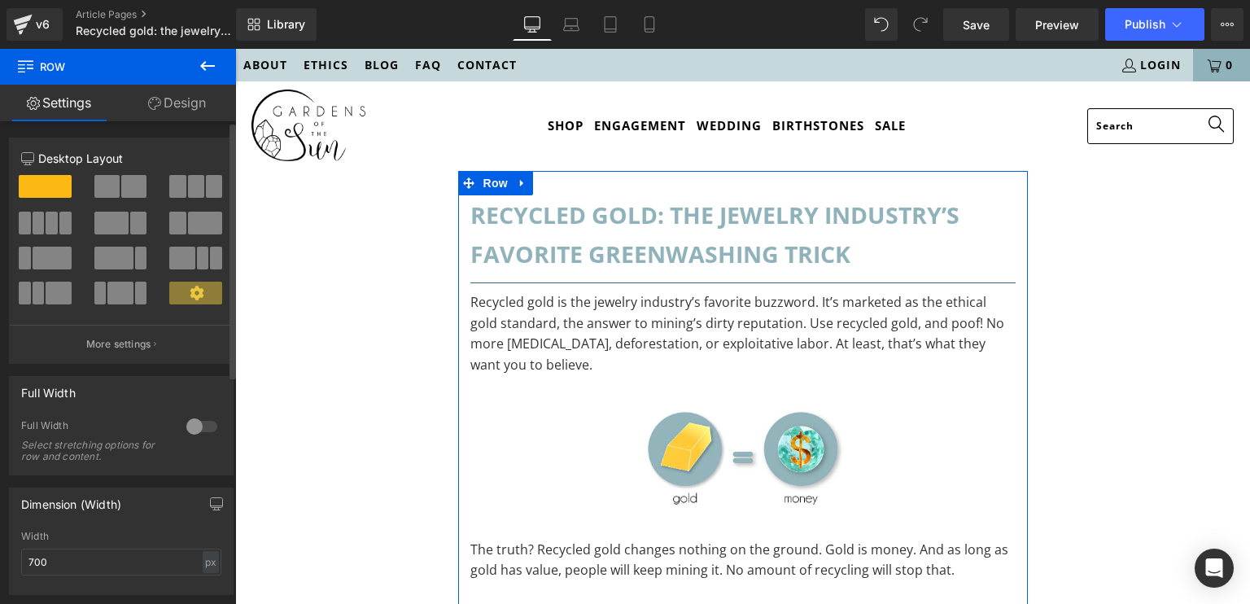
scroll to position [300, 0]
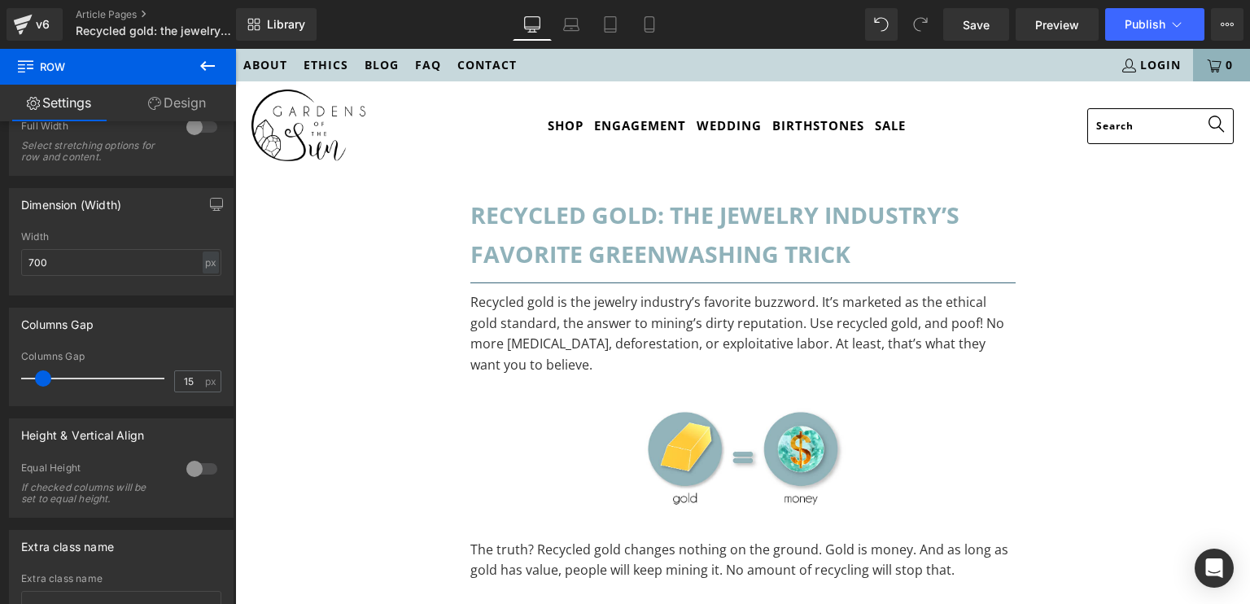
click at [547, 246] on h1 "Recycled gold: the jewelry industry’s favorite greenwashing trick" at bounding box center [743, 234] width 545 height 79
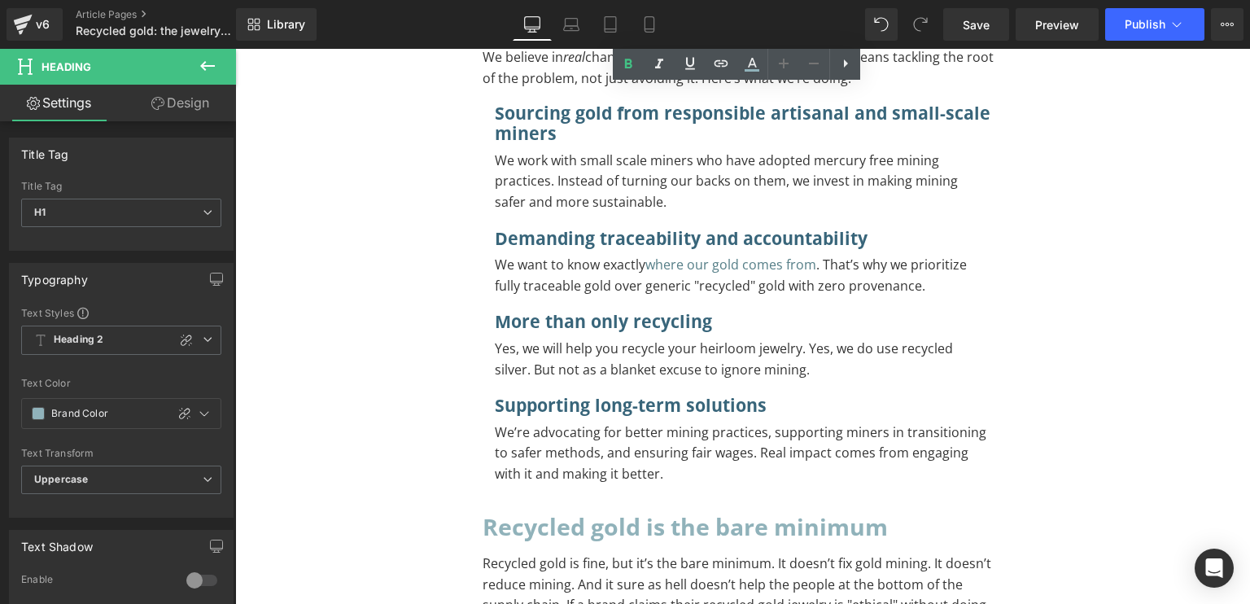
scroll to position [2522, 0]
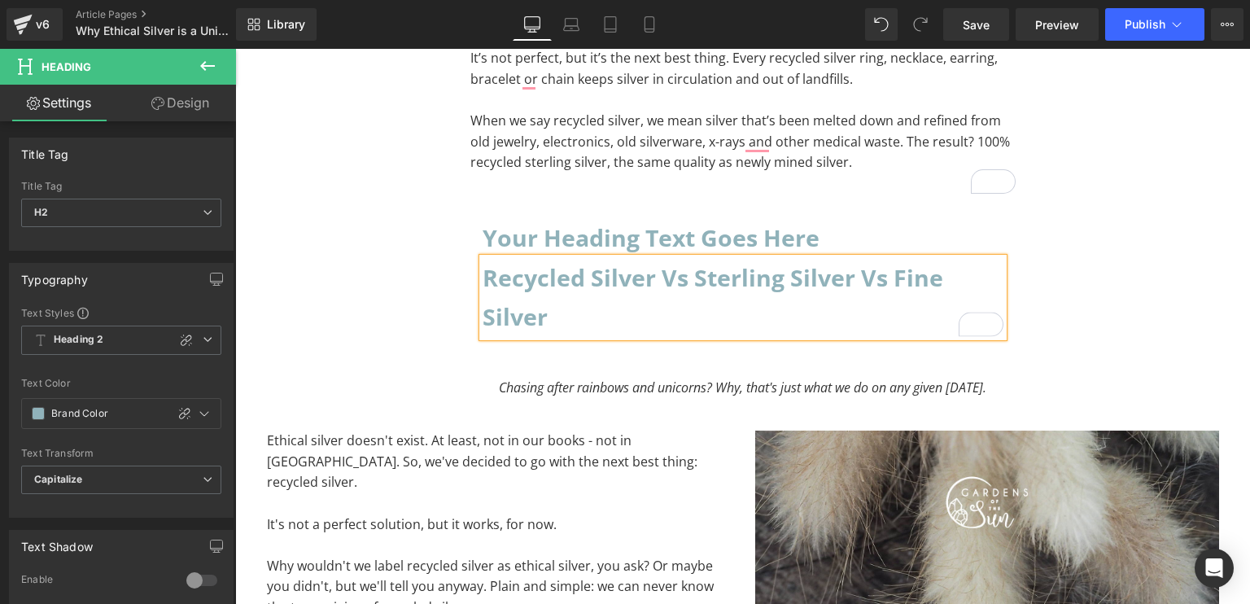
click at [723, 239] on div "Your heading text goes here Heading" at bounding box center [743, 237] width 521 height 39
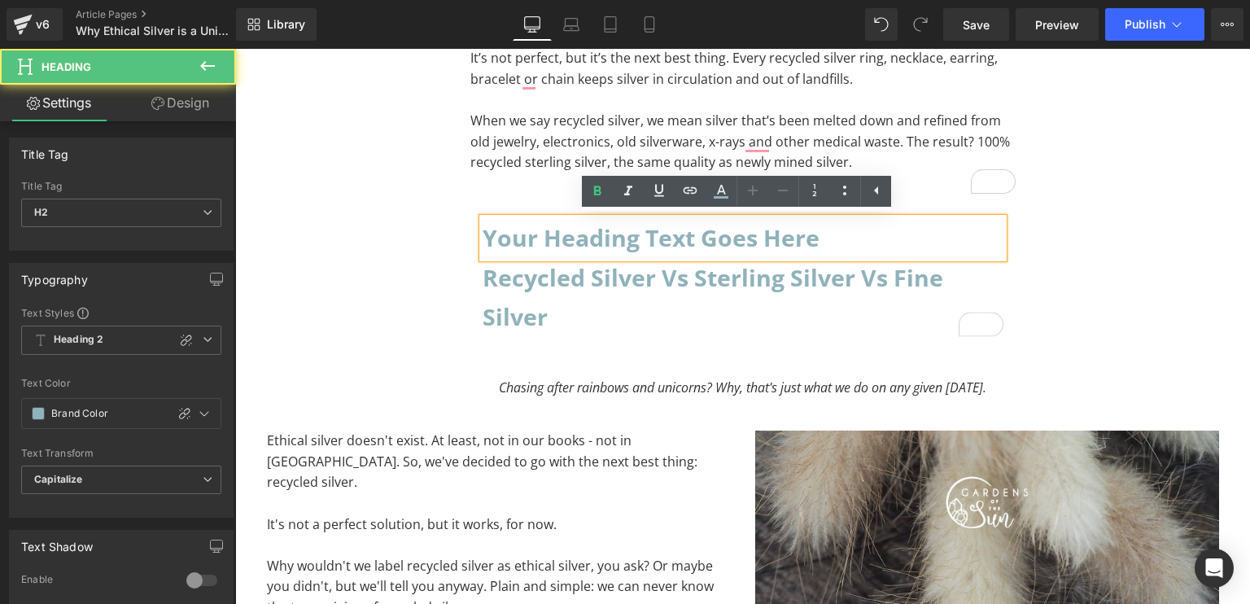
scroll to position [426, 0]
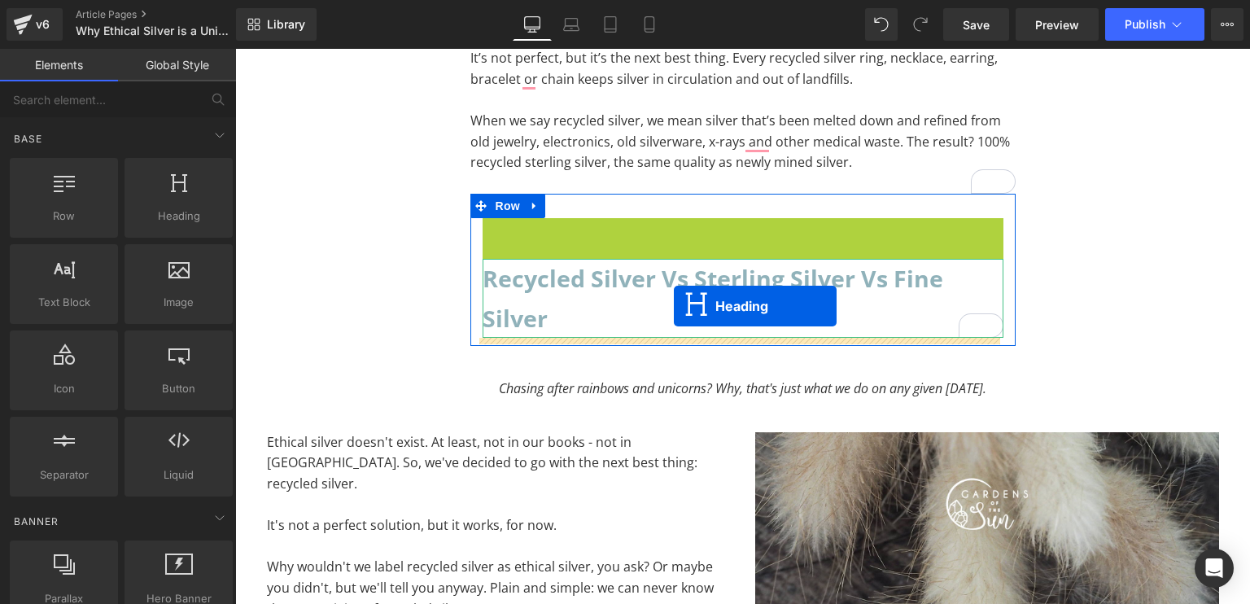
drag, startPoint x: 668, startPoint y: 235, endPoint x: 674, endPoint y: 305, distance: 70.2
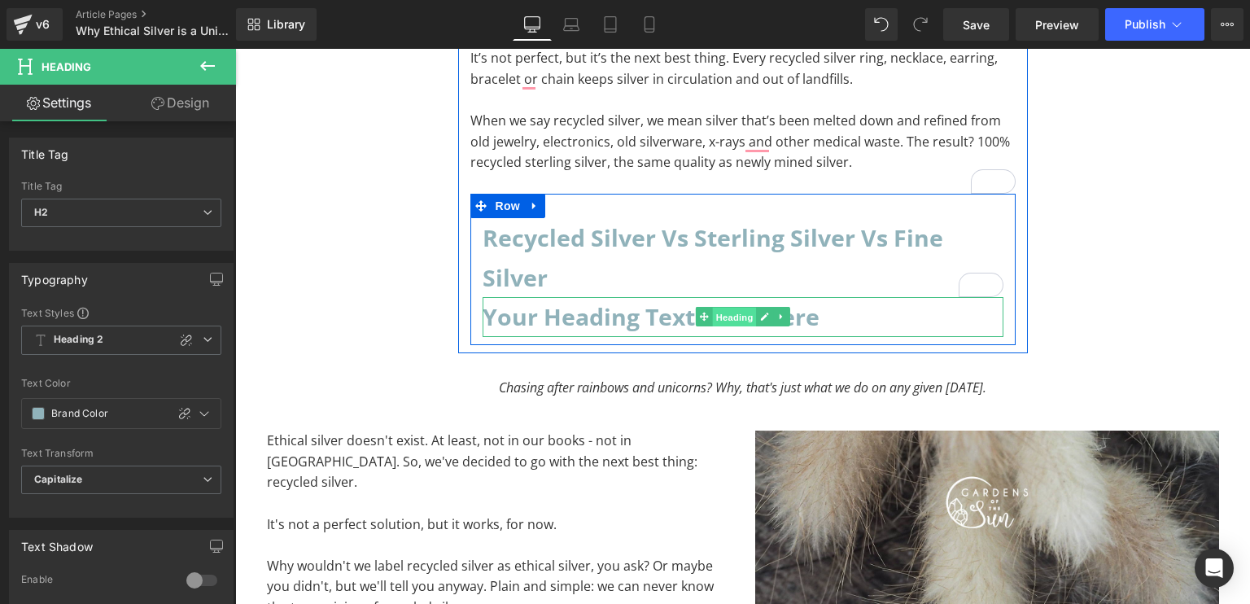
click at [731, 319] on span "Heading" at bounding box center [734, 318] width 44 height 20
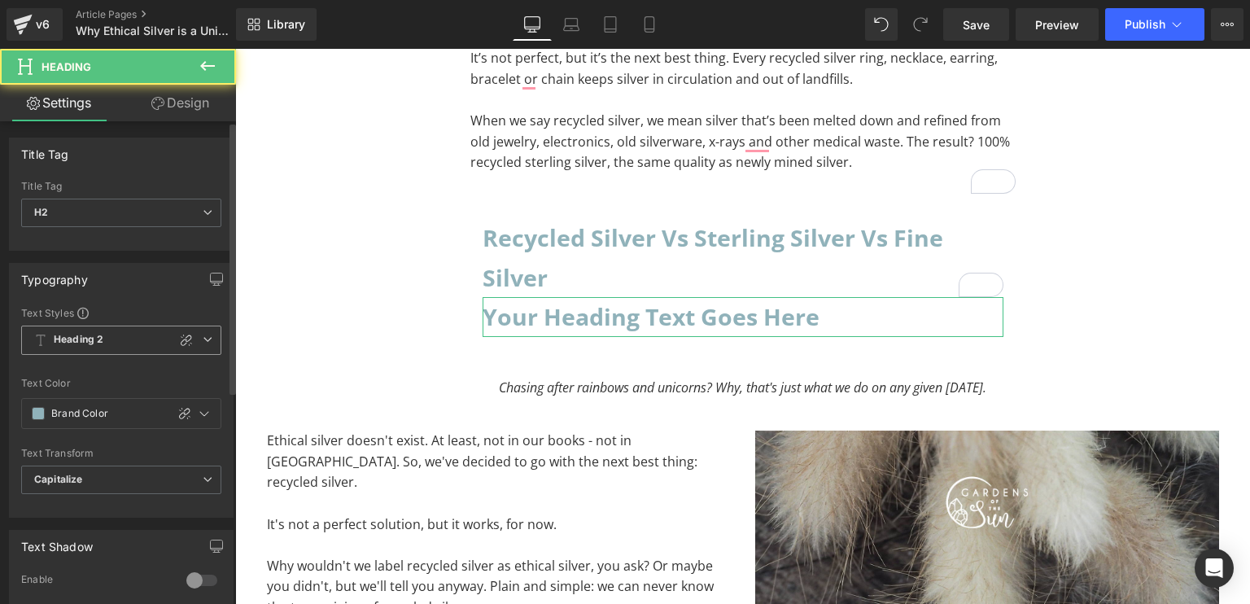
click at [124, 334] on span "Heading 2" at bounding box center [121, 340] width 200 height 29
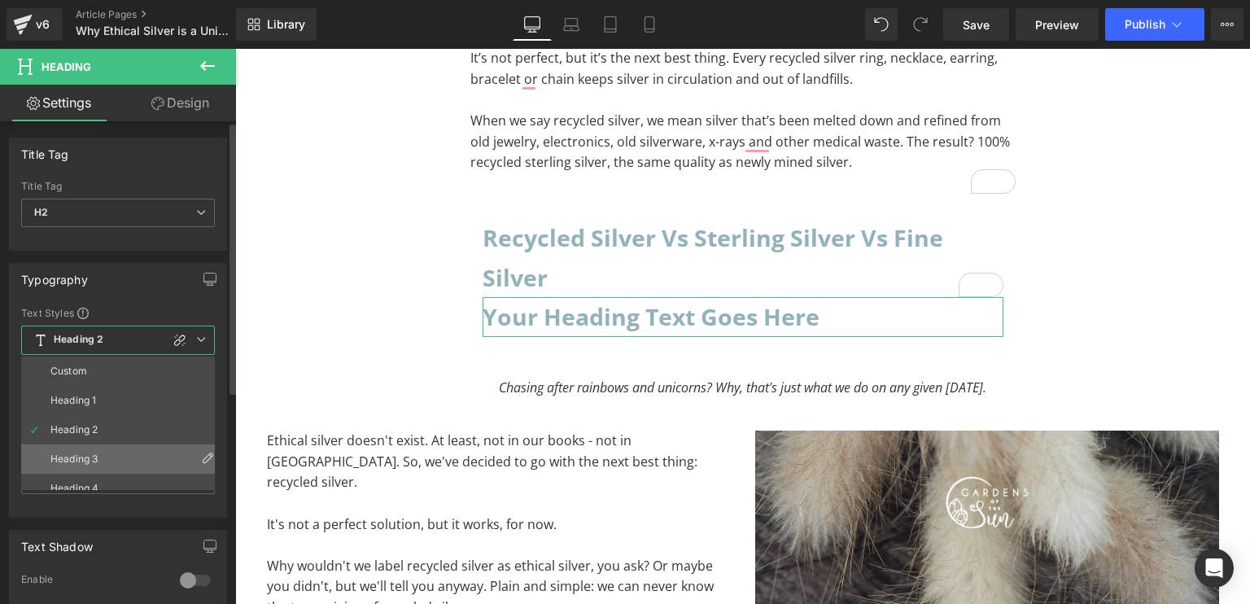
click at [80, 445] on li "Heading 3" at bounding box center [121, 458] width 201 height 29
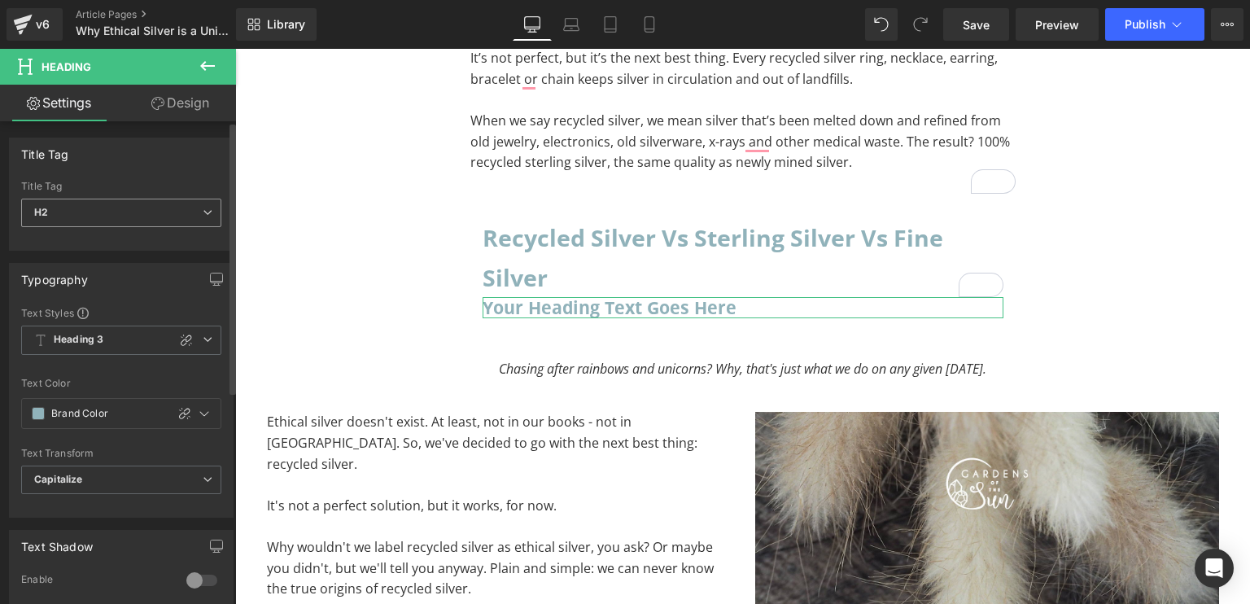
click at [97, 215] on span "H2" at bounding box center [121, 213] width 200 height 28
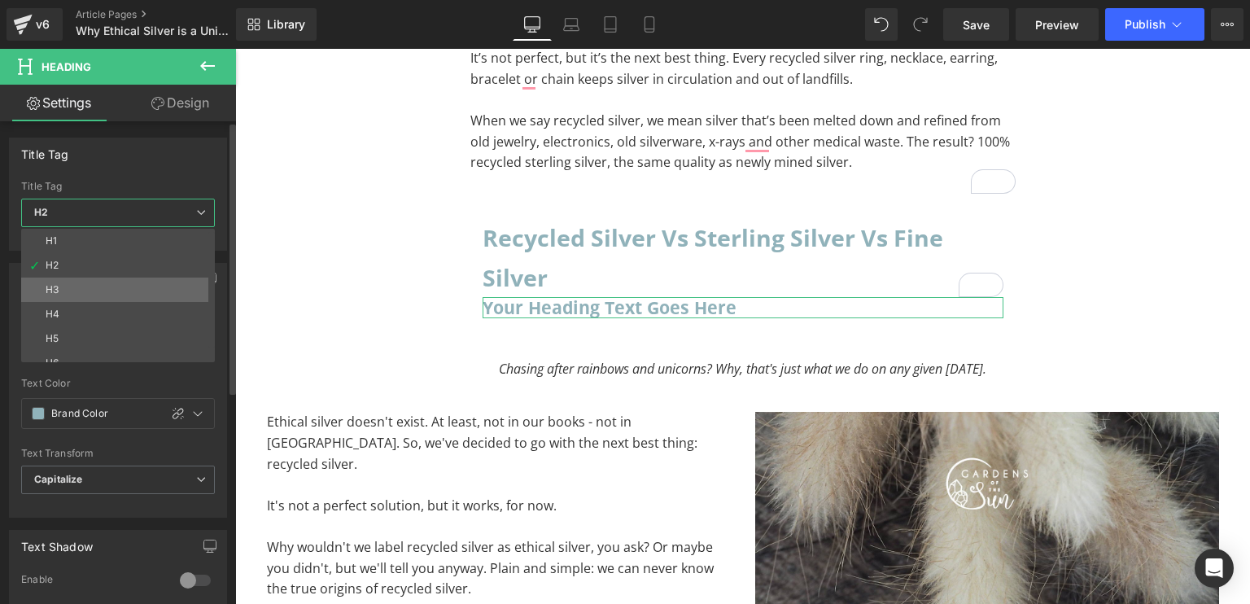
click at [91, 278] on li "H3" at bounding box center [121, 290] width 201 height 24
type input "#0f0f0f"
type input "100"
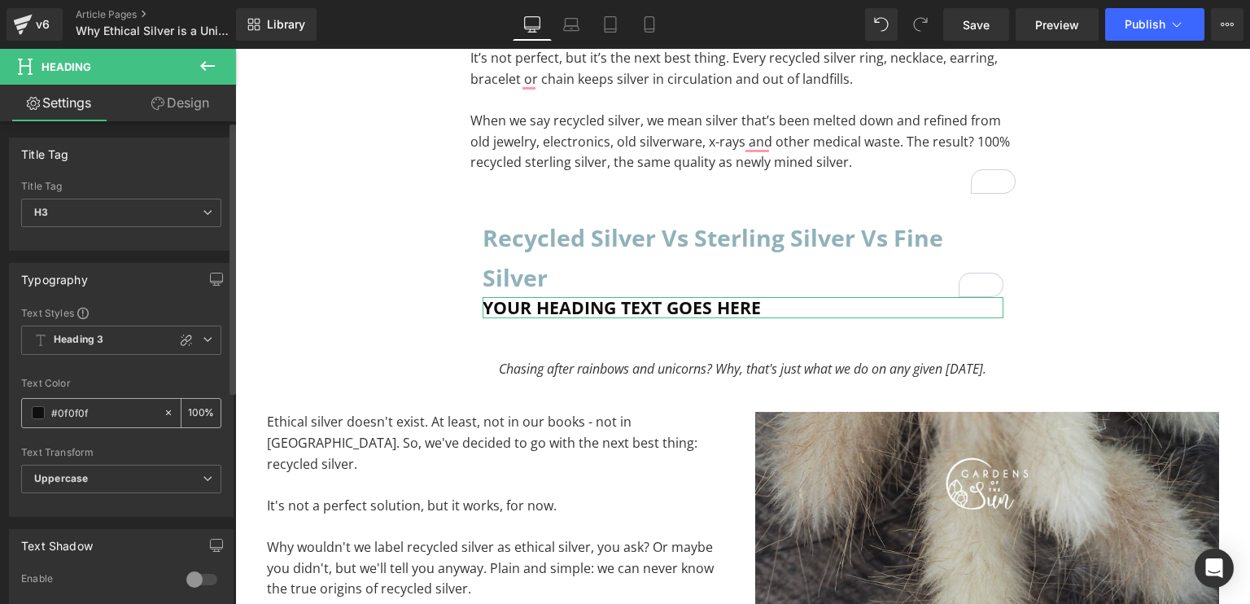
click at [40, 413] on span at bounding box center [38, 412] width 13 height 13
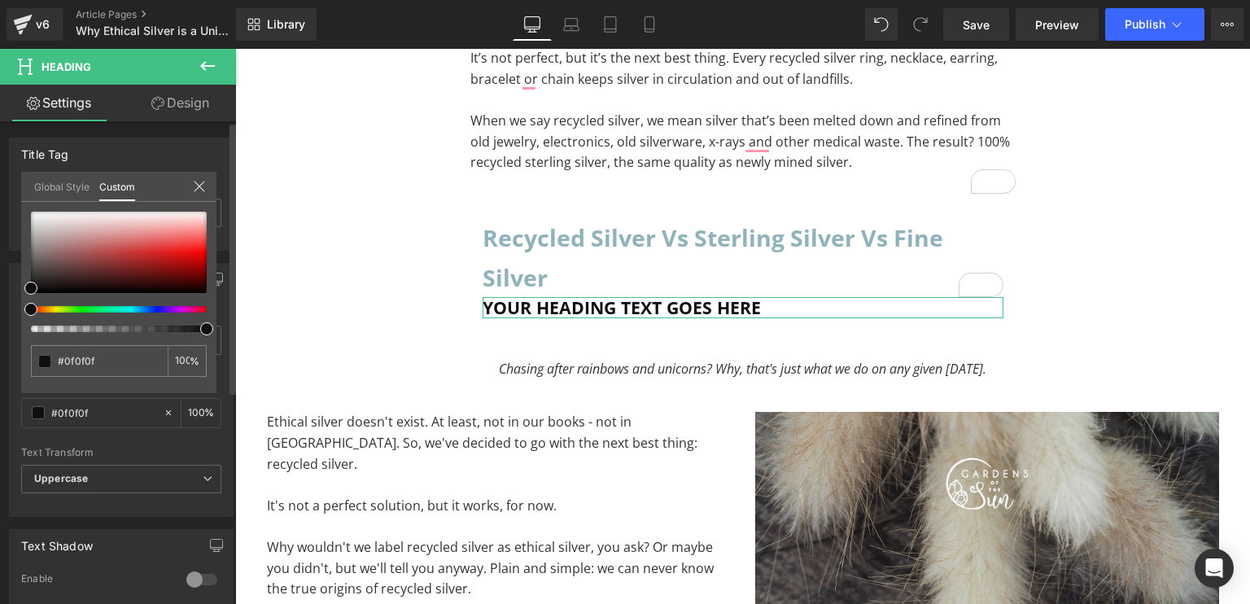
click at [50, 187] on link "Global Style" at bounding box center [61, 186] width 55 height 28
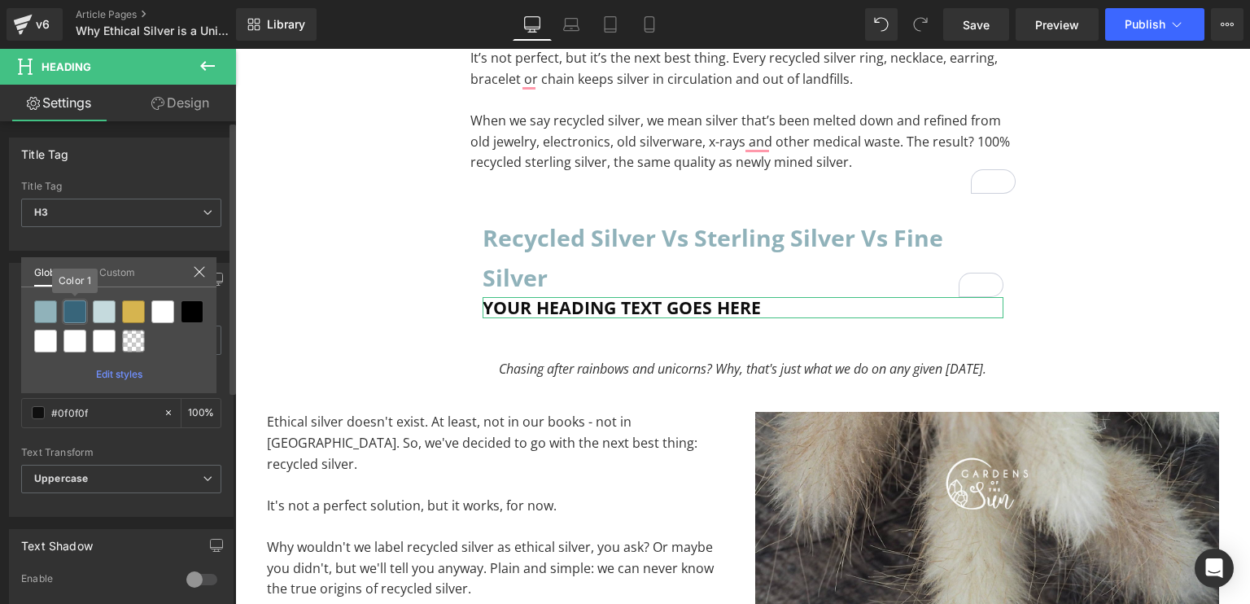
click at [81, 316] on div at bounding box center [74, 311] width 23 height 23
type input "Color 1"
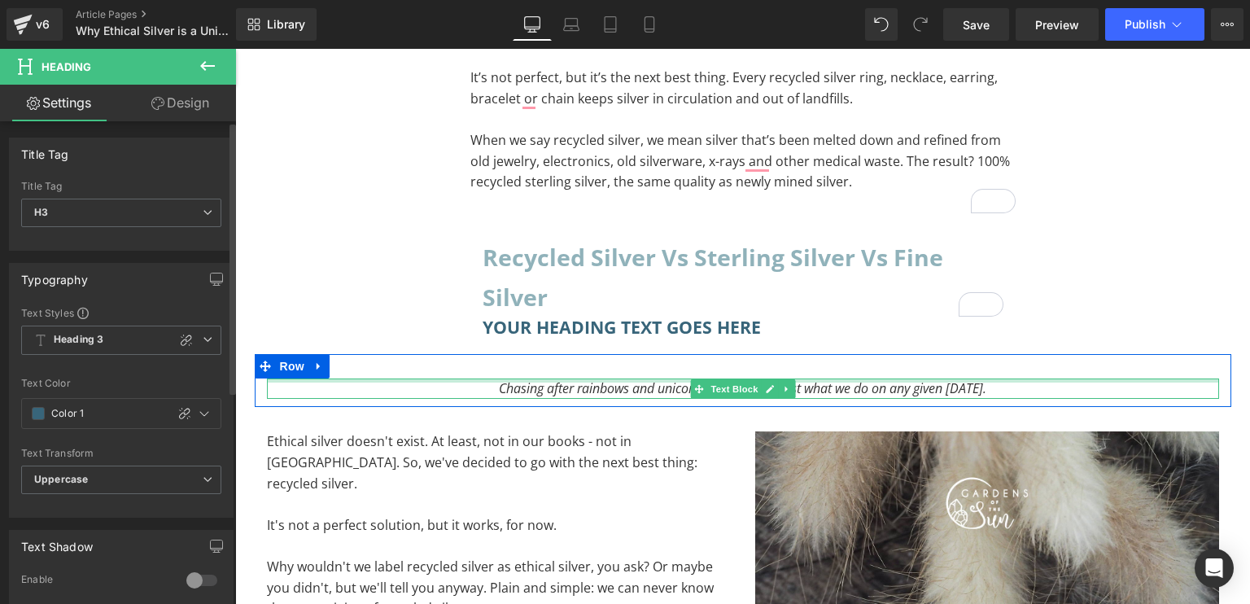
scroll to position [405, 0]
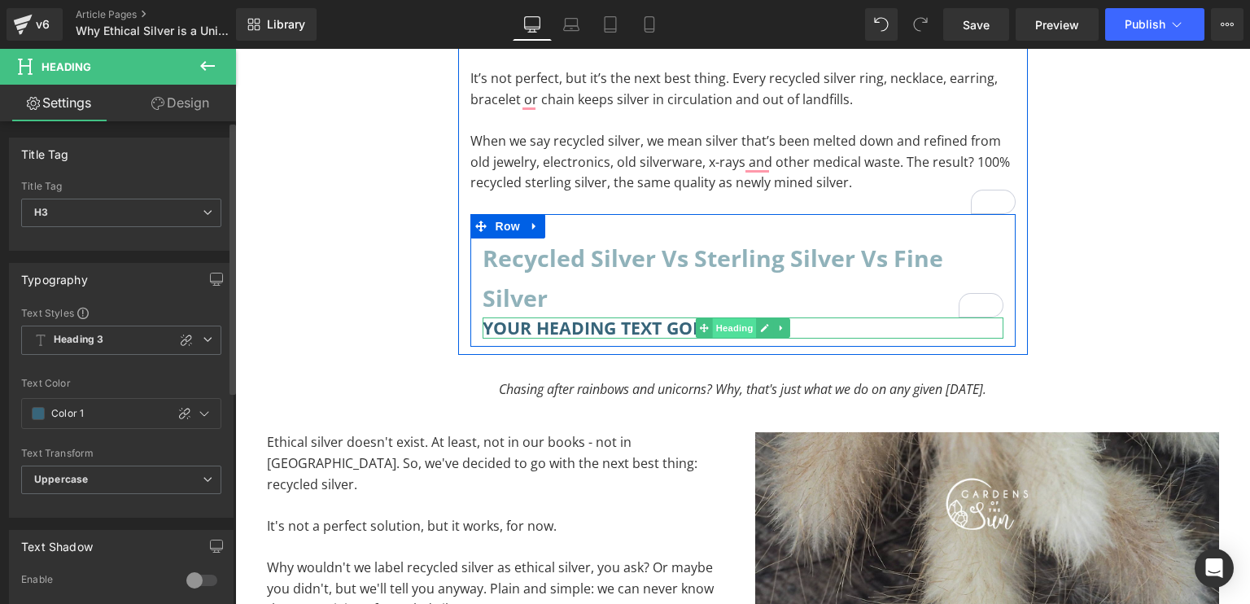
click at [721, 327] on span "Heading" at bounding box center [734, 328] width 44 height 20
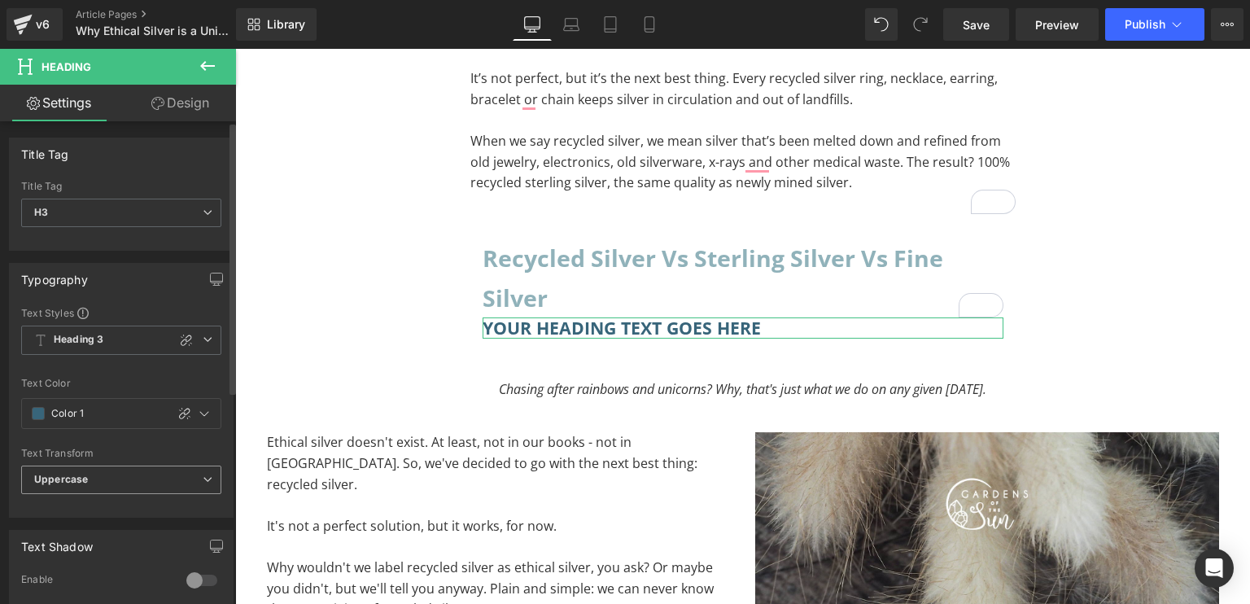
click at [63, 473] on b "Uppercase" at bounding box center [61, 479] width 54 height 12
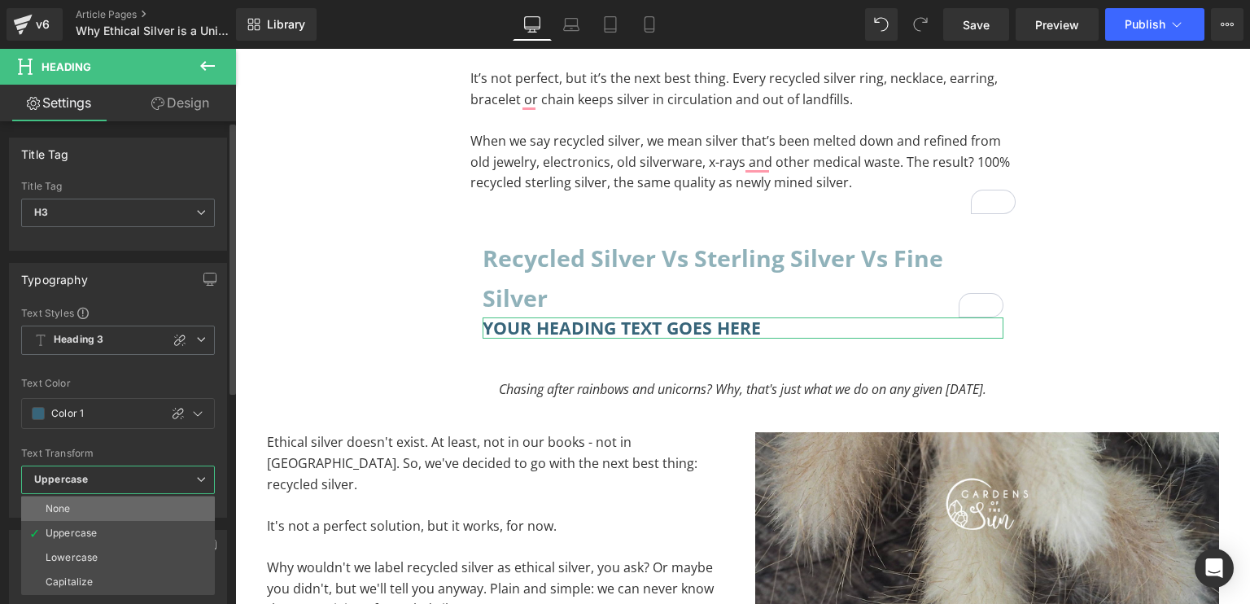
click at [40, 501] on li "None" at bounding box center [118, 509] width 194 height 24
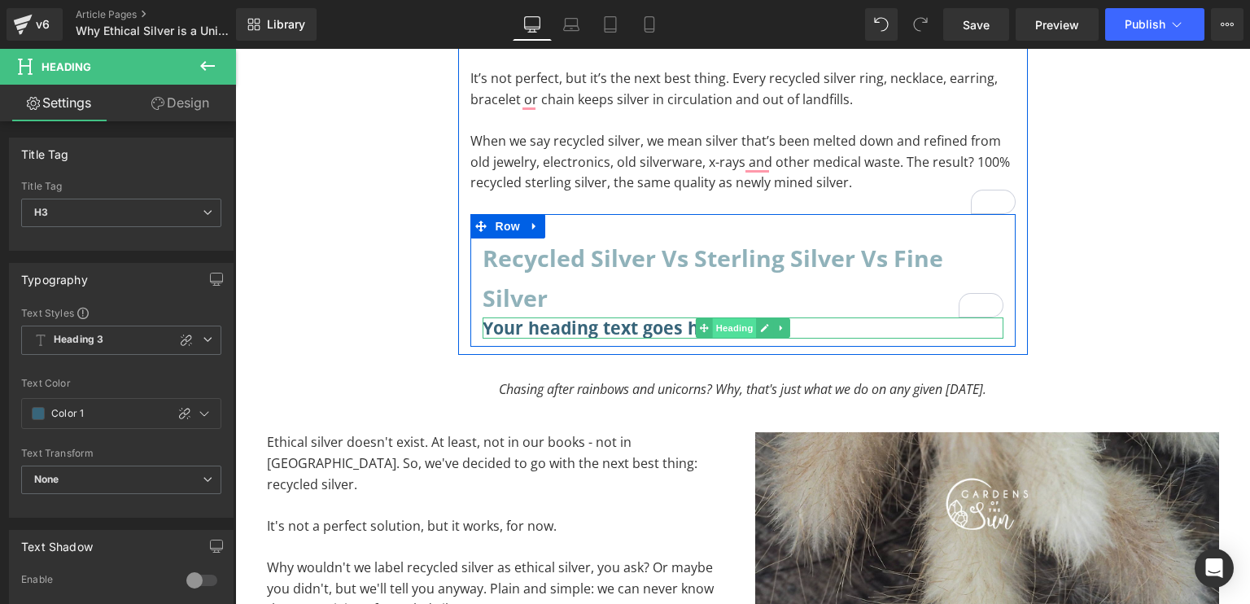
click at [720, 326] on span "Heading" at bounding box center [734, 328] width 44 height 20
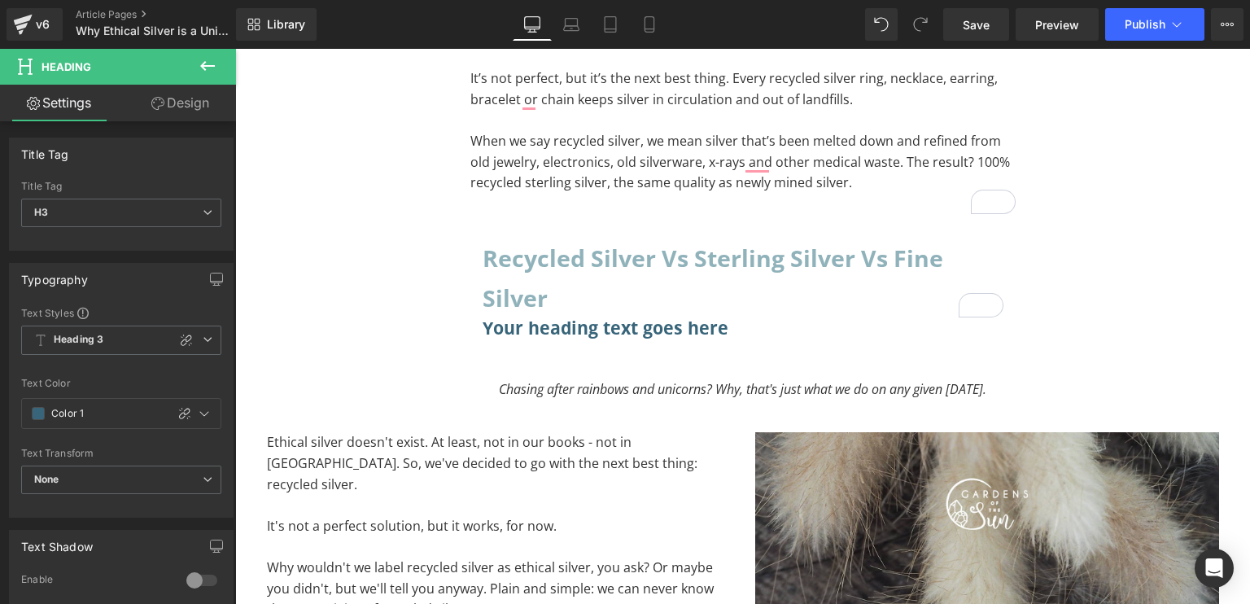
click at [211, 64] on icon at bounding box center [208, 66] width 20 height 20
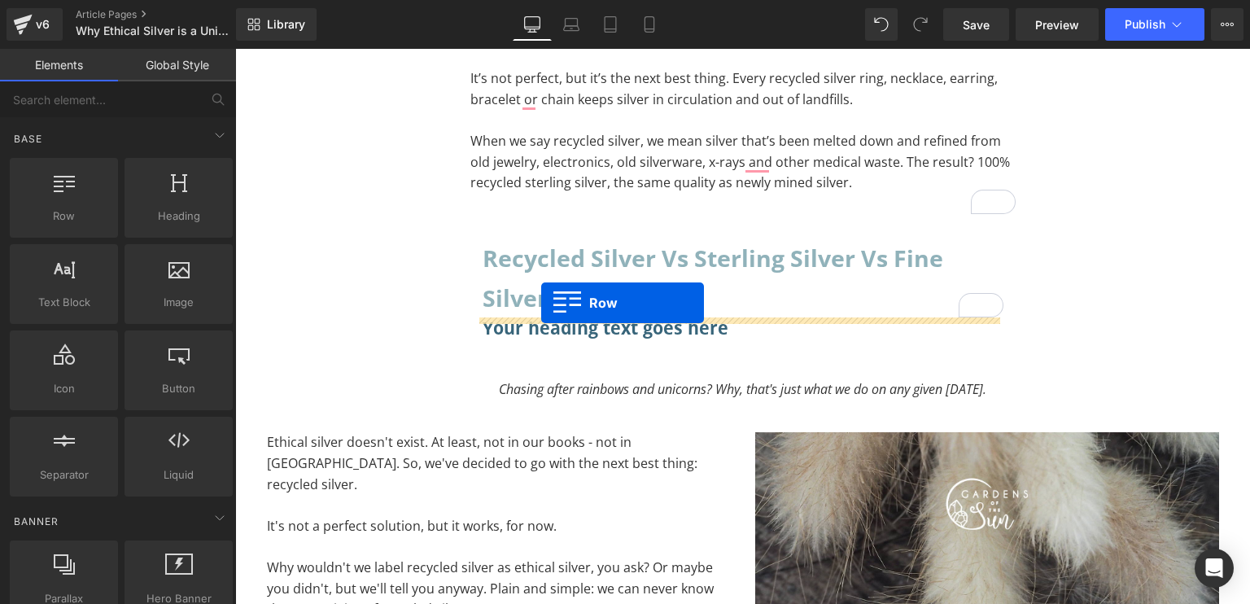
drag, startPoint x: 299, startPoint y: 272, endPoint x: 541, endPoint y: 302, distance: 244.4
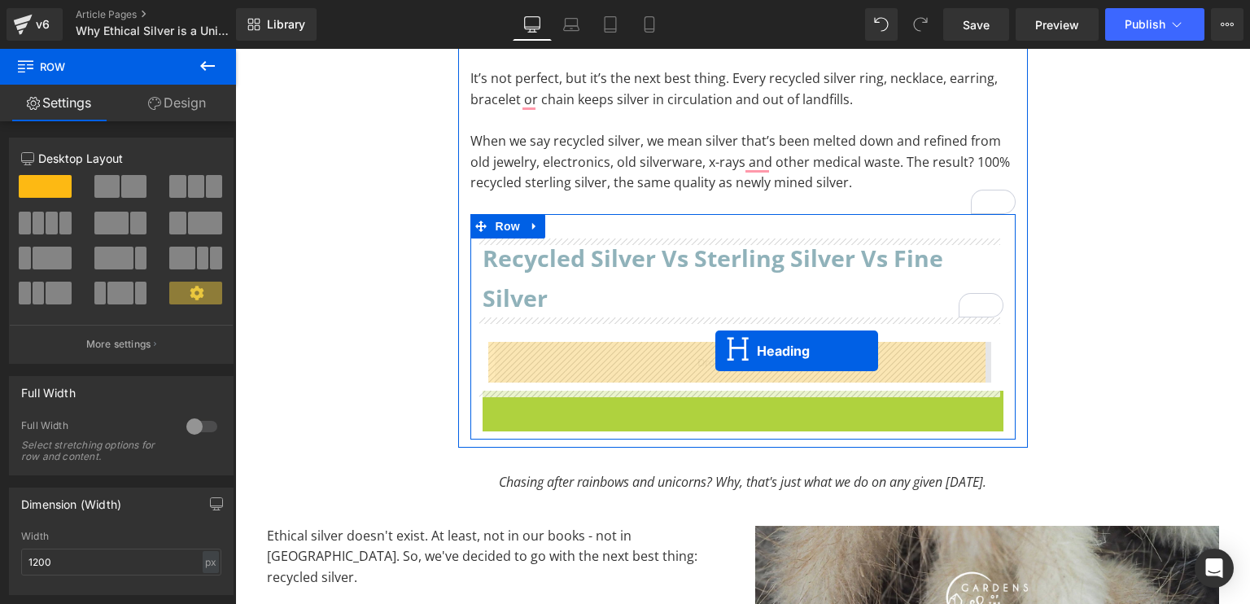
drag, startPoint x: 698, startPoint y: 396, endPoint x: 715, endPoint y: 352, distance: 46.9
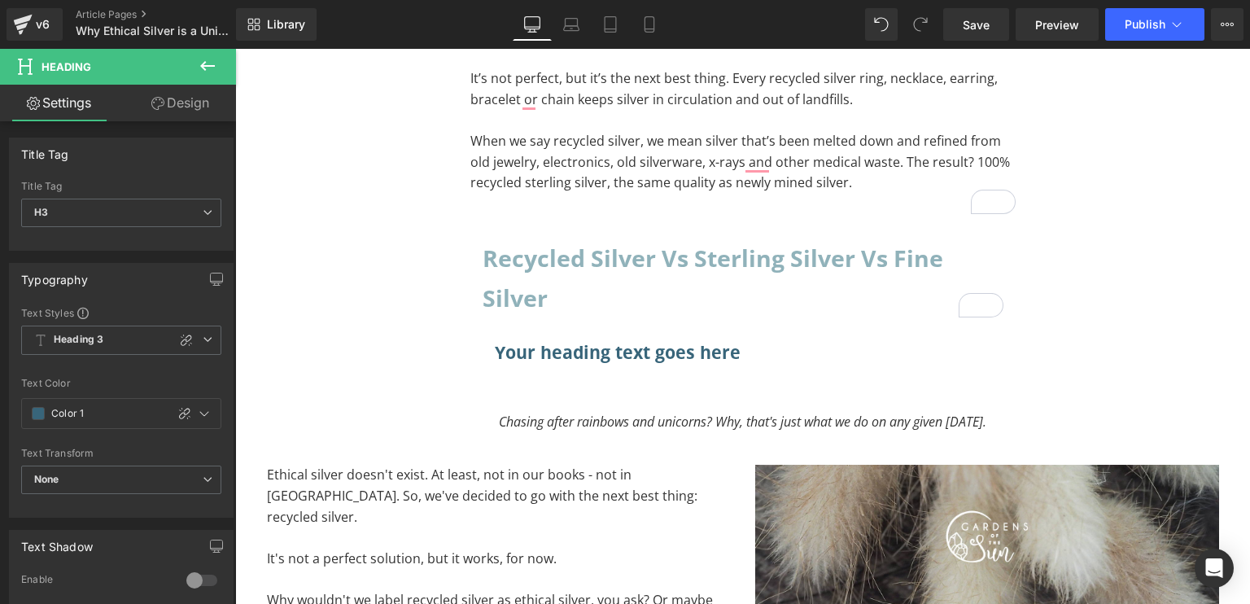
click at [206, 72] on icon at bounding box center [208, 66] width 20 height 20
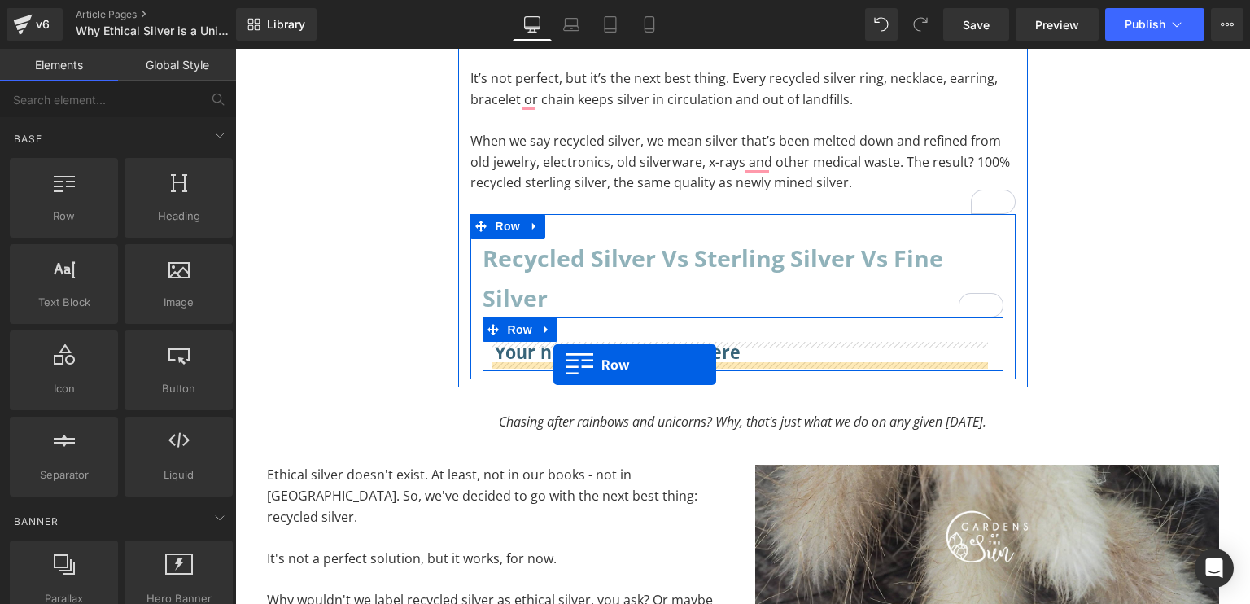
drag, startPoint x: 313, startPoint y: 244, endPoint x: 554, endPoint y: 364, distance: 268.3
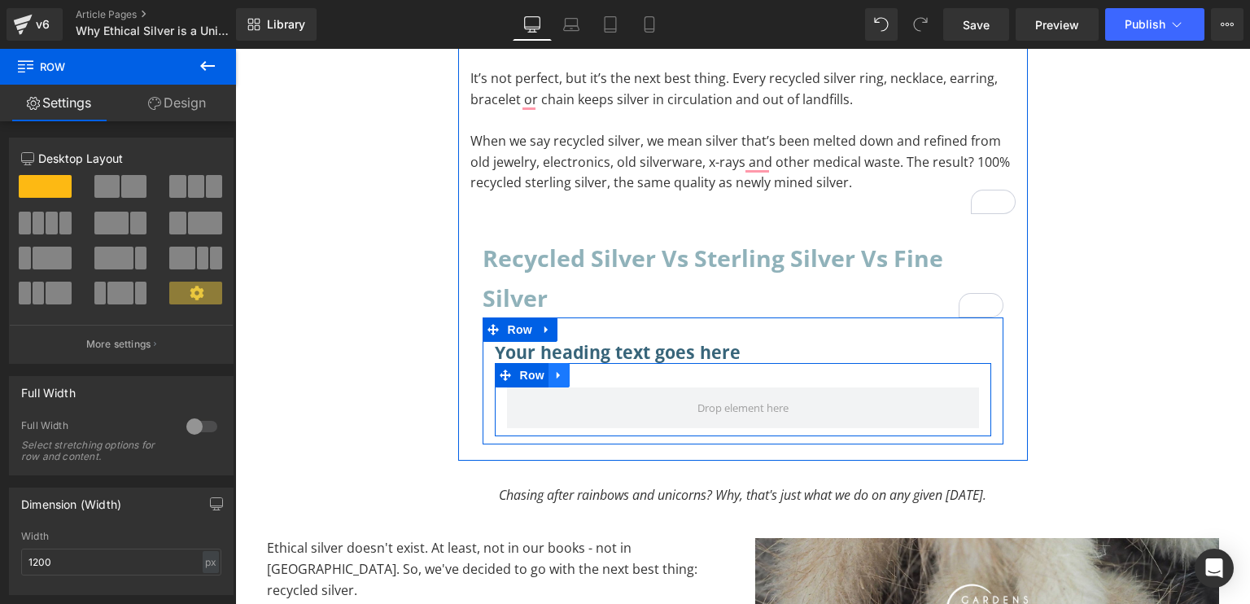
click at [554, 380] on icon at bounding box center [559, 375] width 11 height 12
click at [591, 372] on link at bounding box center [601, 375] width 21 height 24
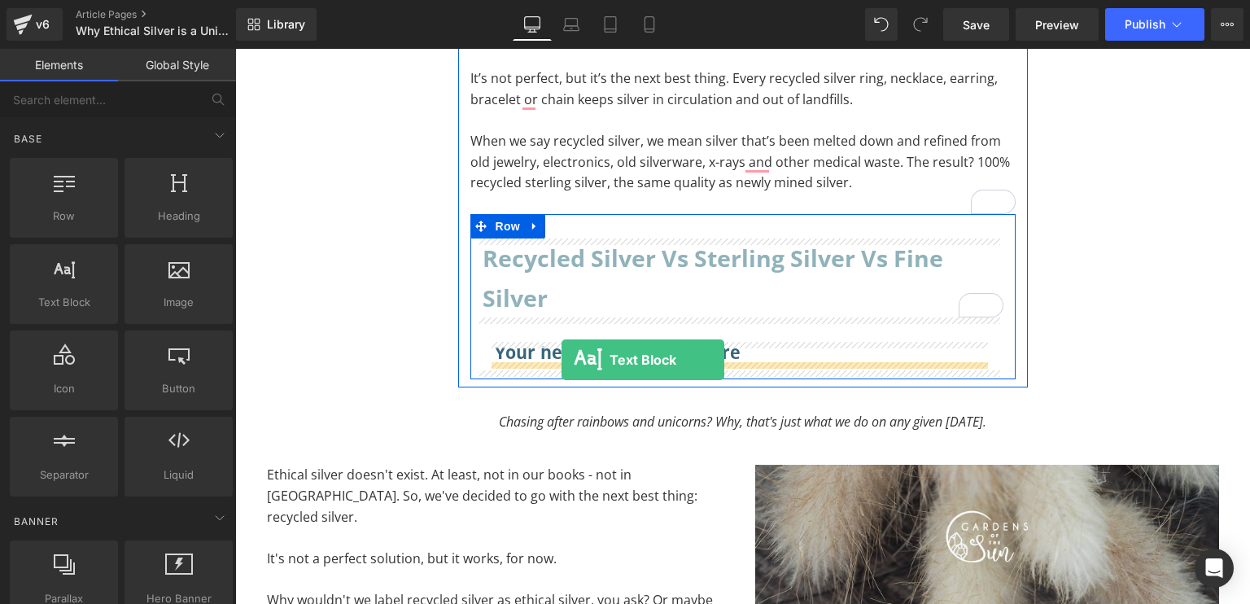
drag, startPoint x: 304, startPoint y: 299, endPoint x: 562, endPoint y: 360, distance: 264.4
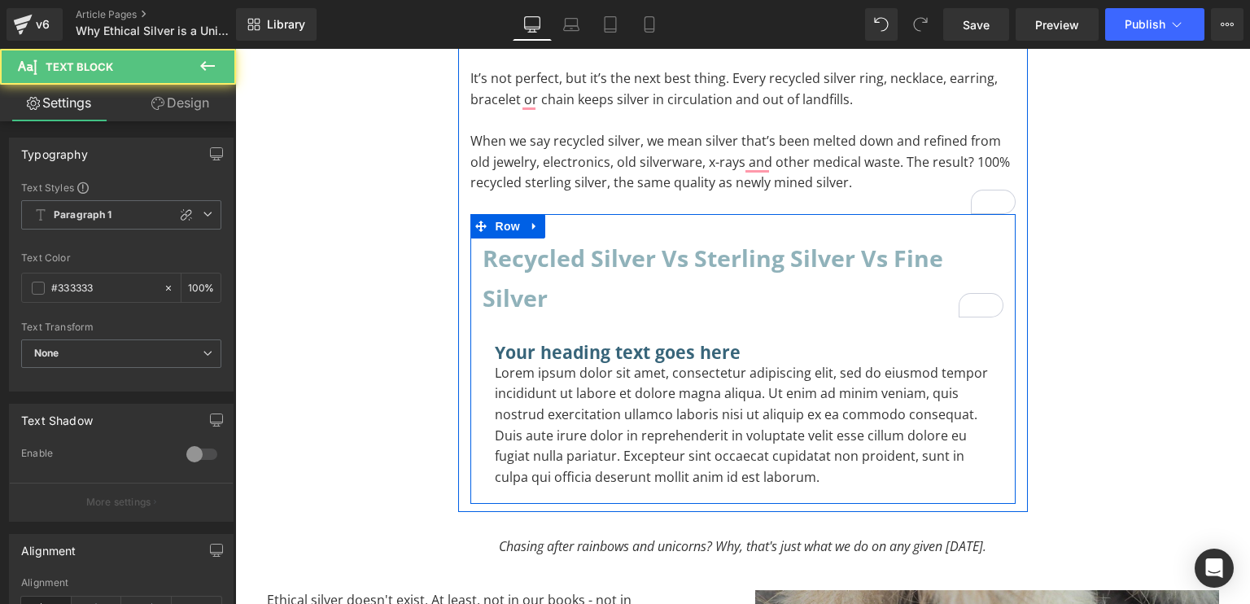
click at [578, 351] on h3 "Your heading text goes here" at bounding box center [743, 352] width 497 height 21
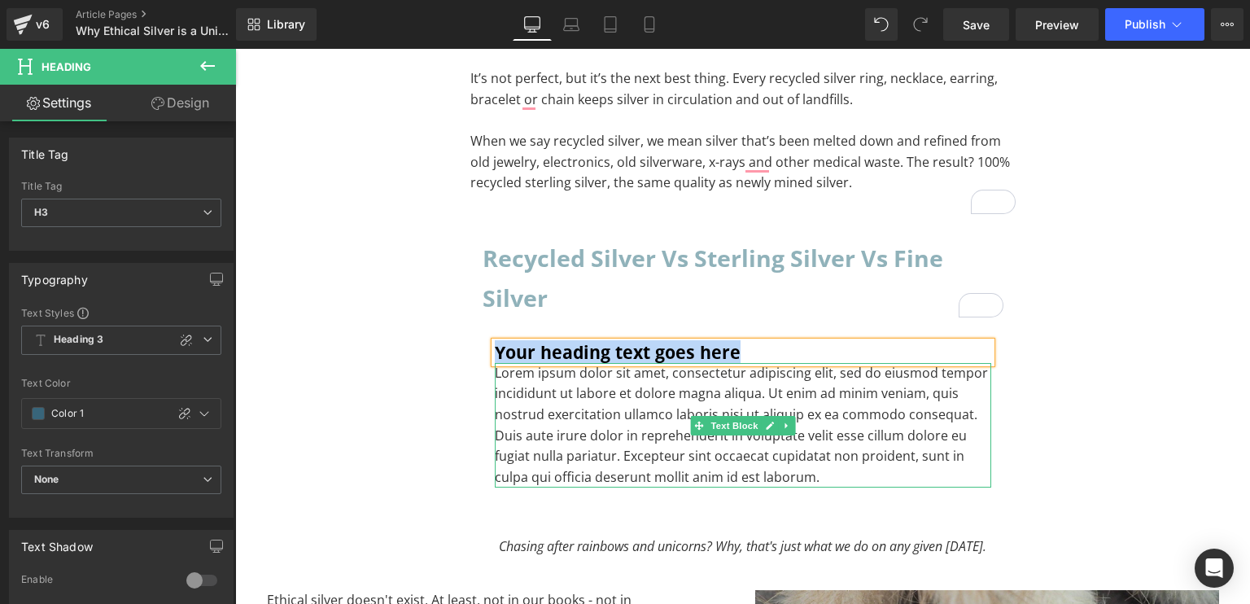
paste div "To enrich screen reader interactions, please activate Accessibility in Grammarl…"
click at [820, 475] on p "Lorem ipsum dolor sit amet, consectetur adipiscing elit, sed do eiusmod tempor …" at bounding box center [743, 425] width 497 height 125
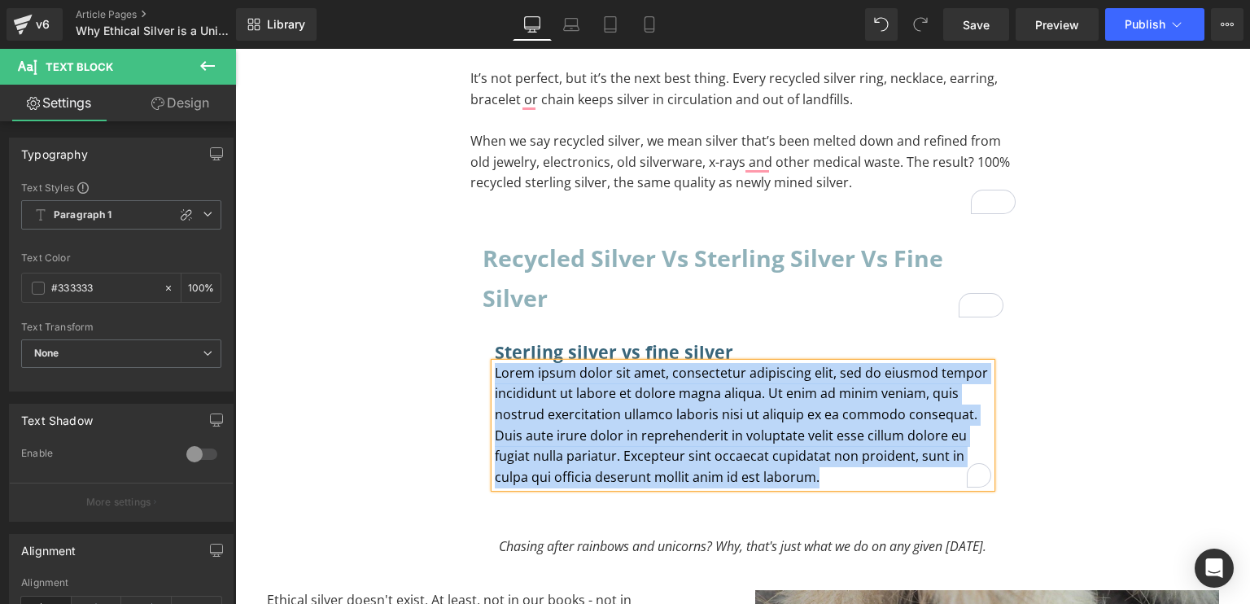
paste div "To enrich screen reader interactions, please activate Accessibility in Grammarl…"
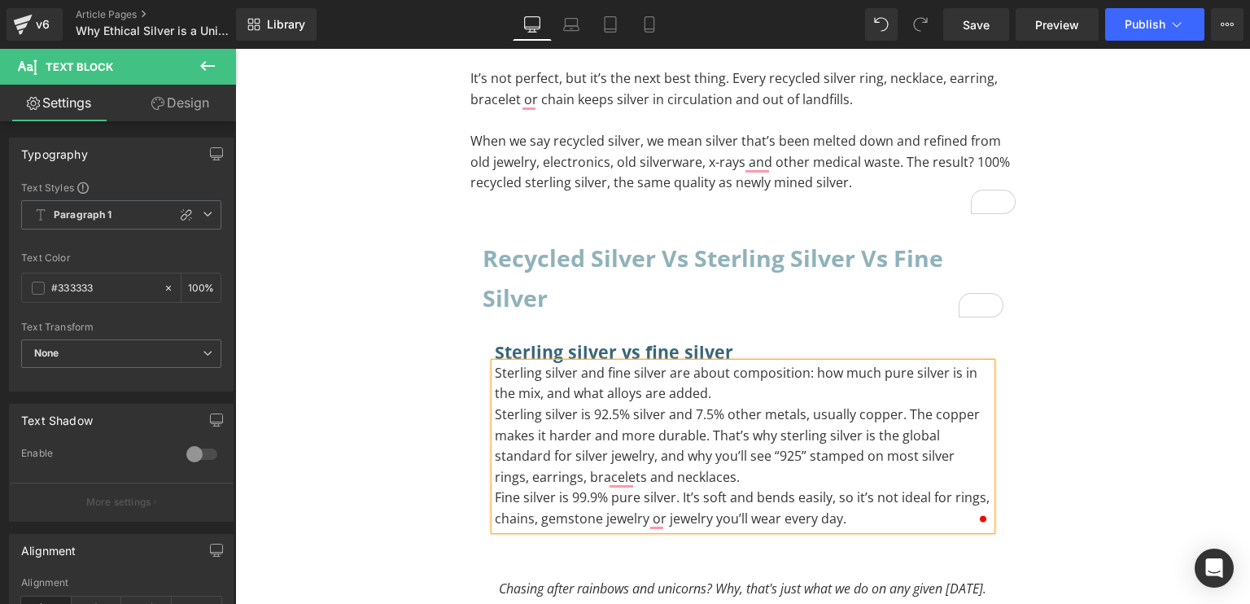
click at [495, 369] on p "Sterling silver and fine silver are about composition: how much pure silver is …" at bounding box center [743, 384] width 497 height 42
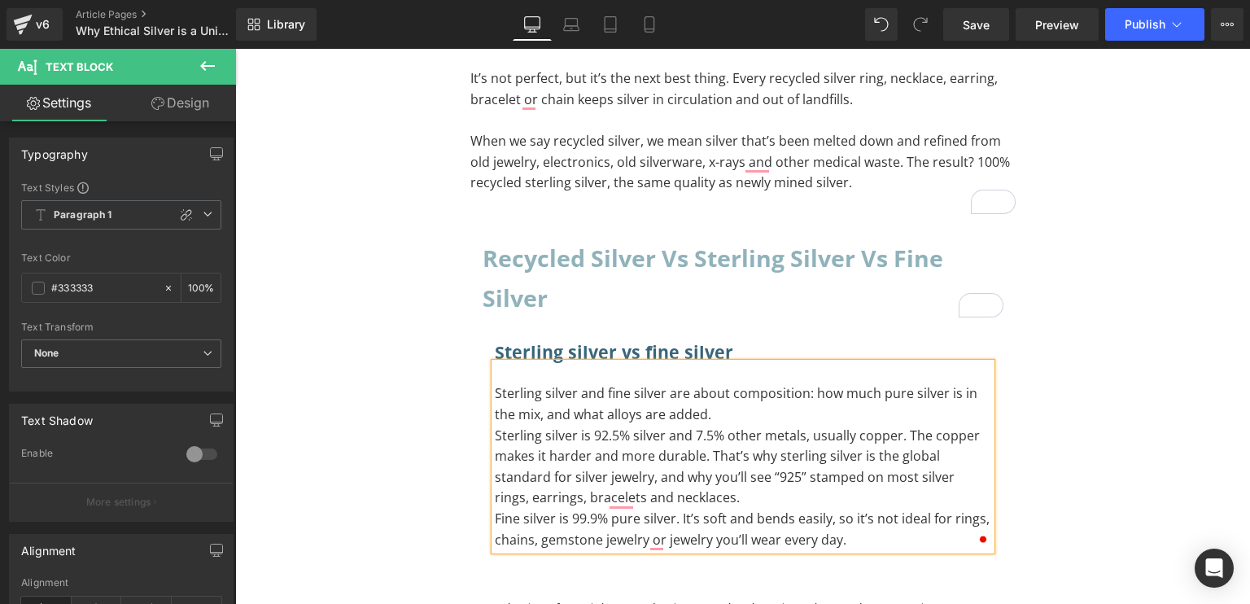
click at [725, 416] on p "Sterling silver and fine silver are about composition: how much pure silver is …" at bounding box center [743, 404] width 497 height 42
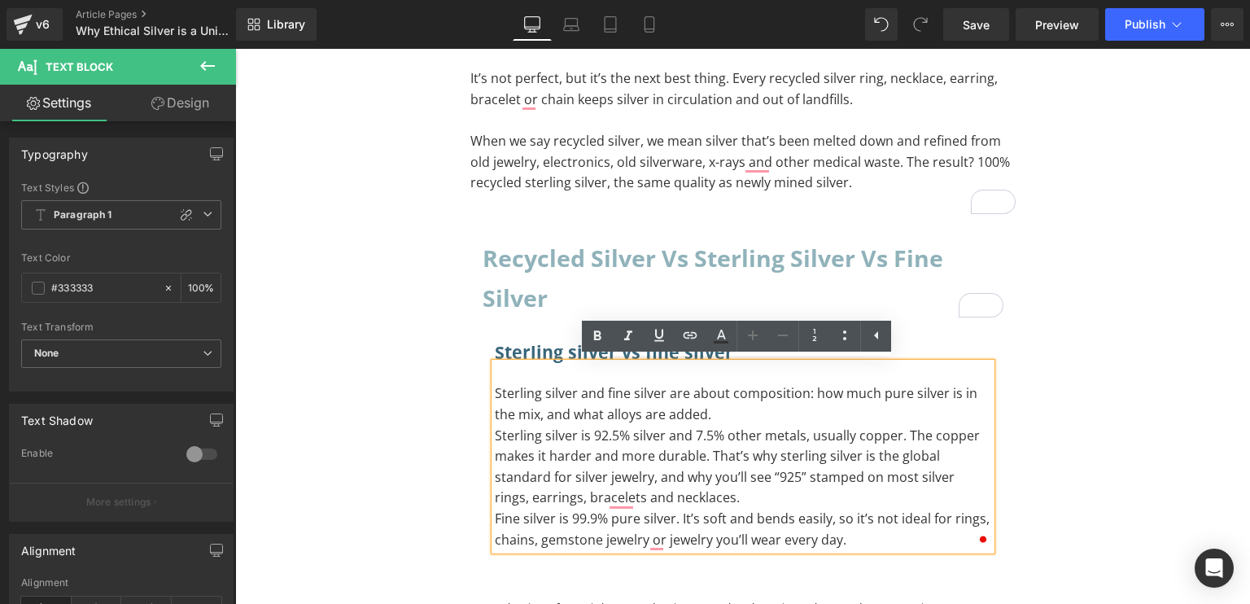
click at [574, 383] on p "Sterling silver and fine silver are about composition: how much pure silver is …" at bounding box center [743, 404] width 497 height 42
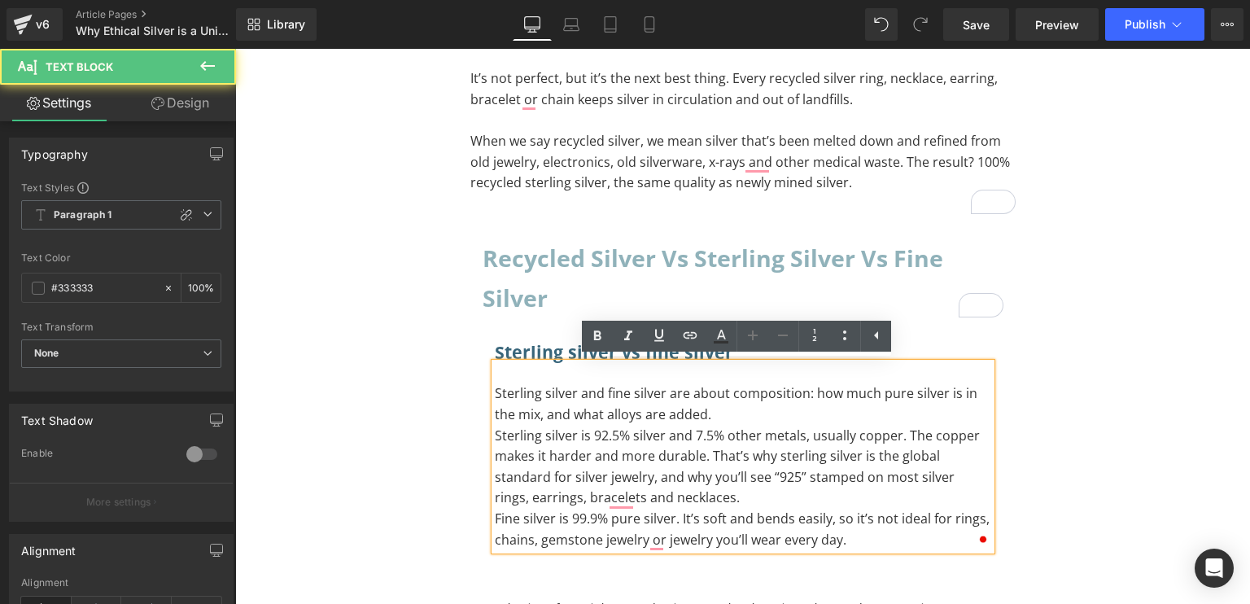
click at [553, 376] on p "To enrich screen reader interactions, please activate Accessibility in Grammarl…" at bounding box center [743, 373] width 497 height 21
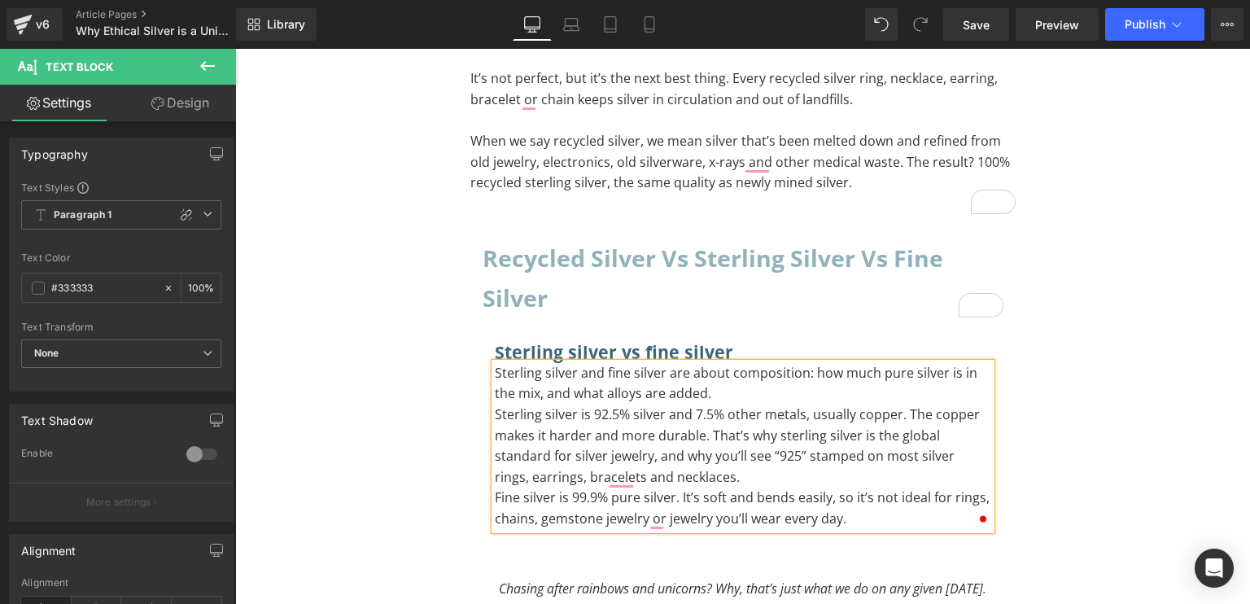
click at [472, 347] on div "Recycled silver vs sterling silver vs fine silver Heading Sterling silver vs fi…" at bounding box center [743, 388] width 545 height 299
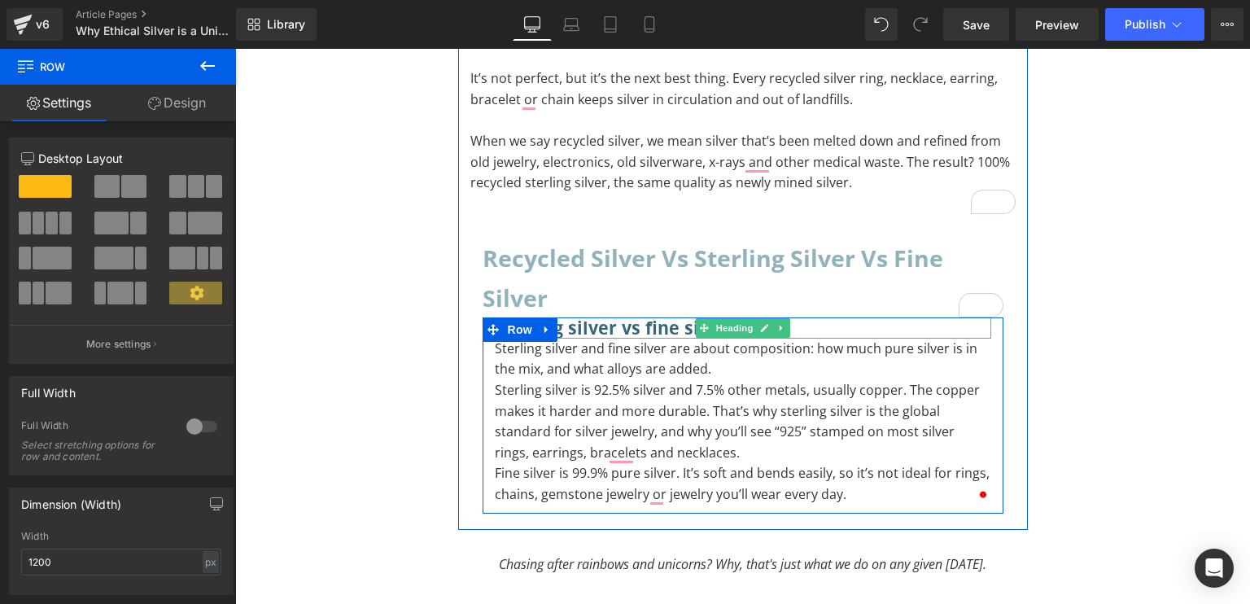
drag, startPoint x: 609, startPoint y: 316, endPoint x: 619, endPoint y: 313, distance: 10.3
click at [619, 313] on div "Recycled silver vs sterling silver vs fine silver Heading Sterling silver vs fi…" at bounding box center [743, 376] width 545 height 274
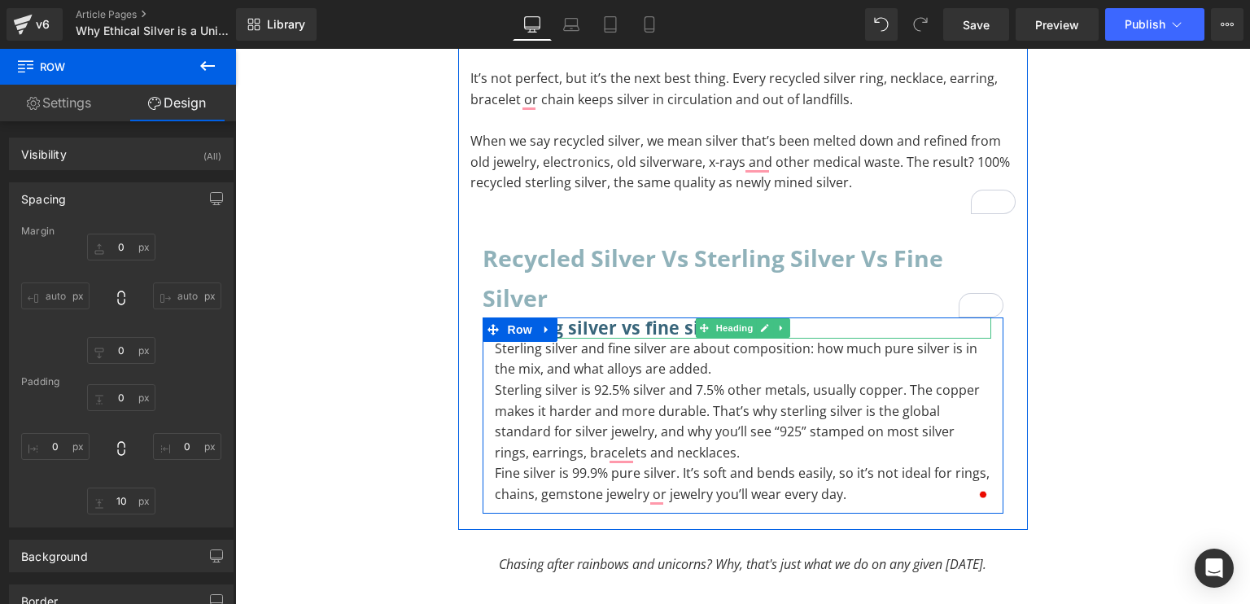
click at [675, 332] on h3 "Sterling silver vs fine silver" at bounding box center [743, 327] width 497 height 21
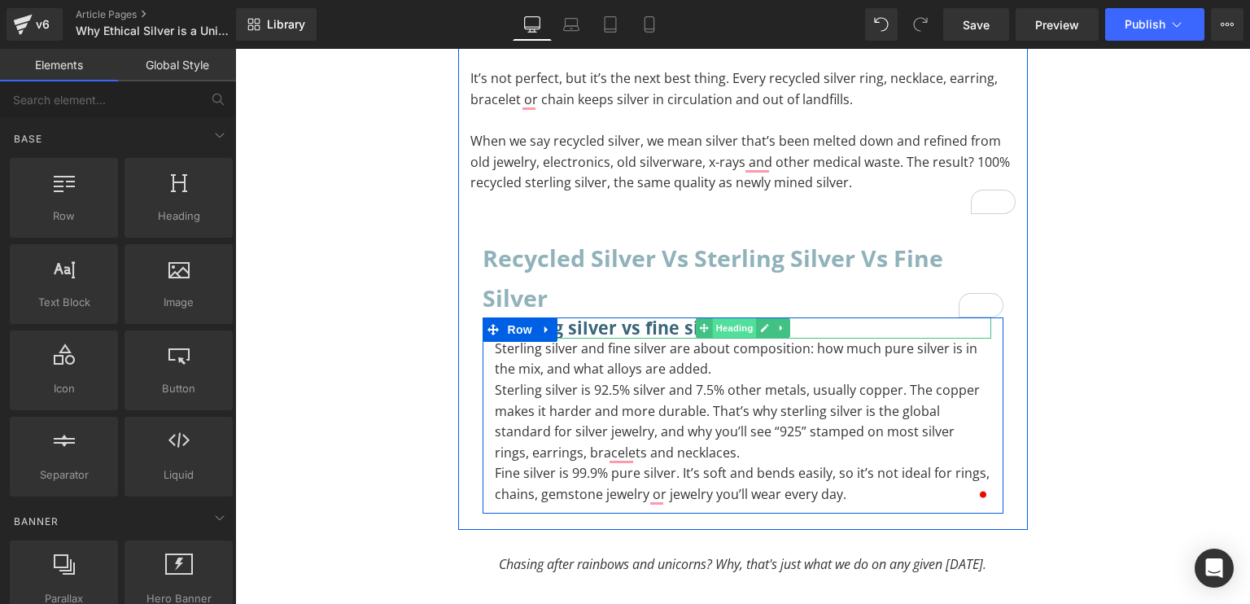
click at [729, 328] on span "Heading" at bounding box center [734, 328] width 44 height 20
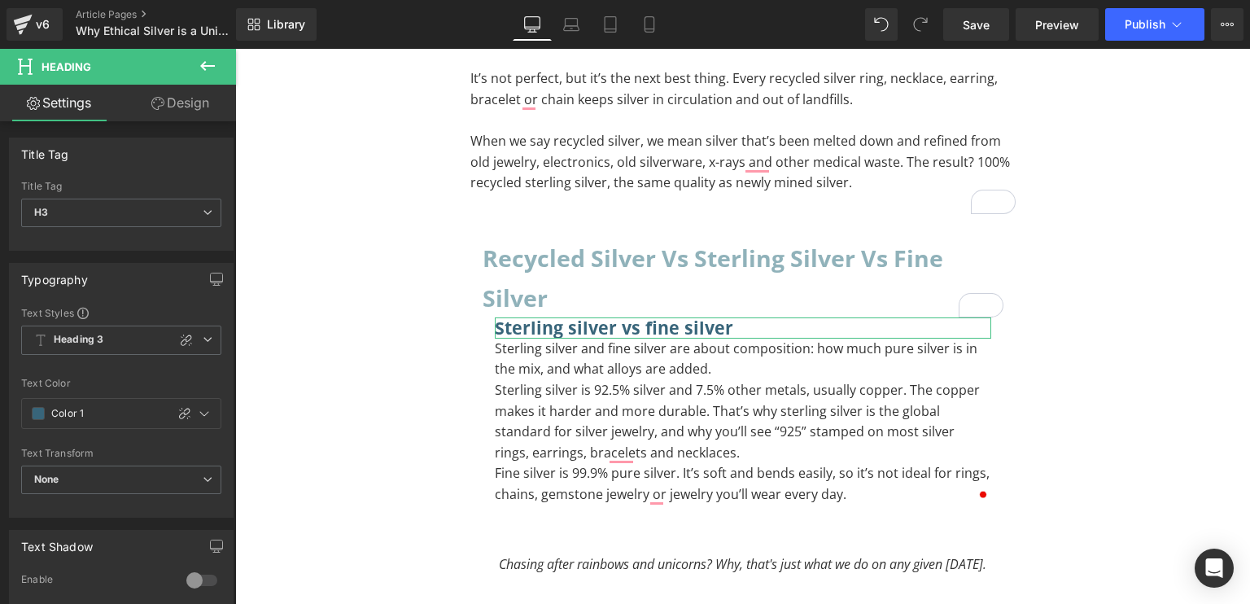
click at [162, 113] on link "Design" at bounding box center [180, 103] width 118 height 37
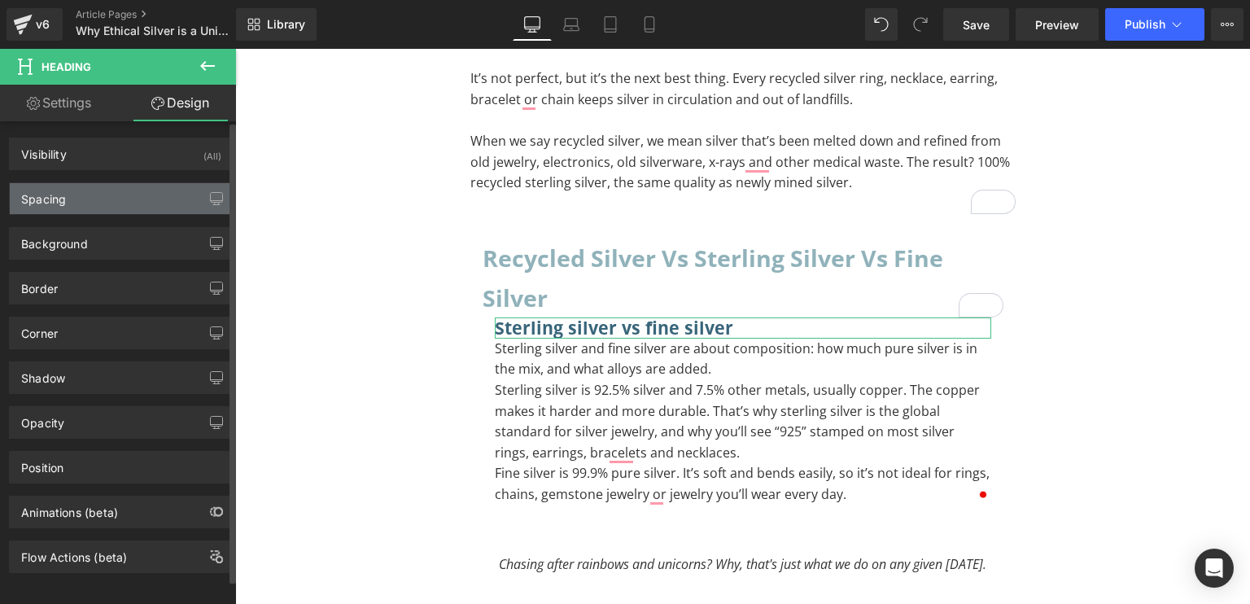
click at [82, 188] on div "Spacing" at bounding box center [121, 198] width 223 height 31
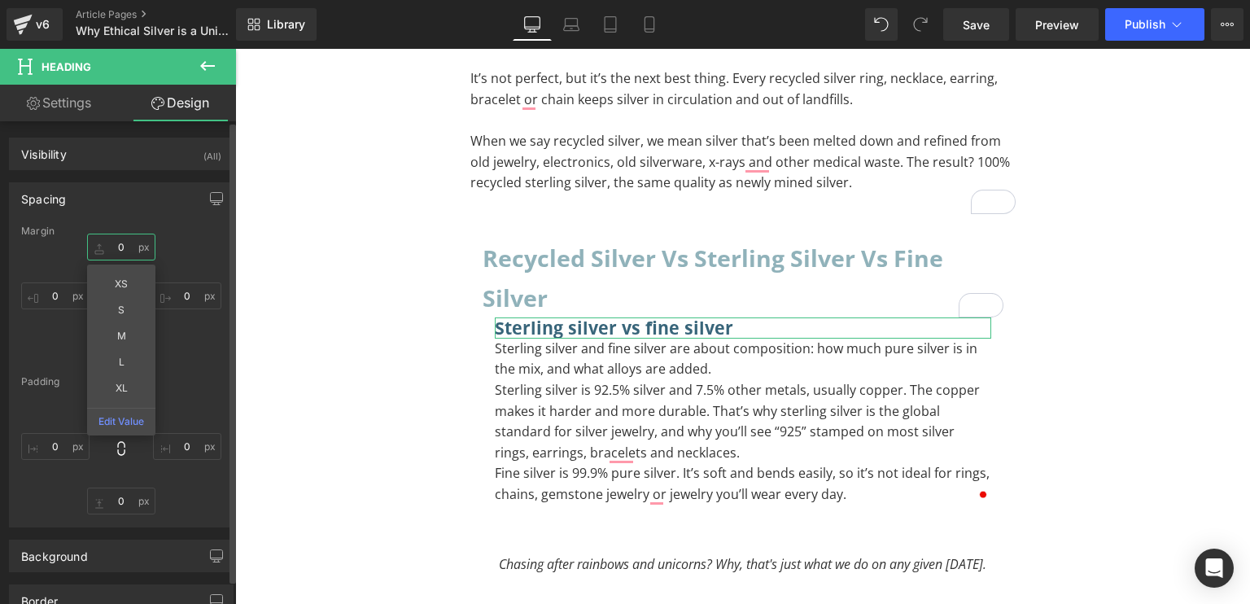
click at [111, 247] on input "0" at bounding box center [121, 247] width 68 height 27
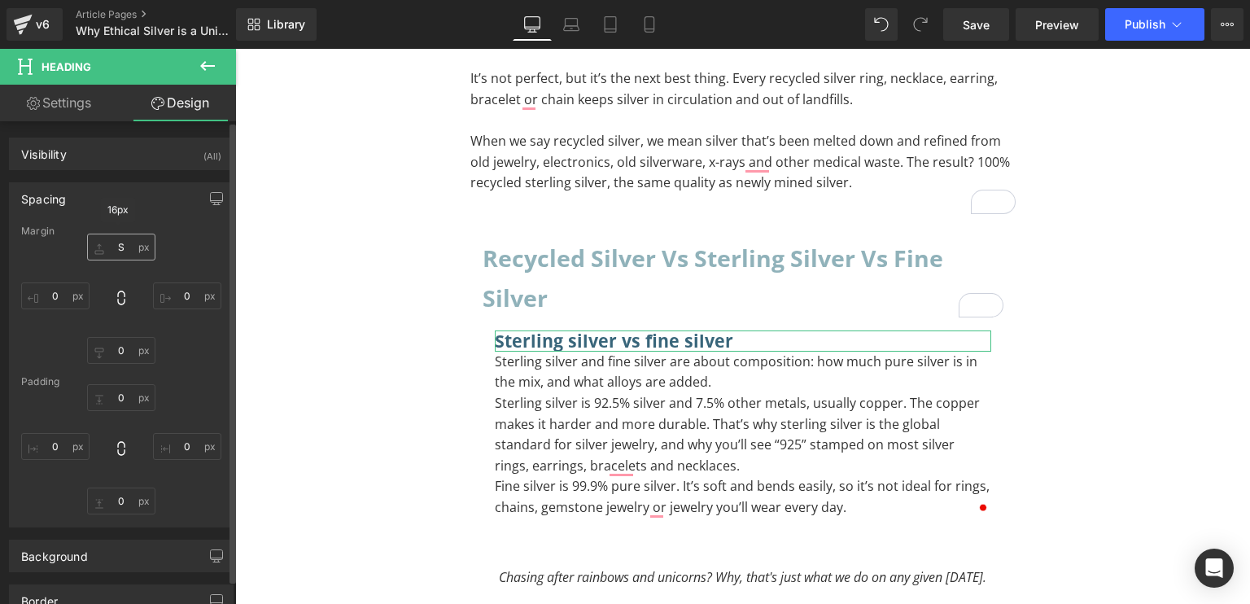
click at [114, 260] on div "16px S 0px 0 0px 0 0px 0" at bounding box center [121, 299] width 200 height 130
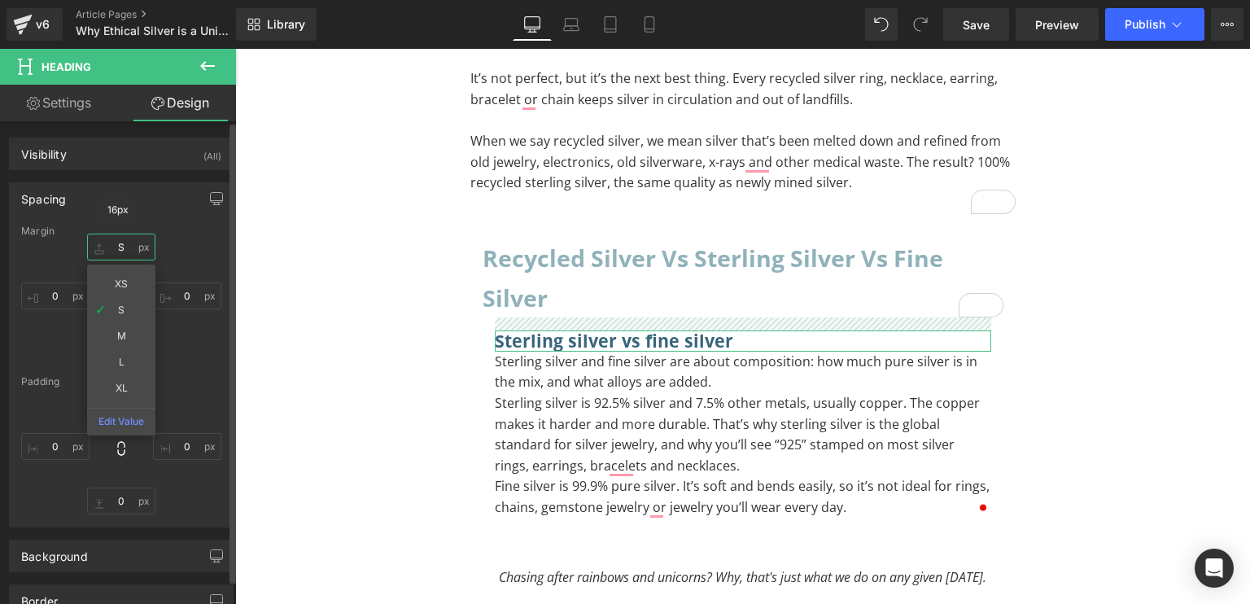
click at [113, 250] on input "S" at bounding box center [121, 247] width 68 height 27
click at [116, 250] on input "S" at bounding box center [121, 247] width 68 height 27
type input "XS"
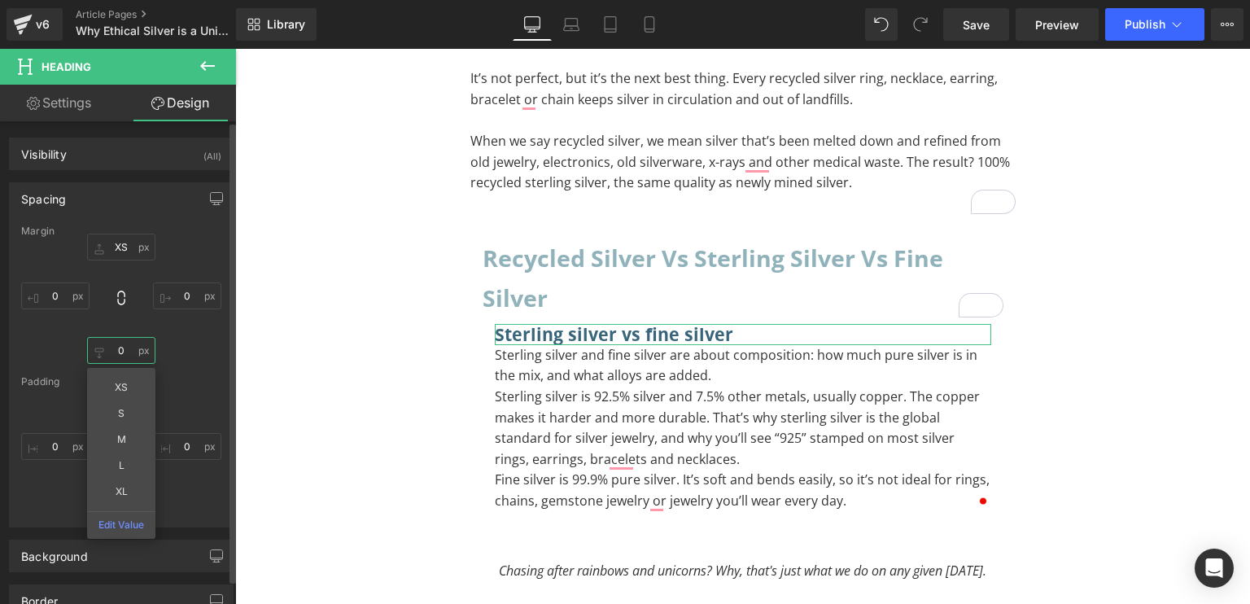
click at [114, 343] on input "0" at bounding box center [121, 350] width 68 height 27
type input "XS"
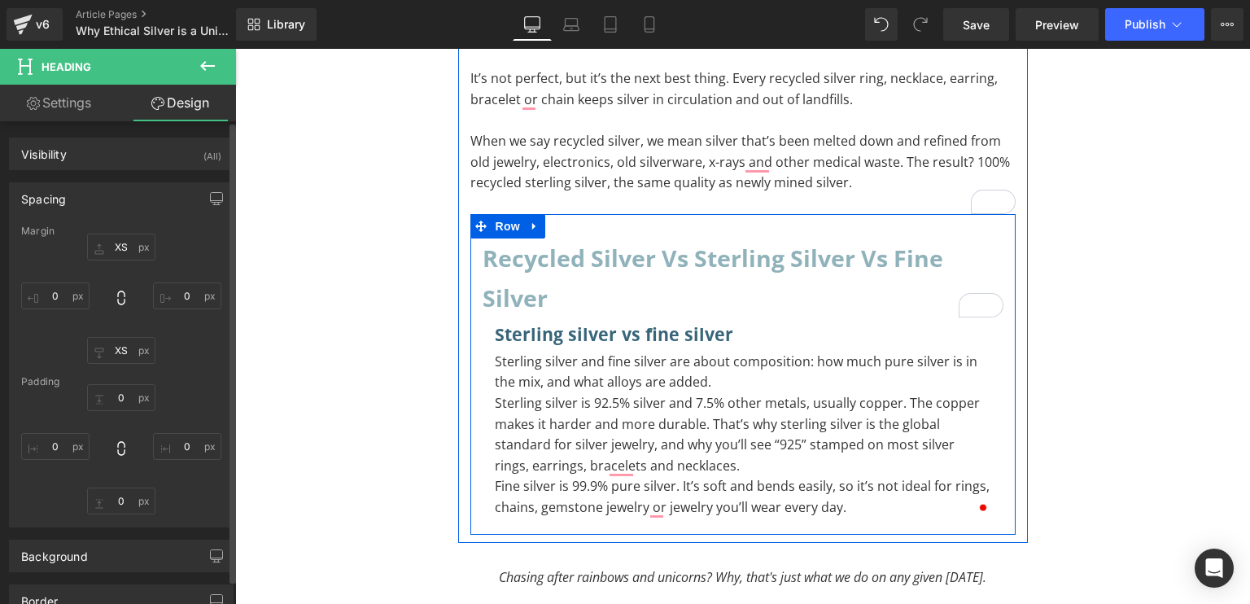
click at [747, 383] on p "Sterling silver and fine silver are about composition: how much pure silver is …" at bounding box center [743, 373] width 497 height 42
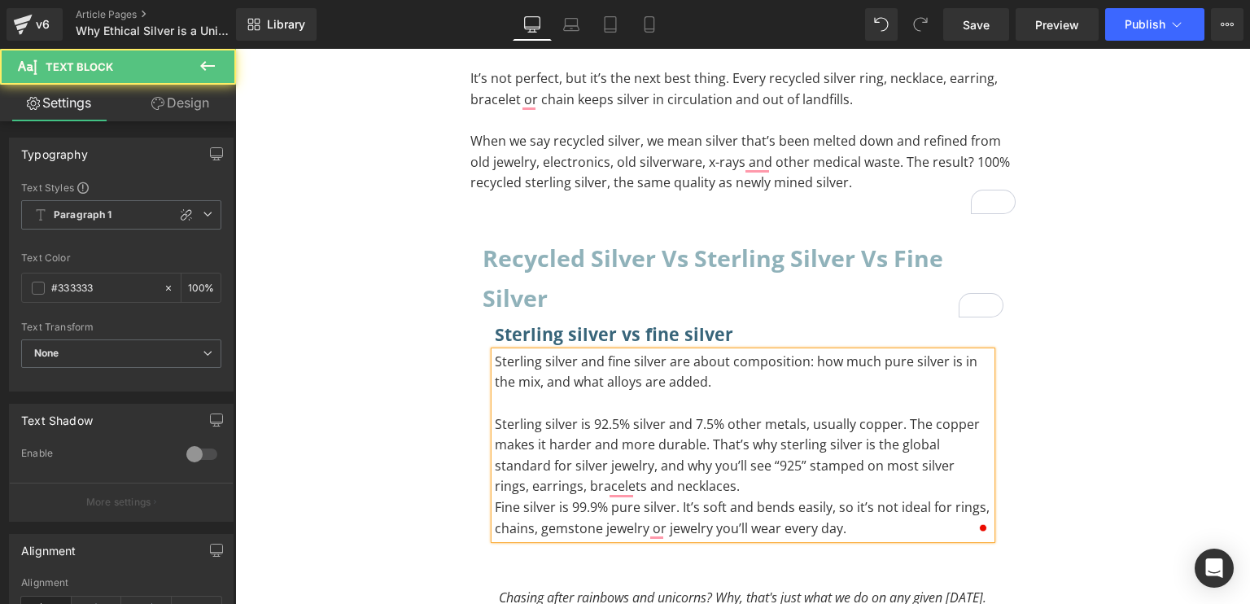
click at [750, 478] on p "Sterling silver is 92.5% silver and 7.5% other metals, usually copper. The copp…" at bounding box center [743, 455] width 497 height 83
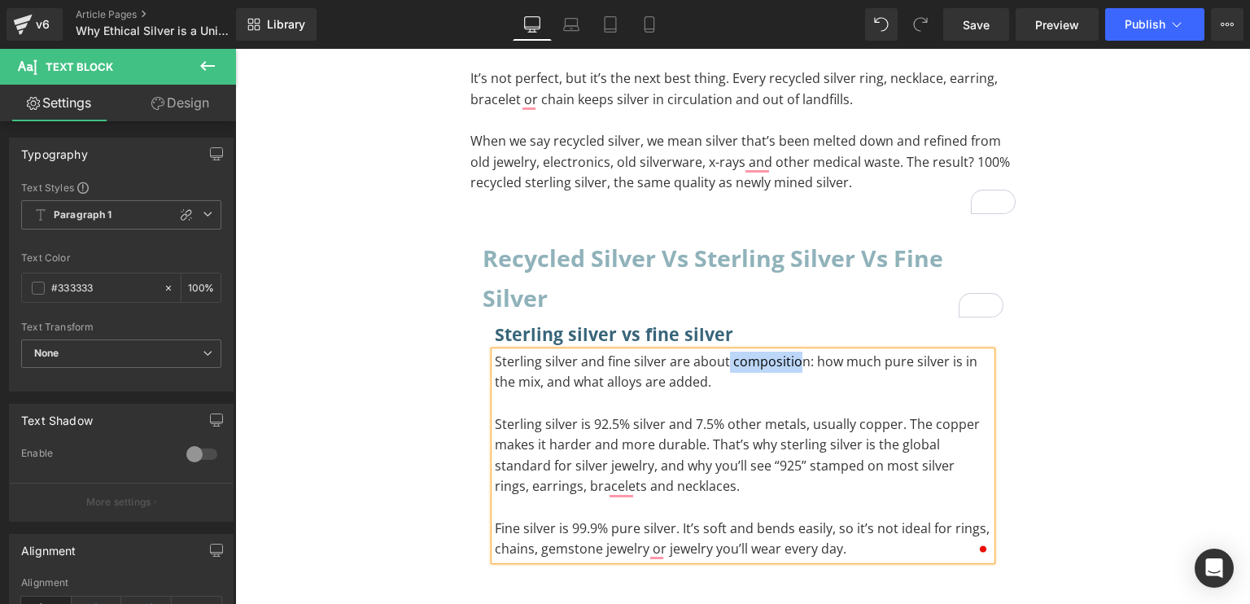
scroll to position [405, 0]
click at [801, 361] on span "Sterling silver and fine silver are about composition: how much pure silver is …" at bounding box center [736, 371] width 483 height 39
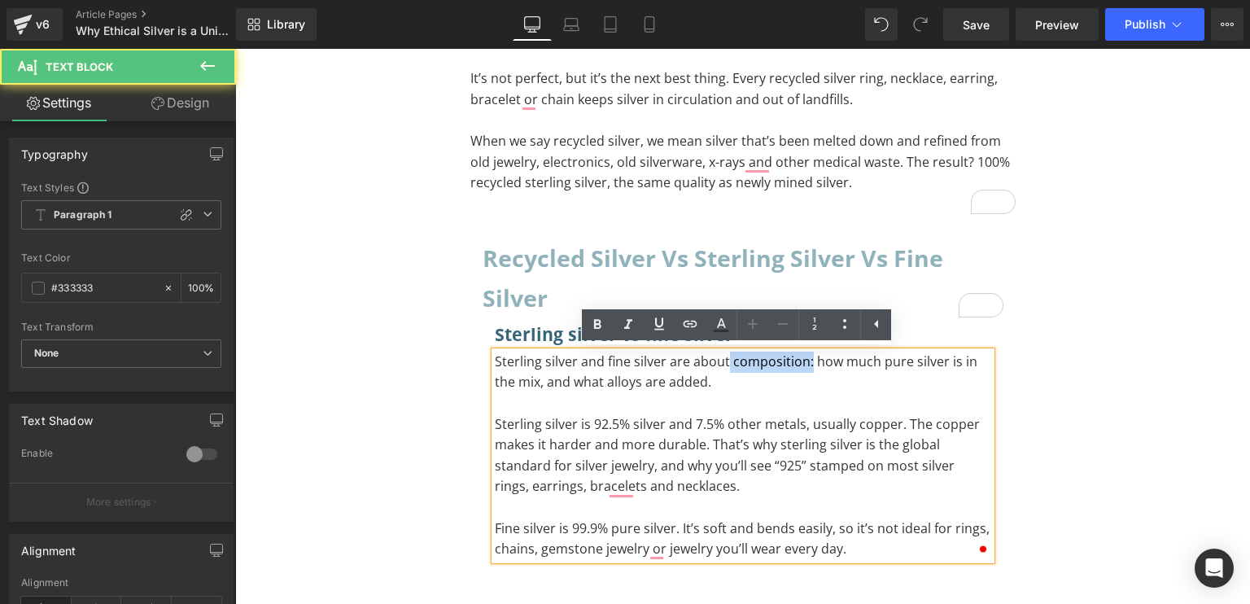
click at [798, 361] on span "Sterling silver and fine silver are about composition: how much pure silver is …" at bounding box center [736, 371] width 483 height 39
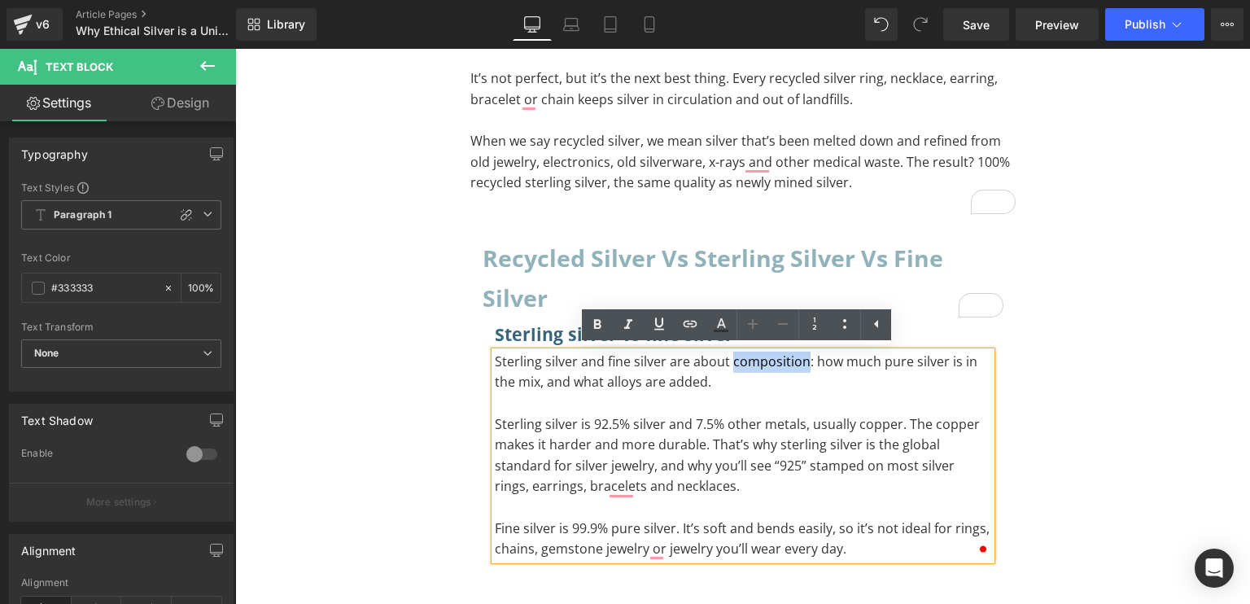
drag, startPoint x: 798, startPoint y: 361, endPoint x: 727, endPoint y: 366, distance: 70.9
click at [727, 366] on span "Sterling silver and fine silver are about composition: how much pure silver is …" at bounding box center [736, 371] width 483 height 39
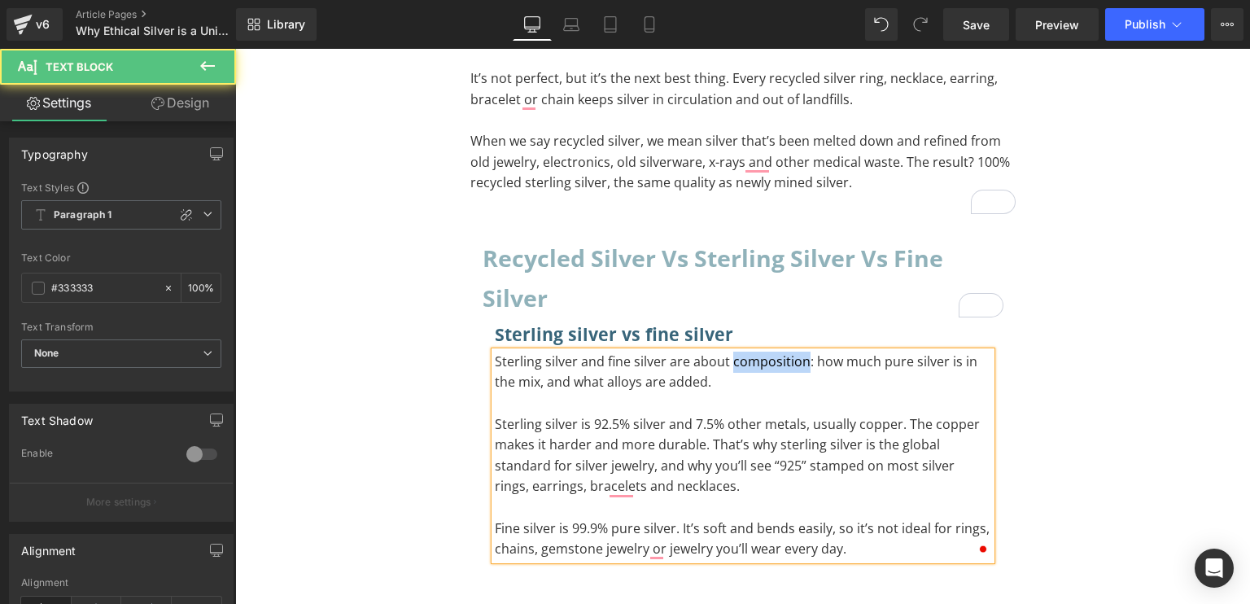
click at [792, 364] on span "Sterling silver and fine silver are about composition: how much pure silver is …" at bounding box center [736, 371] width 483 height 39
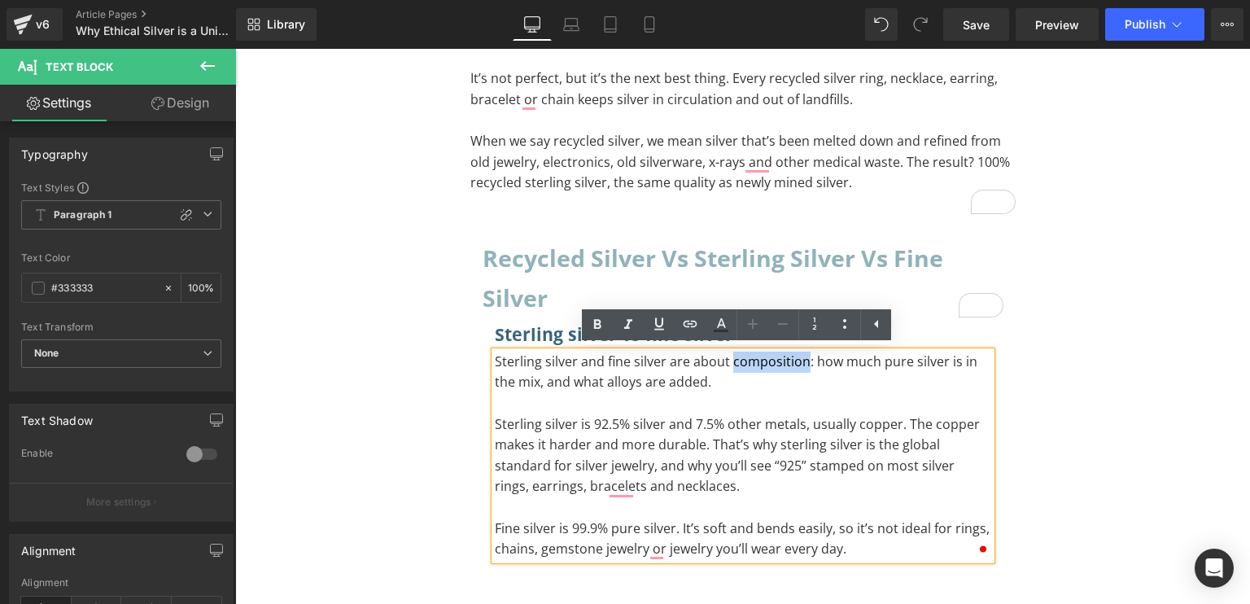
drag, startPoint x: 795, startPoint y: 360, endPoint x: 726, endPoint y: 364, distance: 69.3
click at [726, 364] on span "Sterling silver and fine silver are about composition: how much pure silver is …" at bounding box center [736, 371] width 483 height 39
click at [597, 322] on icon at bounding box center [598, 325] width 20 height 20
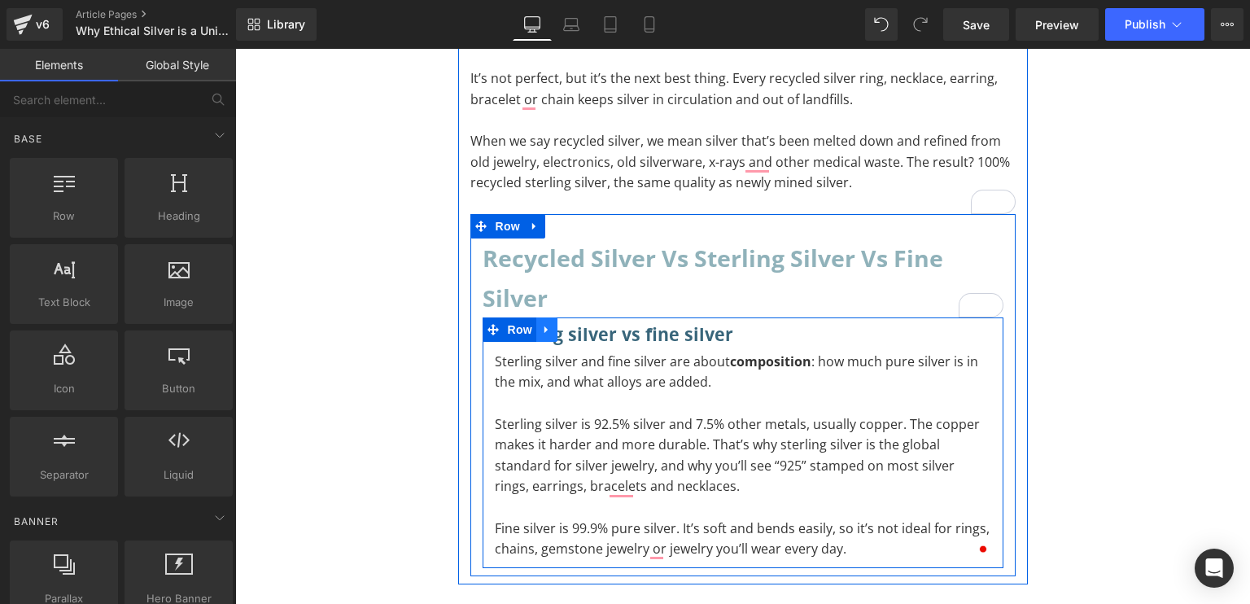
click at [541, 334] on icon at bounding box center [546, 330] width 11 height 12
click at [563, 334] on icon at bounding box center [568, 330] width 11 height 12
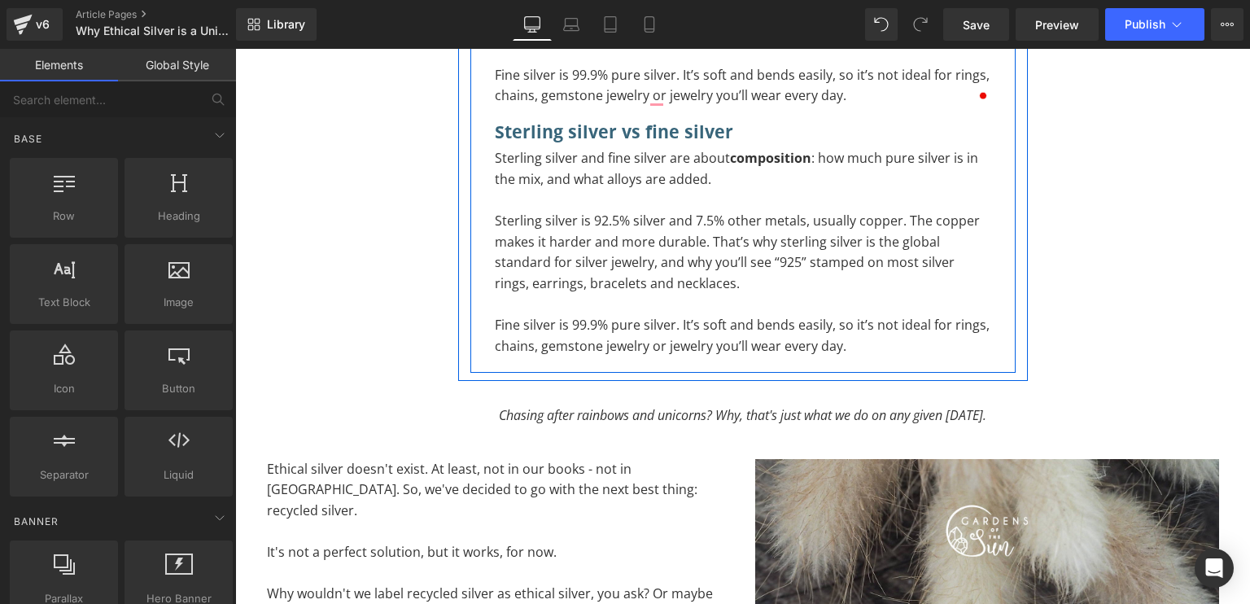
scroll to position [860, 0]
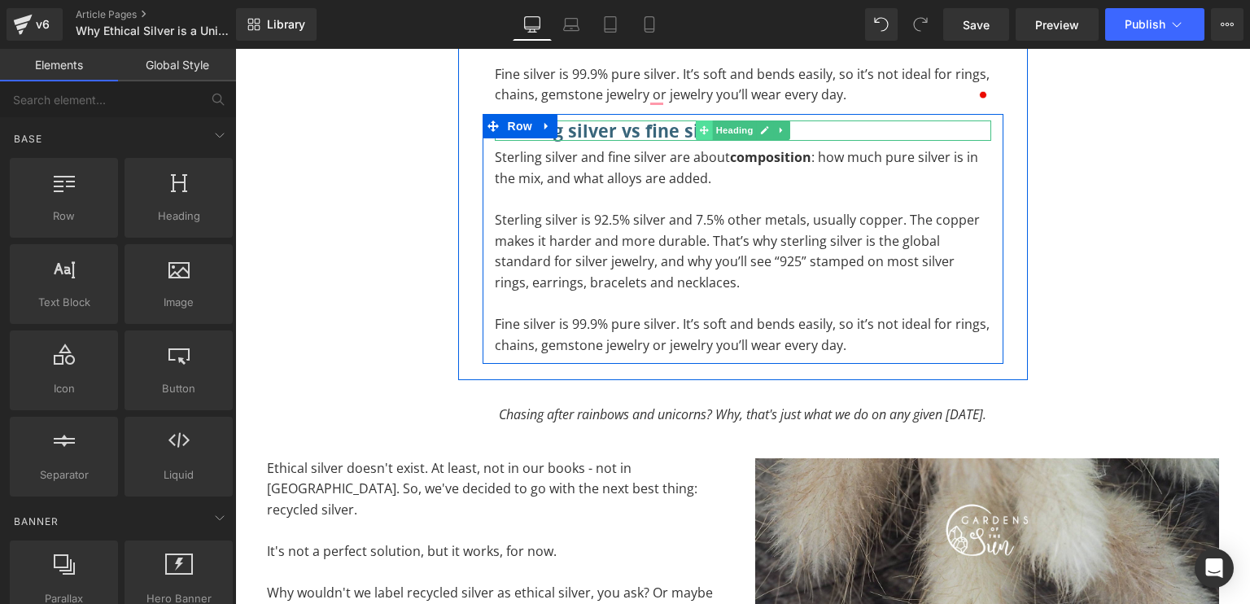
click at [701, 135] on icon at bounding box center [703, 130] width 9 height 10
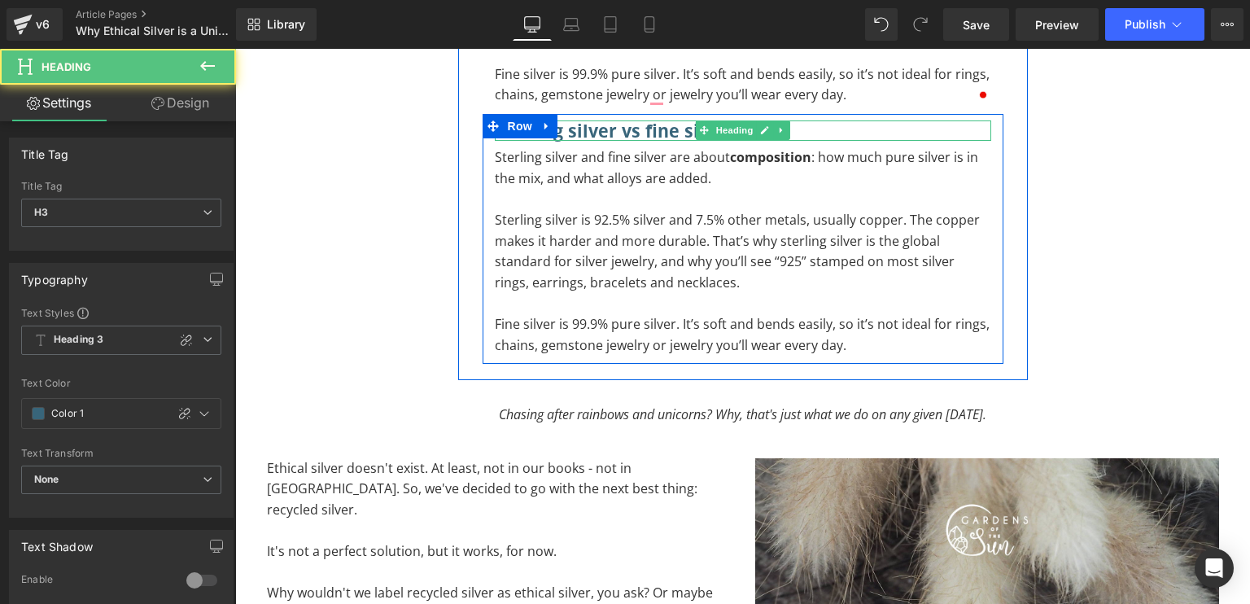
click at [656, 133] on h3 "Sterling silver vs fine silver" at bounding box center [743, 130] width 497 height 21
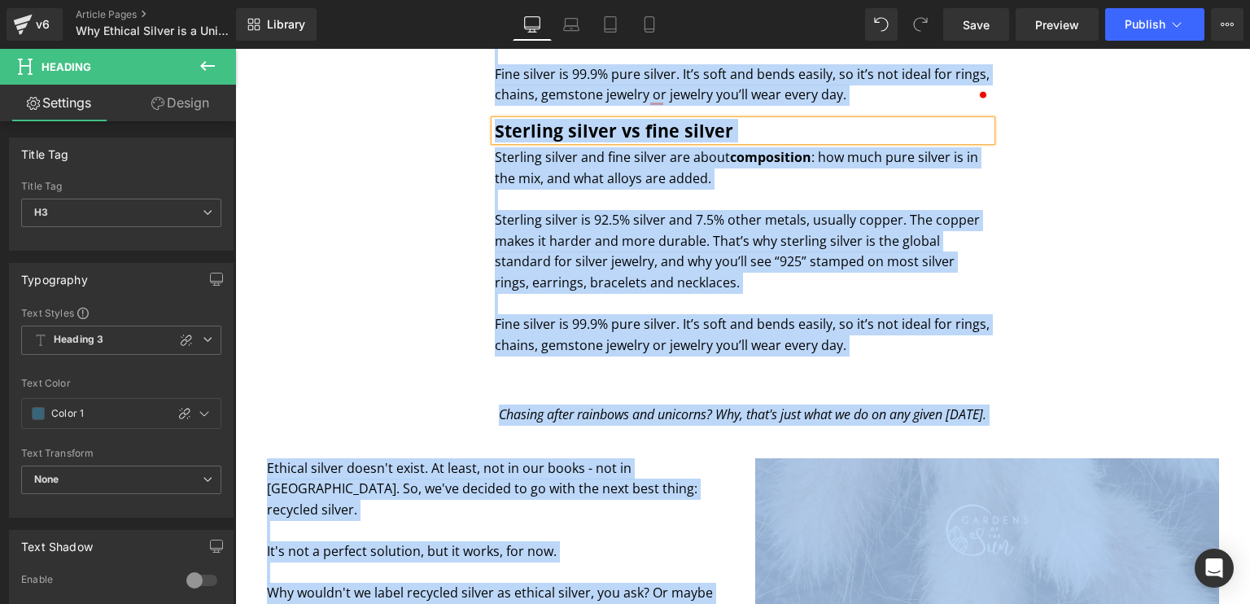
click at [656, 133] on h3 "Sterling silver vs fine silver" at bounding box center [743, 130] width 497 height 21
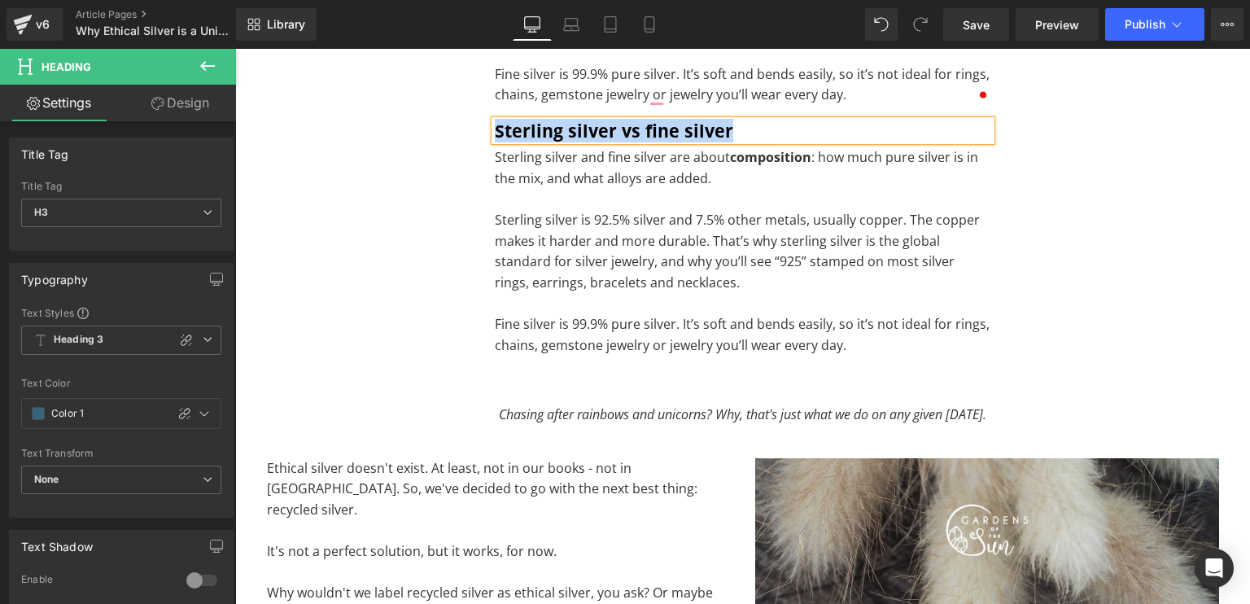
paste div "To enrich screen reader interactions, please activate Accessibility in Grammarl…"
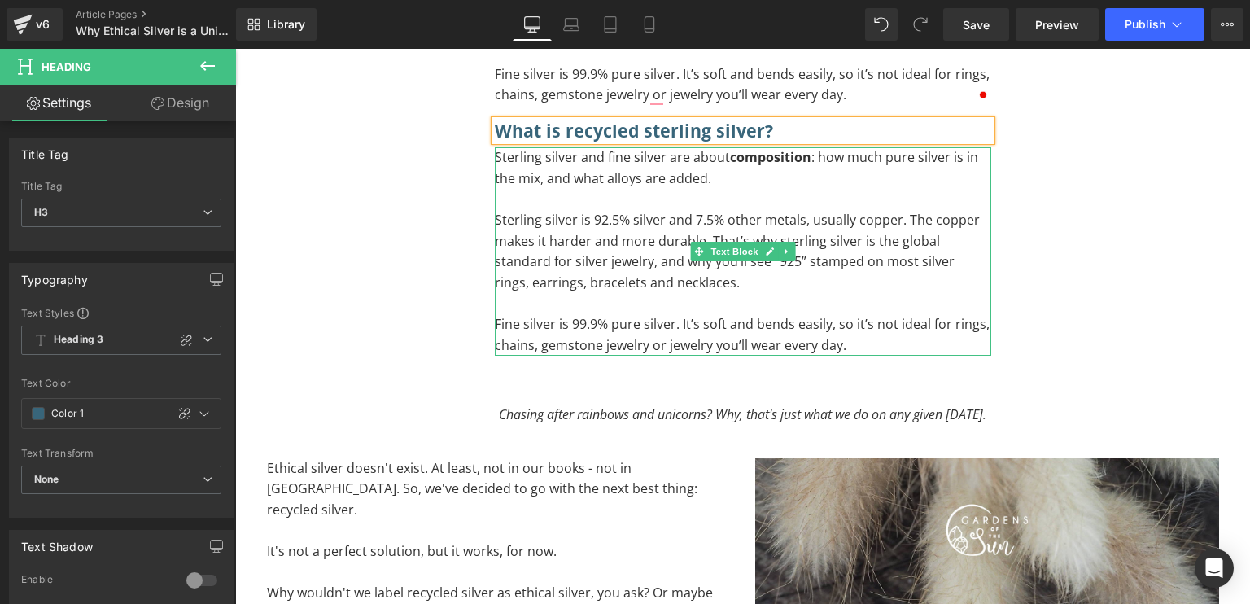
click at [638, 254] on p "Sterling silver is 92.5% silver and 7.5% other metals, usually copper. The copp…" at bounding box center [743, 251] width 497 height 83
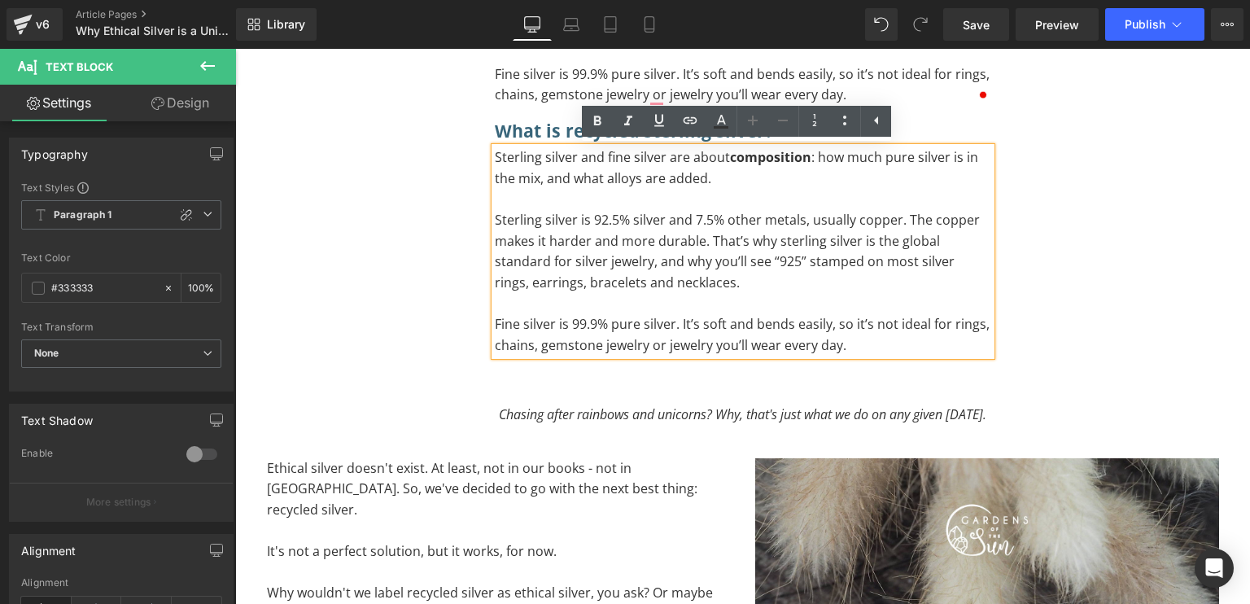
click at [653, 268] on p "Sterling silver is 92.5% silver and 7.5% other metals, usually copper. The copp…" at bounding box center [743, 251] width 497 height 83
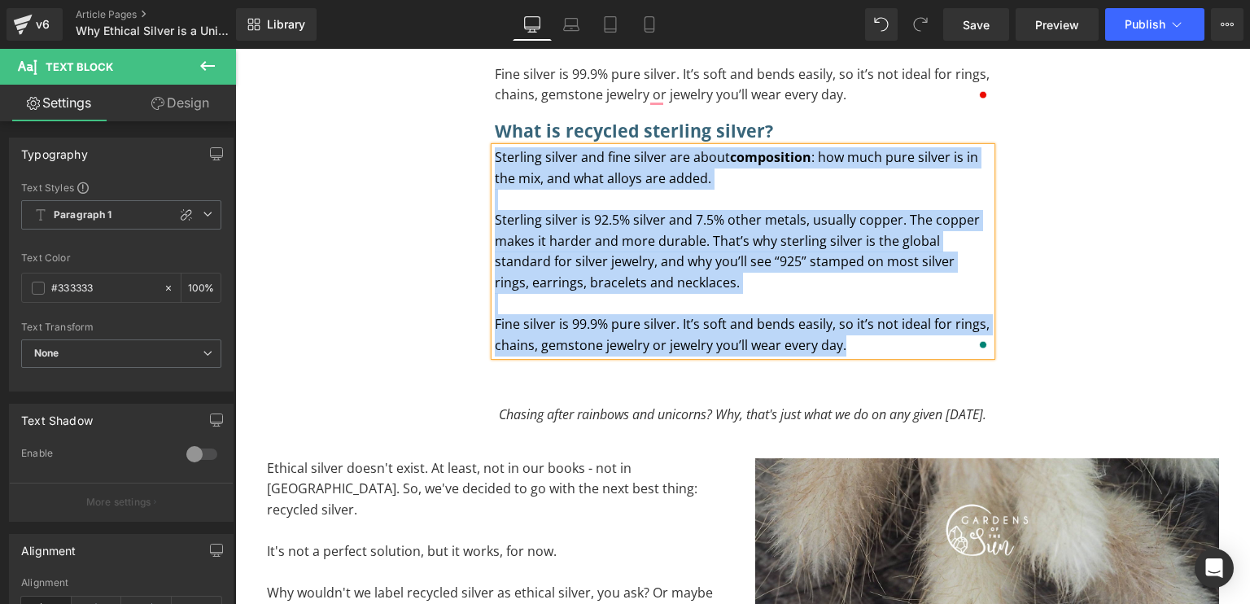
paste div "To enrich screen reader interactions, please activate Accessibility in Grammarl…"
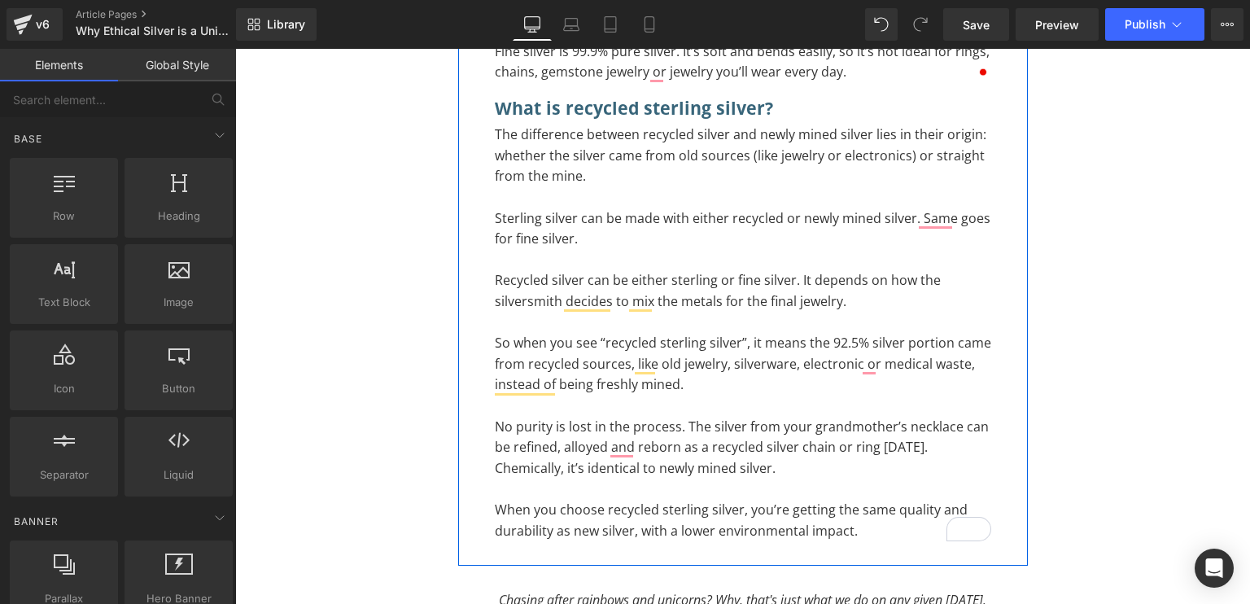
scroll to position [881, 0]
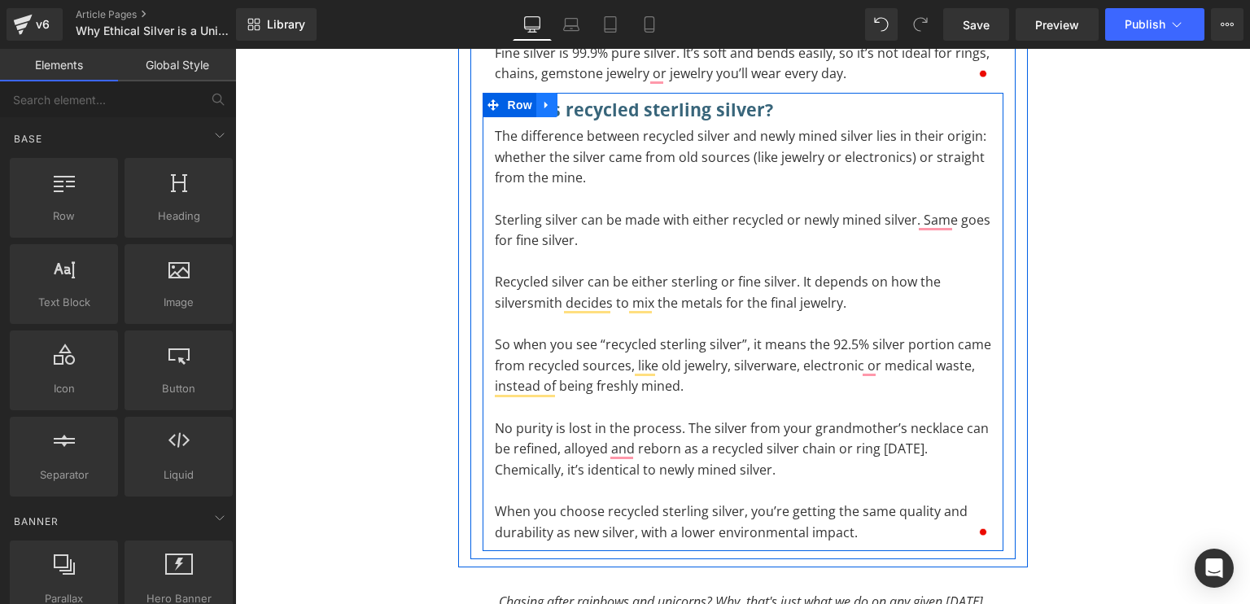
click at [541, 98] on icon at bounding box center [546, 104] width 11 height 12
click at [563, 104] on icon at bounding box center [568, 104] width 11 height 11
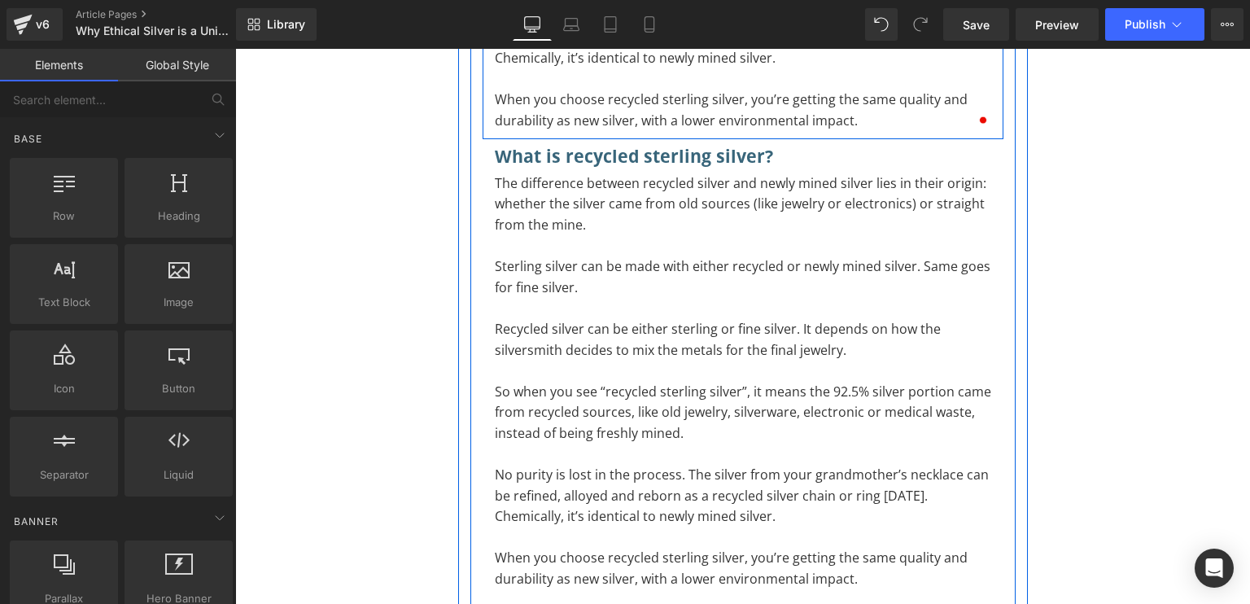
scroll to position [1318, 0]
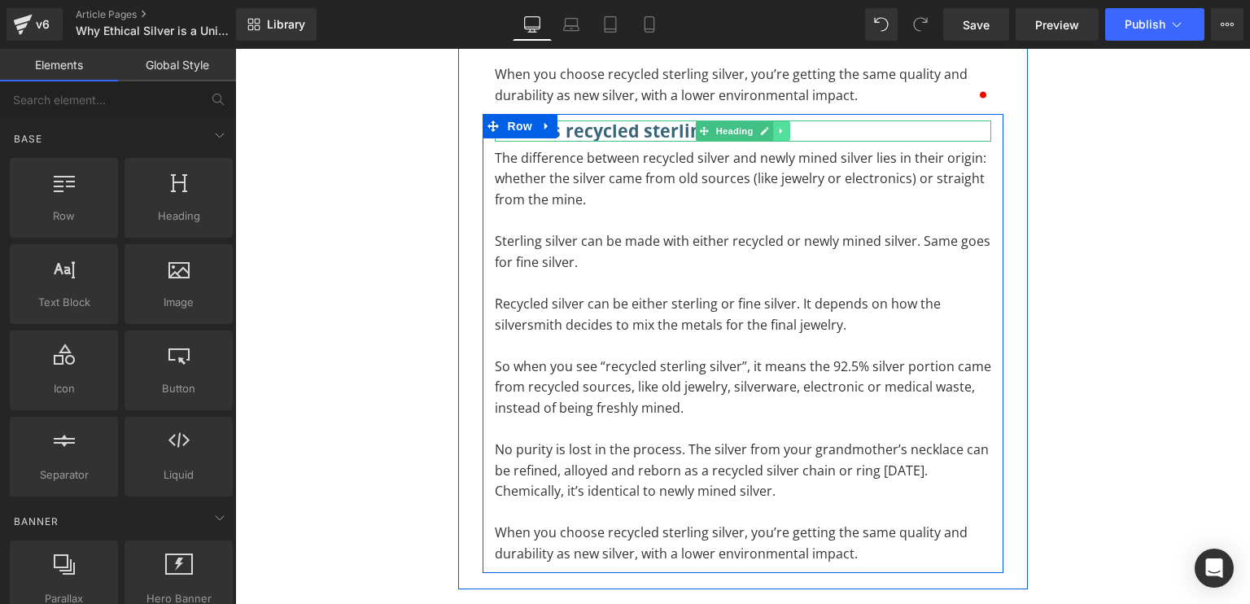
click at [780, 129] on icon at bounding box center [781, 132] width 2 height 6
click at [781, 129] on link at bounding box center [789, 131] width 17 height 20
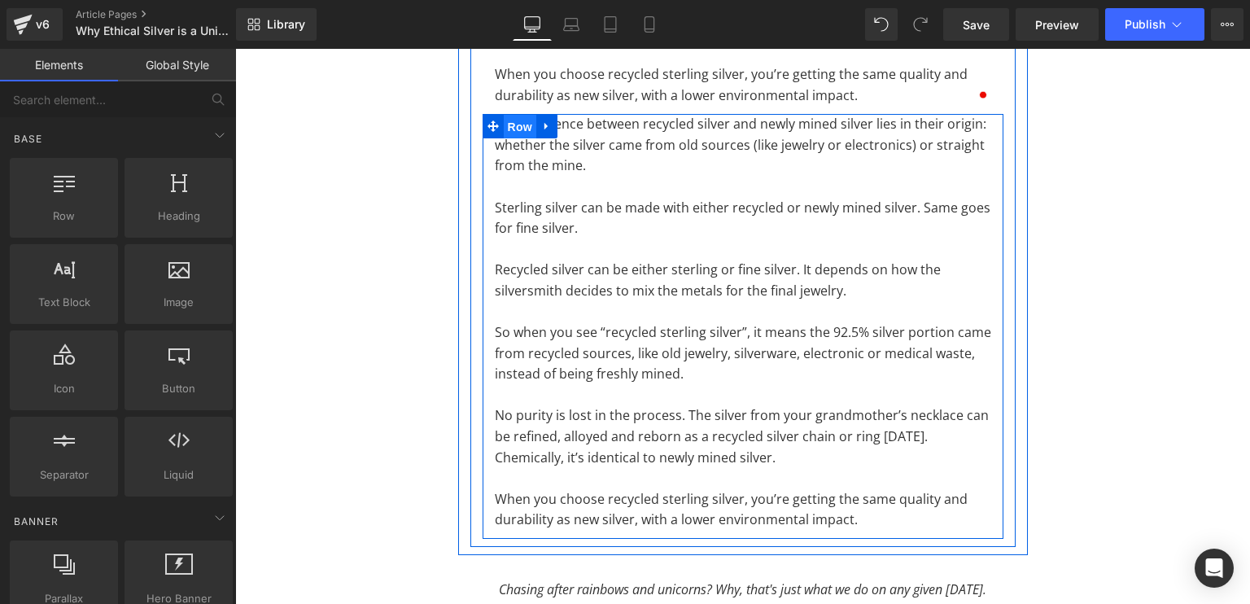
click at [511, 135] on span "Row" at bounding box center [520, 127] width 33 height 24
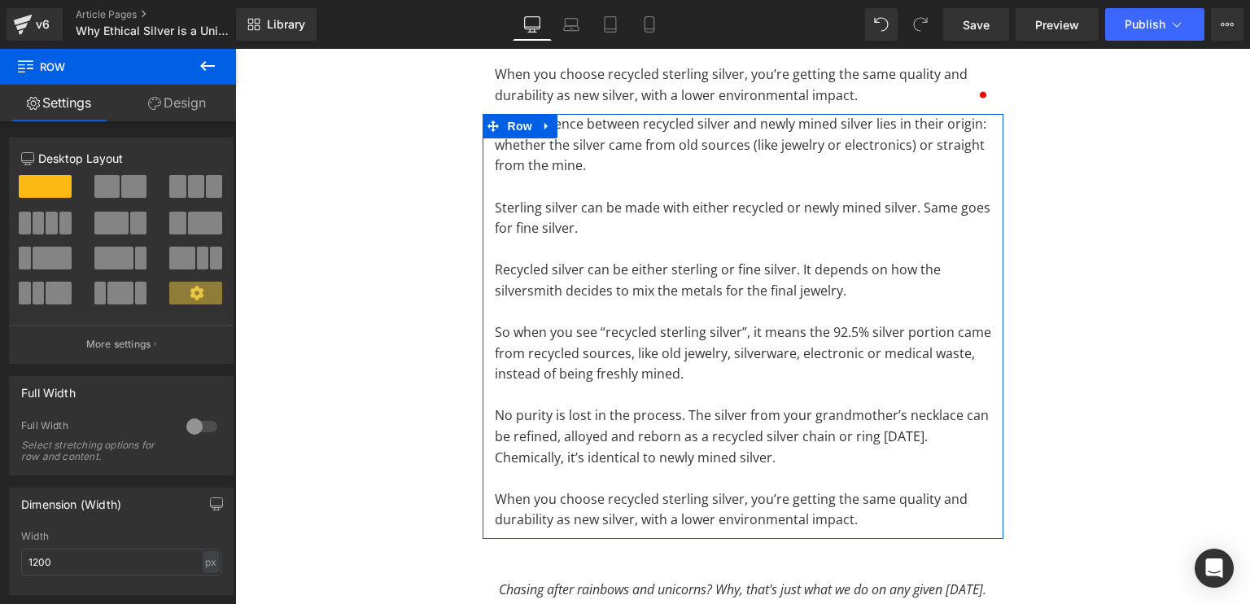
click at [186, 94] on link "Design" at bounding box center [177, 103] width 118 height 37
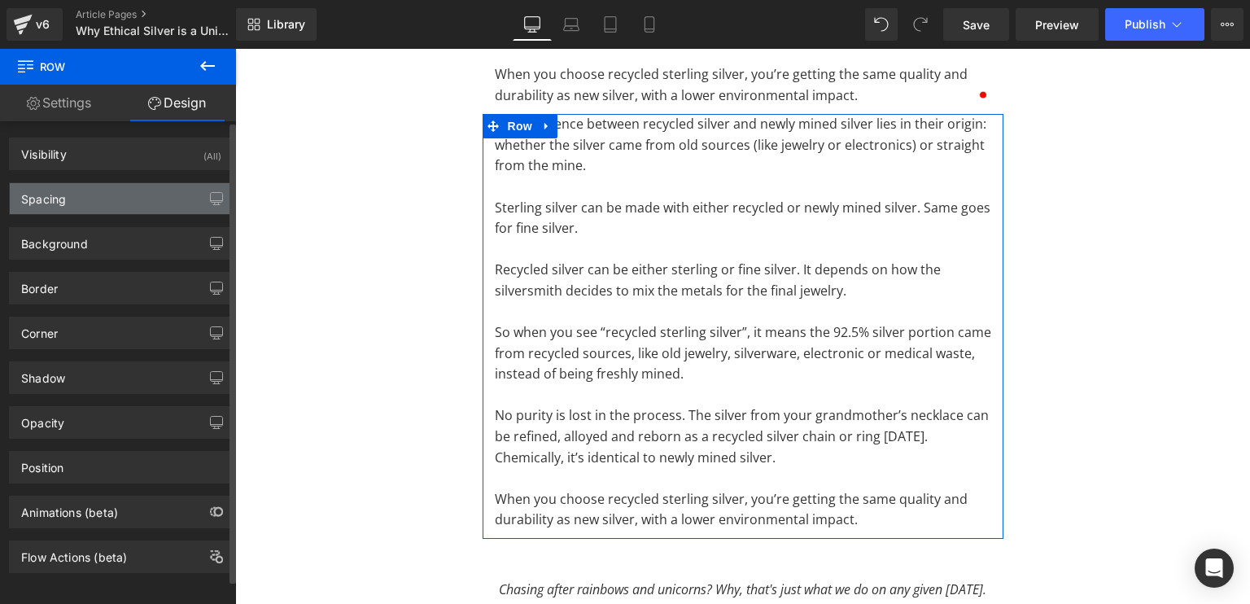
type input "0"
type input "10"
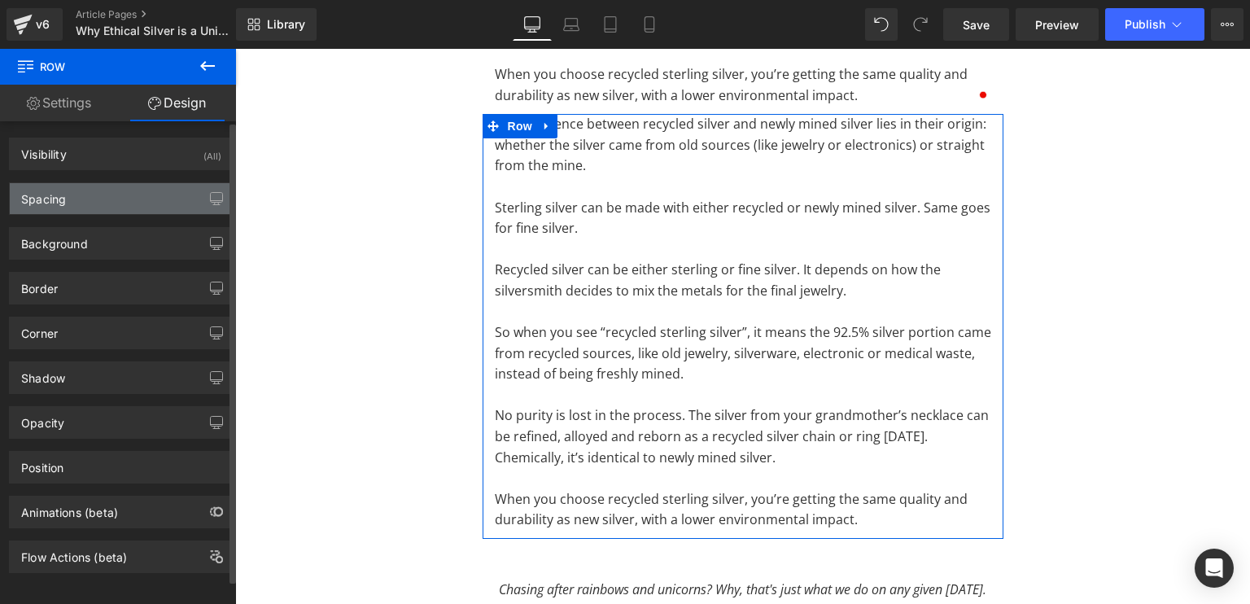
type input "0"
click at [88, 200] on div "Spacing" at bounding box center [121, 198] width 223 height 31
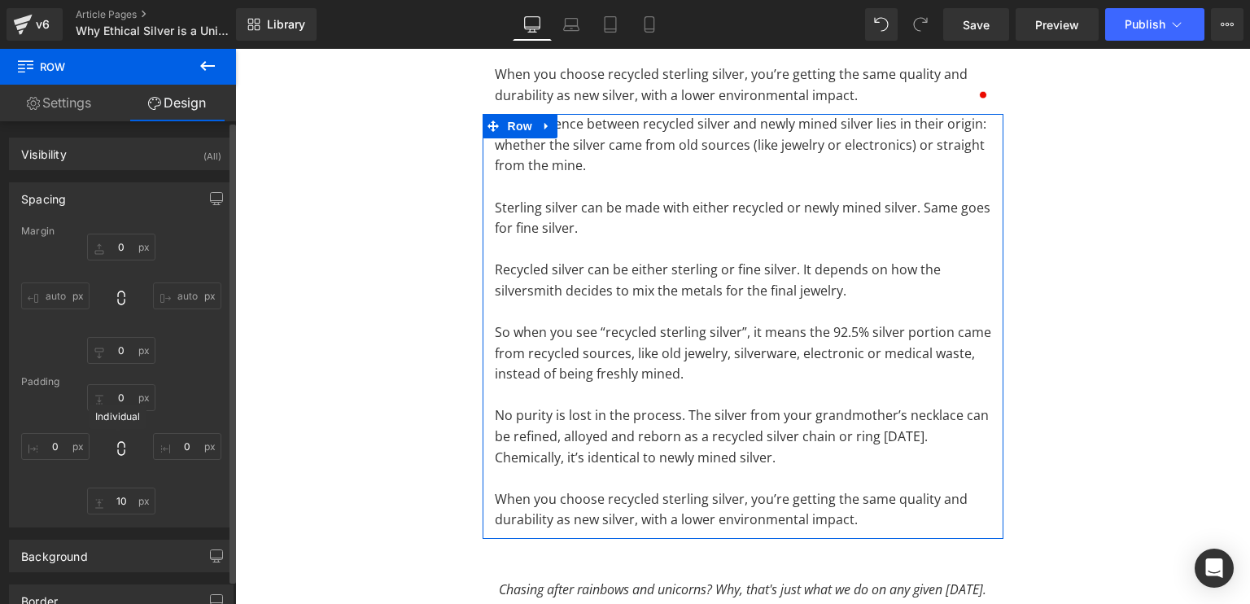
click at [123, 444] on icon at bounding box center [121, 448] width 16 height 16
type input "0"
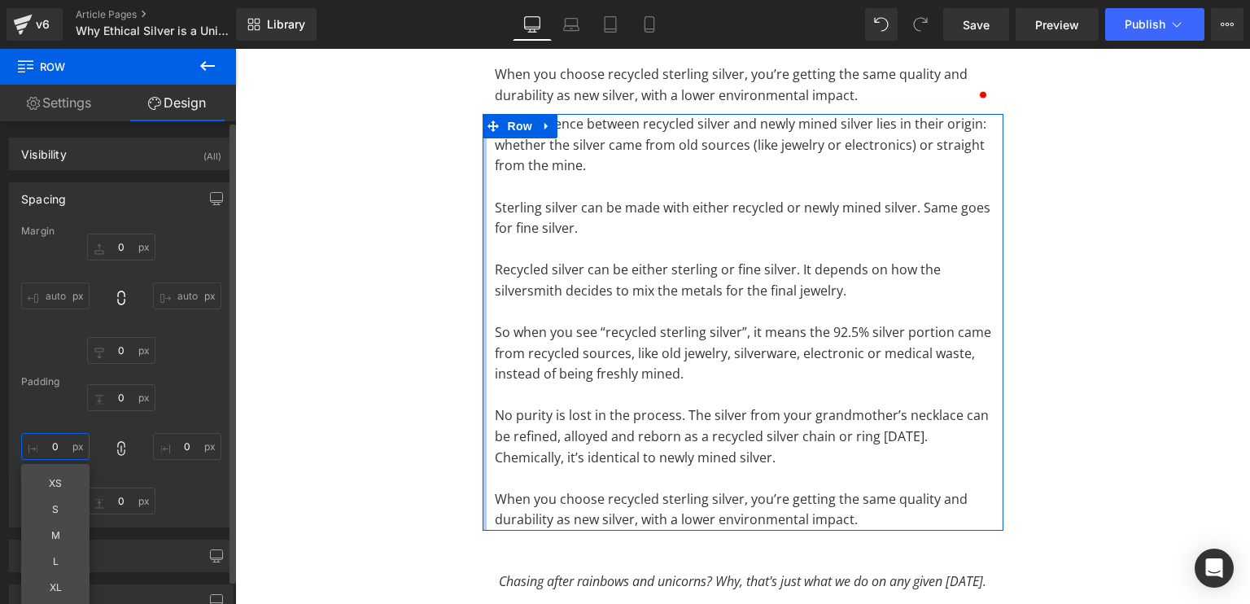
click at [49, 439] on input "0" at bounding box center [55, 446] width 68 height 27
type input "S"
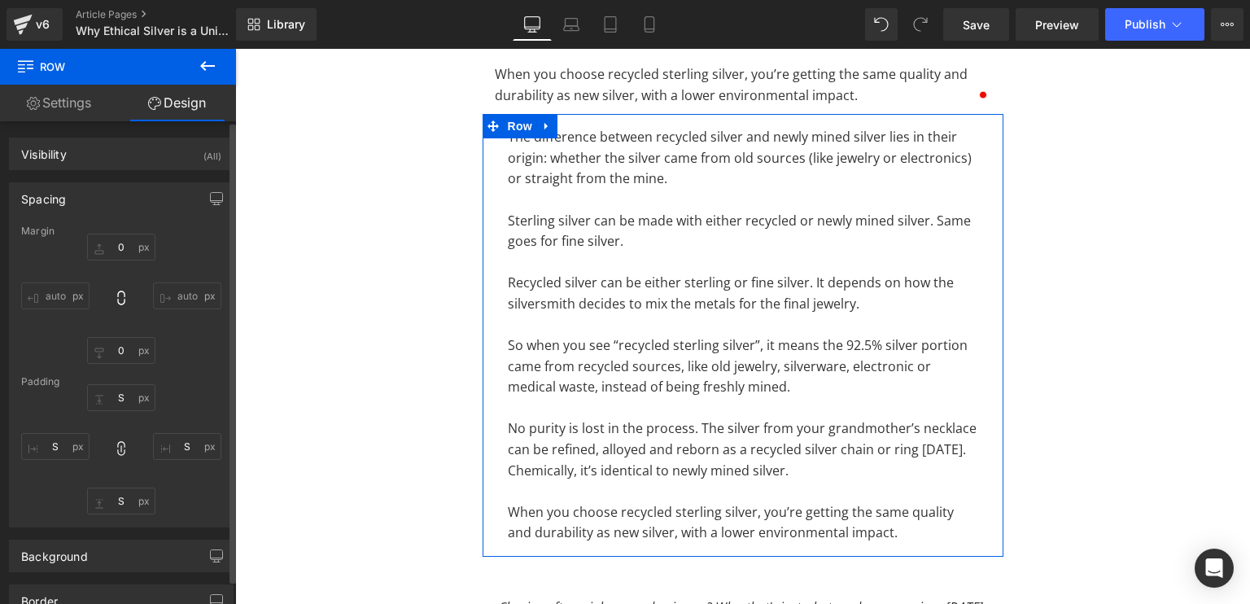
click at [42, 199] on div "Spacing" at bounding box center [43, 194] width 45 height 23
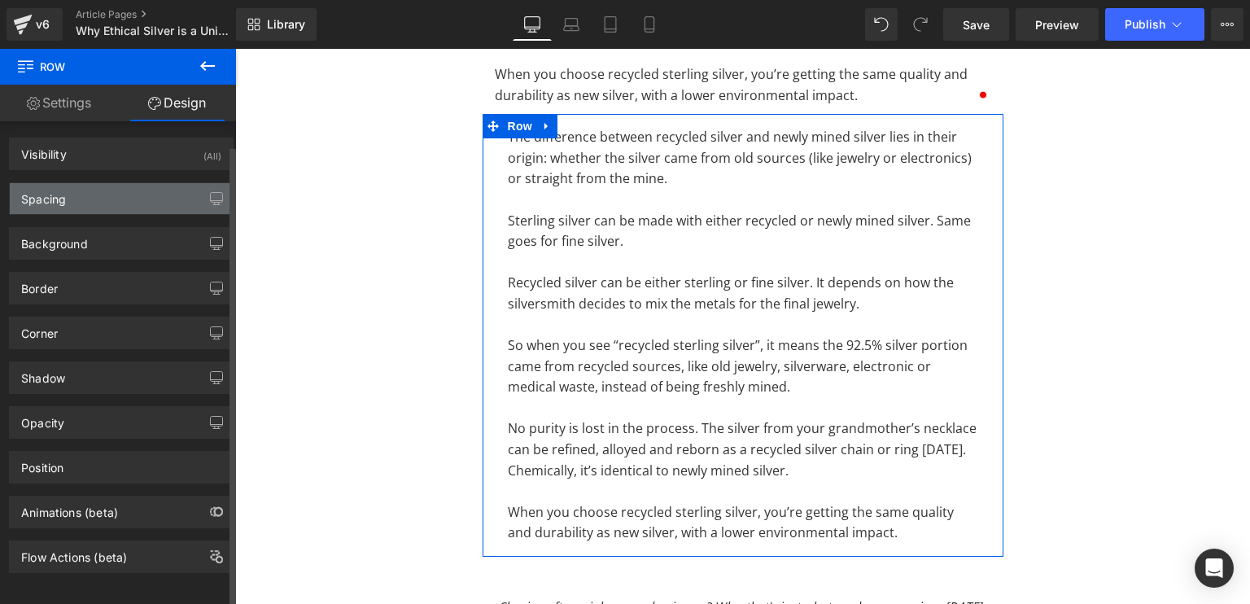
scroll to position [11, 0]
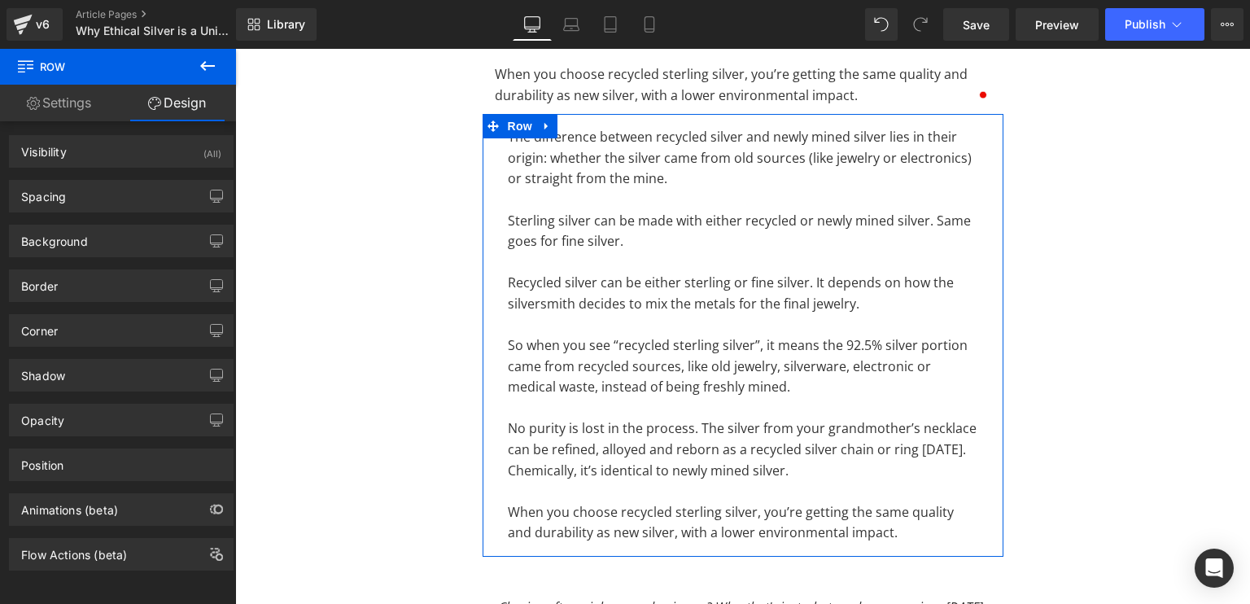
click at [42, 100] on link "Settings" at bounding box center [59, 103] width 118 height 37
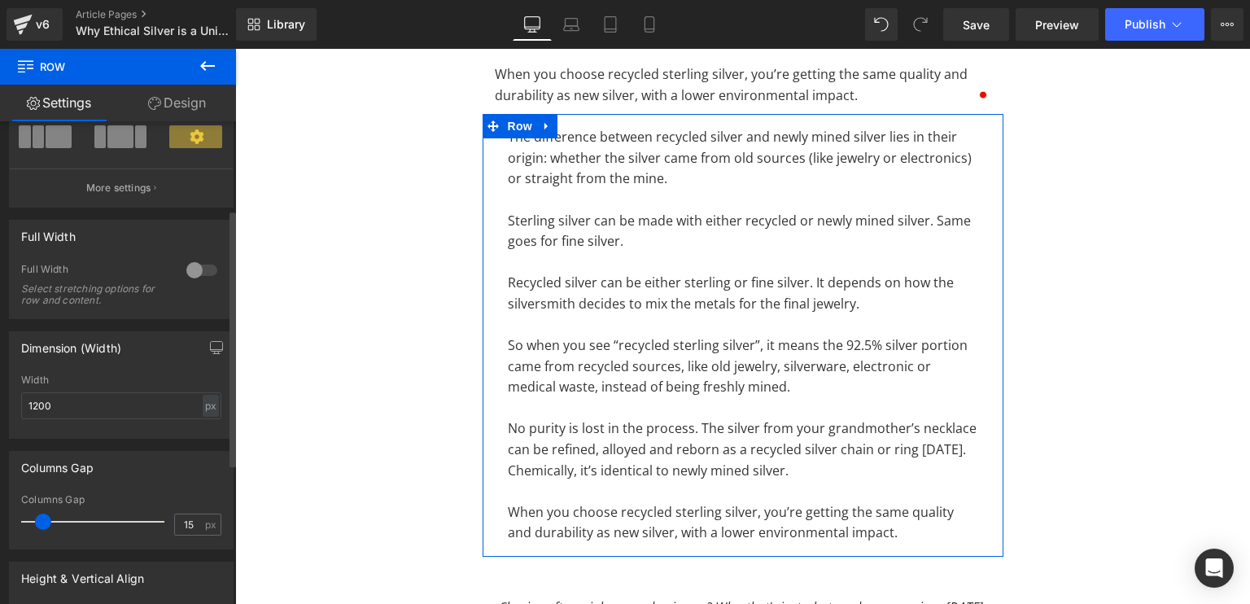
scroll to position [166, 0]
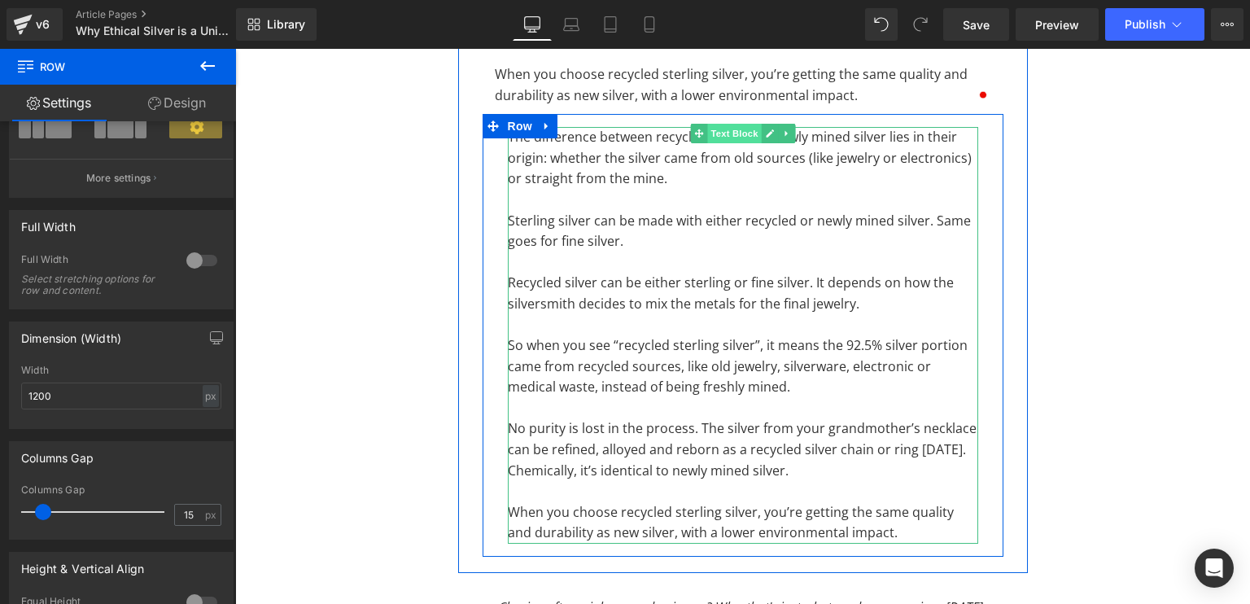
click at [722, 136] on span "Text Block" at bounding box center [734, 134] width 54 height 20
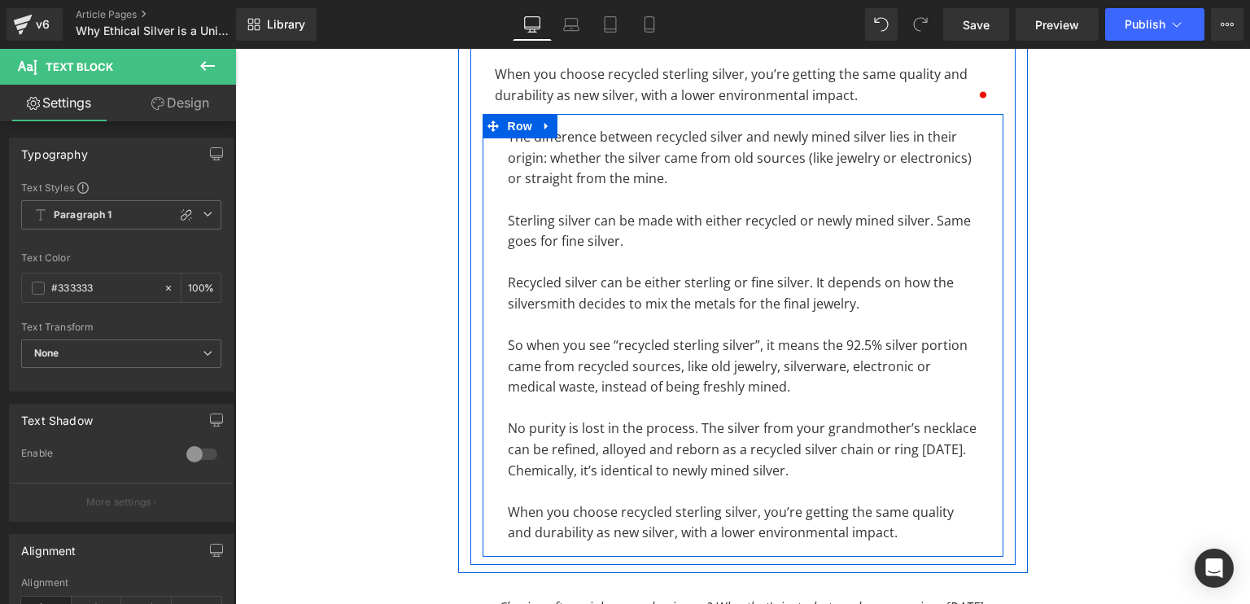
click at [504, 126] on span "Row" at bounding box center [520, 126] width 33 height 24
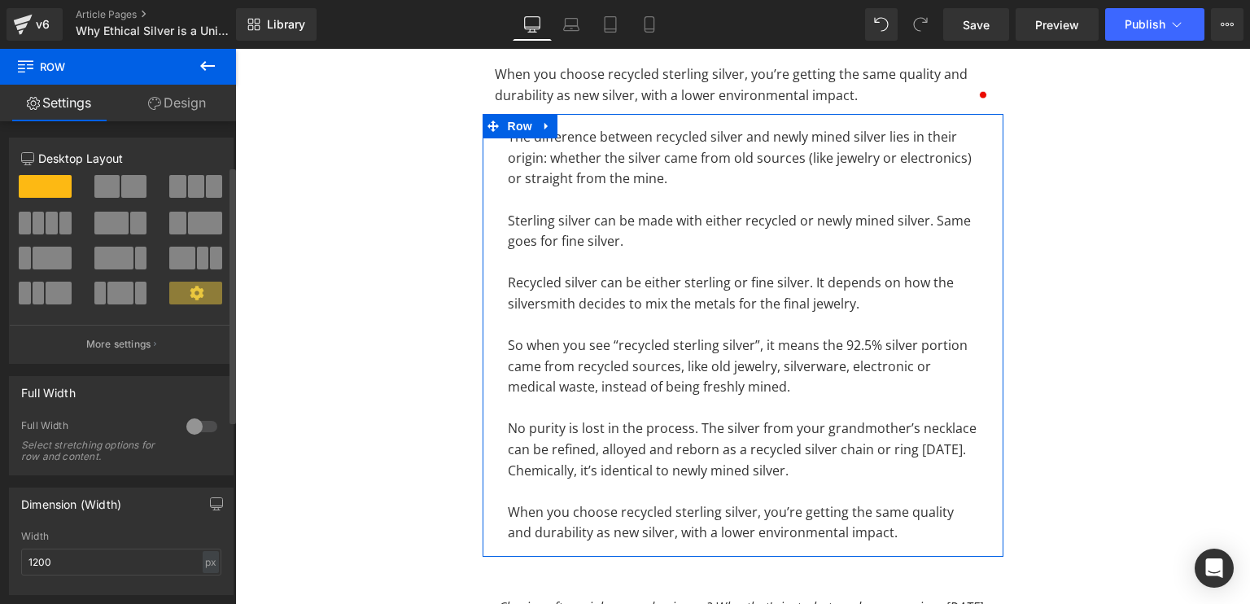
scroll to position [161, 0]
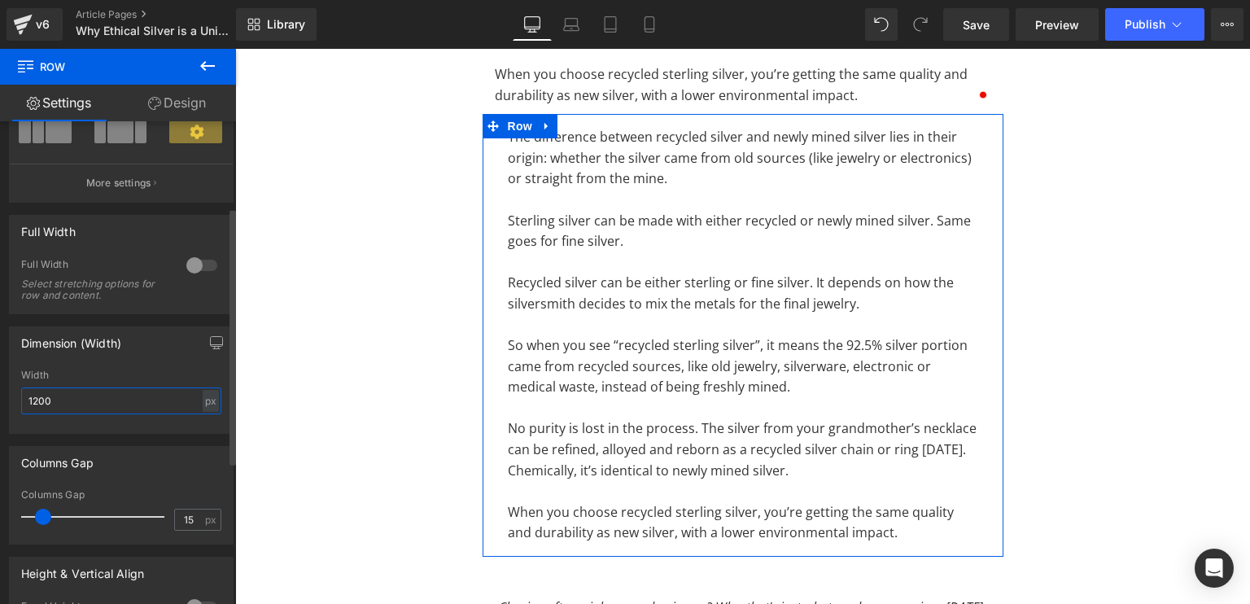
drag, startPoint x: 85, startPoint y: 393, endPoint x: 0, endPoint y: 392, distance: 84.7
click at [0, 392] on div "Dimension (Width) 1200px Width 1200 px % px" at bounding box center [121, 374] width 243 height 120
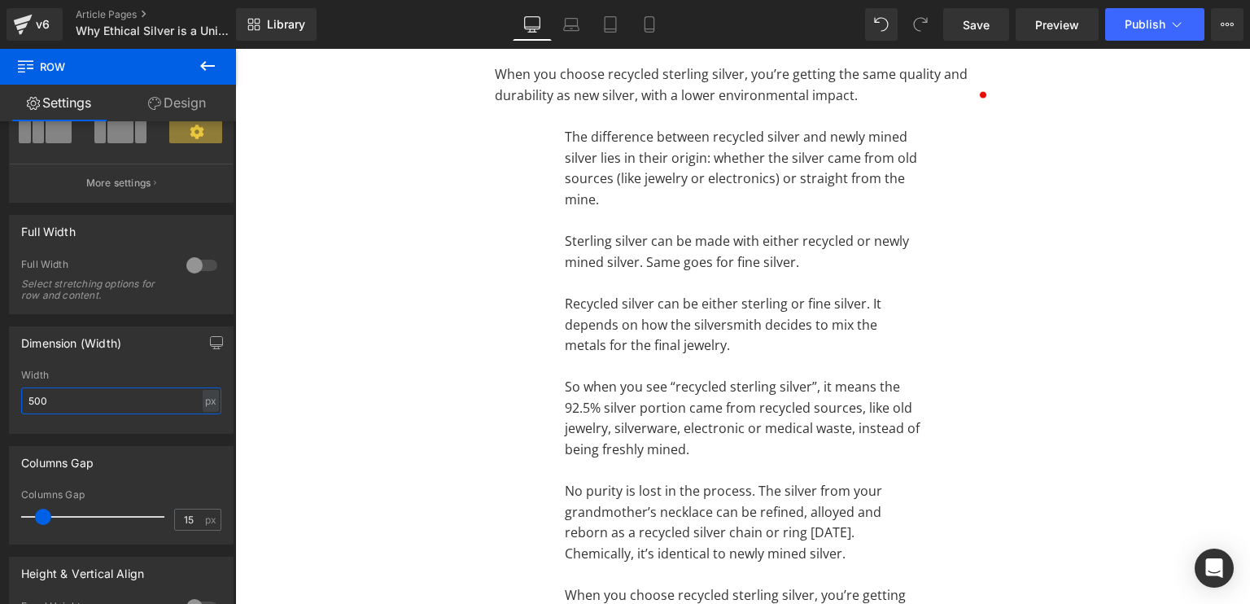
type input "500"
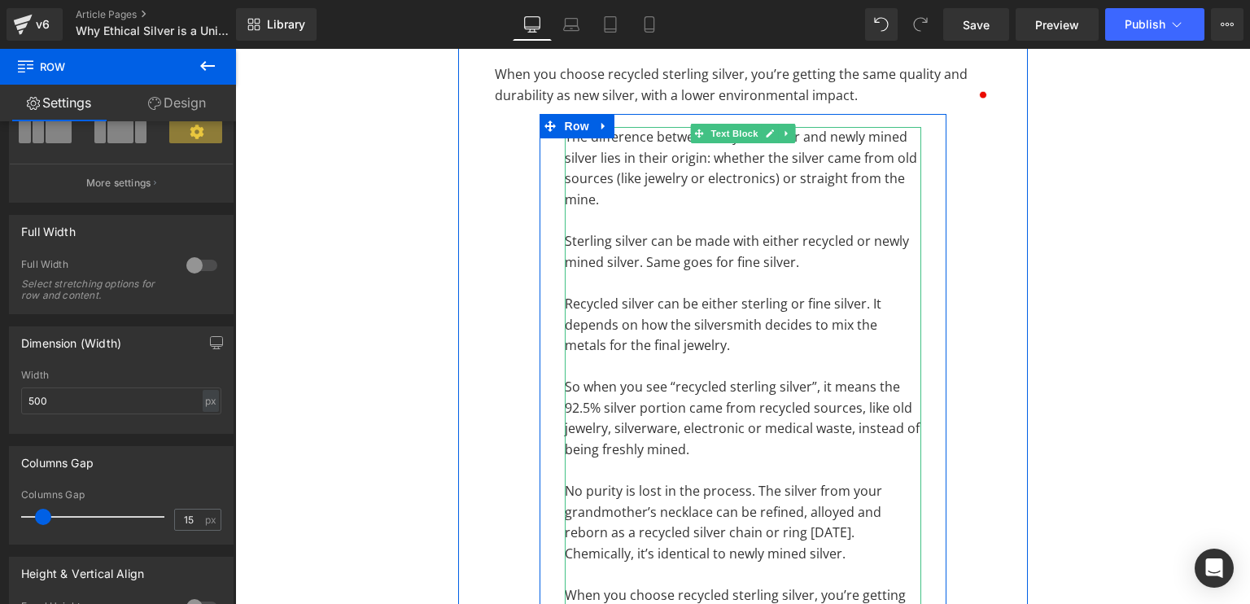
click at [768, 189] on p "The difference between recycled silver and newly mined silver lies in their ori…" at bounding box center [743, 168] width 357 height 83
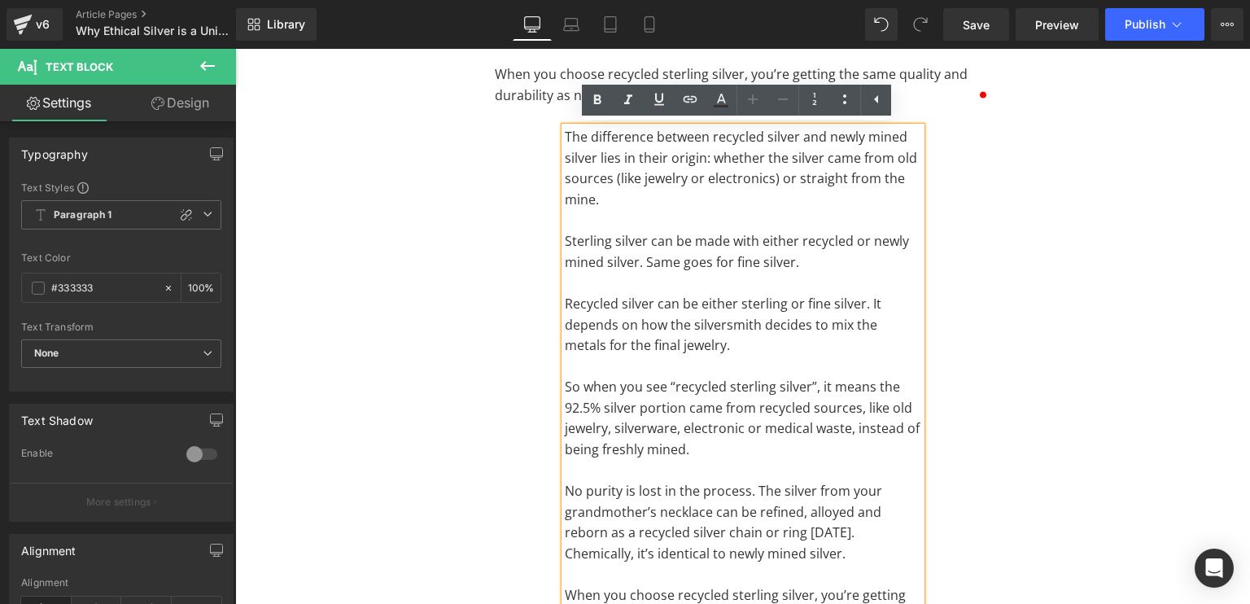
click at [746, 188] on p "The difference between recycled silver and newly mined silver lies in their ori…" at bounding box center [743, 168] width 357 height 83
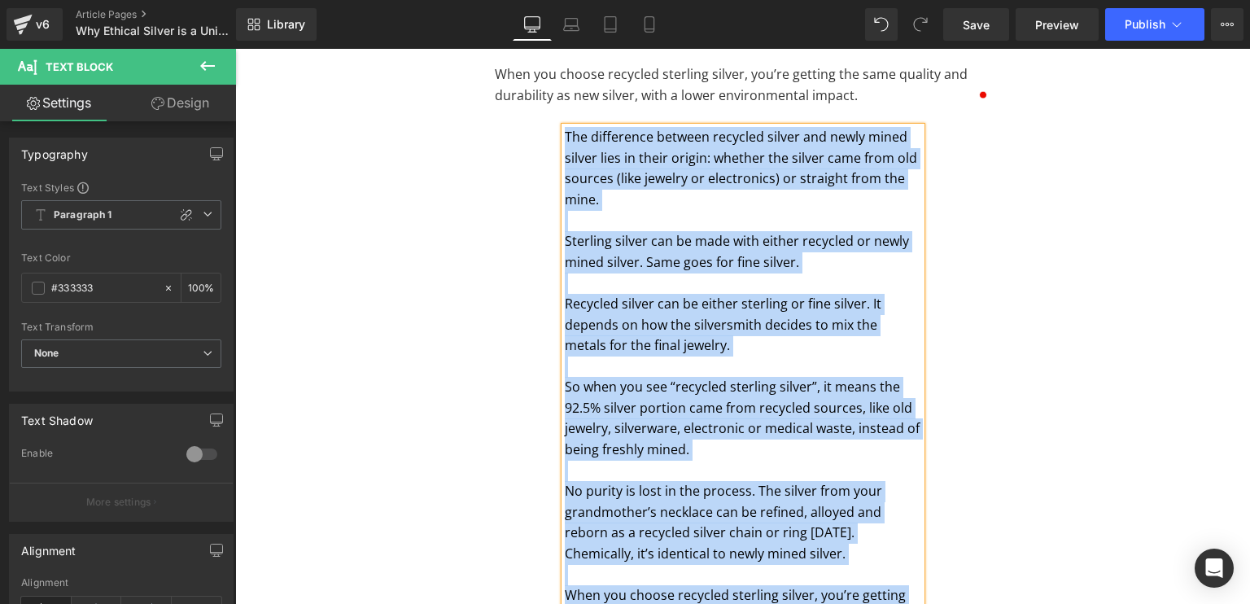
paste div "To enrich screen reader interactions, please activate Accessibility in Grammarl…"
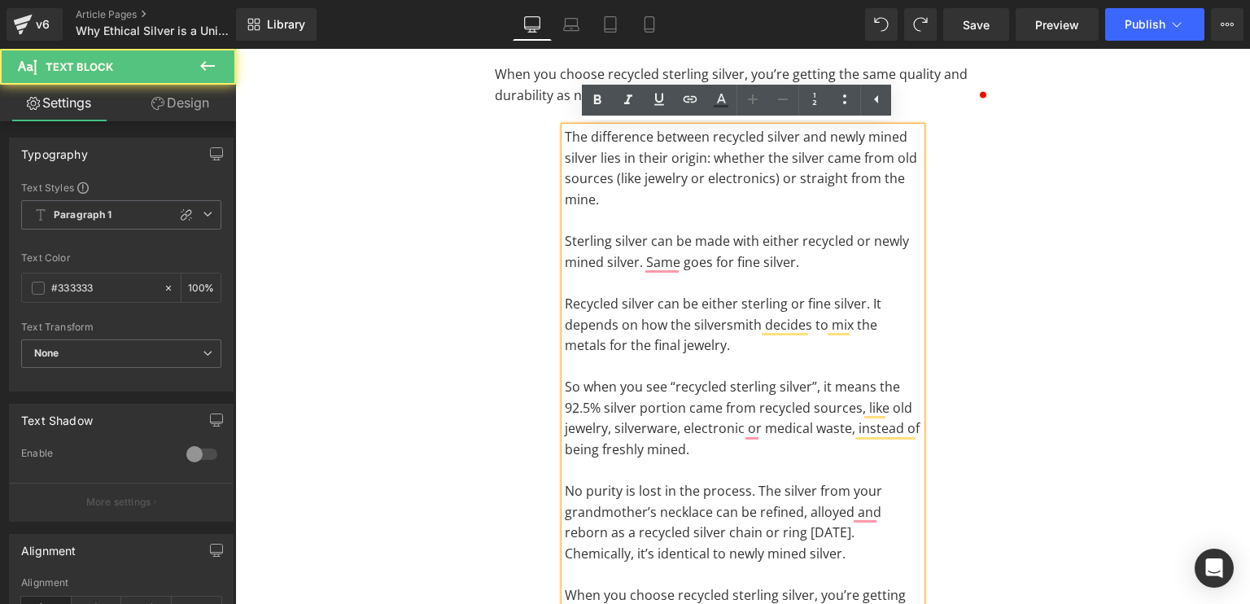
scroll to position [1318, 0]
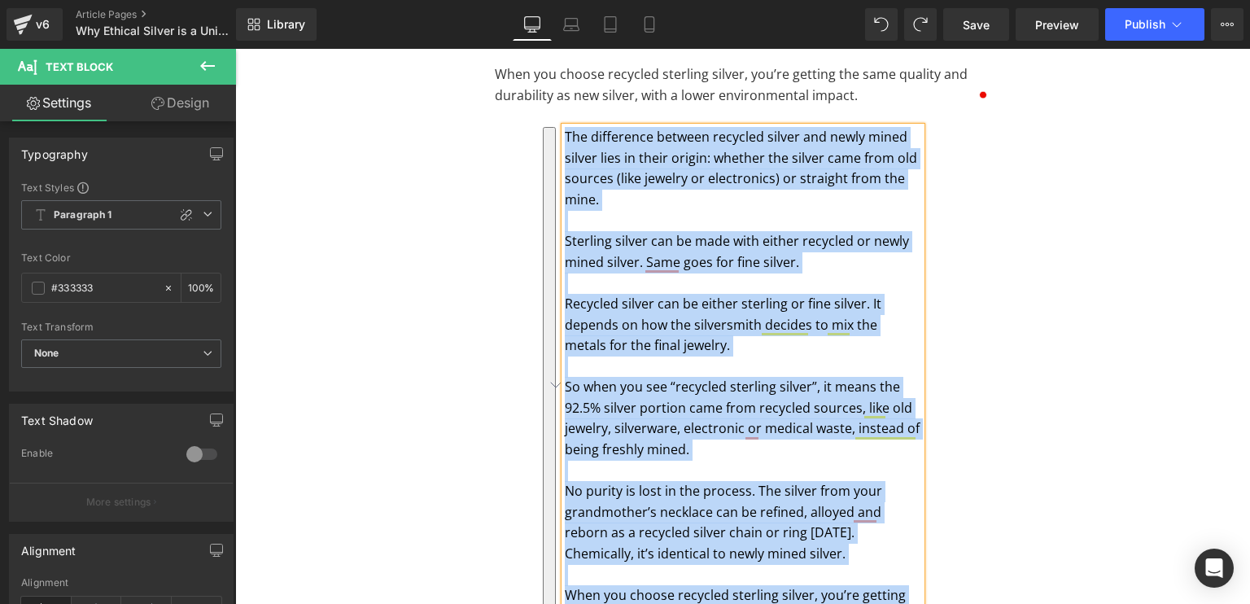
click at [776, 218] on p "To enrich screen reader interactions, please activate Accessibility in Grammarl…" at bounding box center [743, 221] width 357 height 21
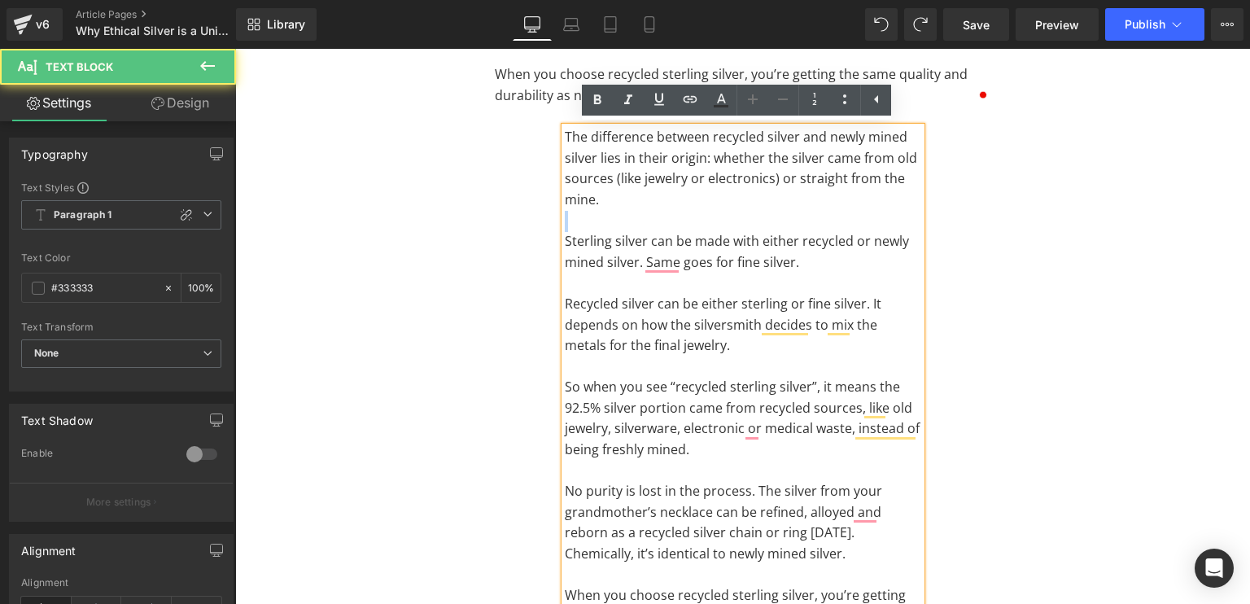
click at [776, 218] on p "To enrich screen reader interactions, please activate Accessibility in Grammarl…" at bounding box center [743, 221] width 357 height 21
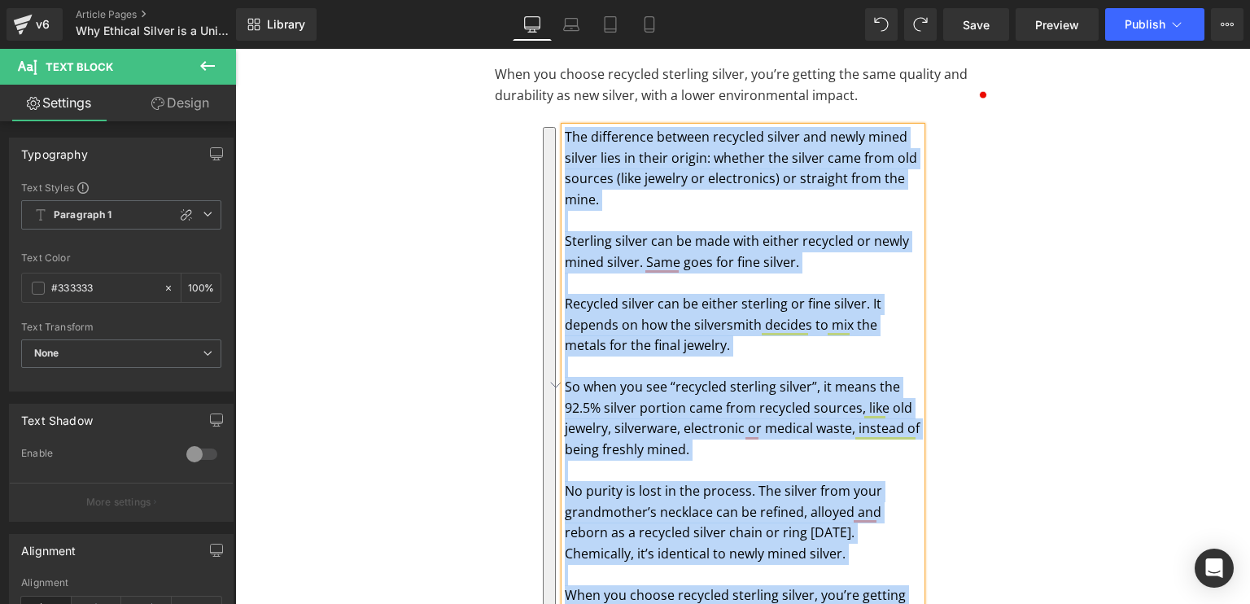
paste div "To enrich screen reader interactions, please activate Accessibility in Grammarl…"
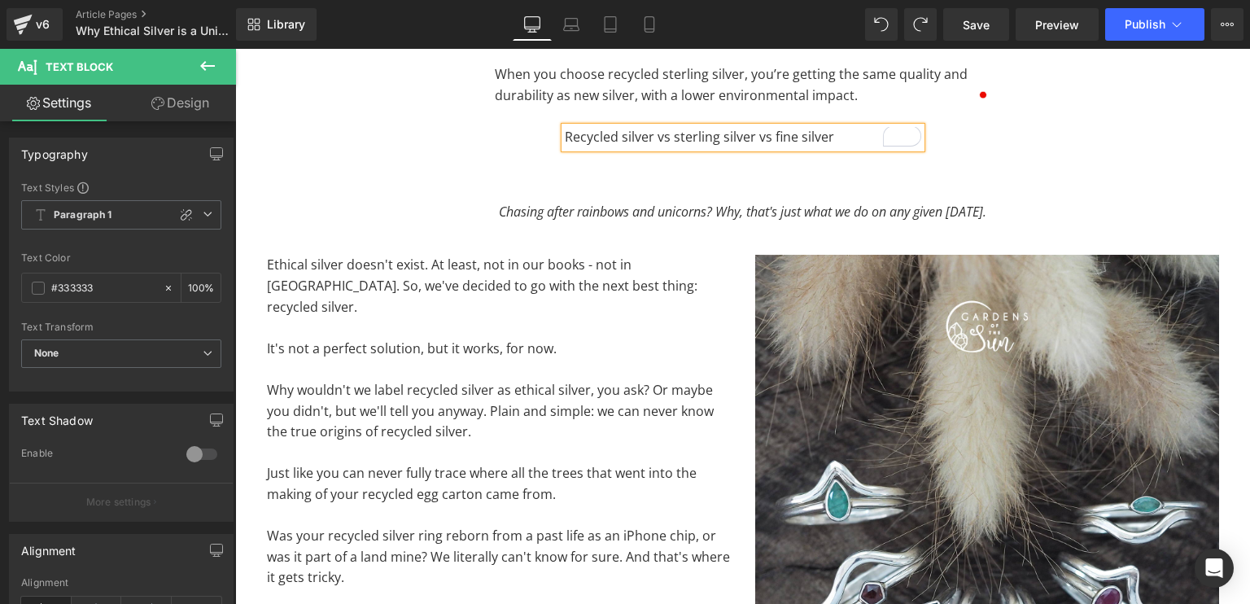
drag, startPoint x: 832, startPoint y: 133, endPoint x: 543, endPoint y: 152, distance: 289.6
click at [543, 152] on div "Recycled silver vs sterling silver vs fine silver Text Block Row" at bounding box center [743, 137] width 407 height 47
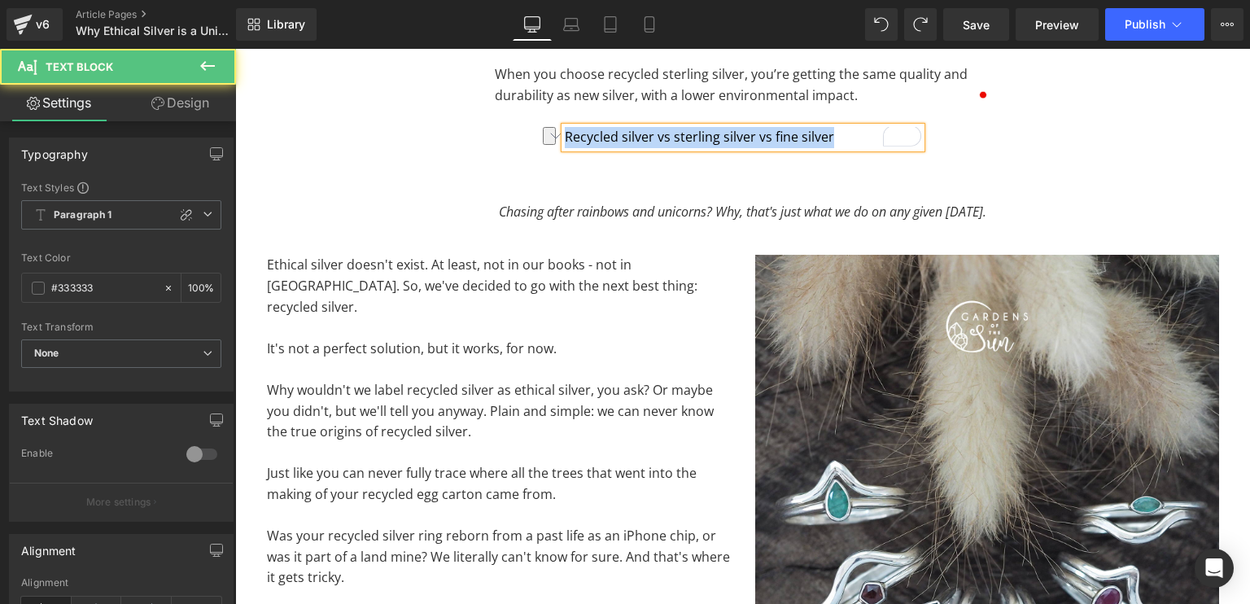
click at [827, 136] on p "Recycled silver vs sterling silver vs fine silver" at bounding box center [743, 137] width 357 height 21
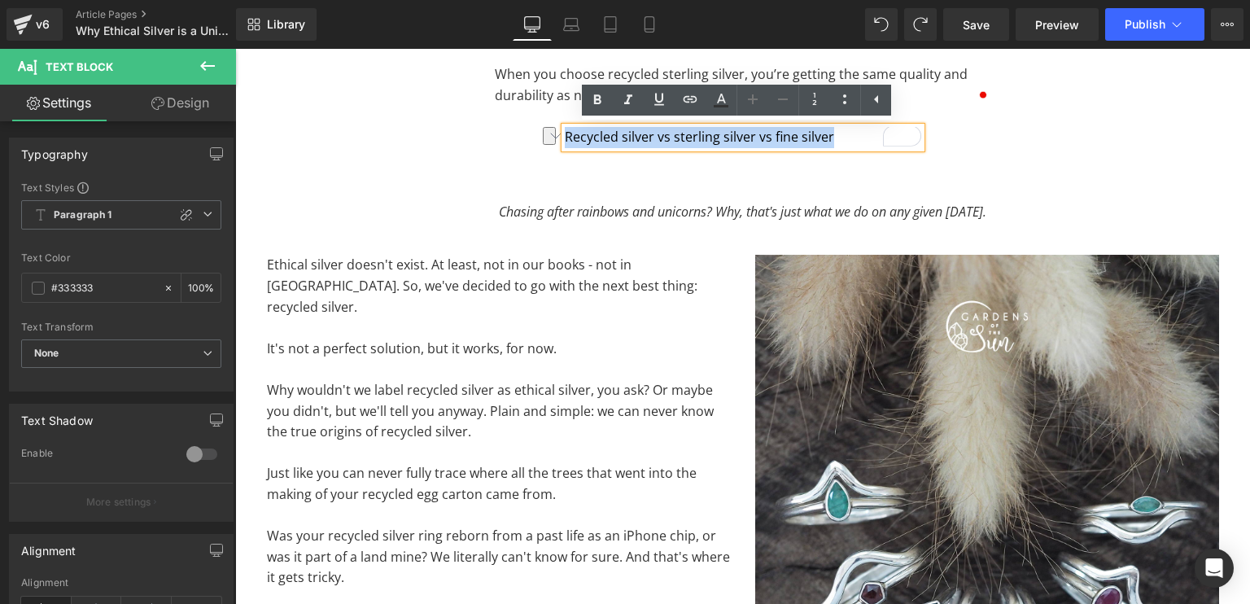
drag, startPoint x: 827, startPoint y: 136, endPoint x: 558, endPoint y: 142, distance: 269.5
click at [565, 142] on p "Recycled silver vs sterling silver vs fine silver" at bounding box center [743, 137] width 357 height 21
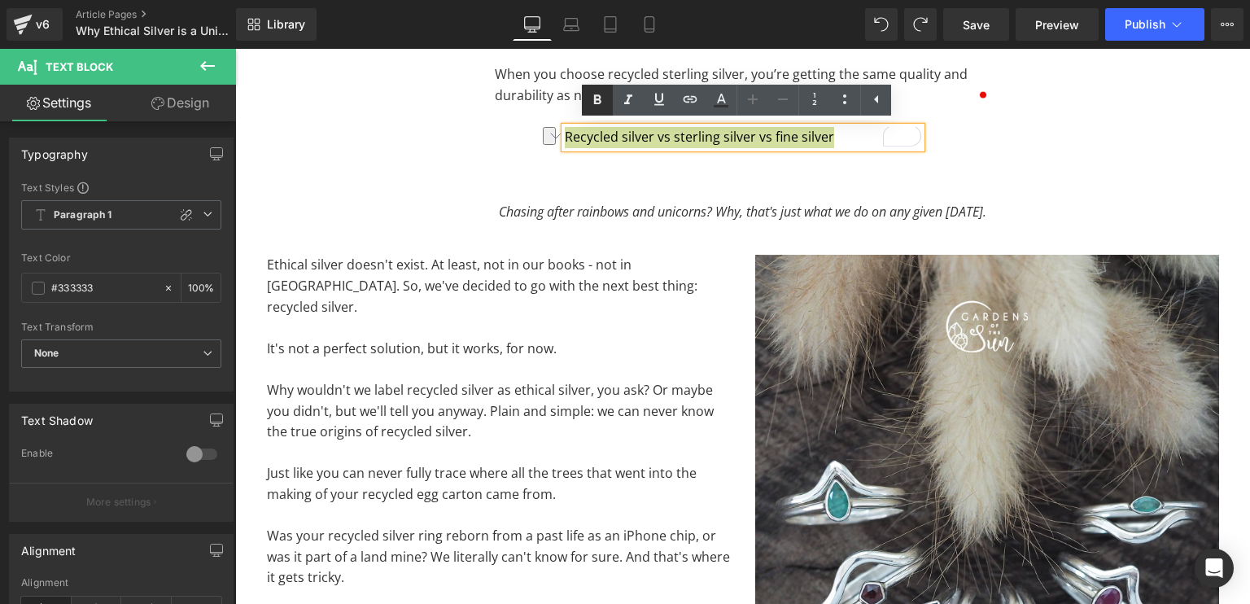
click at [594, 98] on icon at bounding box center [597, 100] width 7 height 10
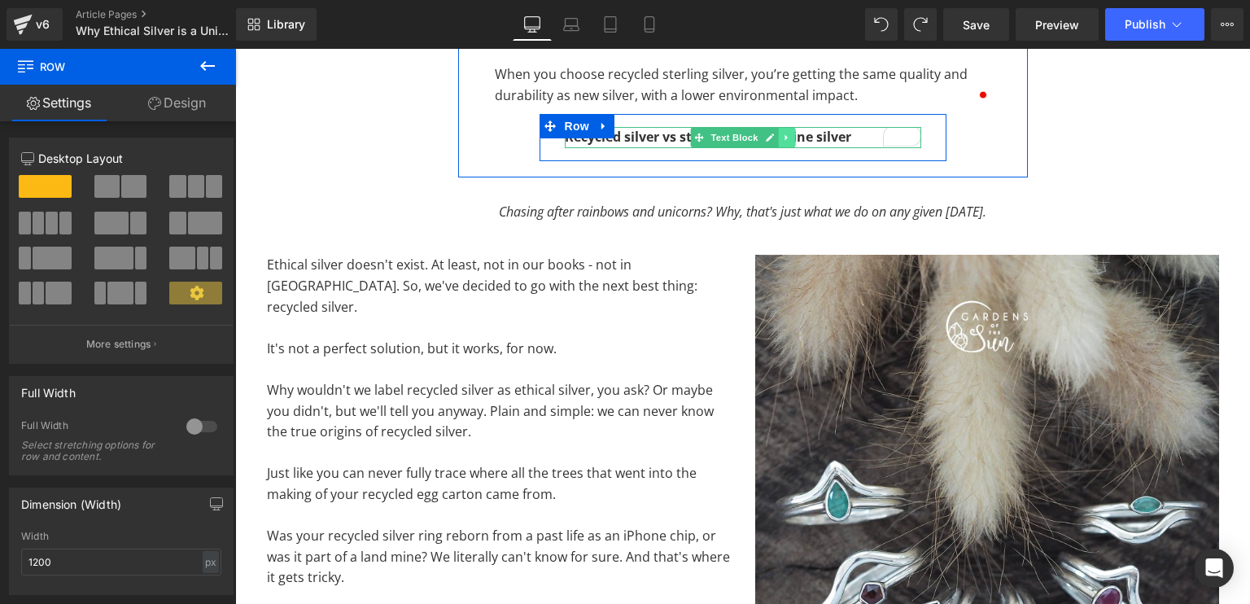
click at [785, 139] on icon at bounding box center [786, 138] width 2 height 6
click at [774, 139] on icon at bounding box center [777, 138] width 9 height 10
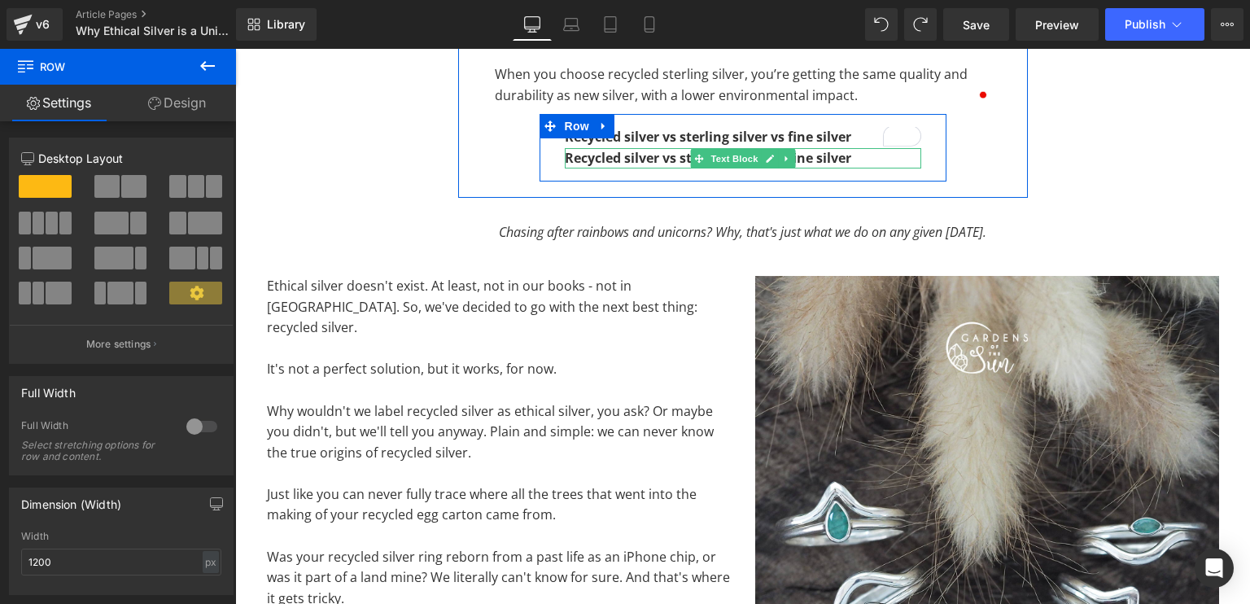
click at [874, 159] on p "Recycled silver vs sterling silver vs fine silver" at bounding box center [743, 158] width 357 height 21
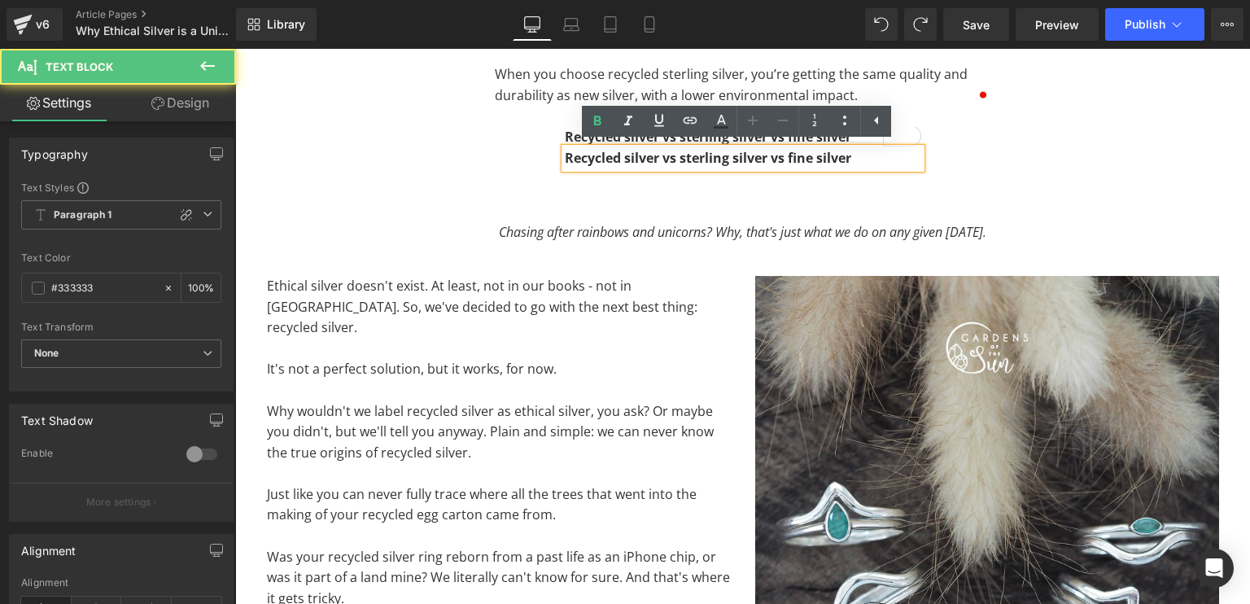
click at [868, 156] on p "Recycled silver vs sterling silver vs fine silver" at bounding box center [743, 158] width 357 height 21
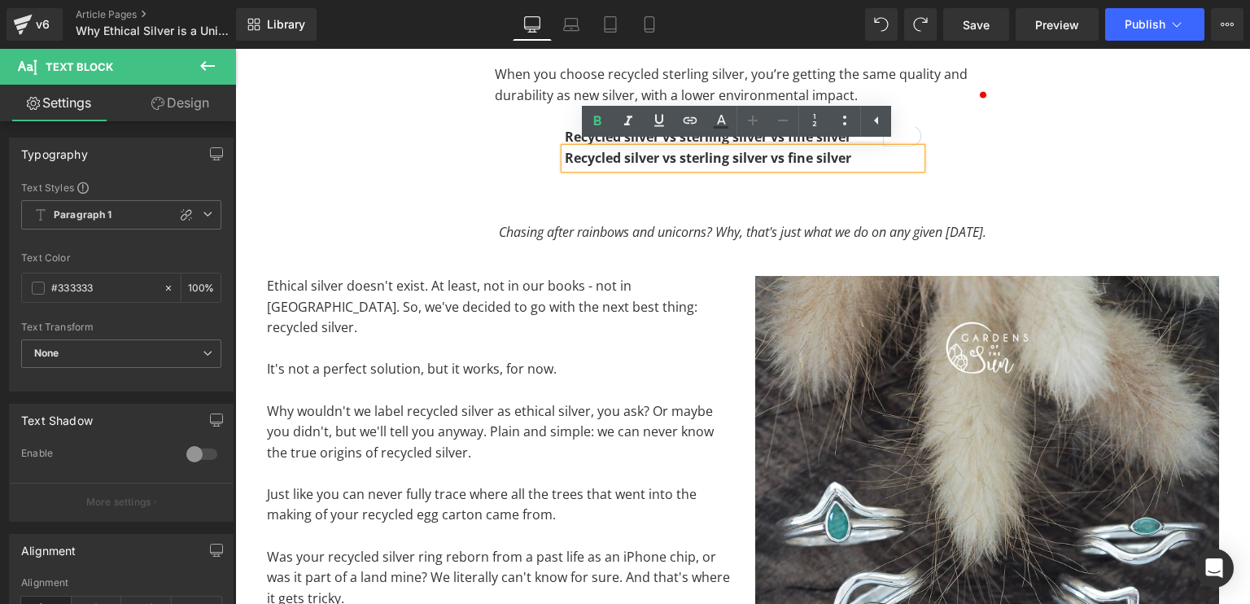
click at [866, 160] on p "Recycled silver vs sterling silver vs fine silver" at bounding box center [743, 158] width 357 height 21
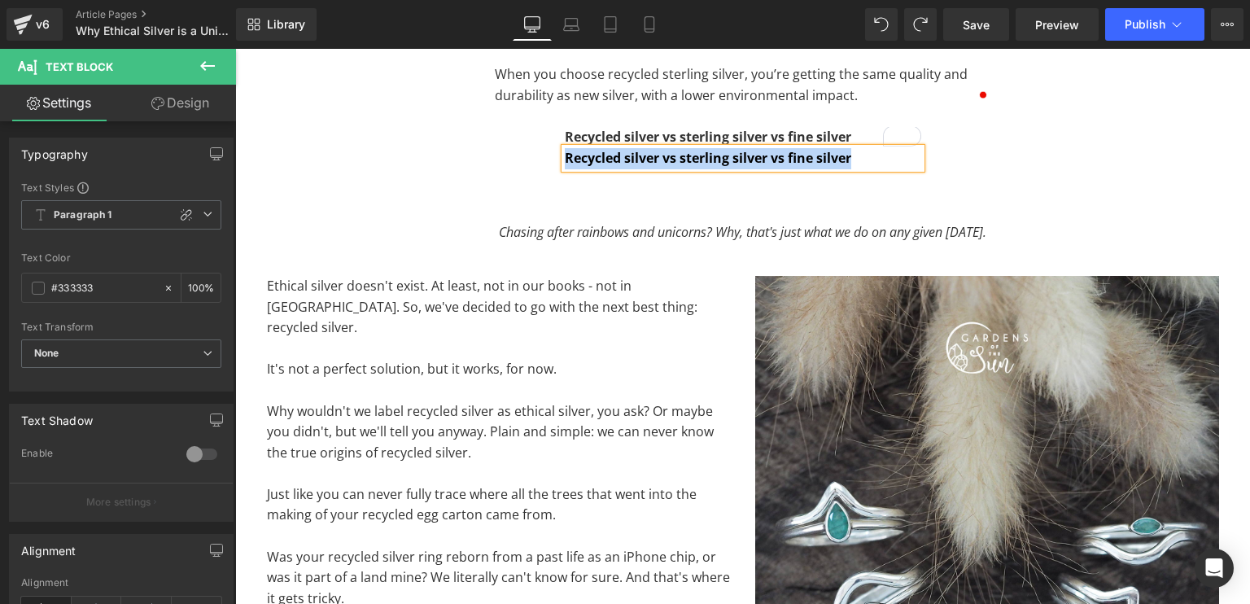
paste div "To enrich screen reader interactions, please activate Accessibility in Grammarl…"
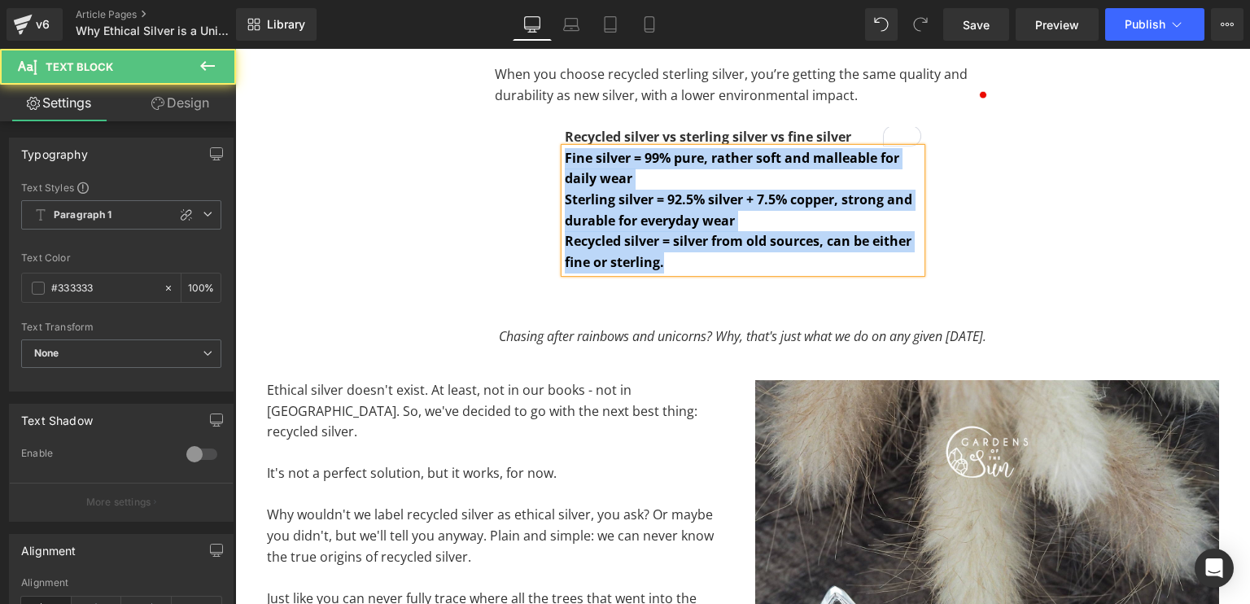
click at [742, 248] on b "Recycled silver = silver from old sources, can be either fine or sterling." at bounding box center [738, 251] width 347 height 39
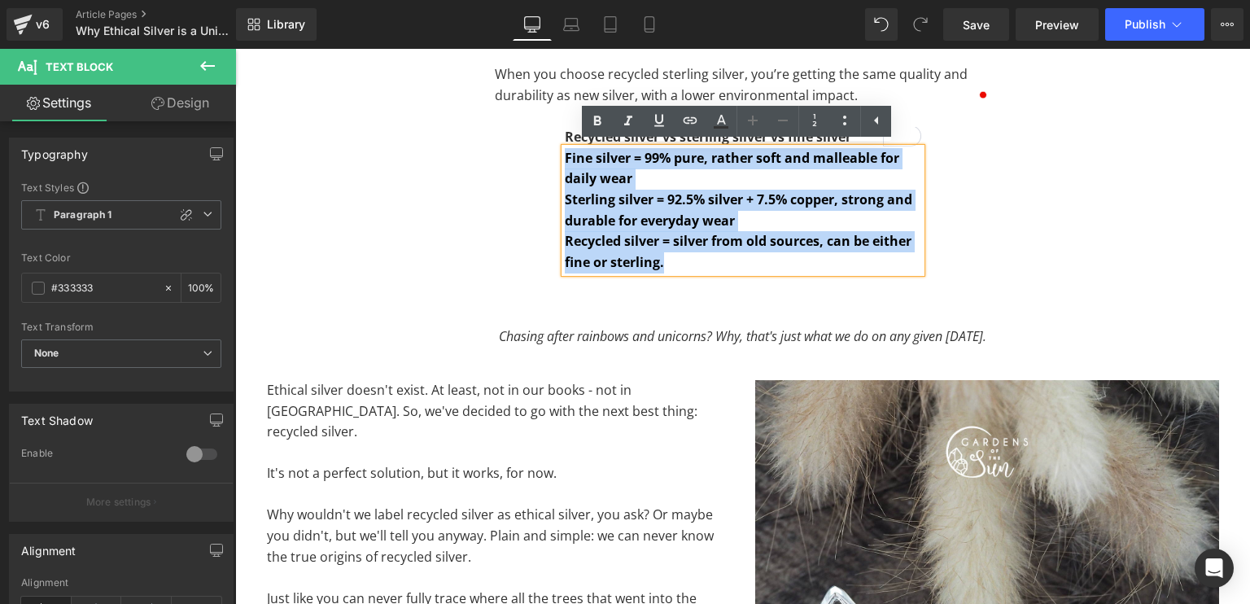
drag, startPoint x: 708, startPoint y: 261, endPoint x: 519, endPoint y: 162, distance: 214.1
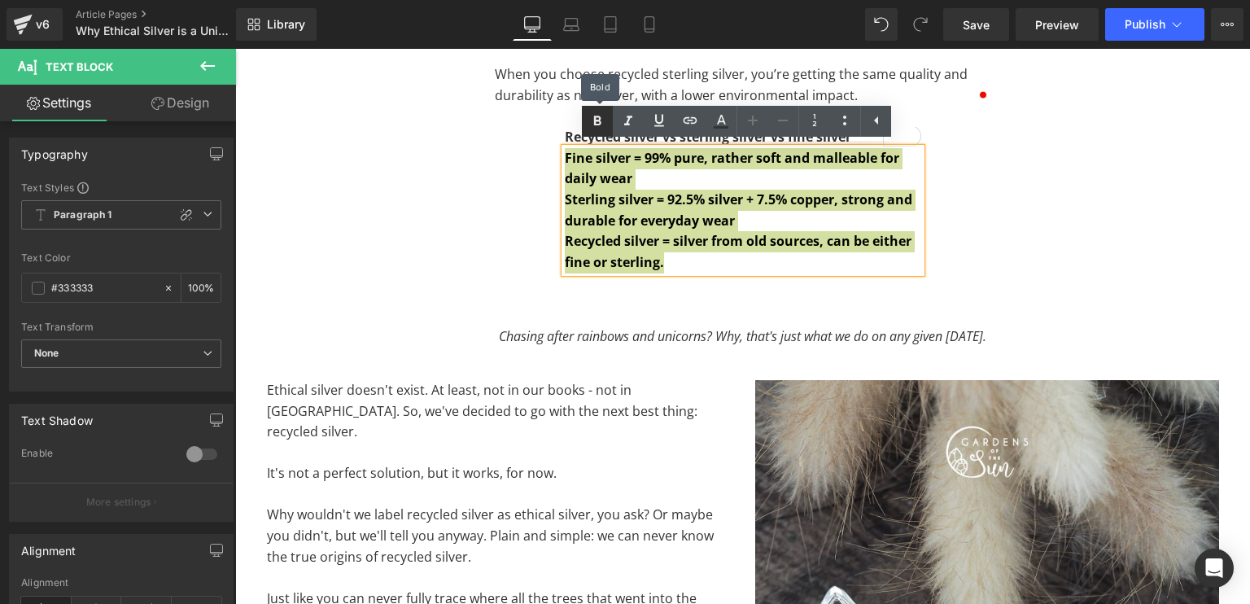
click at [602, 120] on icon at bounding box center [598, 122] width 20 height 20
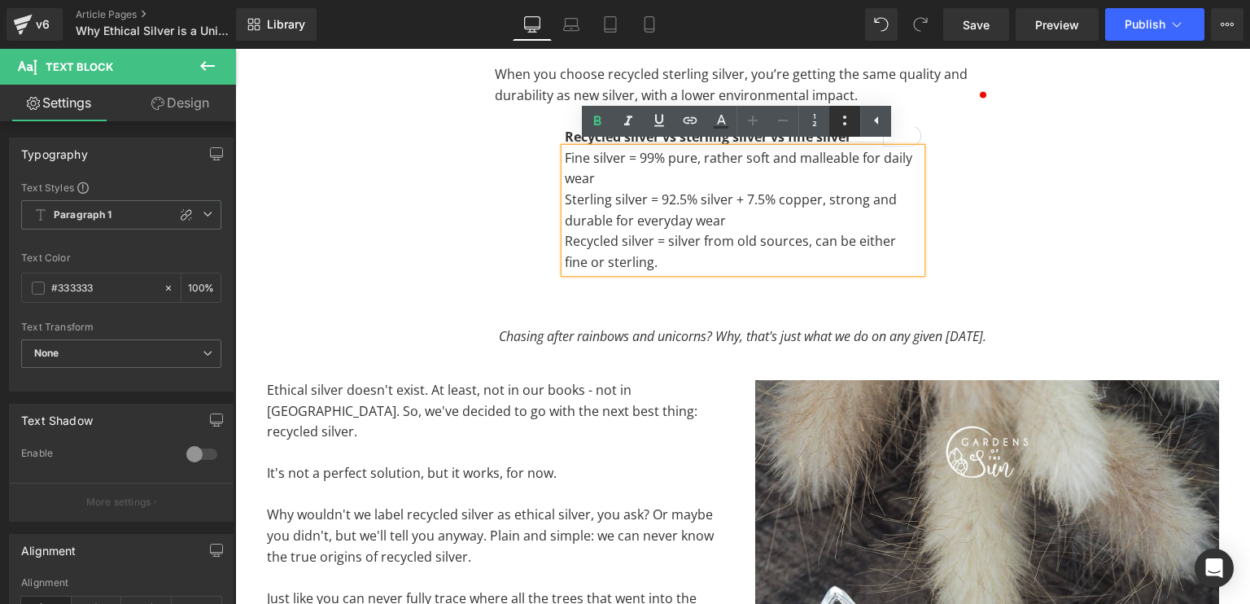
click at [856, 124] on link at bounding box center [845, 121] width 31 height 31
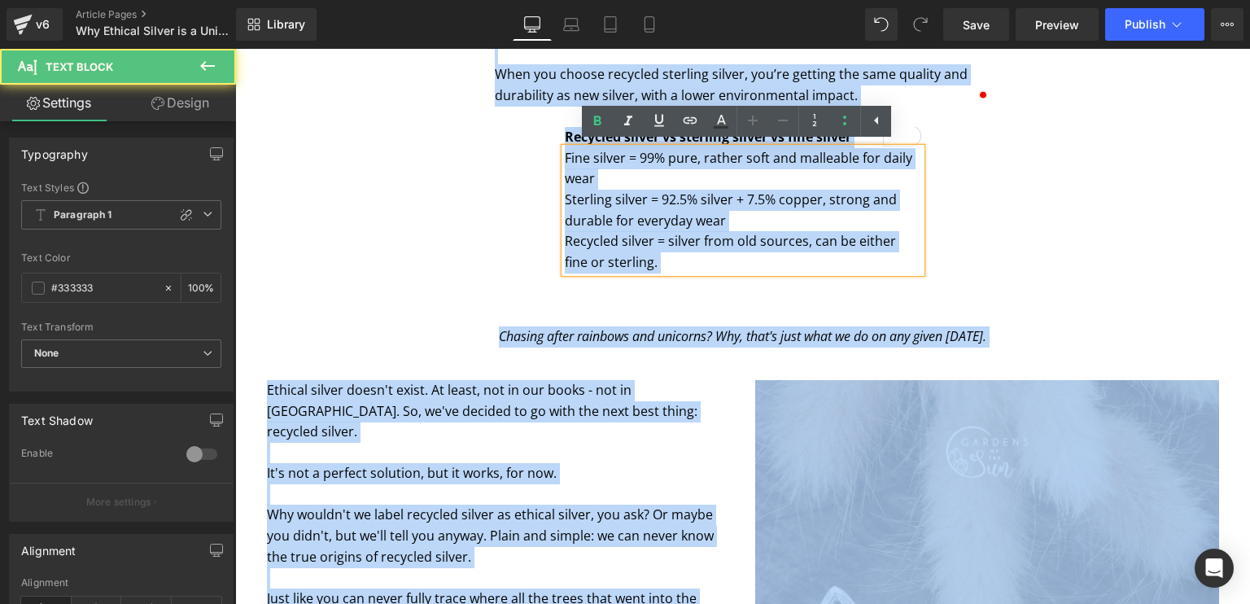
click at [783, 218] on p "Sterling silver = 92.5% silver + 7.5% copper, strong and durable for everyday w…" at bounding box center [743, 211] width 357 height 42
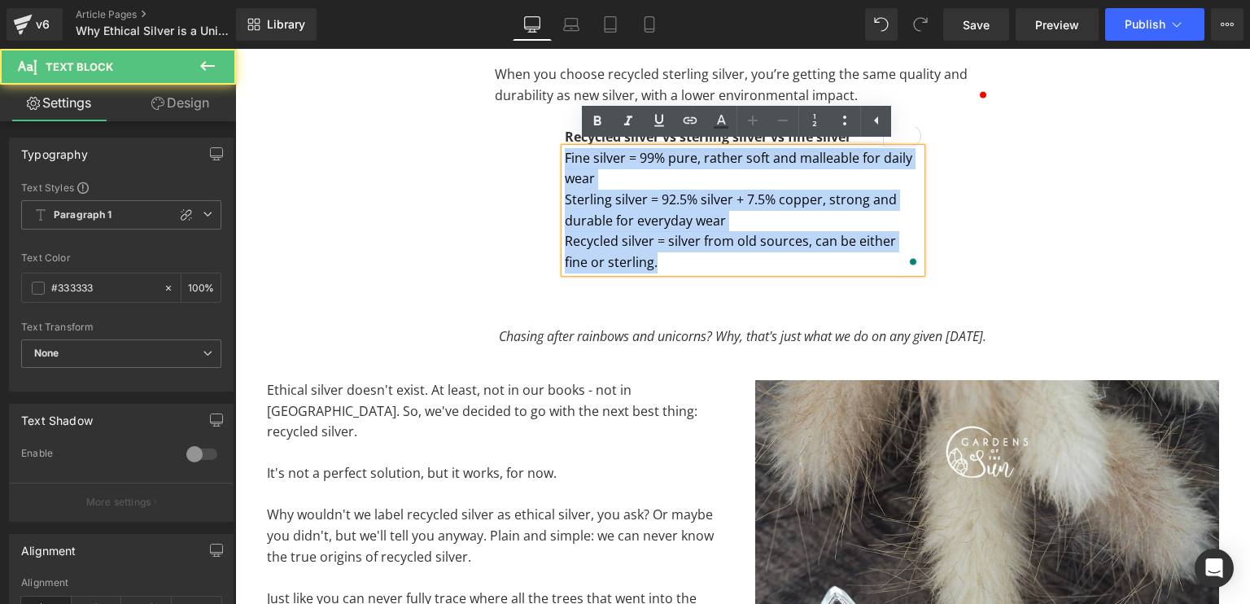
drag, startPoint x: 674, startPoint y: 262, endPoint x: 547, endPoint y: 157, distance: 164.8
click at [553, 157] on div "Recycled silver vs sterling silver vs fine silver Text Block Fine silver = 99% …" at bounding box center [743, 200] width 381 height 146
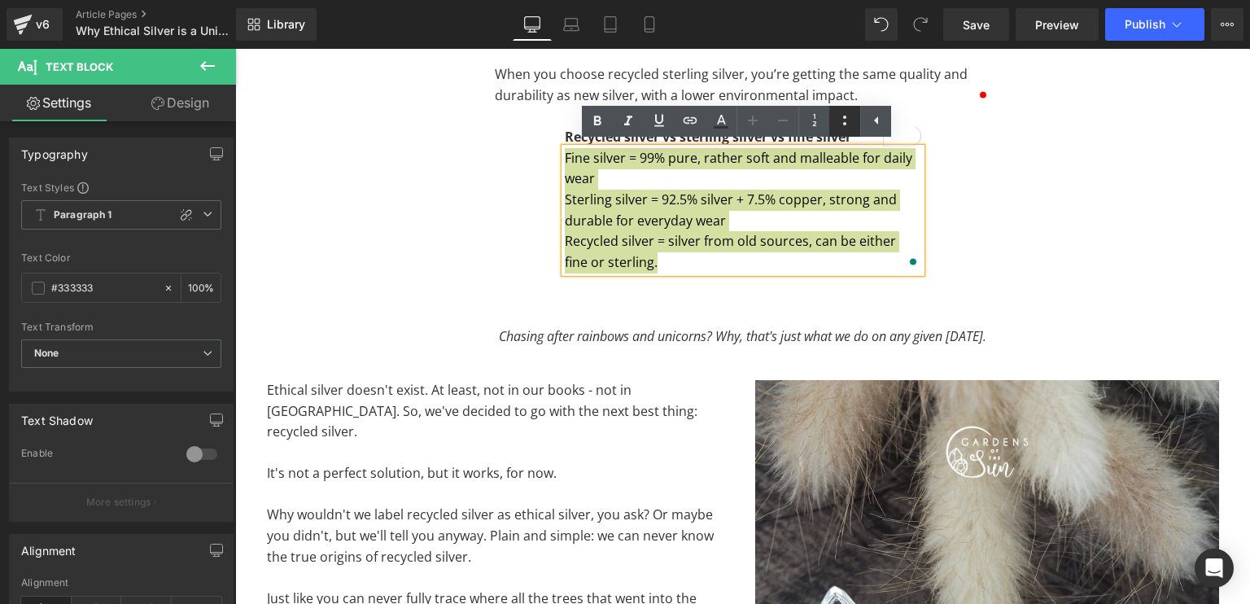
click at [850, 116] on icon at bounding box center [845, 121] width 20 height 20
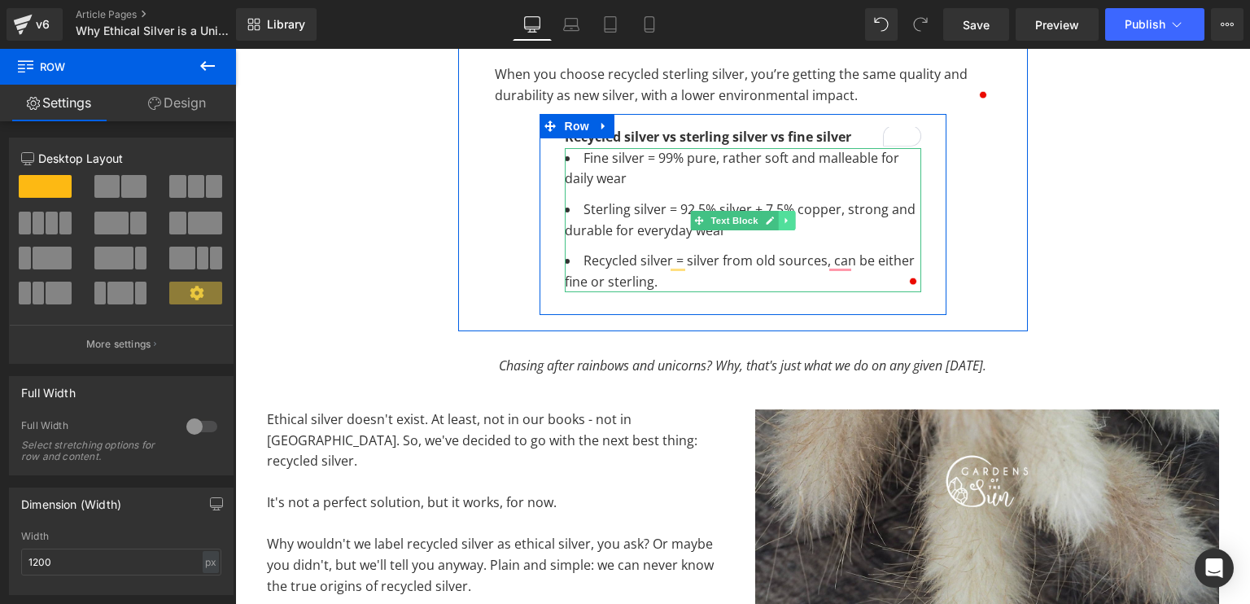
click at [782, 222] on icon at bounding box center [786, 221] width 9 height 10
click at [777, 222] on icon at bounding box center [777, 220] width 9 height 9
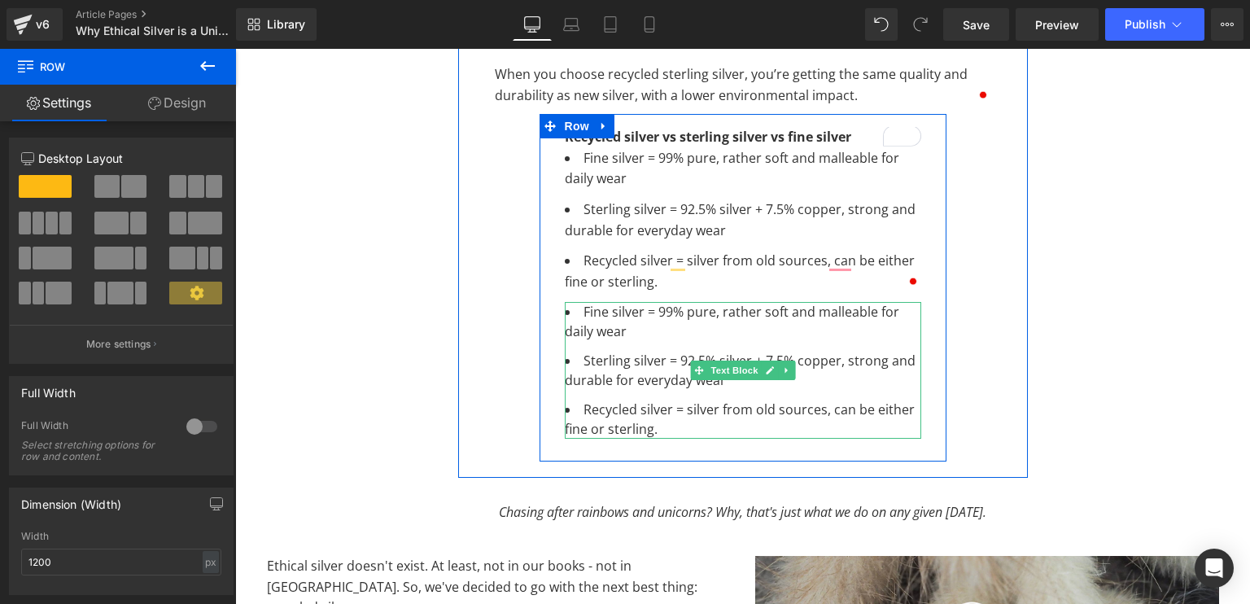
click at [663, 427] on li "Recycled silver = silver from old sources, can be either fine or sterling." at bounding box center [743, 419] width 357 height 39
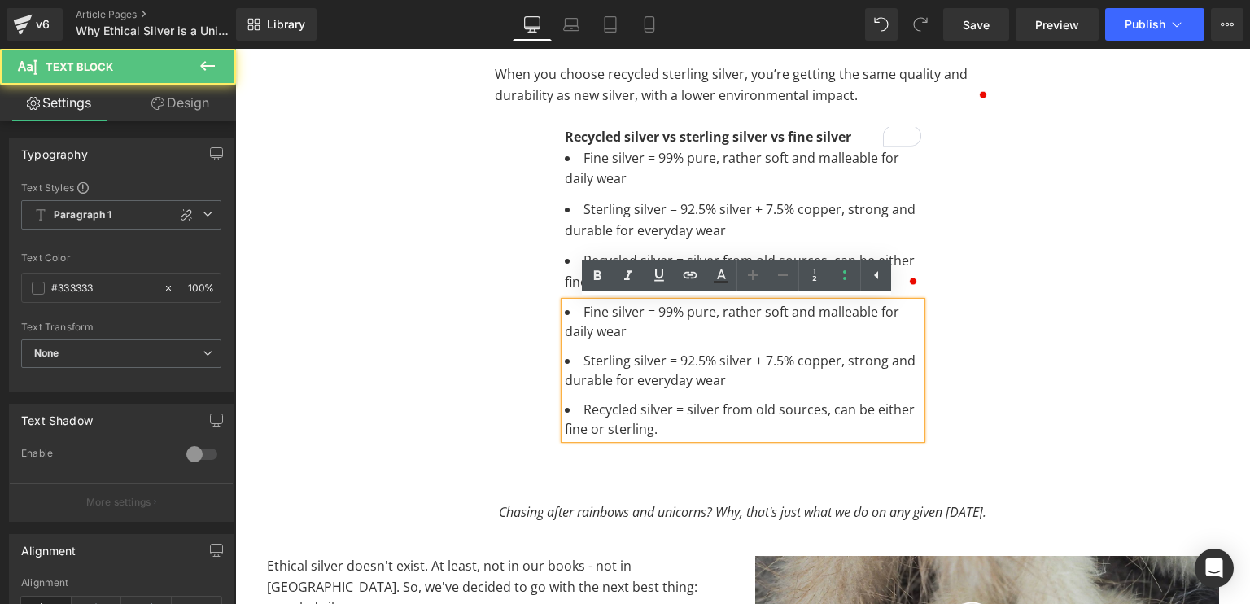
click at [661, 430] on li "Recycled silver = silver from old sources, can be either fine or sterling." at bounding box center [743, 419] width 357 height 39
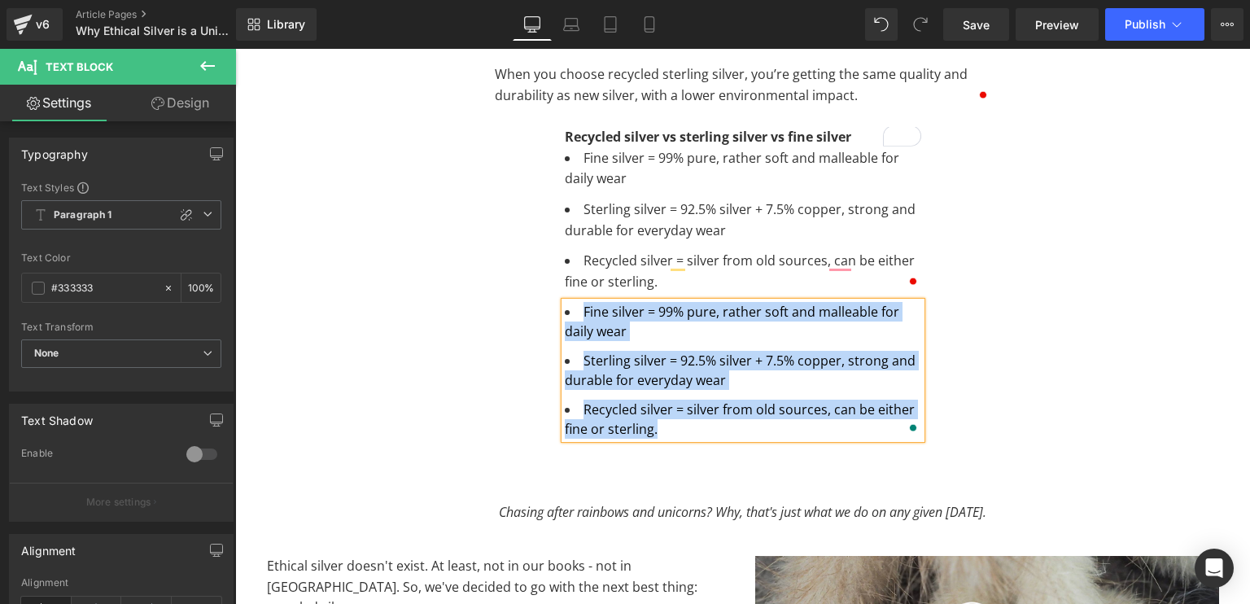
paste div "To enrich screen reader interactions, please activate Accessibility in Grammarl…"
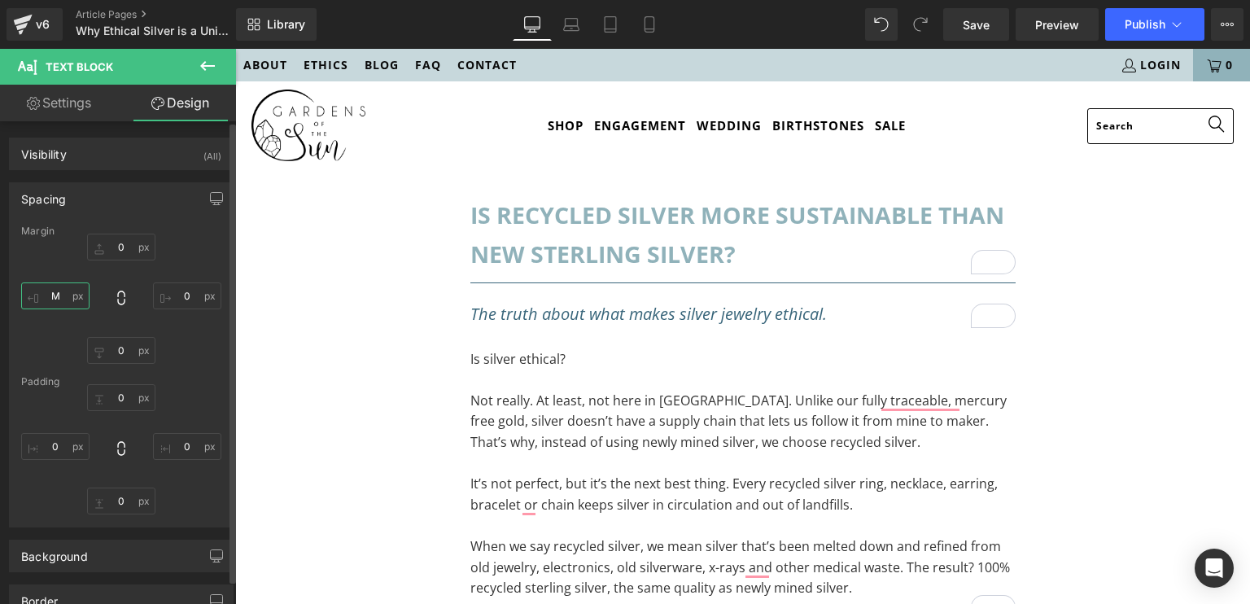
click at [55, 300] on input "M" at bounding box center [55, 295] width 68 height 27
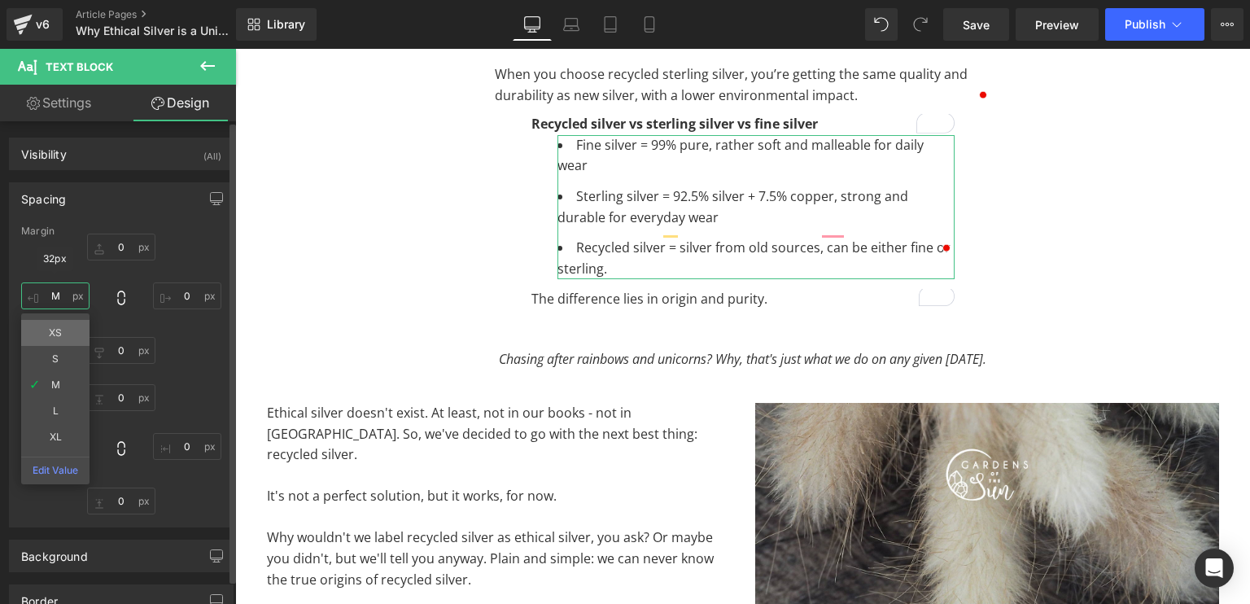
scroll to position [1318, 0]
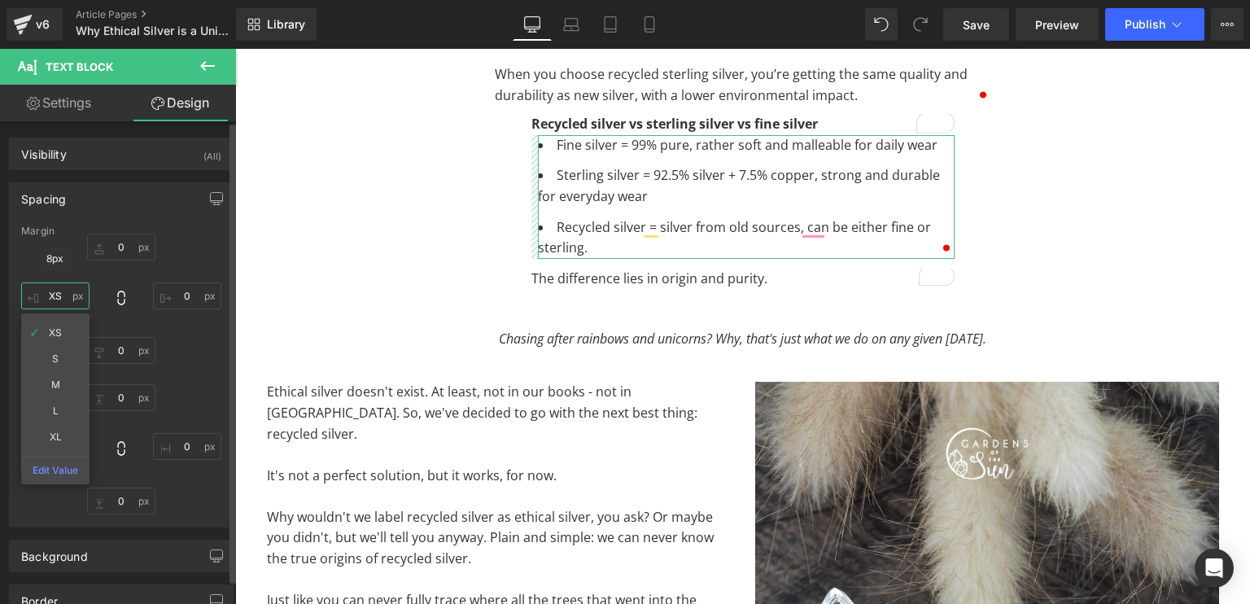
click at [68, 304] on input "XS" at bounding box center [55, 295] width 68 height 27
click at [59, 304] on input "XS" at bounding box center [55, 295] width 68 height 27
type input "S"
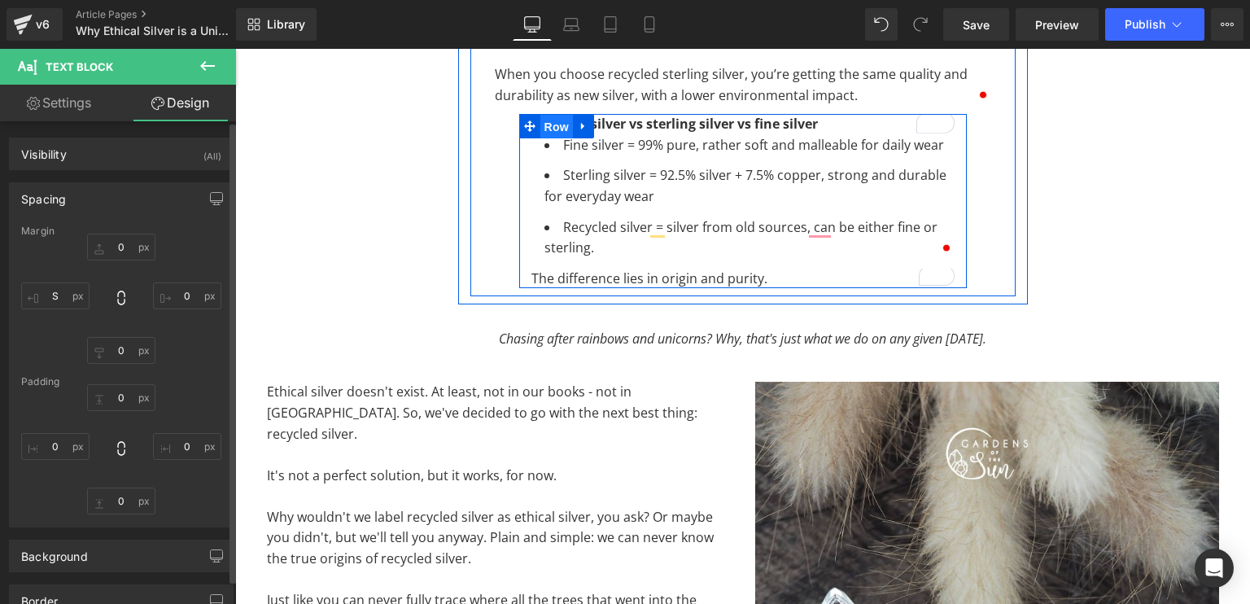
click at [550, 124] on span "Row" at bounding box center [557, 127] width 33 height 24
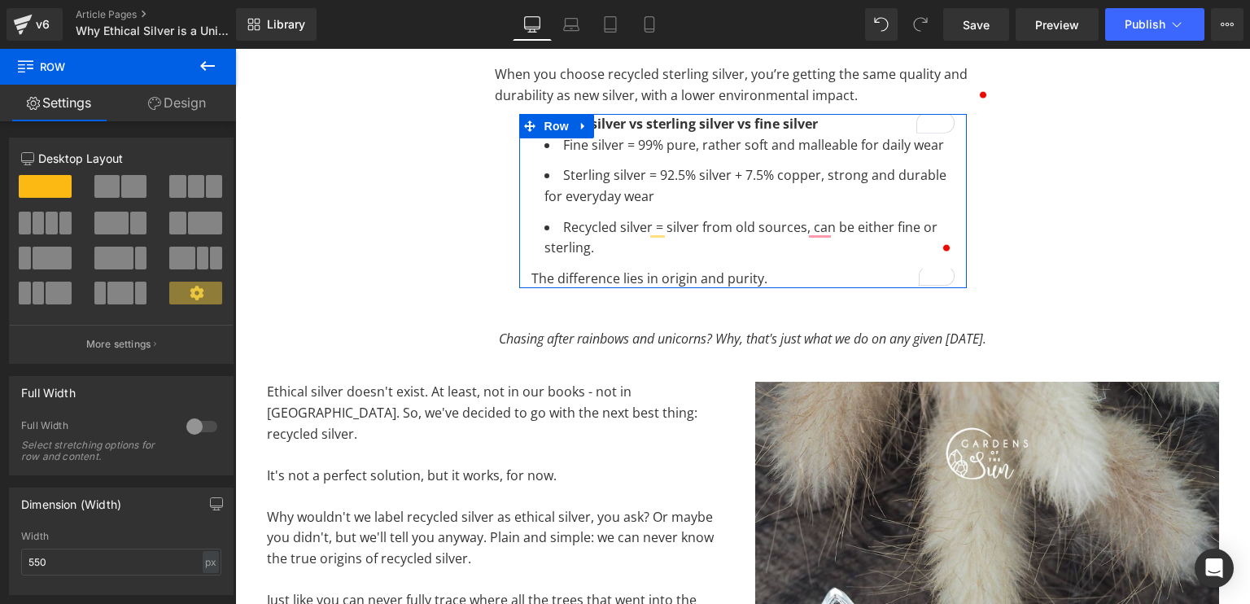
click at [192, 113] on link "Design" at bounding box center [177, 103] width 118 height 37
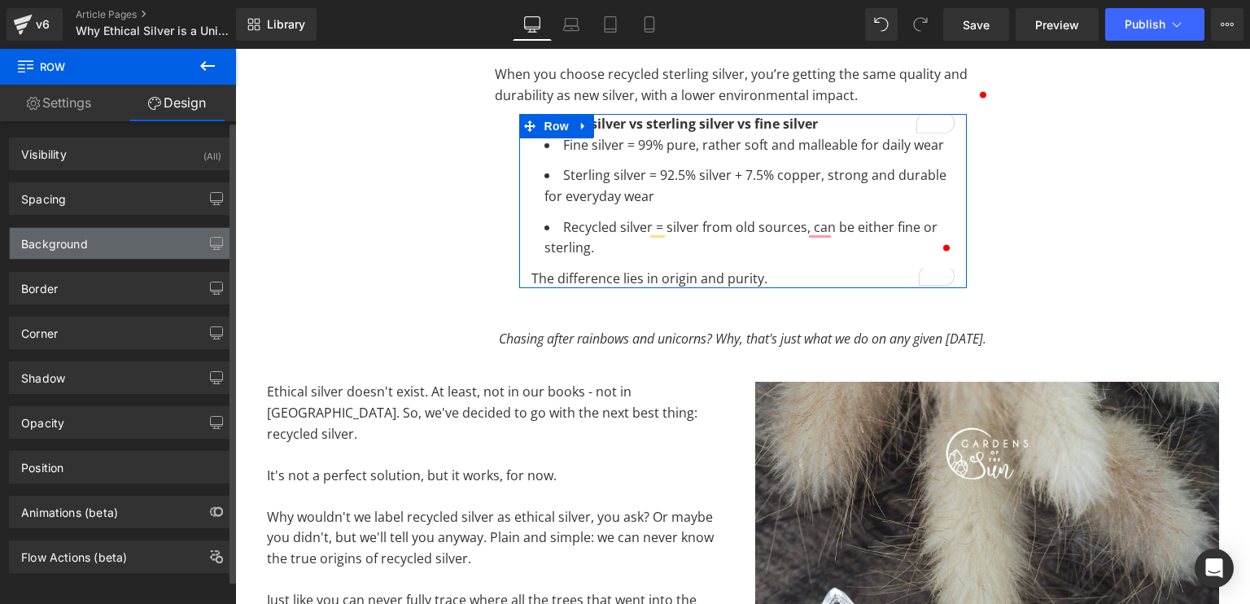
click at [57, 256] on div "Background" at bounding box center [121, 243] width 223 height 31
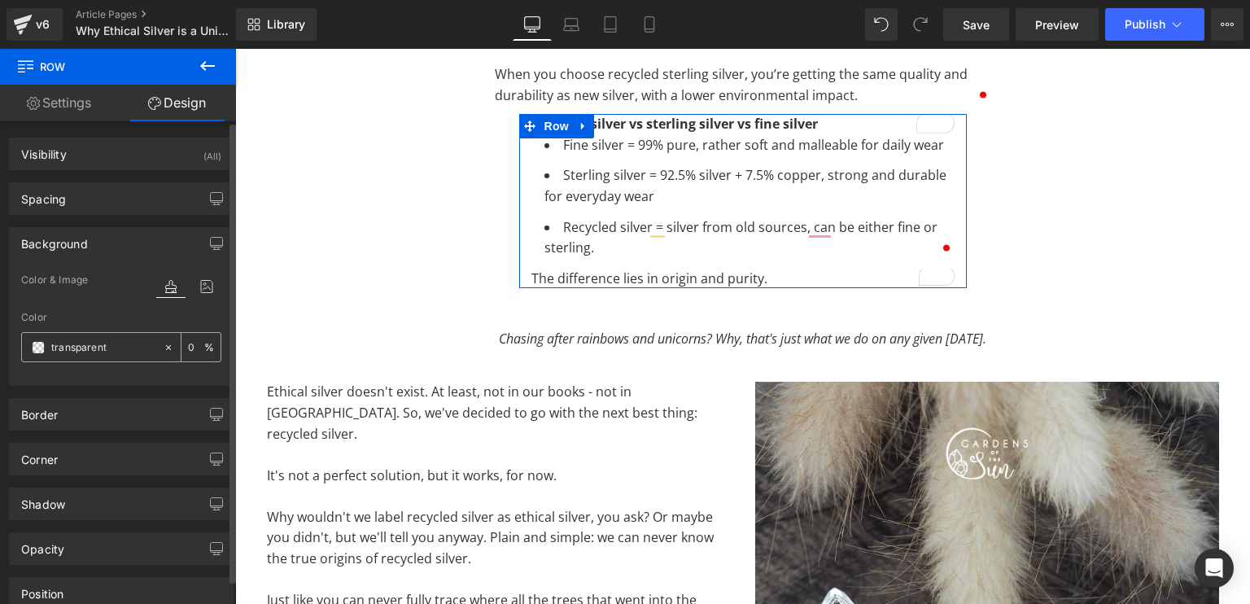
click at [33, 352] on span at bounding box center [38, 347] width 13 height 13
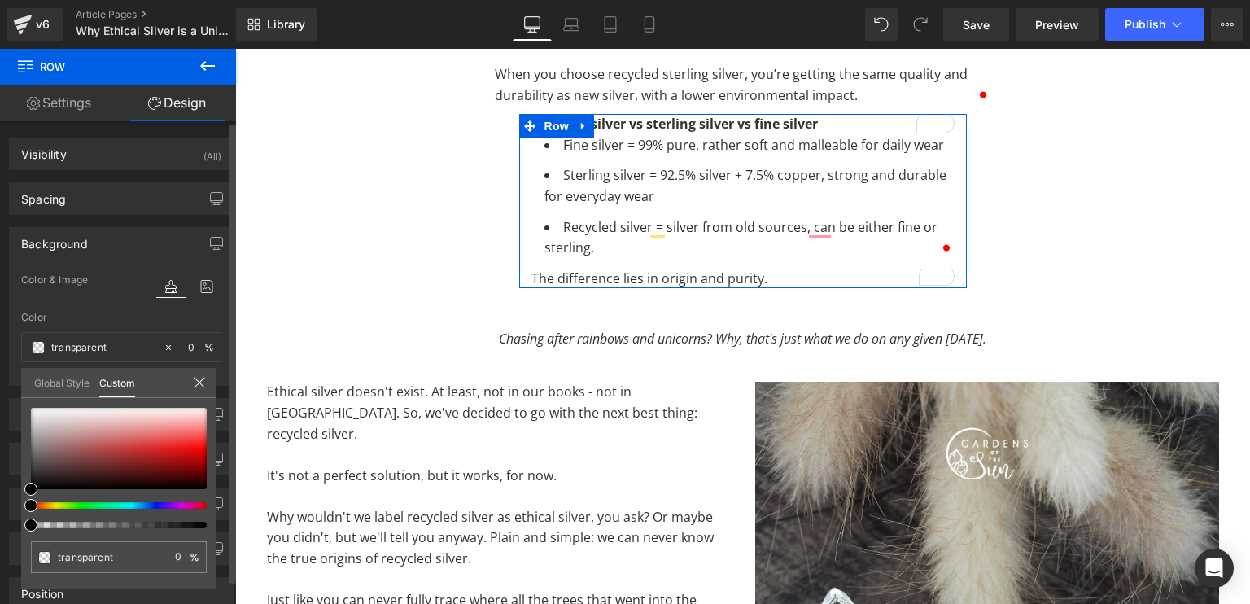
click at [46, 378] on link "Global Style" at bounding box center [61, 382] width 55 height 28
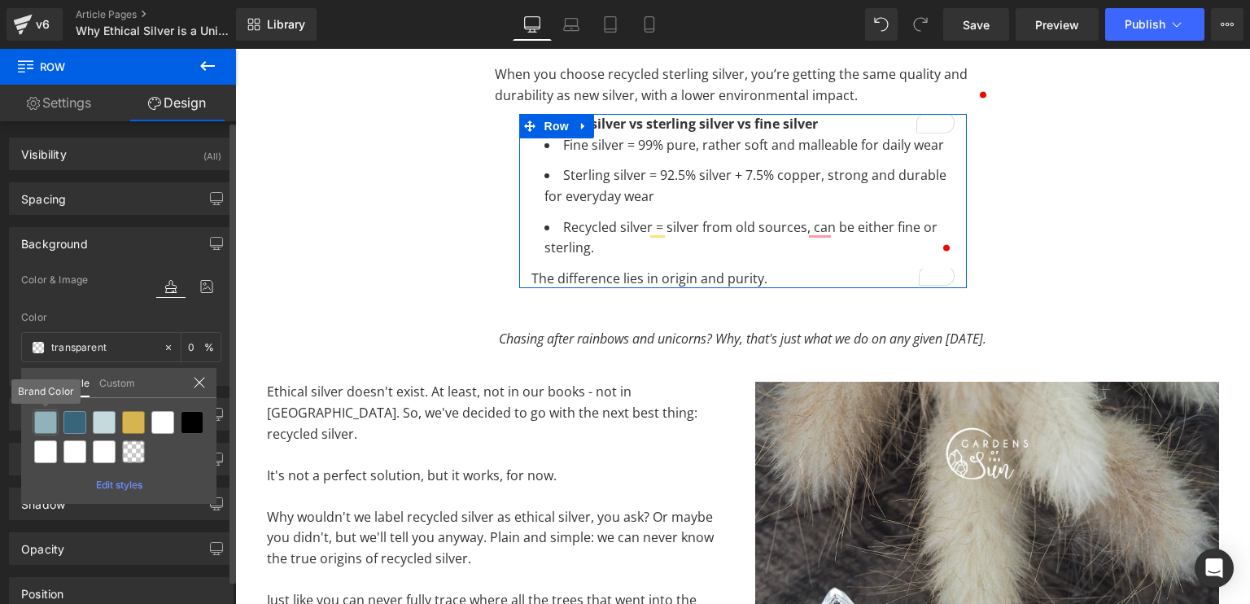
click at [46, 430] on div at bounding box center [45, 422] width 23 height 23
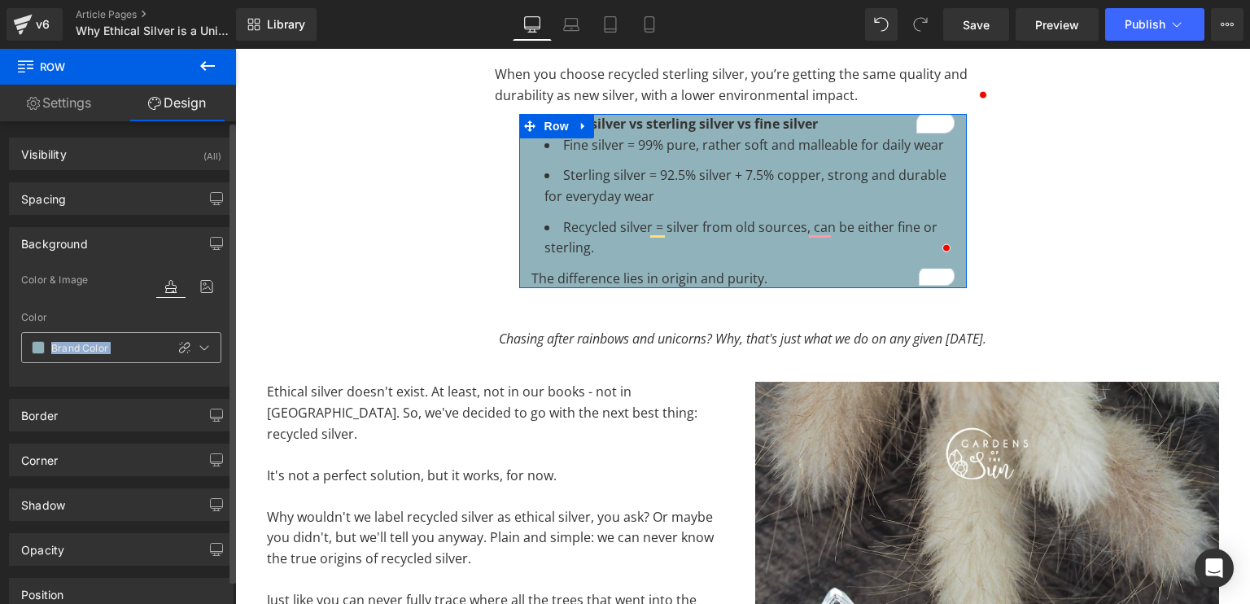
drag, startPoint x: 46, startPoint y: 430, endPoint x: 39, endPoint y: 348, distance: 81.7
click at [35, 346] on span at bounding box center [38, 347] width 13 height 13
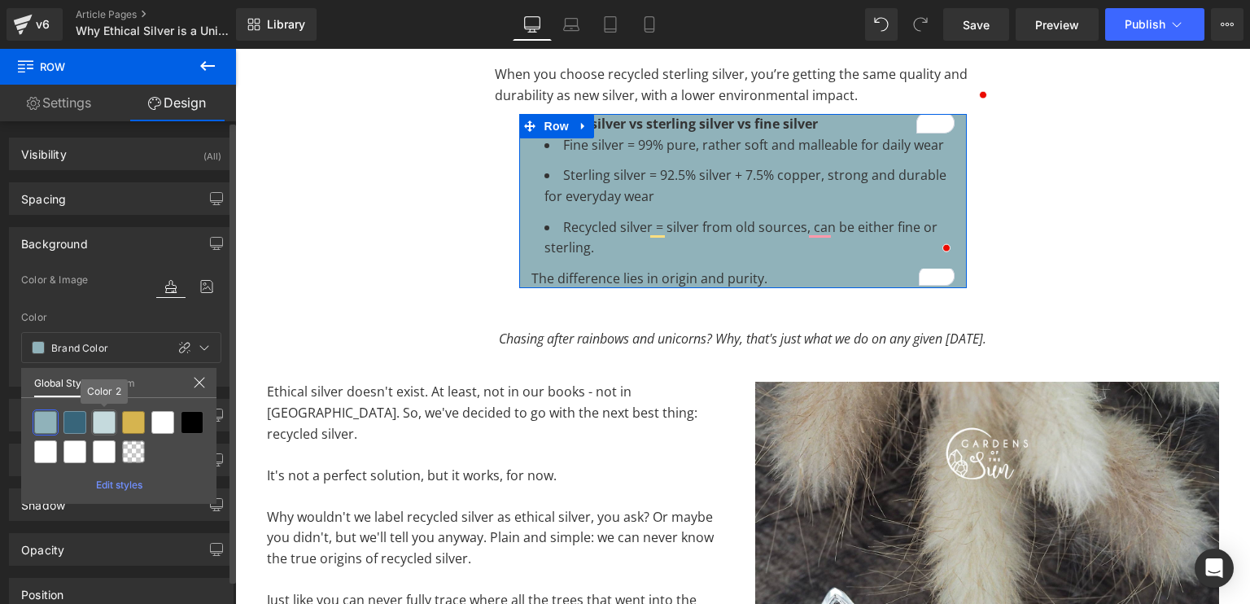
click at [114, 431] on div at bounding box center [104, 422] width 23 height 23
type input "Color 2"
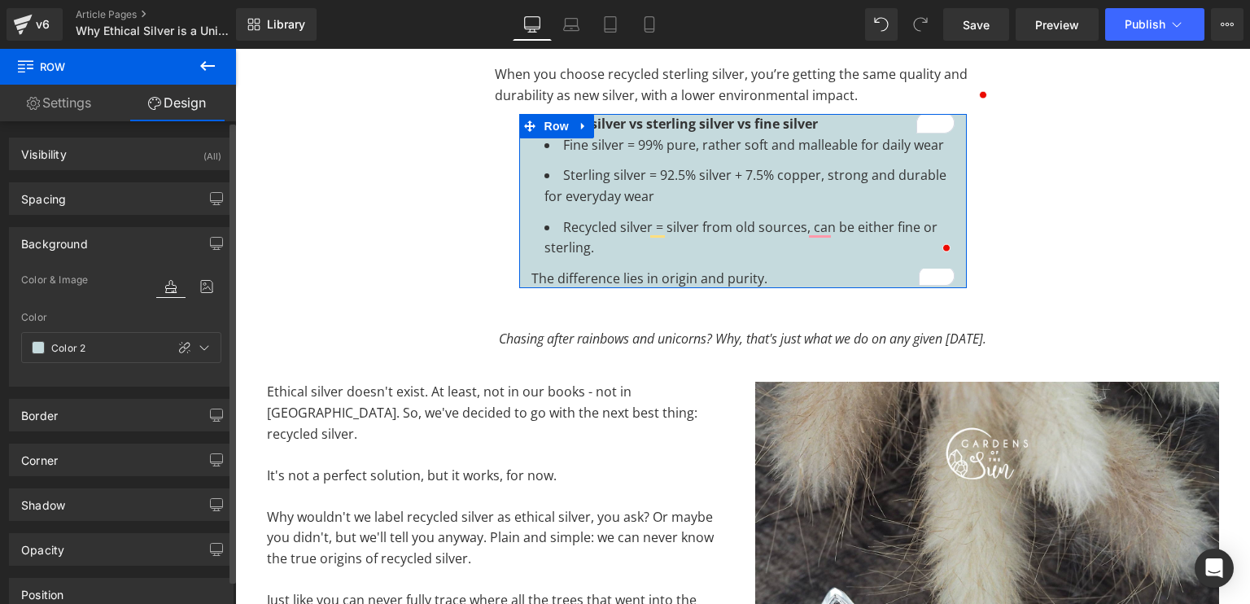
click at [36, 413] on div "Border" at bounding box center [39, 411] width 37 height 23
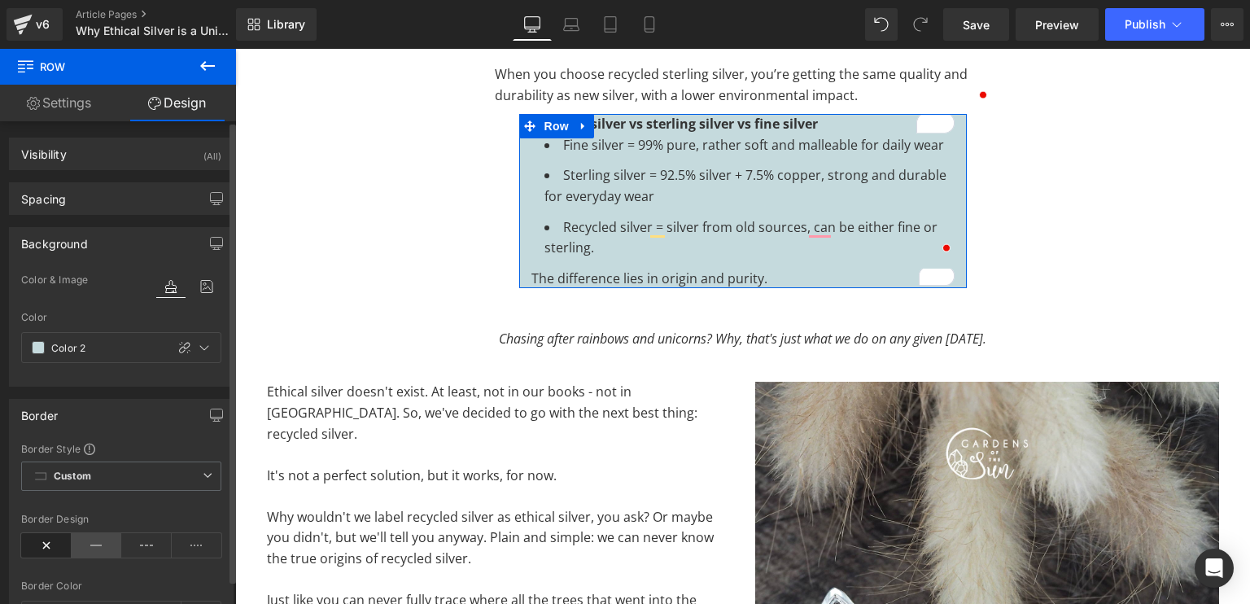
click at [96, 541] on icon at bounding box center [97, 545] width 50 height 24
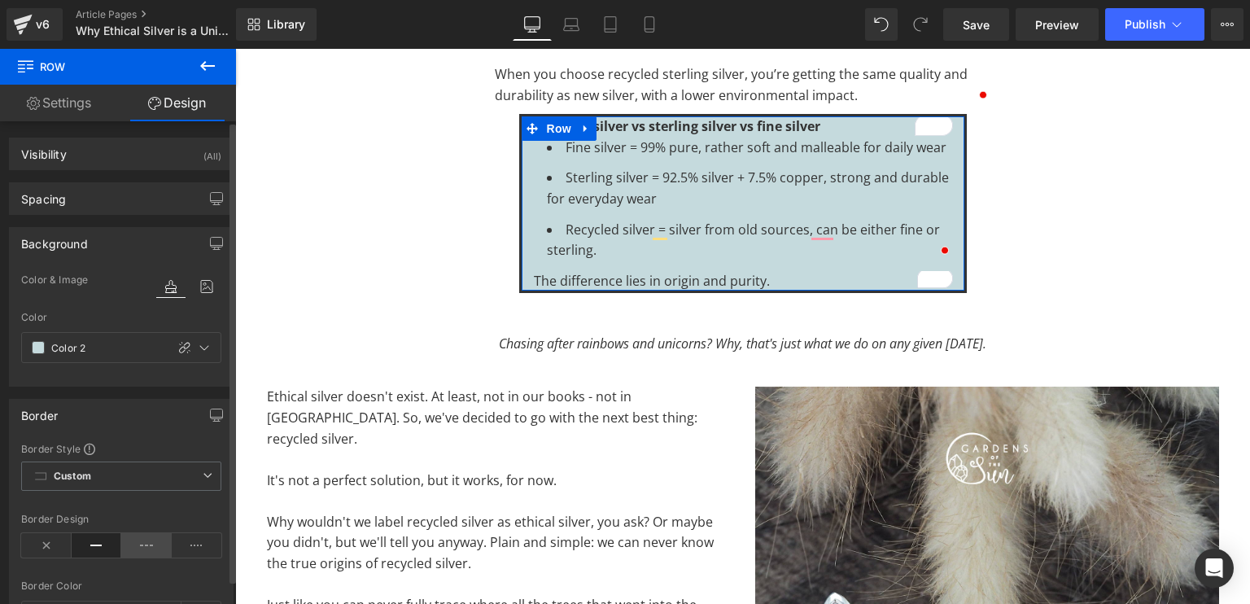
click at [147, 540] on icon at bounding box center [146, 545] width 50 height 24
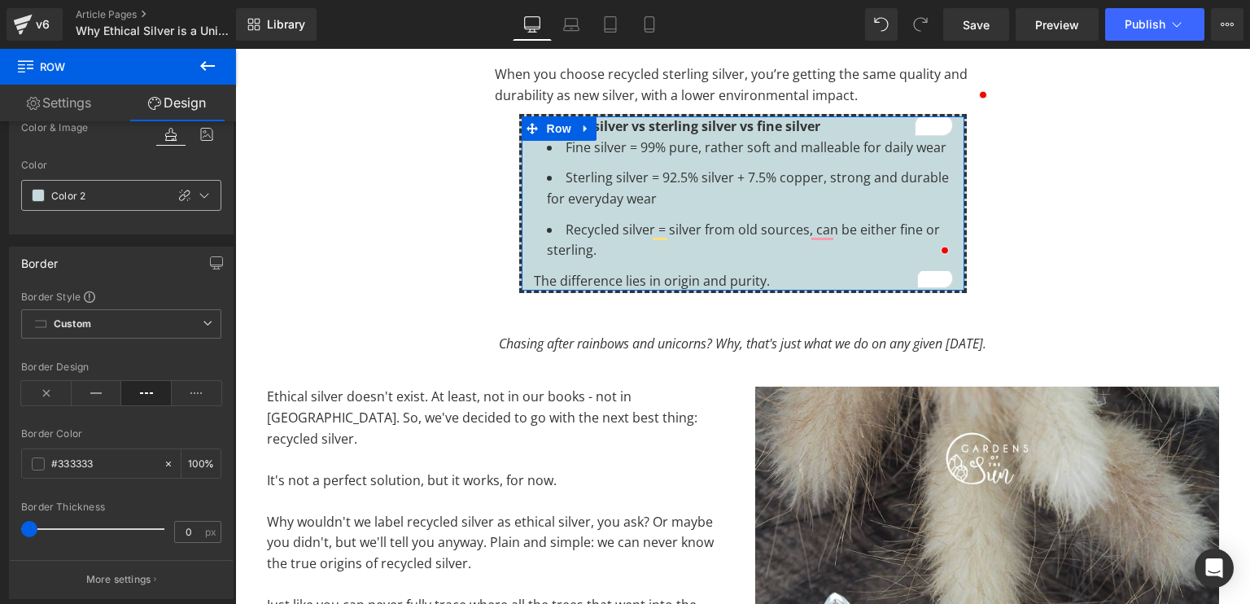
scroll to position [173, 0]
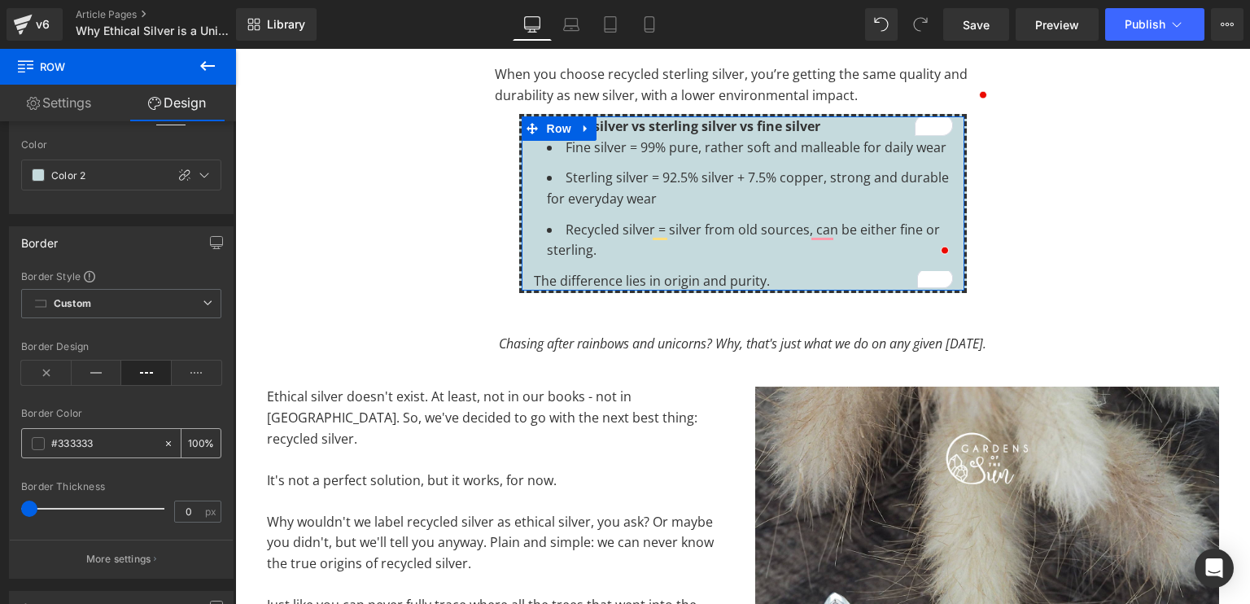
click at [35, 440] on span at bounding box center [38, 443] width 13 height 13
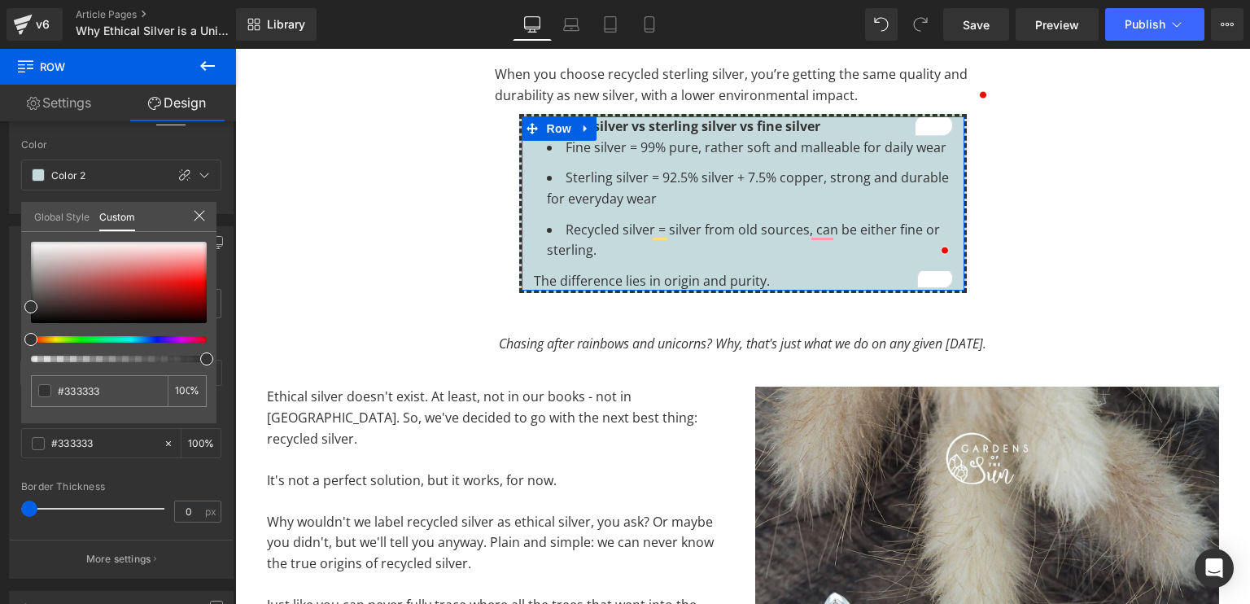
click at [59, 214] on link "Global Style" at bounding box center [61, 216] width 55 height 28
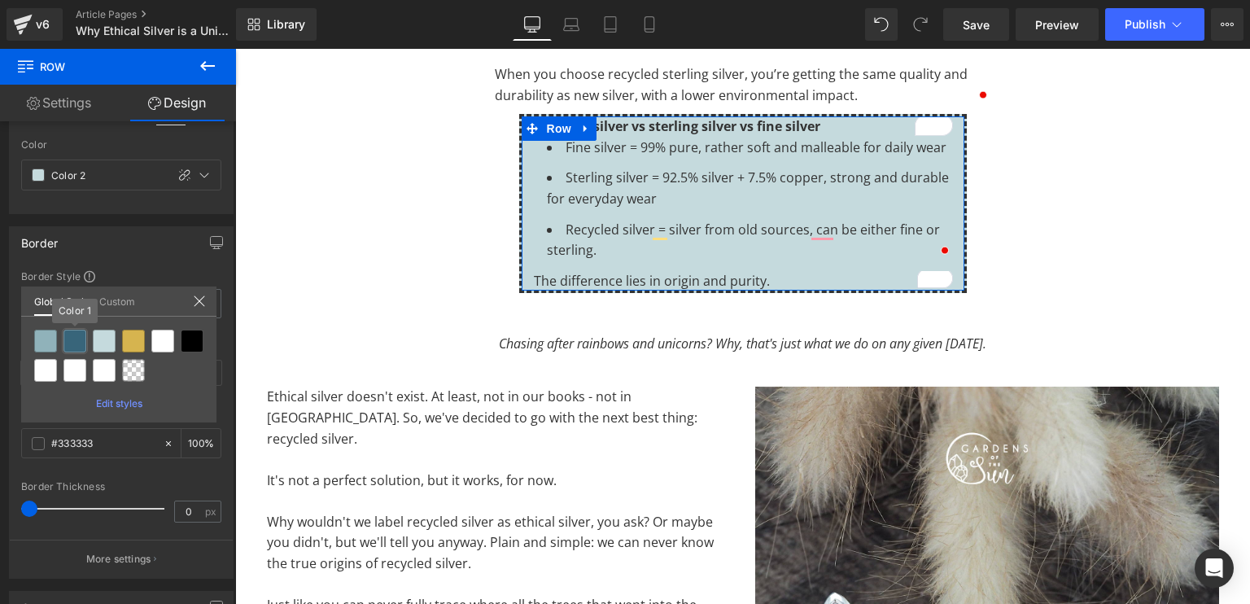
click at [77, 344] on div at bounding box center [74, 341] width 23 height 23
type input "Color 1"
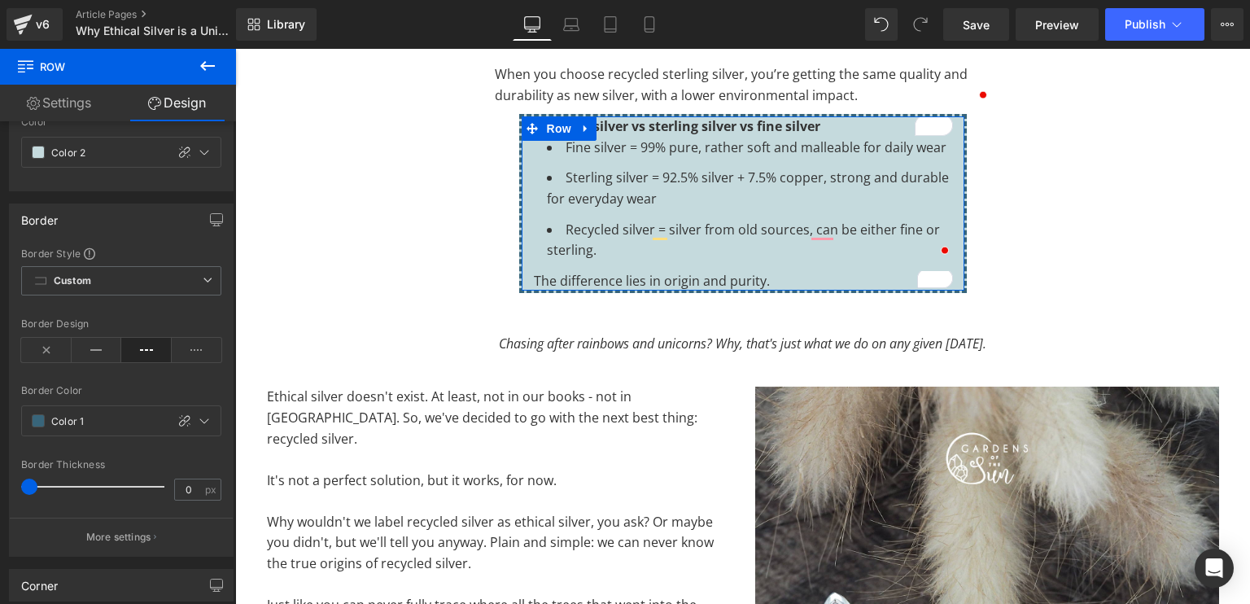
scroll to position [197, 0]
click at [104, 528] on p "More settings" at bounding box center [118, 535] width 65 height 15
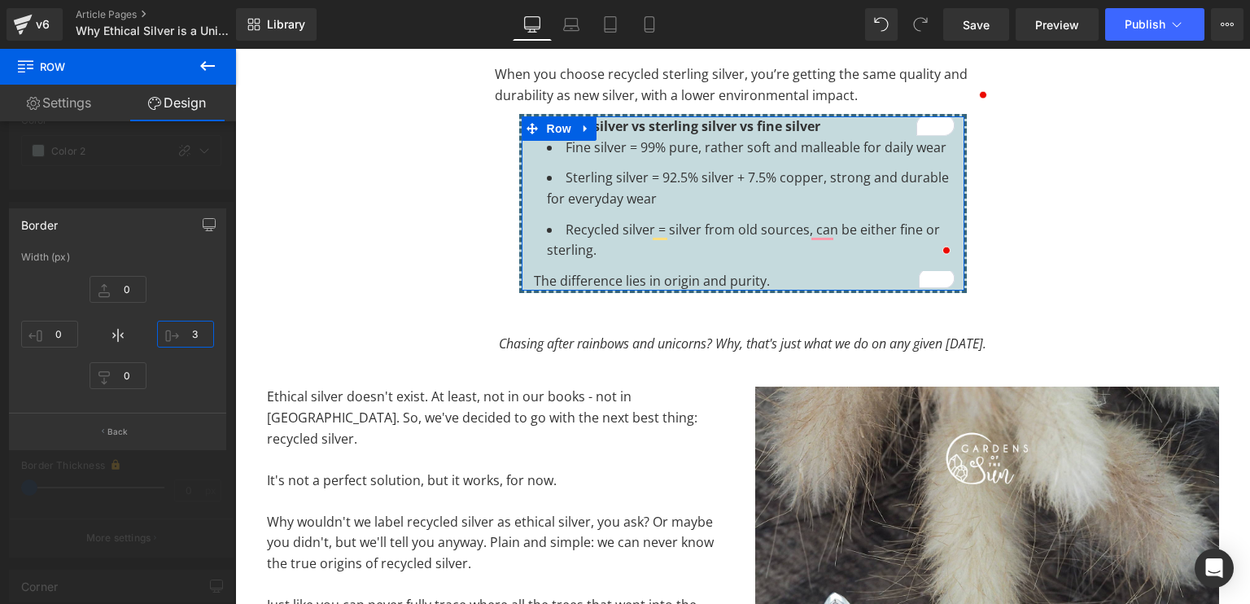
type input "4"
click at [185, 328] on input "4" at bounding box center [185, 334] width 57 height 27
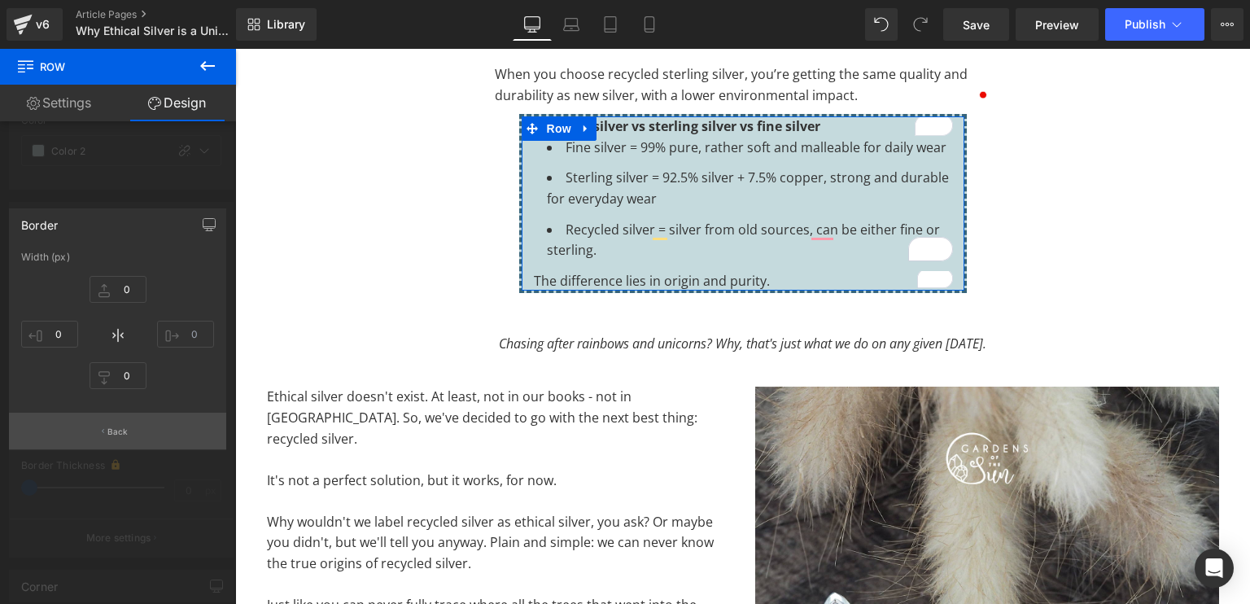
click at [104, 433] on button "Back" at bounding box center [117, 431] width 217 height 37
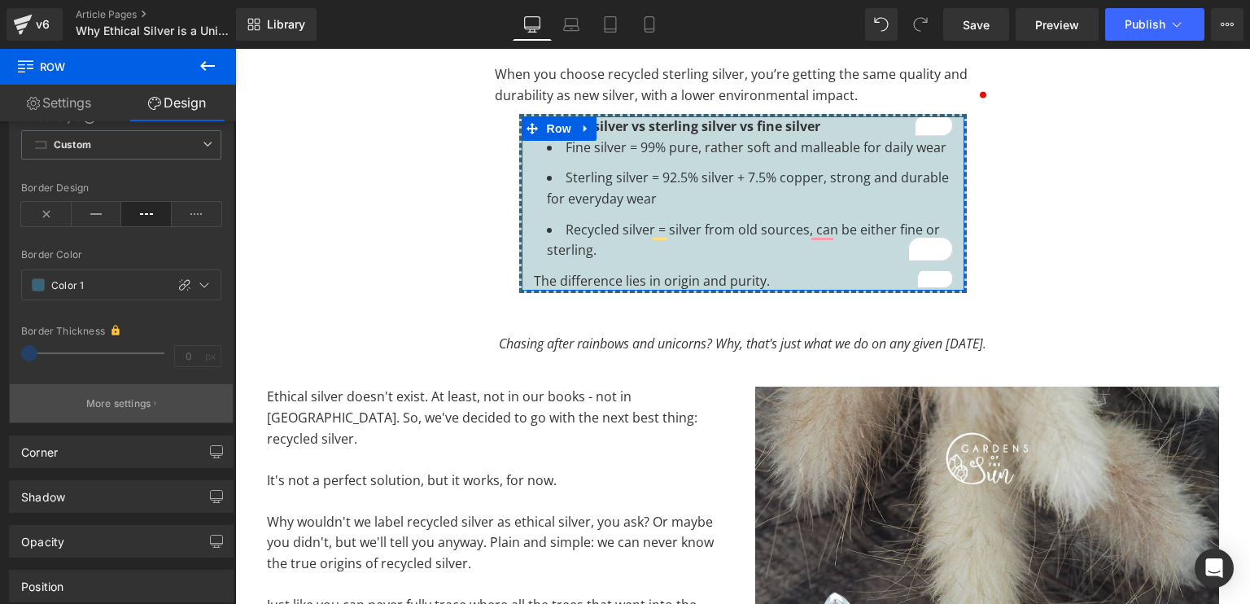
scroll to position [460, 0]
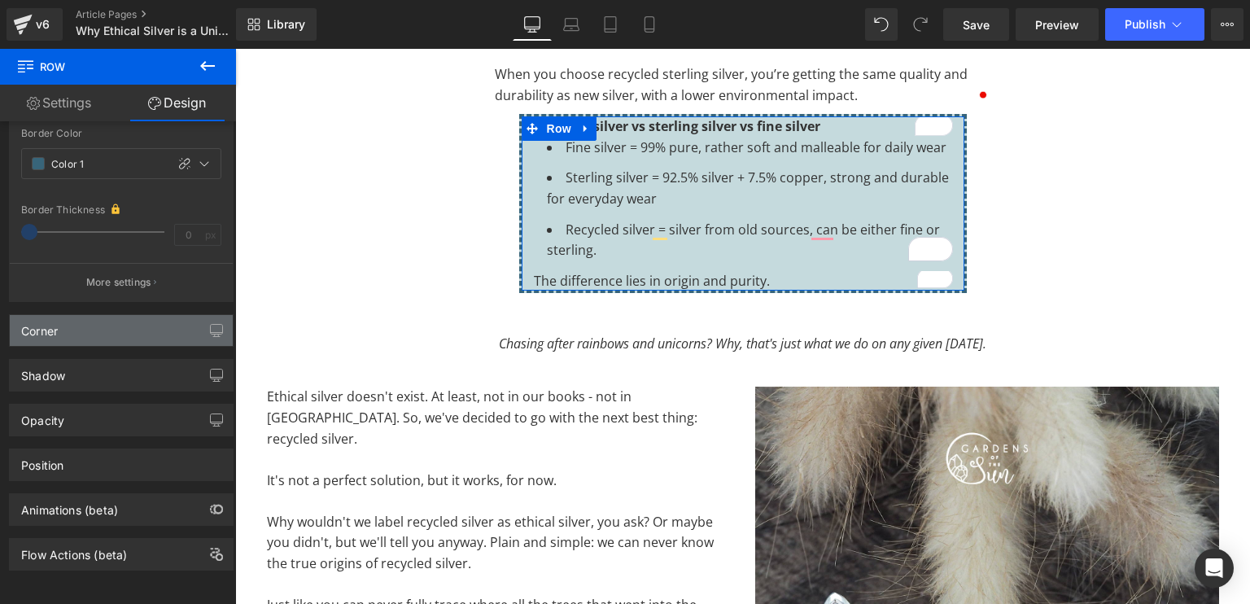
click at [39, 320] on div "Corner" at bounding box center [39, 326] width 37 height 23
click at [30, 315] on div "Corner" at bounding box center [39, 326] width 37 height 23
click at [37, 331] on div "Corner" at bounding box center [121, 330] width 223 height 31
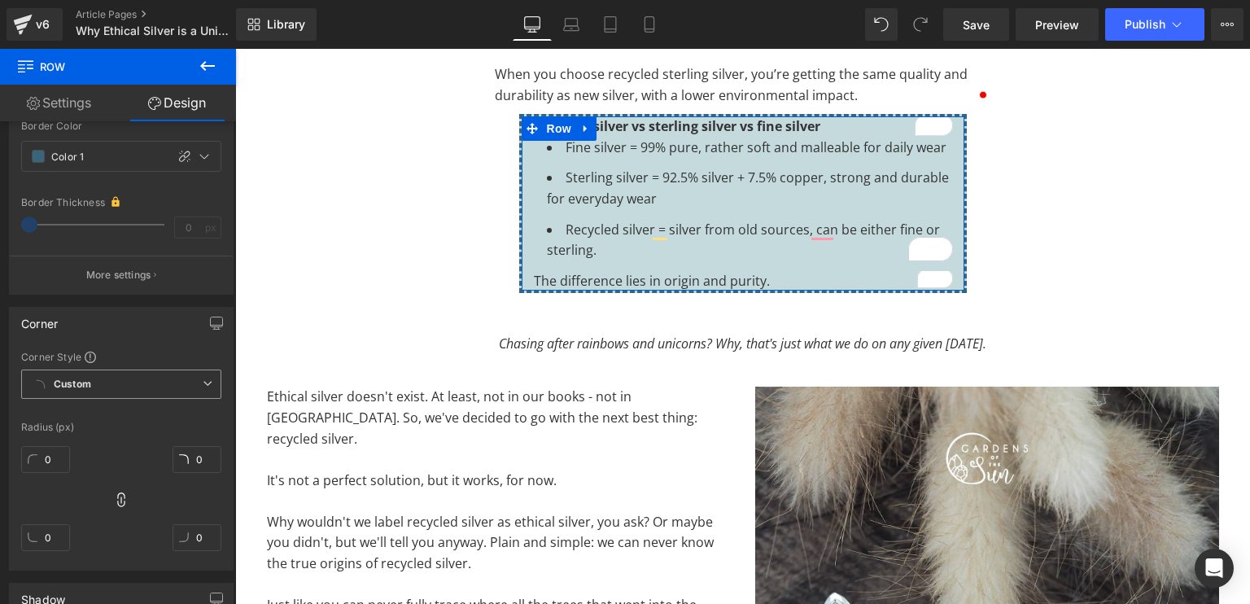
click at [46, 371] on span "Custom" at bounding box center [121, 384] width 200 height 29
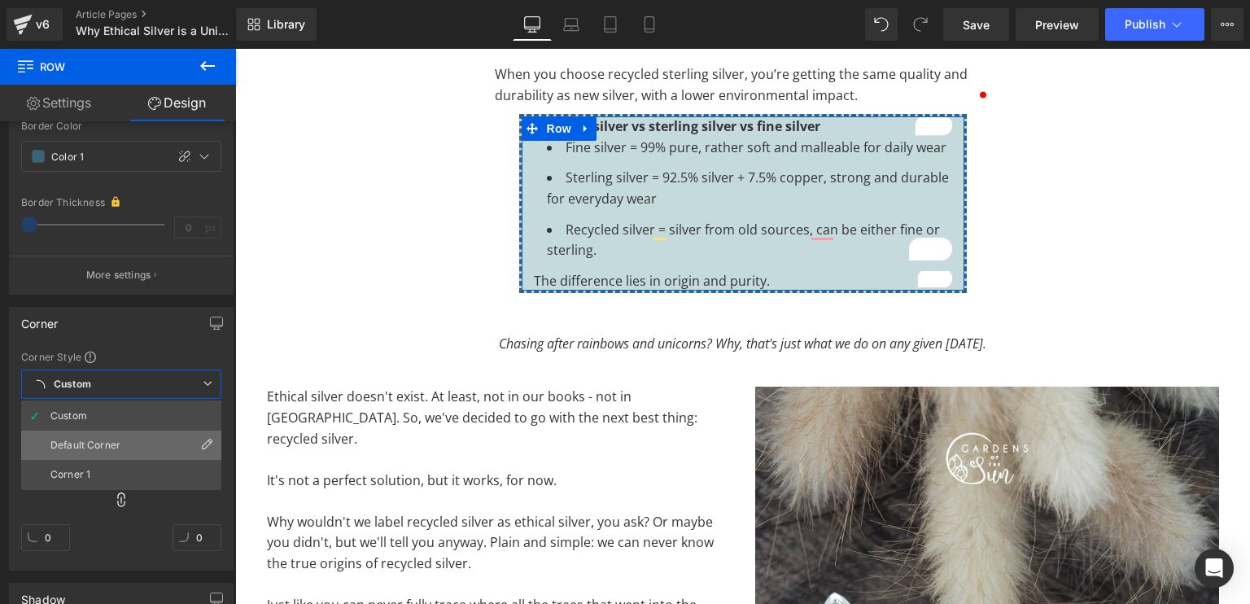
click at [49, 436] on li "Default Corner" at bounding box center [121, 445] width 200 height 29
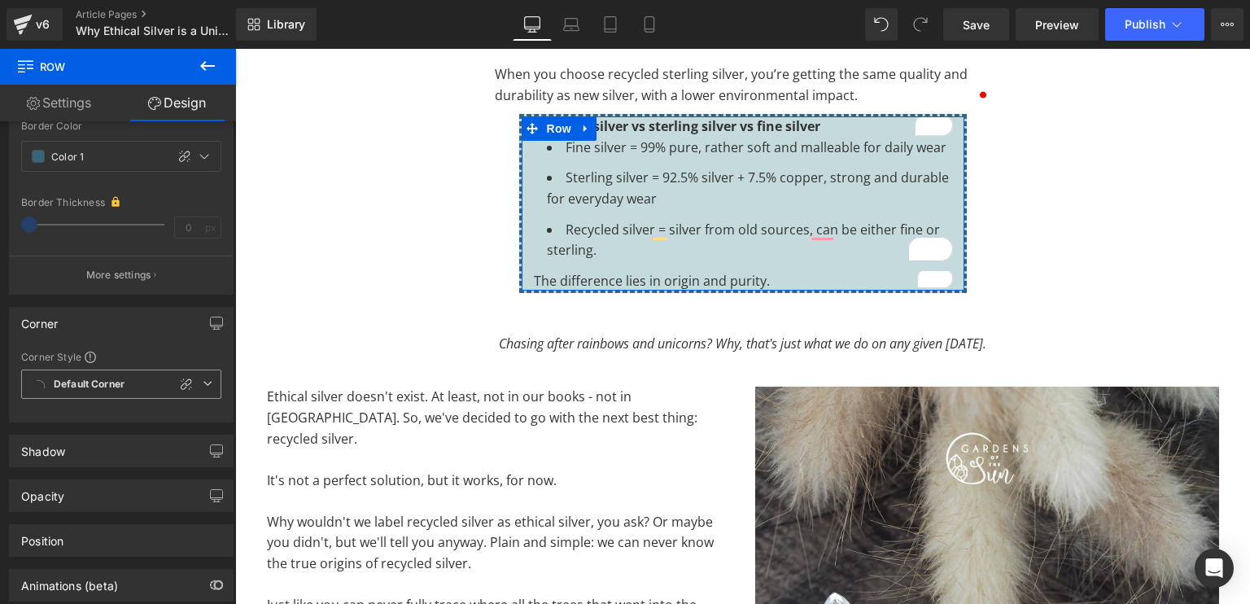
click at [72, 371] on span "Default Corner" at bounding box center [121, 384] width 200 height 29
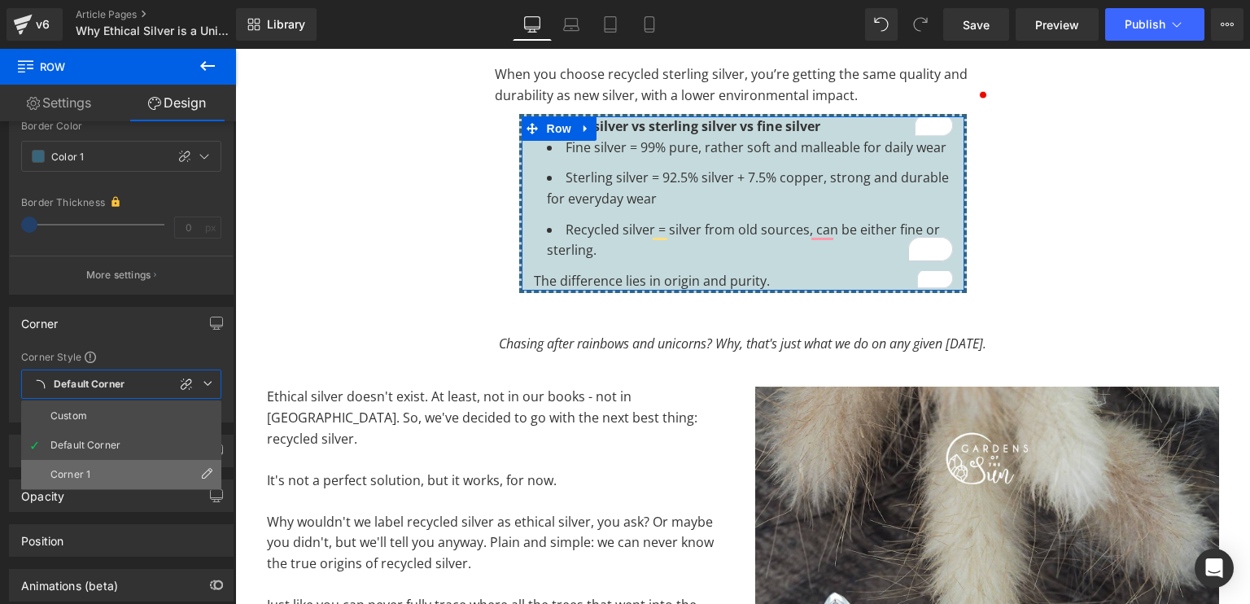
click at [52, 469] on div "Corner 1" at bounding box center [70, 474] width 40 height 11
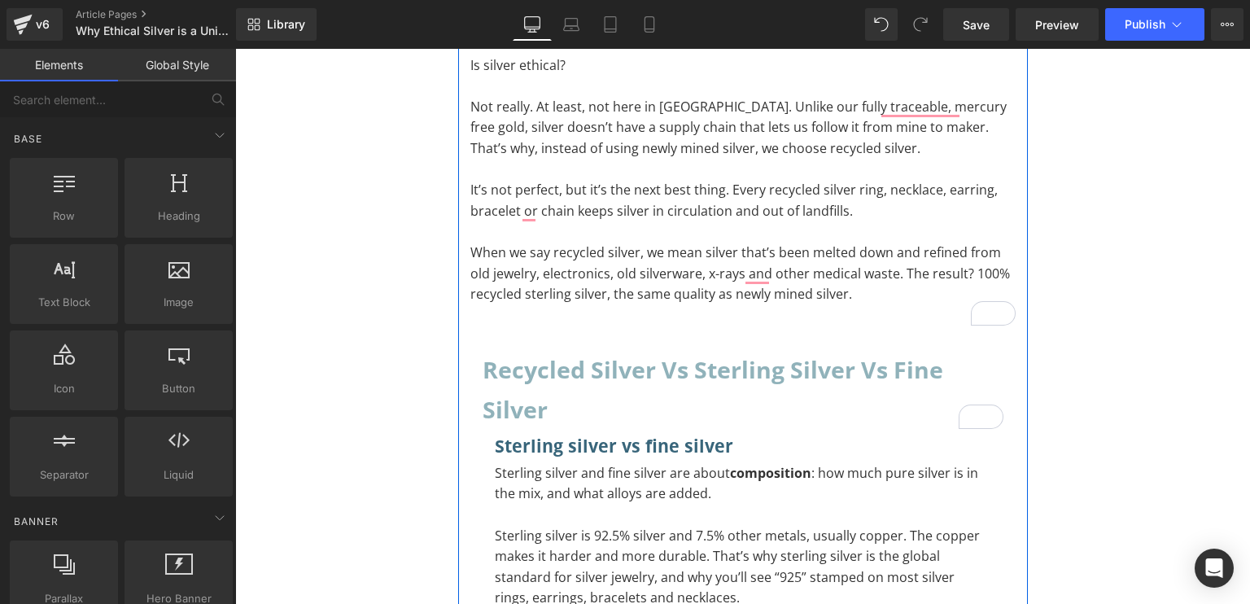
scroll to position [295, 0]
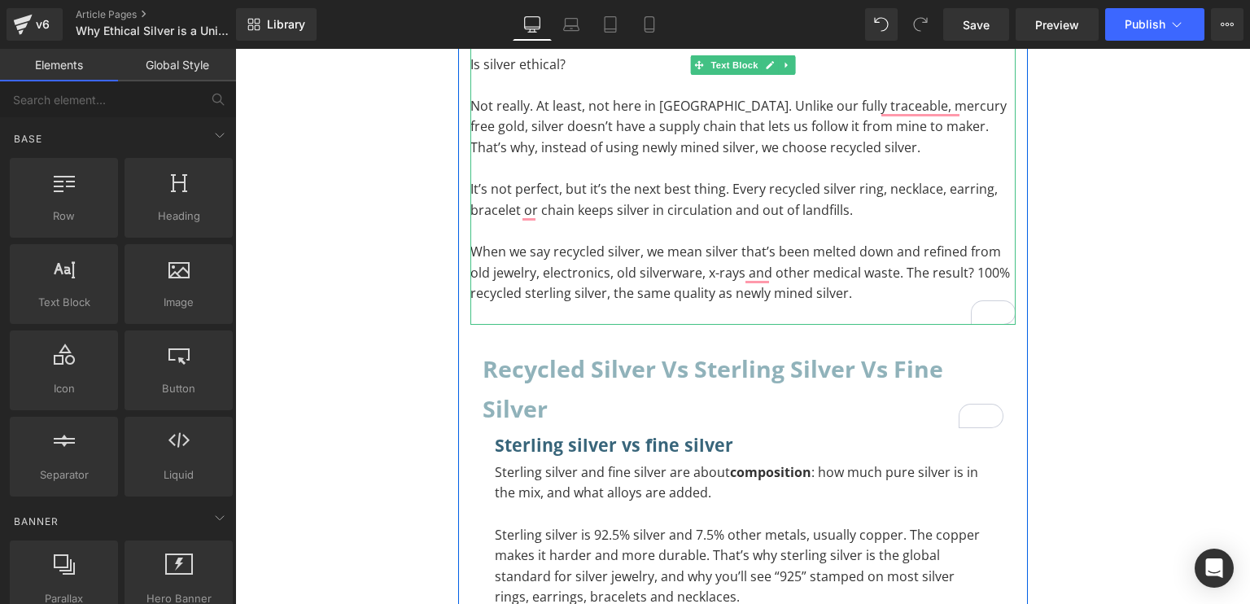
click at [563, 313] on p "To enrich screen reader interactions, please activate Accessibility in Grammarl…" at bounding box center [743, 314] width 545 height 21
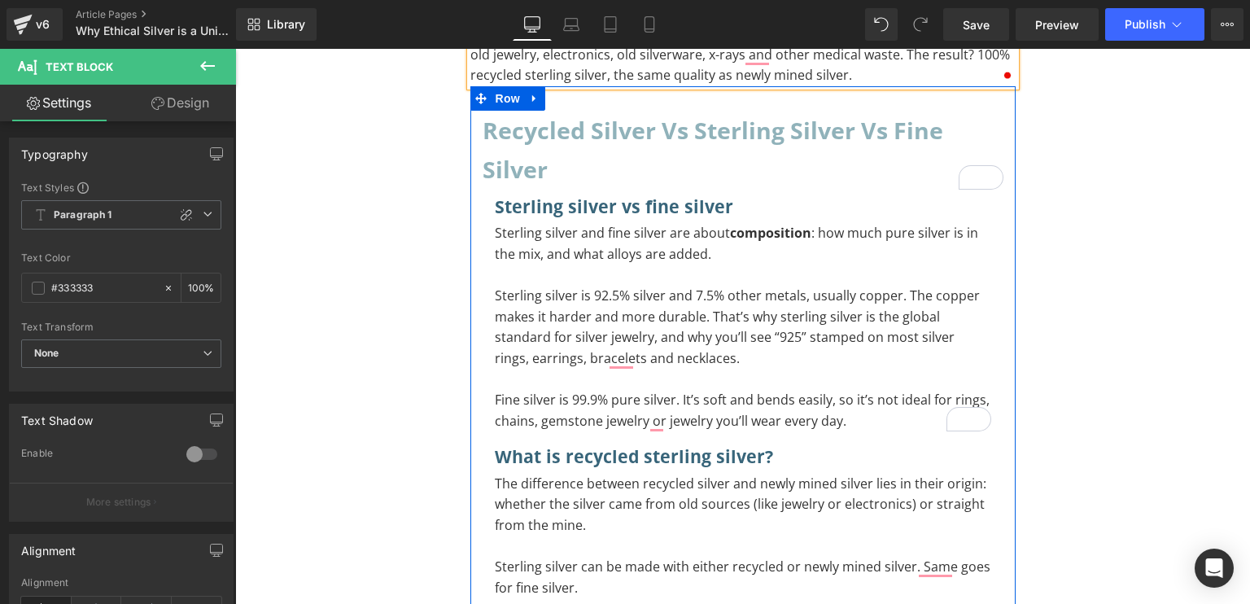
scroll to position [514, 0]
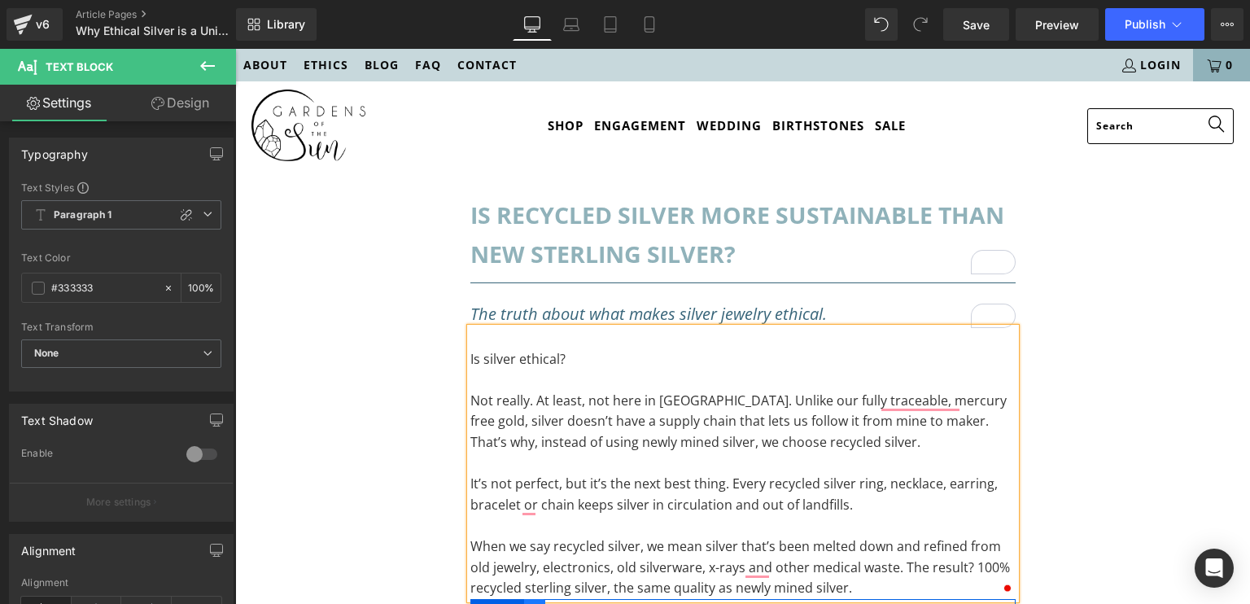
click at [531, 603] on icon at bounding box center [534, 611] width 11 height 12
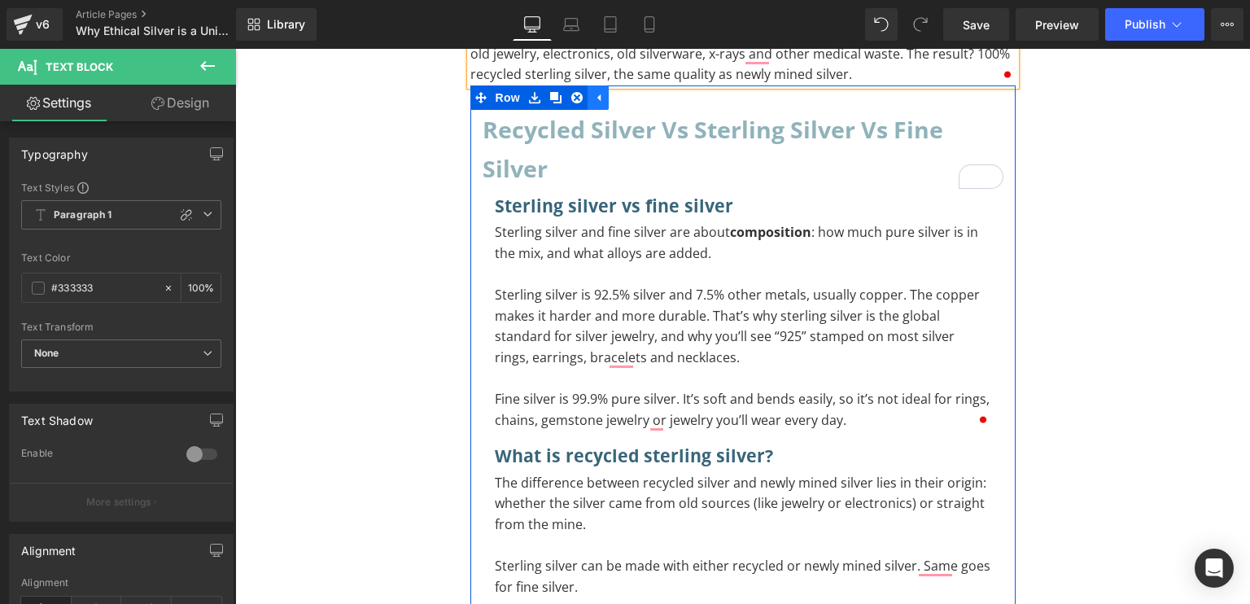
scroll to position [514, 0]
click at [550, 98] on icon at bounding box center [555, 97] width 11 height 11
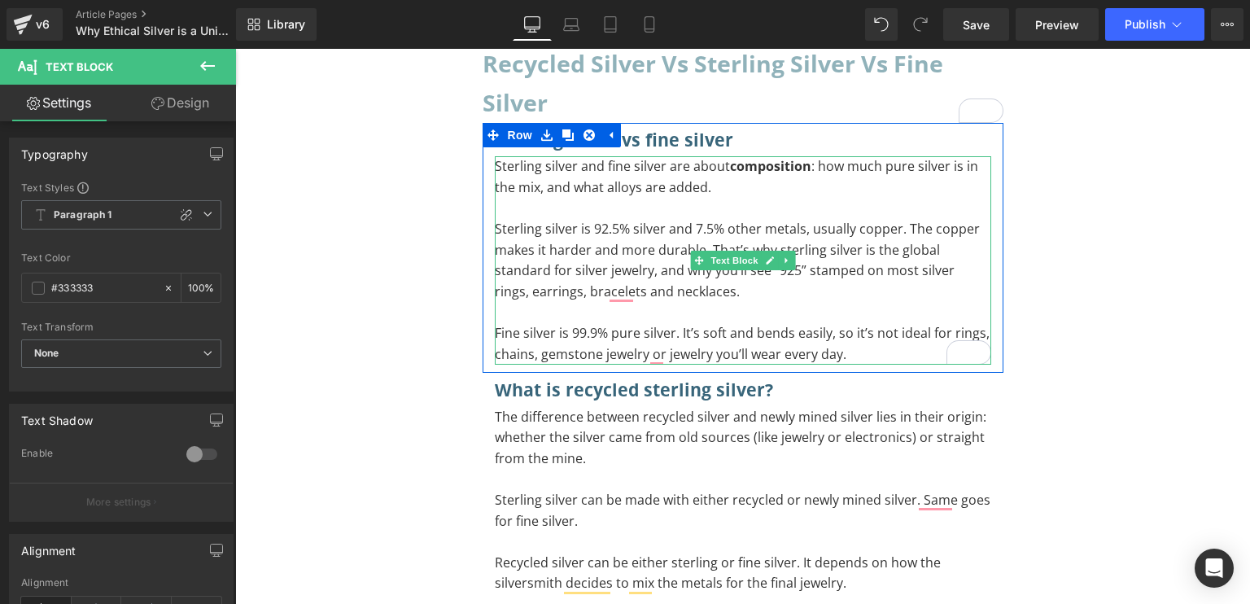
scroll to position [560, 0]
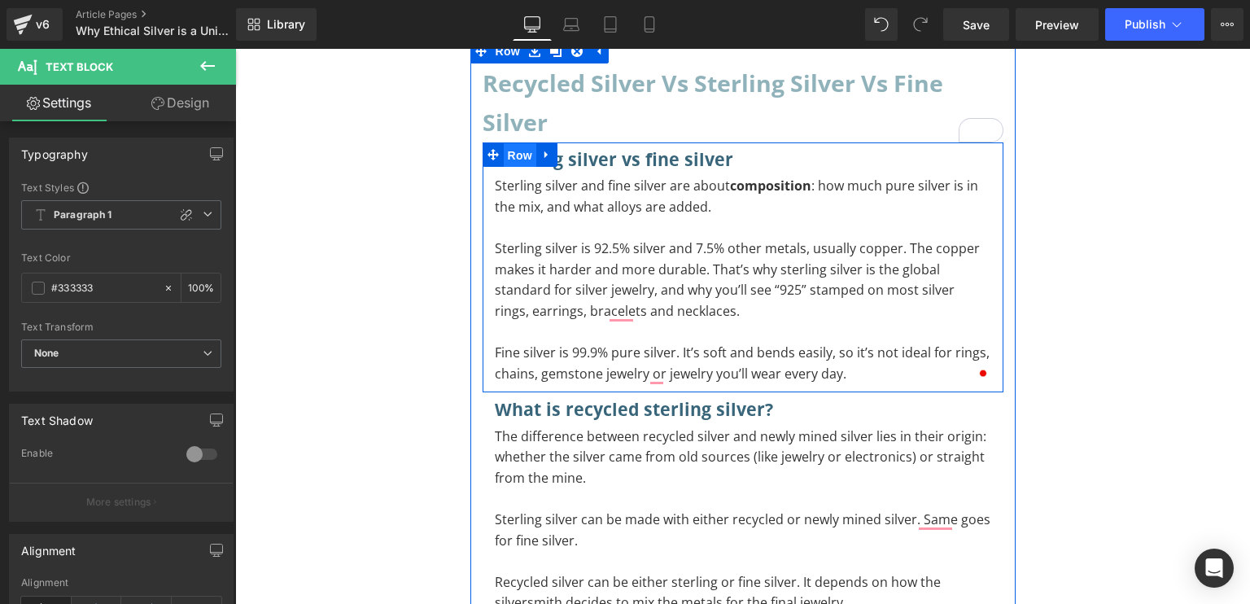
click at [506, 155] on span "Row" at bounding box center [520, 155] width 33 height 24
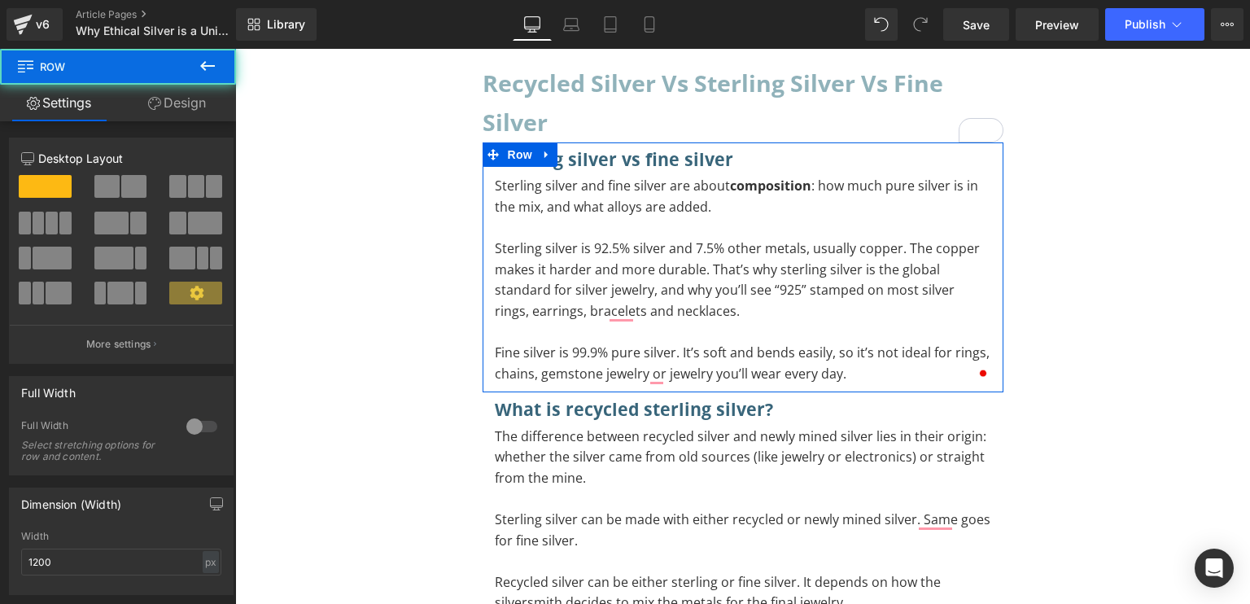
click at [176, 103] on link "Design" at bounding box center [177, 103] width 118 height 37
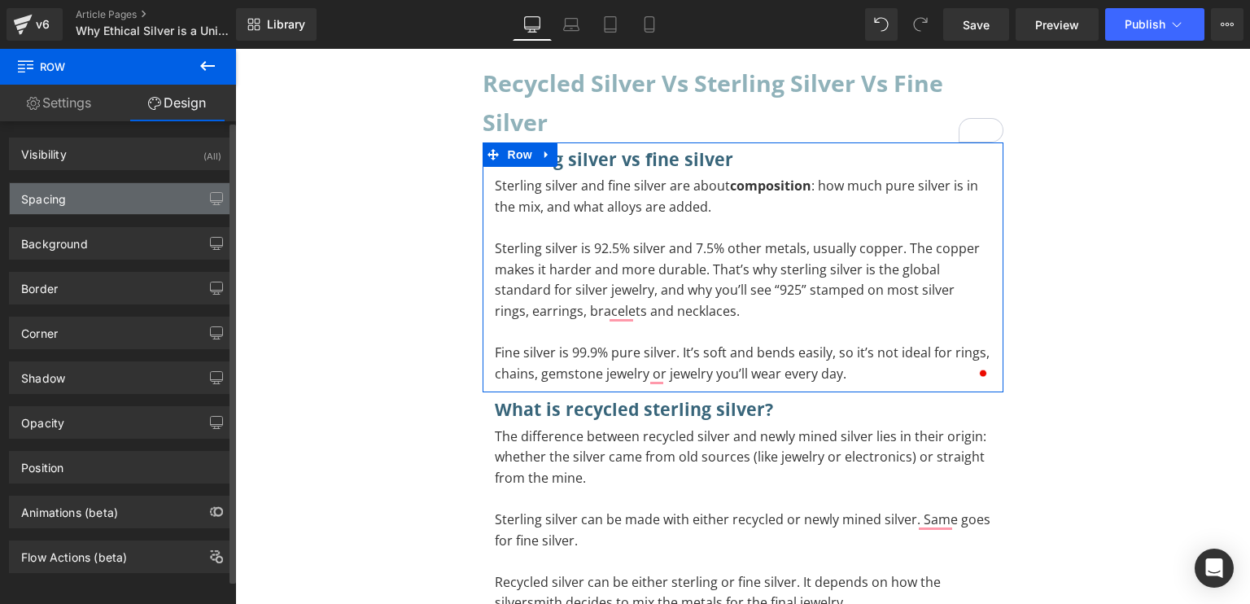
click at [74, 195] on div "Spacing" at bounding box center [121, 198] width 223 height 31
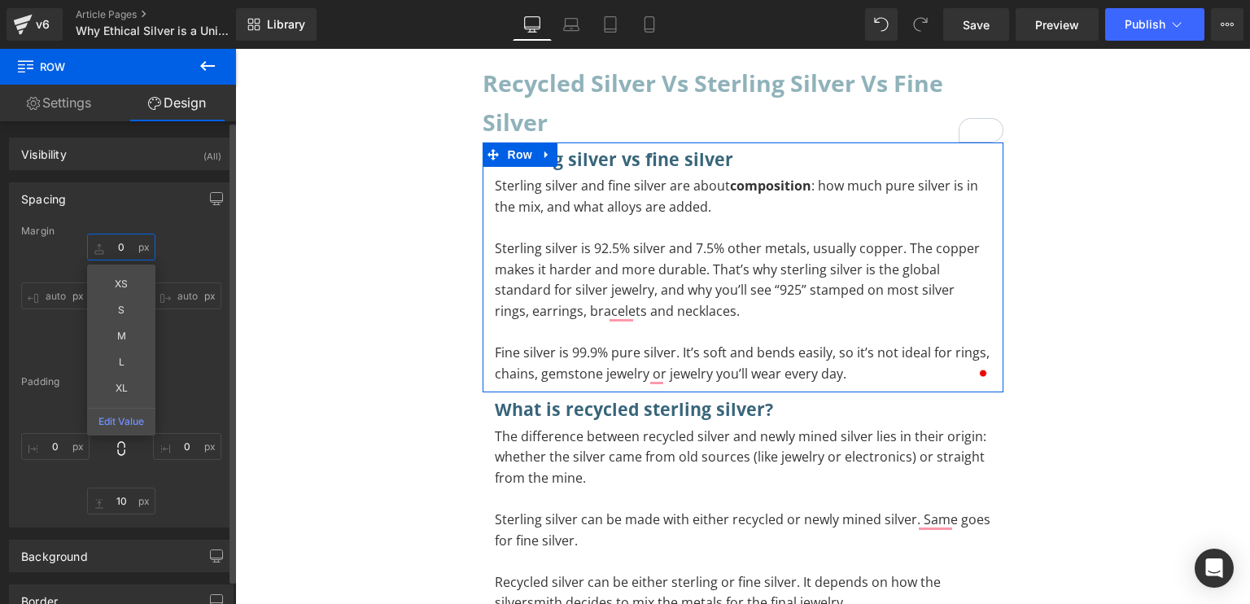
click at [121, 255] on input "0" at bounding box center [121, 247] width 68 height 27
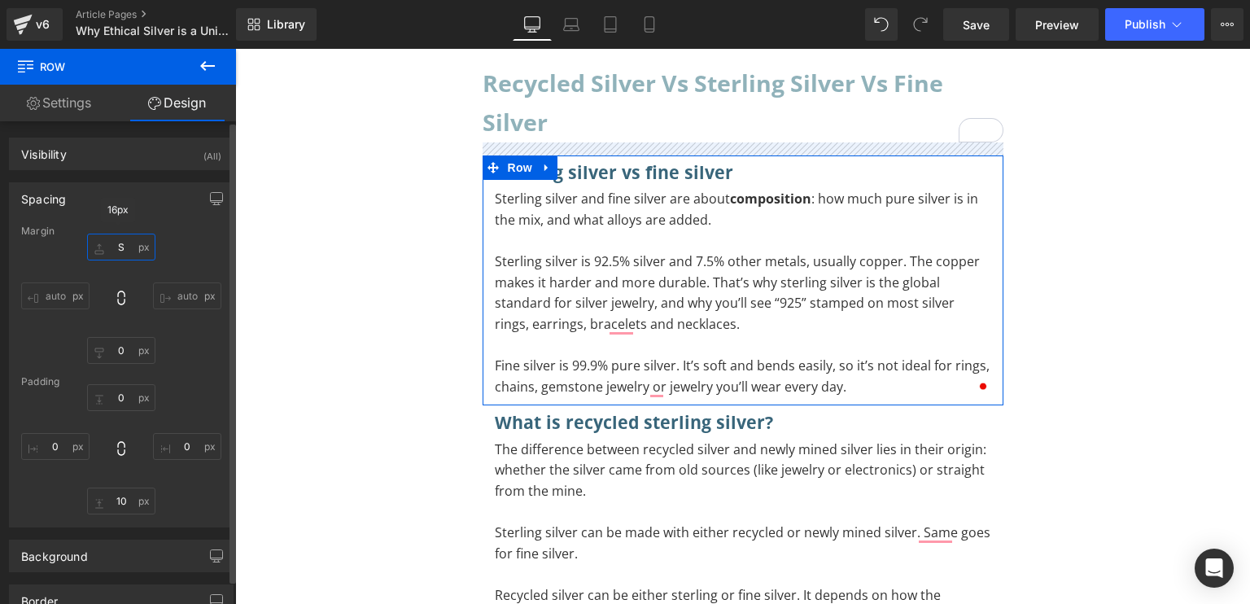
click at [125, 243] on input "S" at bounding box center [121, 247] width 68 height 27
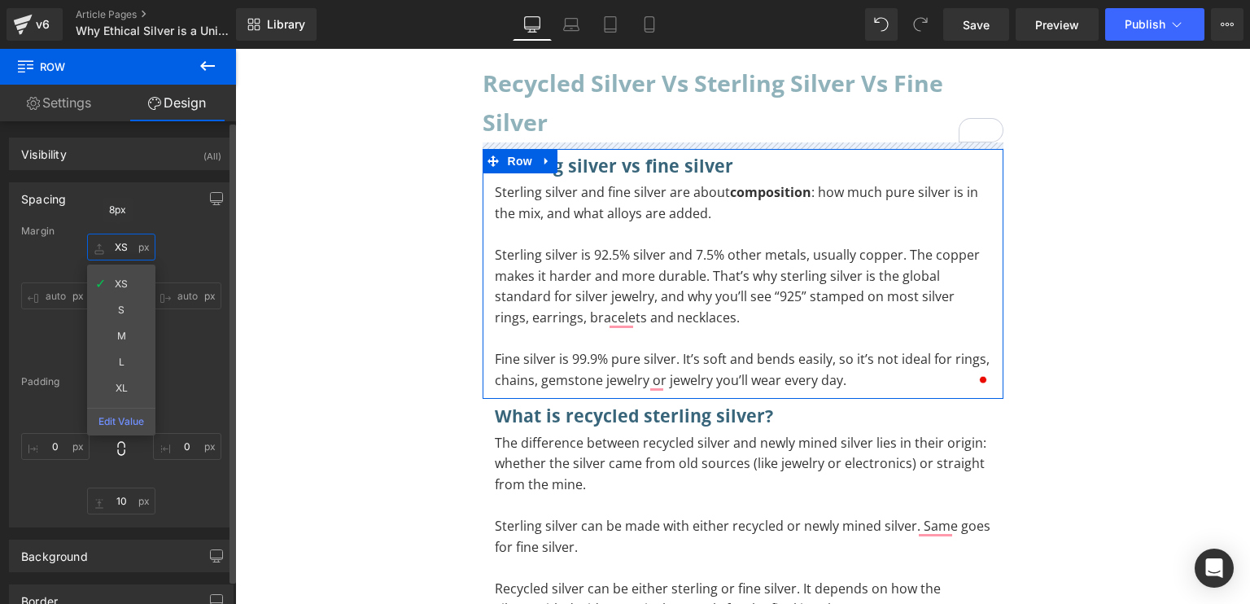
click at [112, 251] on input "XS" at bounding box center [121, 247] width 68 height 27
type input "S"
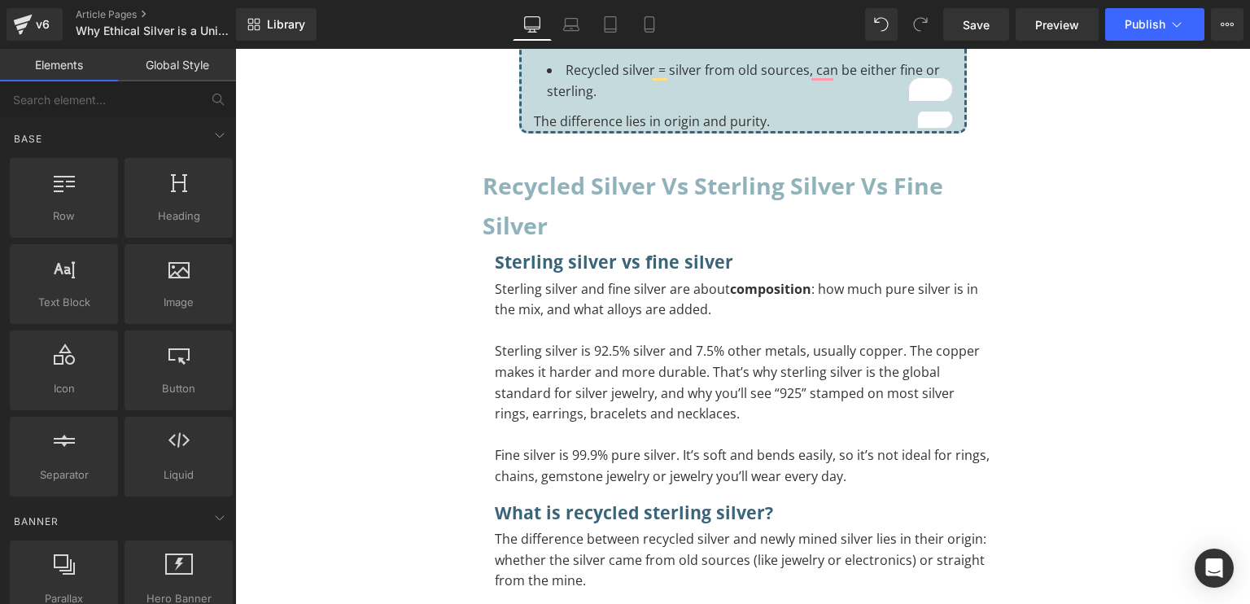
scroll to position [1470, 0]
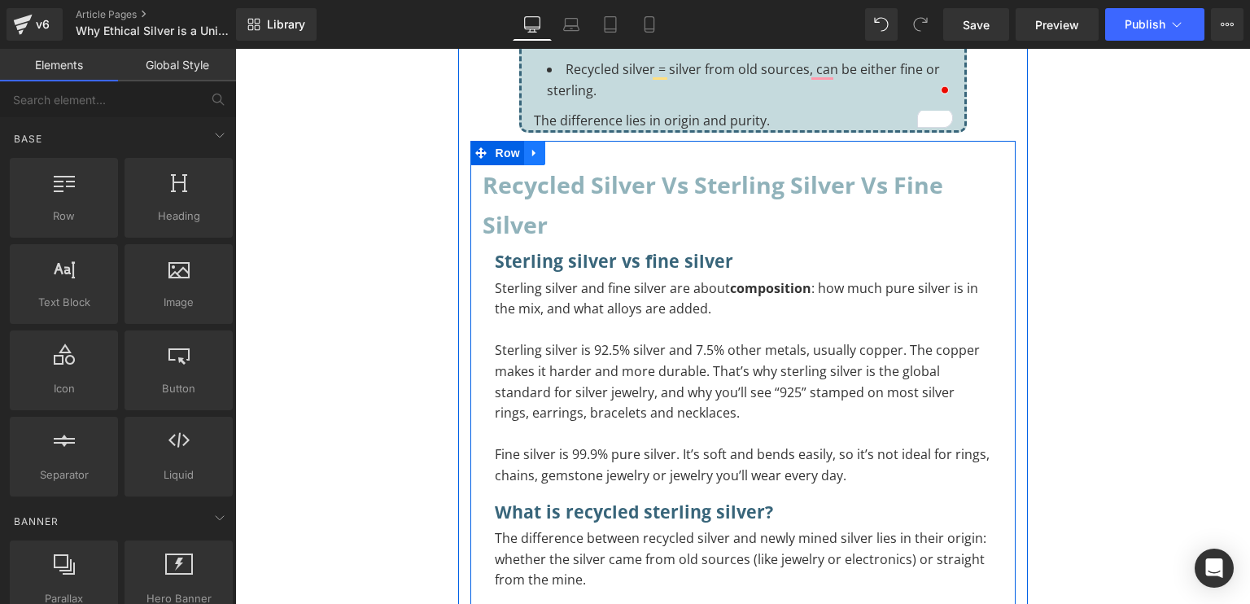
click at [535, 146] on link at bounding box center [534, 153] width 21 height 24
click at [571, 153] on icon at bounding box center [576, 153] width 11 height 12
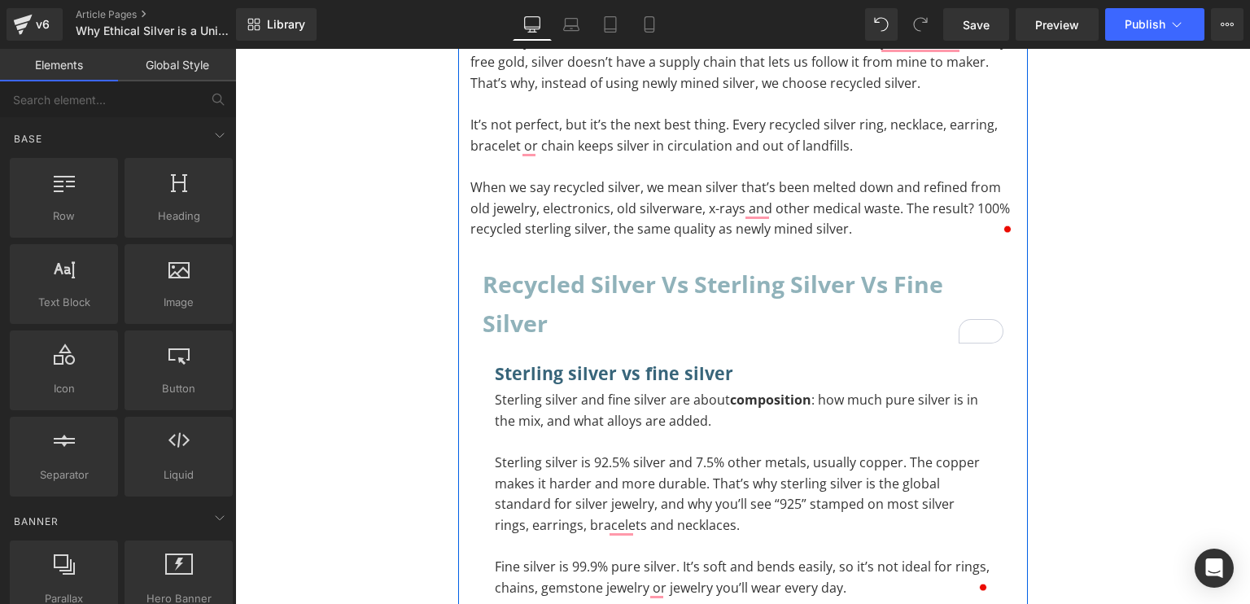
scroll to position [433, 0]
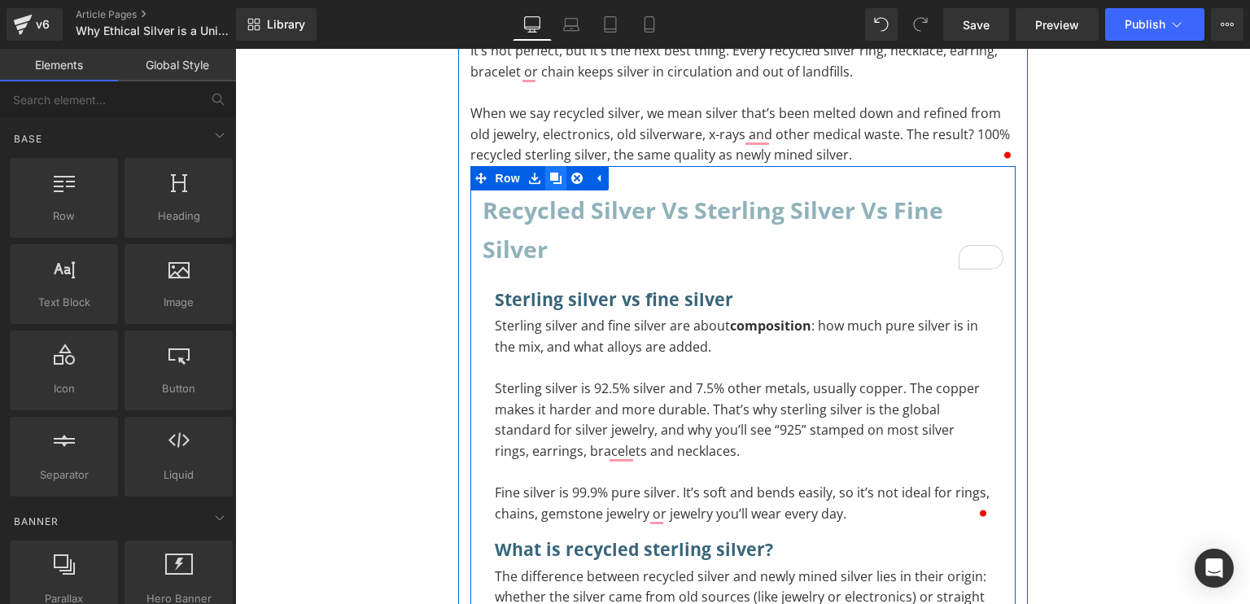
click at [550, 178] on icon at bounding box center [555, 178] width 11 height 11
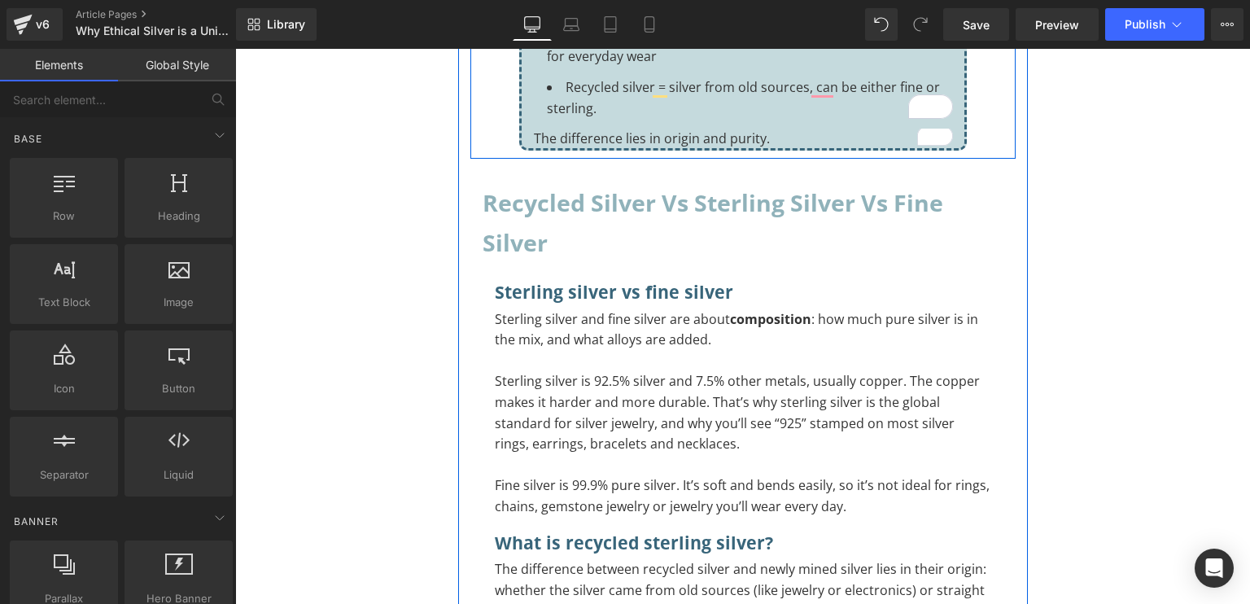
scroll to position [1496, 0]
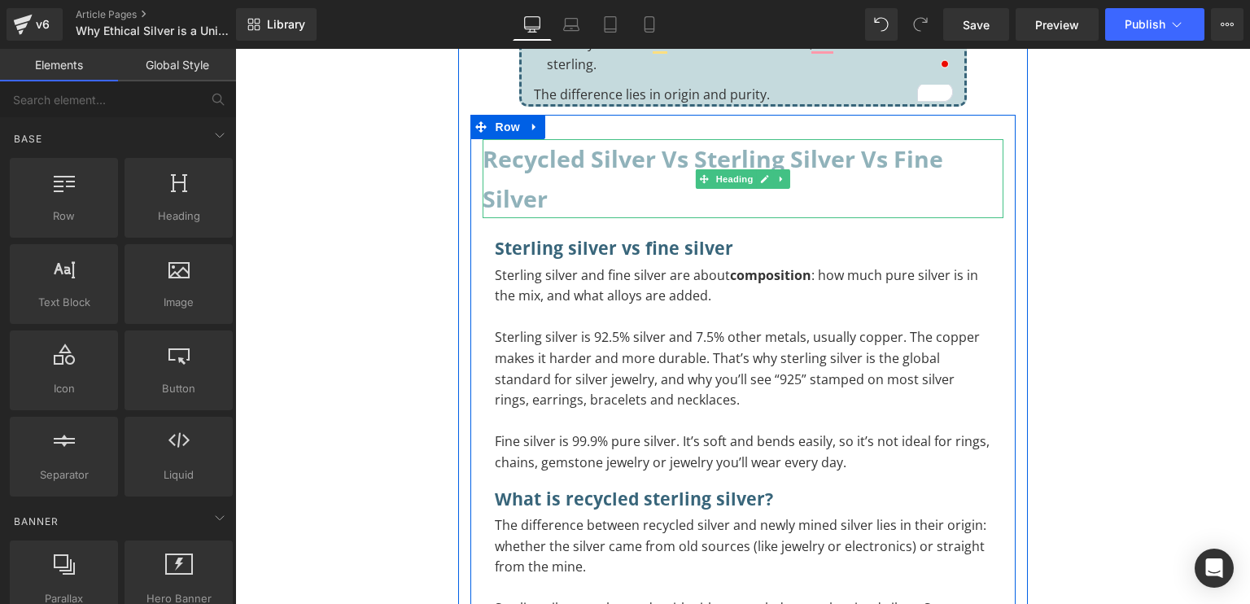
click at [604, 196] on h2 "Recycled silver vs sterling silver vs fine silver" at bounding box center [743, 178] width 521 height 79
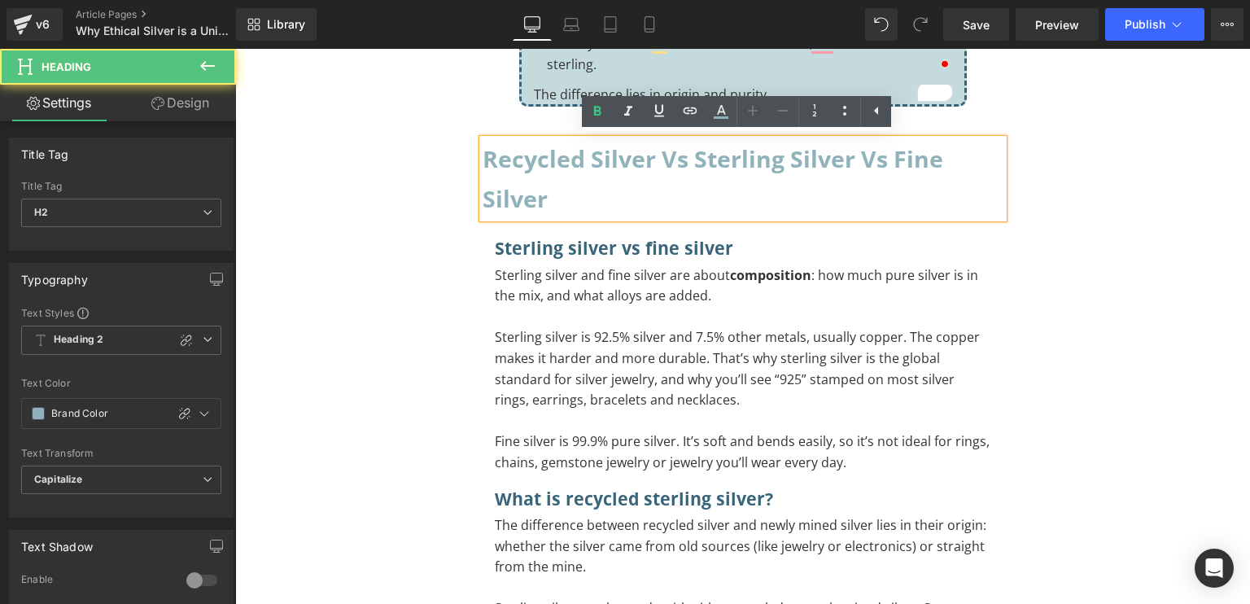
click at [604, 196] on h2 "Recycled silver vs sterling silver vs fine silver" at bounding box center [743, 178] width 521 height 79
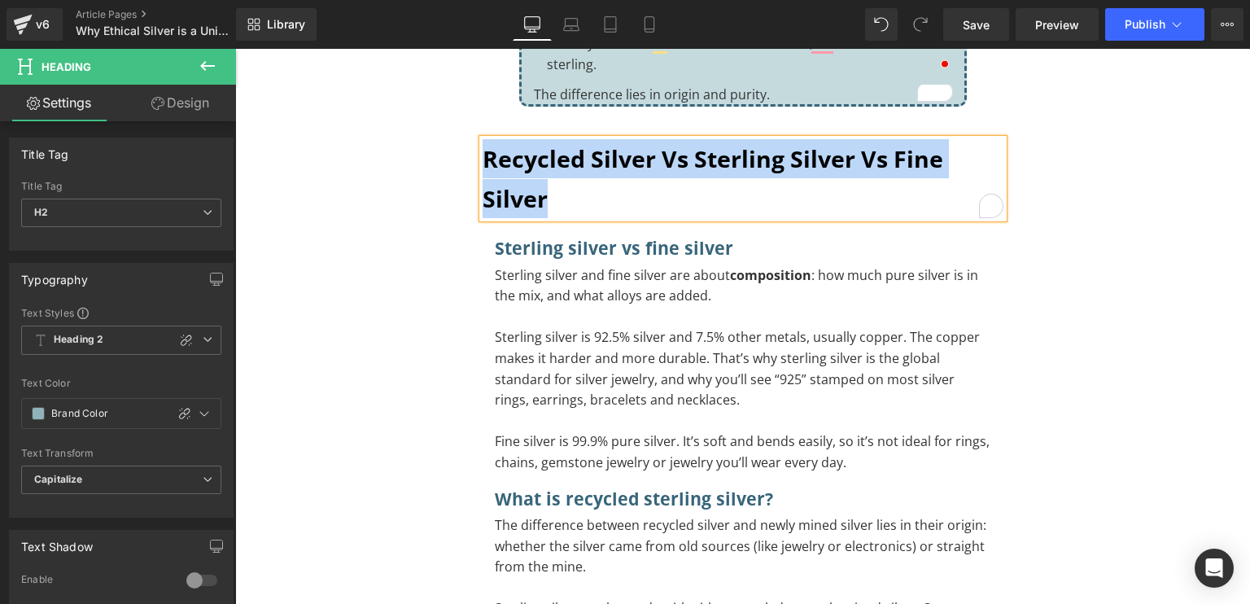
paste div "To enrich screen reader interactions, please activate Accessibility in Grammarl…"
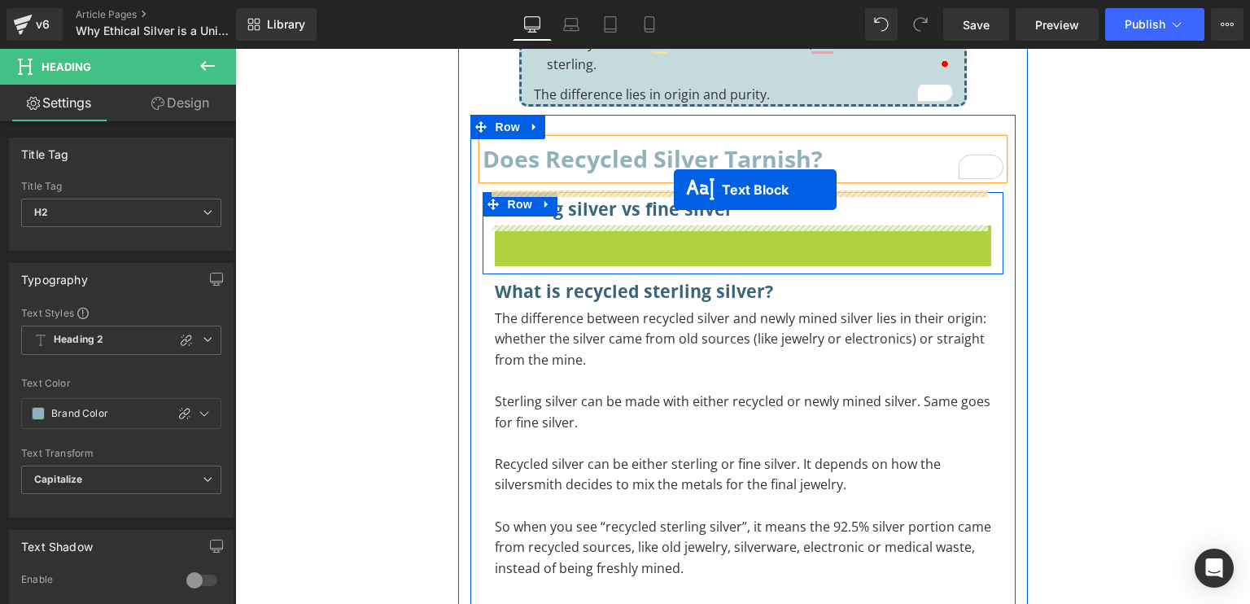
drag, startPoint x: 694, startPoint y: 331, endPoint x: 674, endPoint y: 189, distance: 143.9
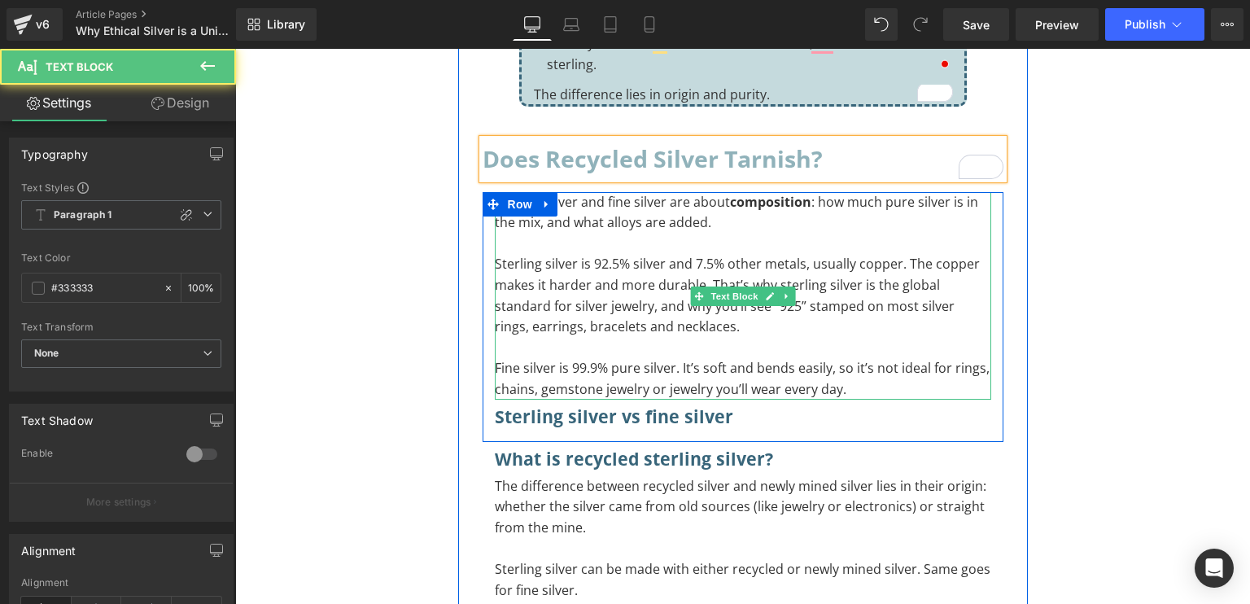
click at [848, 387] on p "Fine silver is 99.9% pure silver. It’s soft and bends easily, so it’s not ideal…" at bounding box center [743, 379] width 497 height 42
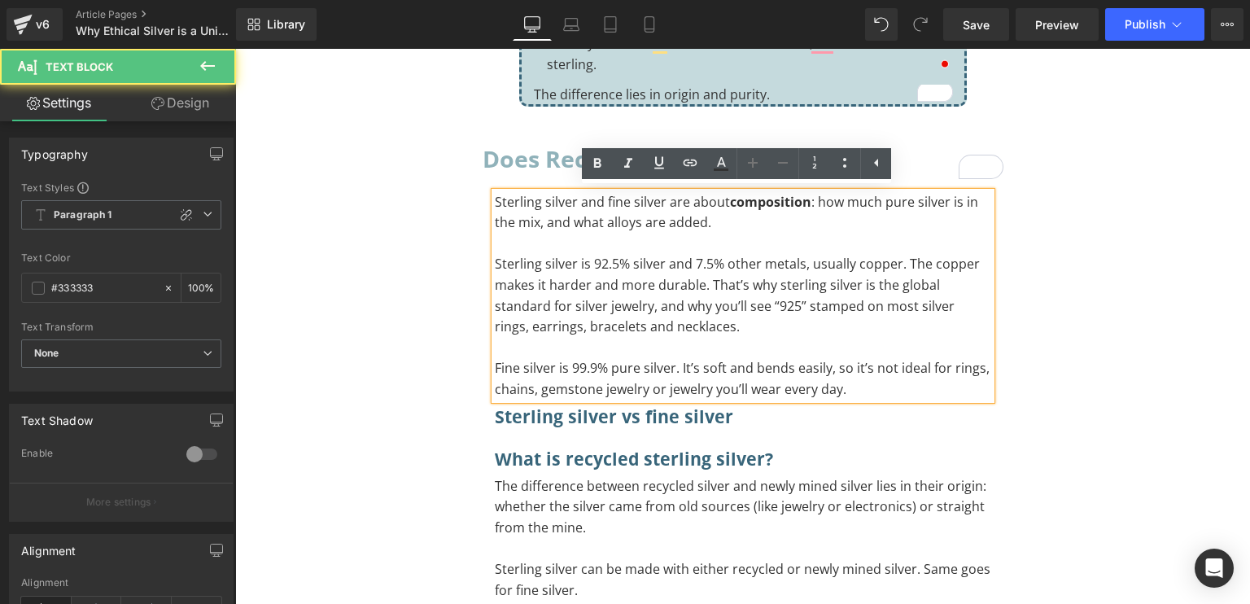
click at [848, 387] on p "Fine silver is 99.9% pure silver. It’s soft and bends easily, so it’s not ideal…" at bounding box center [743, 379] width 497 height 42
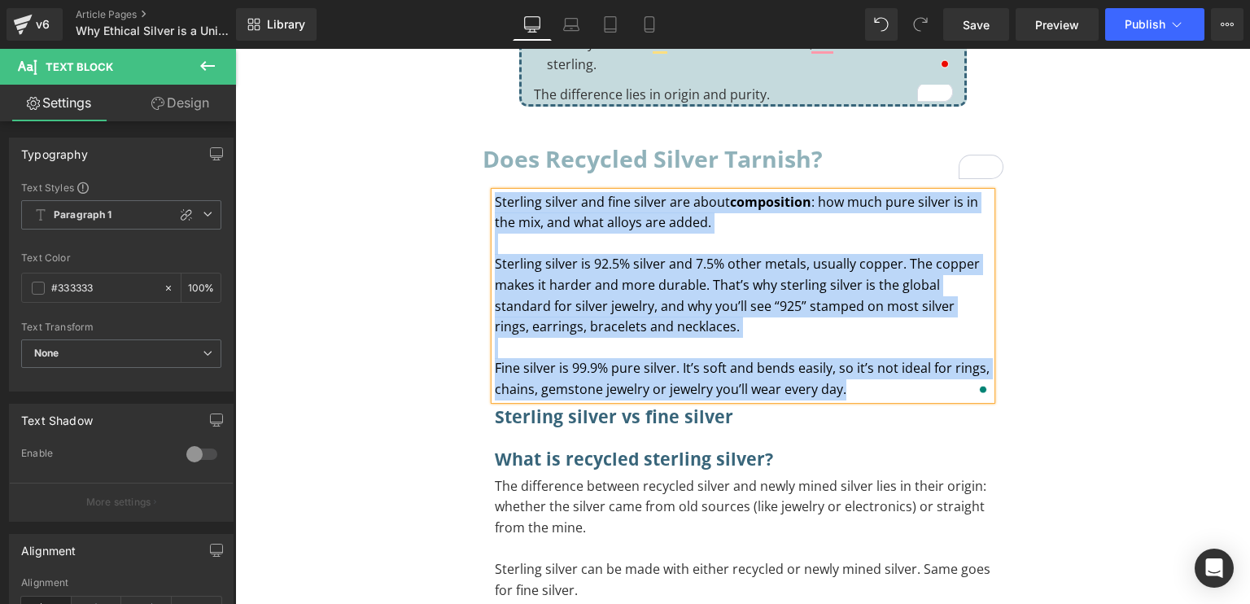
paste div "To enrich screen reader interactions, please activate Accessibility in Grammarl…"
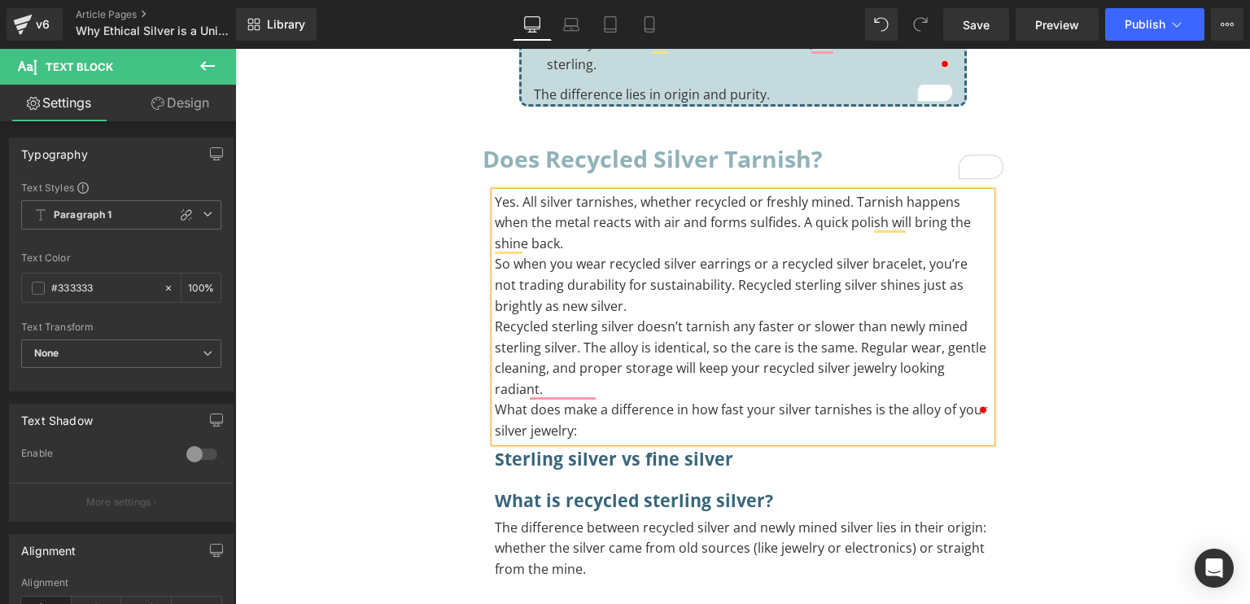
click at [802, 240] on p "Yes. All silver tarnishes, whether recycled or freshly mined. Tarnish happens w…" at bounding box center [743, 223] width 497 height 63
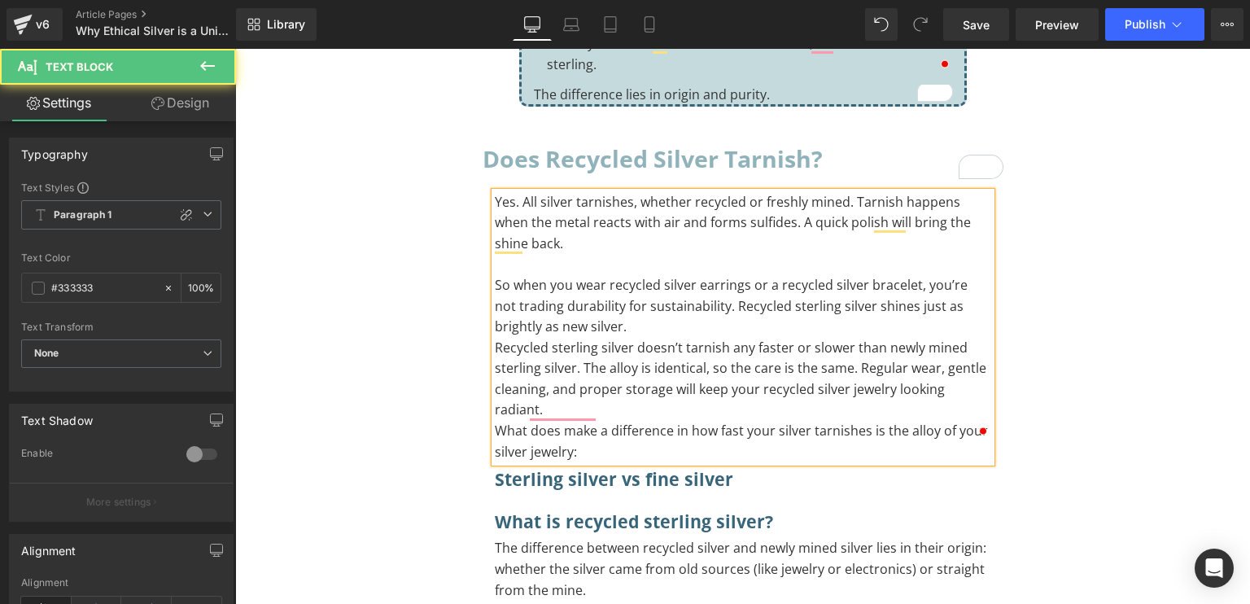
click at [707, 323] on p "So when you wear recycled silver earrings or a recycled silver bracelet, you’re…" at bounding box center [743, 306] width 497 height 63
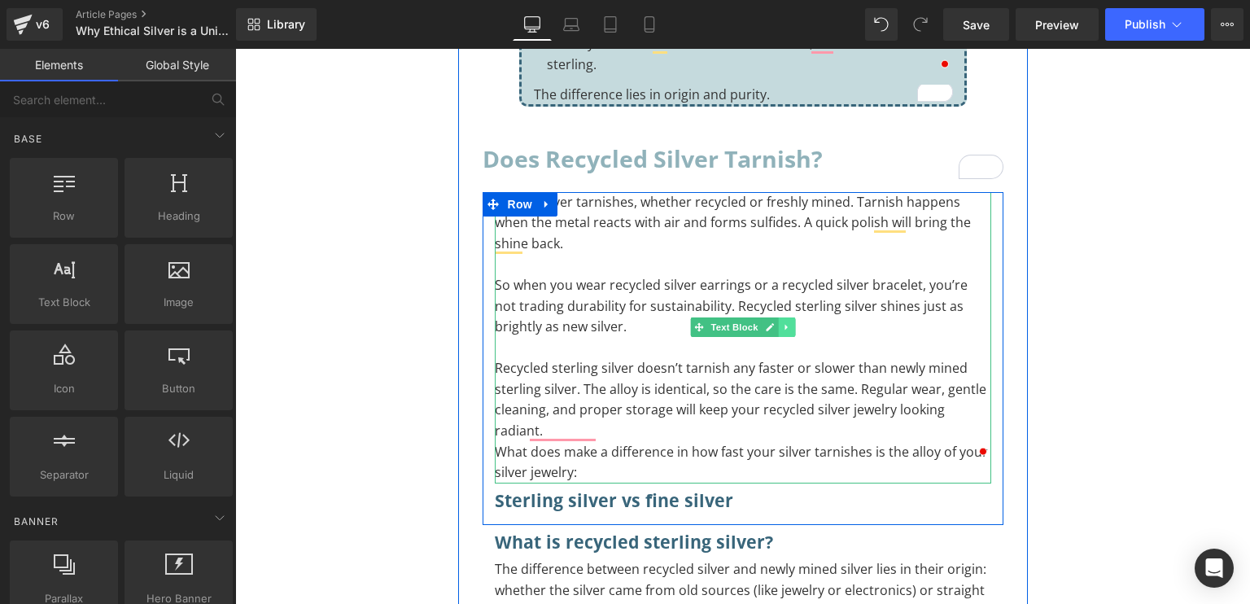
click at [782, 322] on icon at bounding box center [786, 327] width 9 height 10
click at [773, 325] on icon at bounding box center [777, 326] width 9 height 9
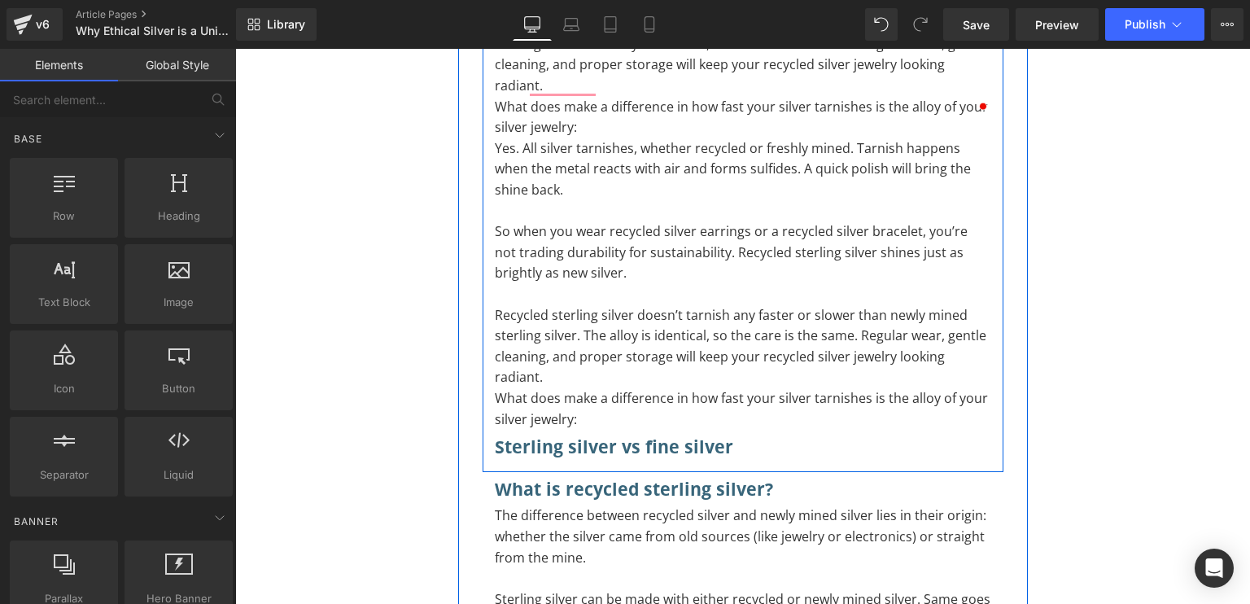
scroll to position [1844, 0]
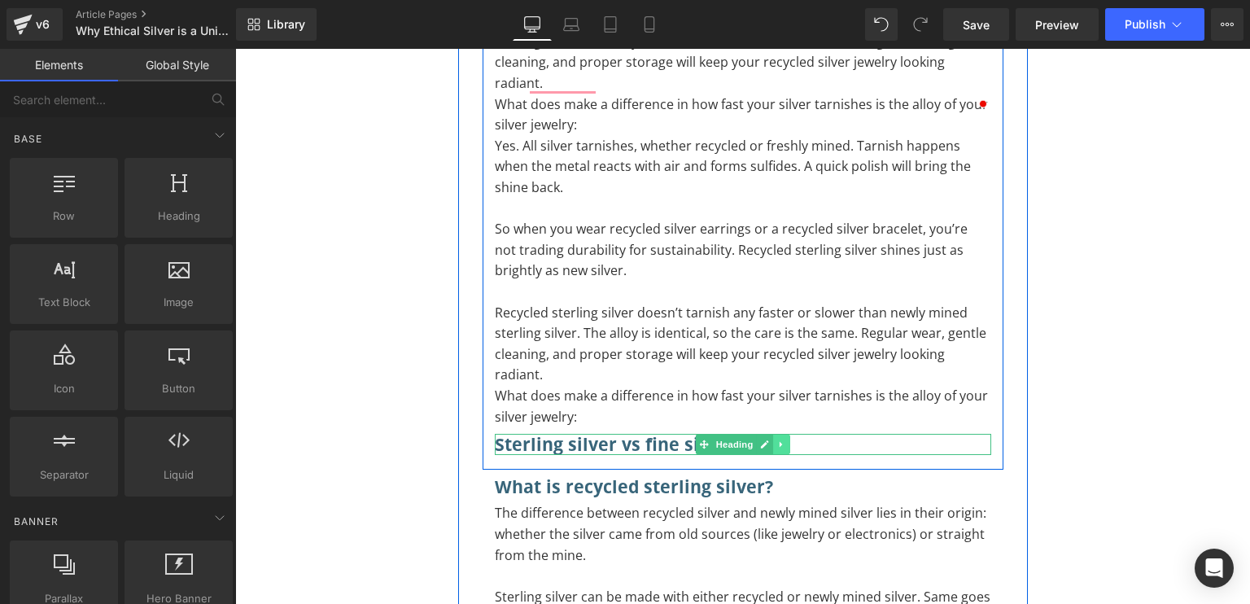
click at [777, 440] on icon at bounding box center [781, 445] width 9 height 10
click at [786, 440] on icon at bounding box center [790, 444] width 9 height 9
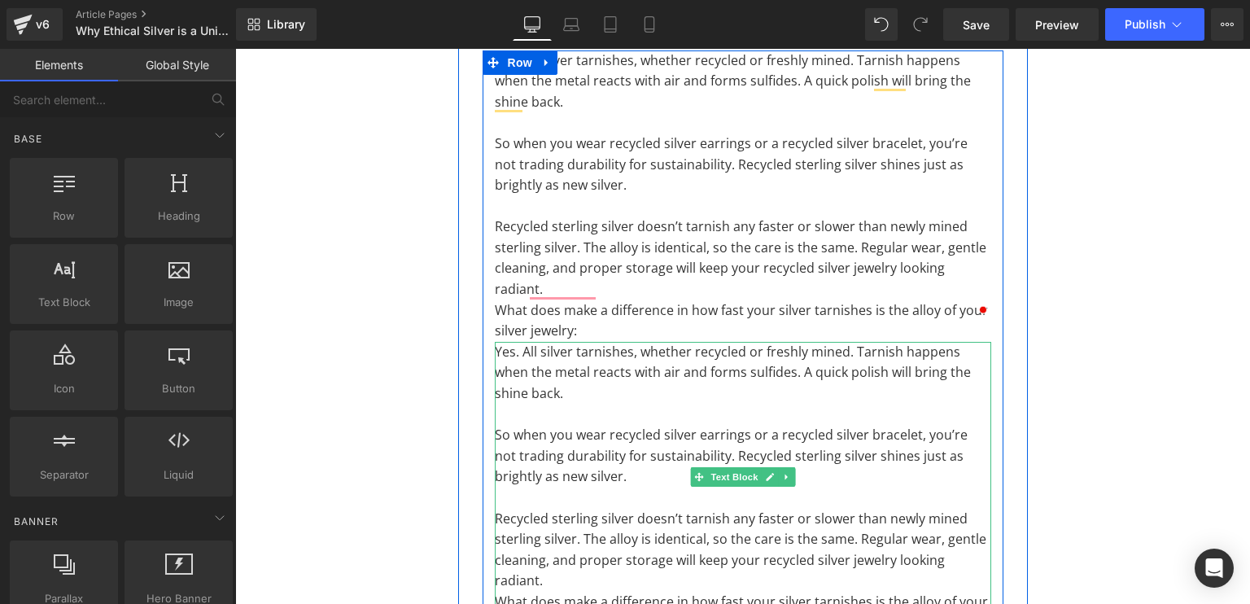
scroll to position [1639, 0]
